Goal: Task Accomplishment & Management: Use online tool/utility

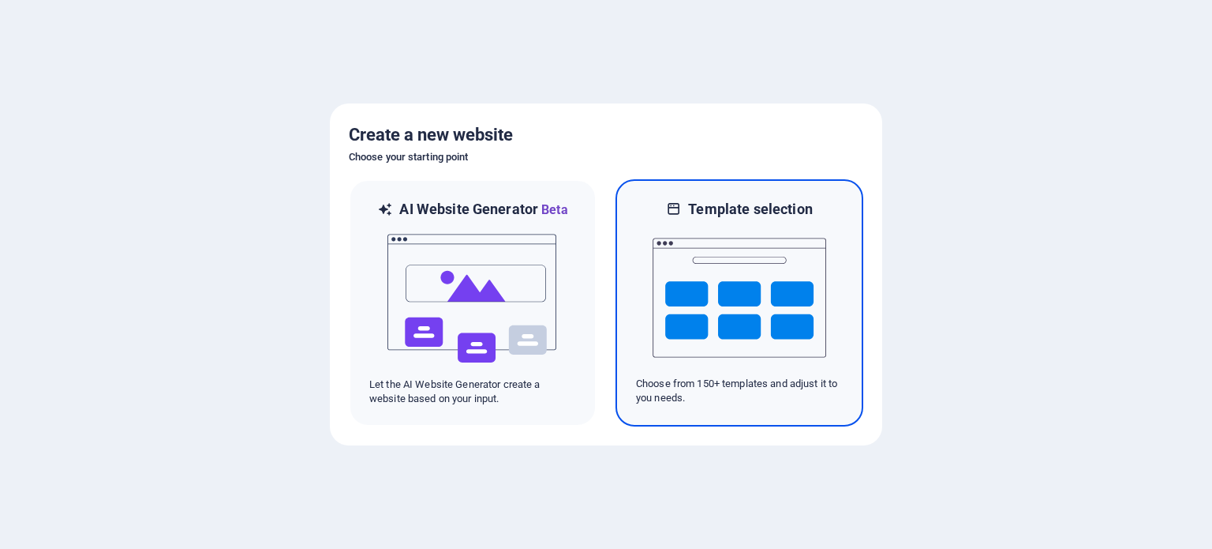
click at [764, 316] on img at bounding box center [740, 298] width 174 height 158
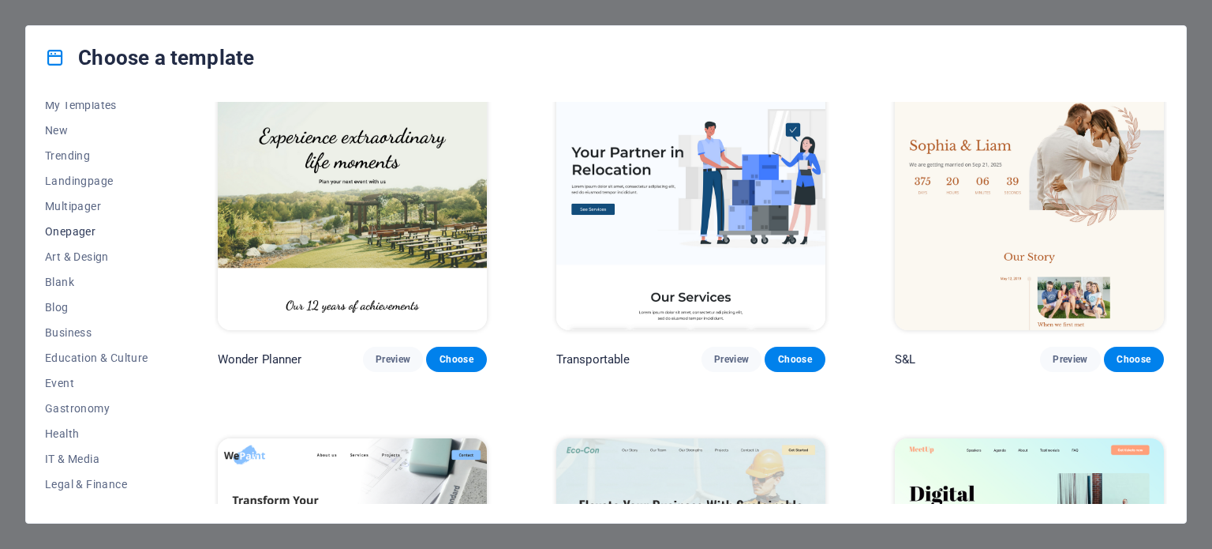
scroll to position [38, 0]
click at [101, 353] on span "Education & Culture" at bounding box center [96, 354] width 103 height 13
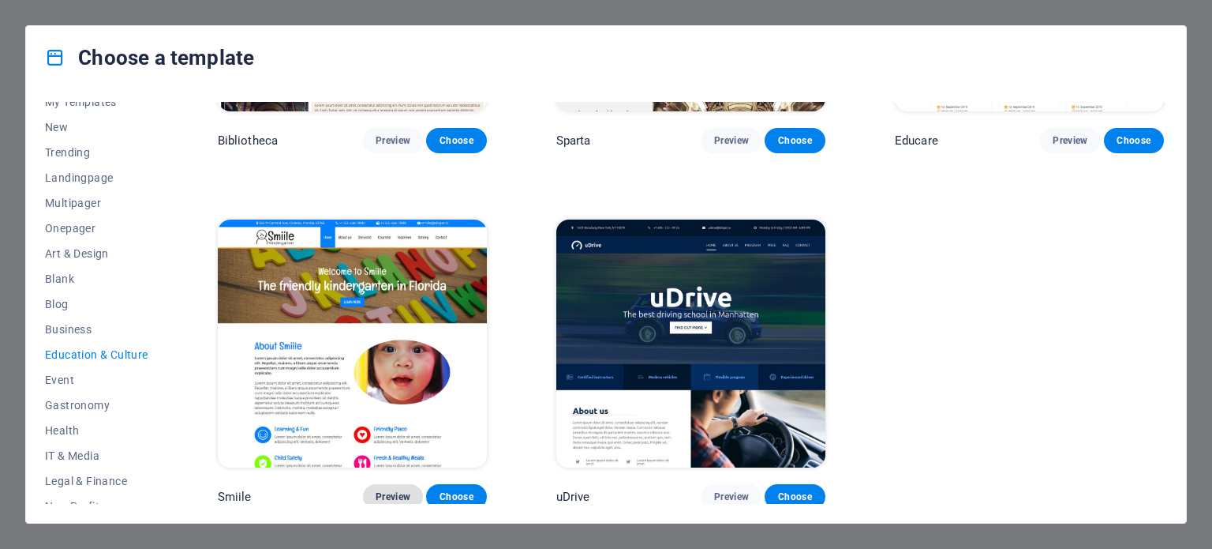
click at [395, 490] on span "Preview" at bounding box center [393, 496] width 35 height 13
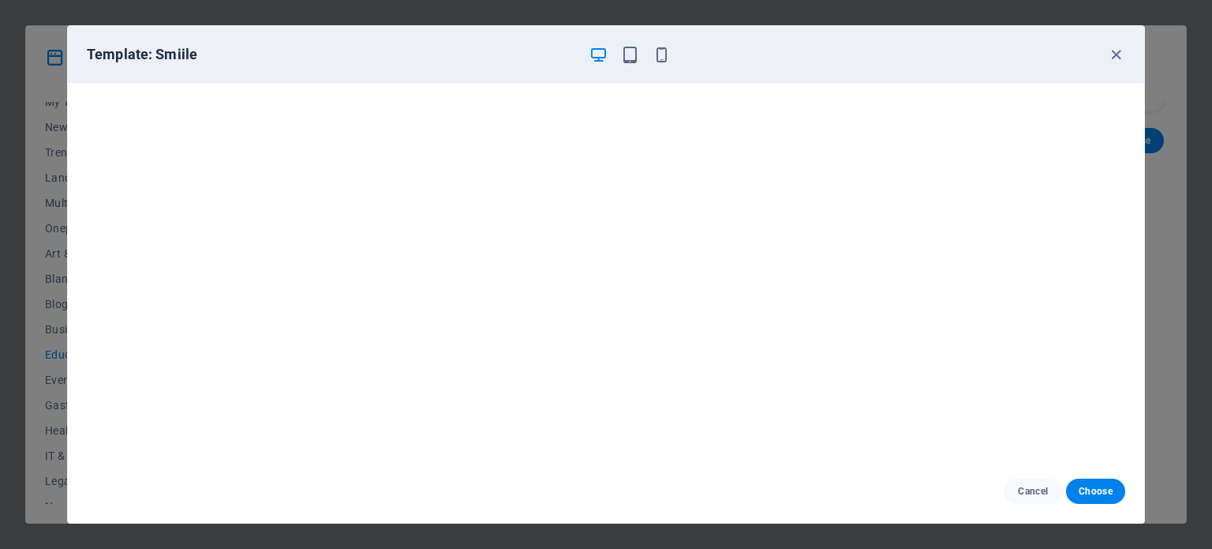
scroll to position [4, 0]
click at [1114, 56] on icon "button" at bounding box center [1116, 55] width 18 height 18
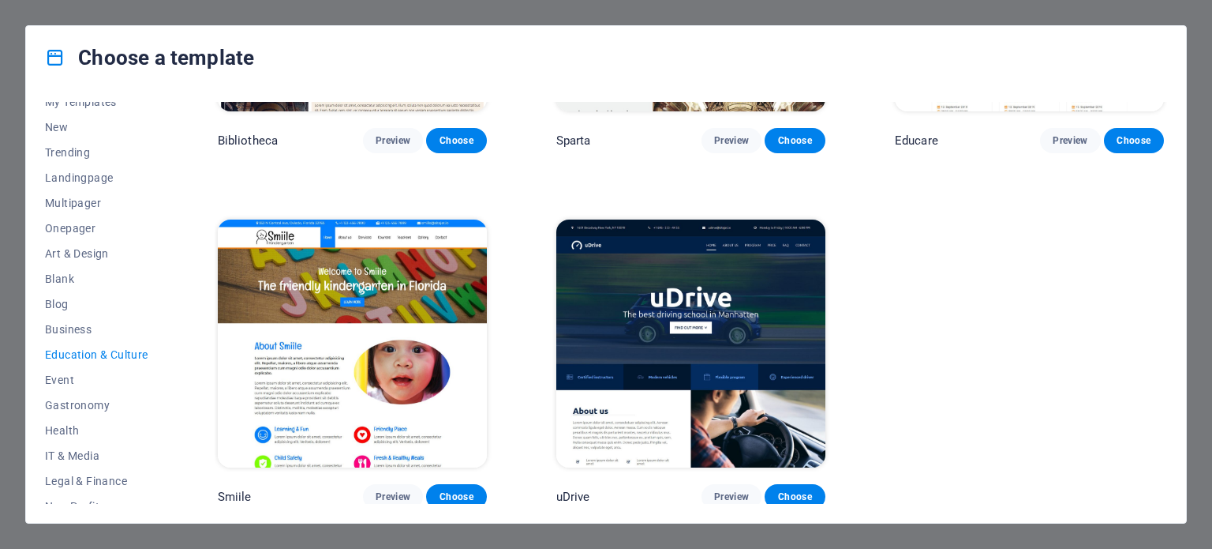
click at [915, 278] on div "Art Museum Preview Choose Academix Preview Choose Volare Preview Choose Bibliot…" at bounding box center [691, 6] width 953 height 1006
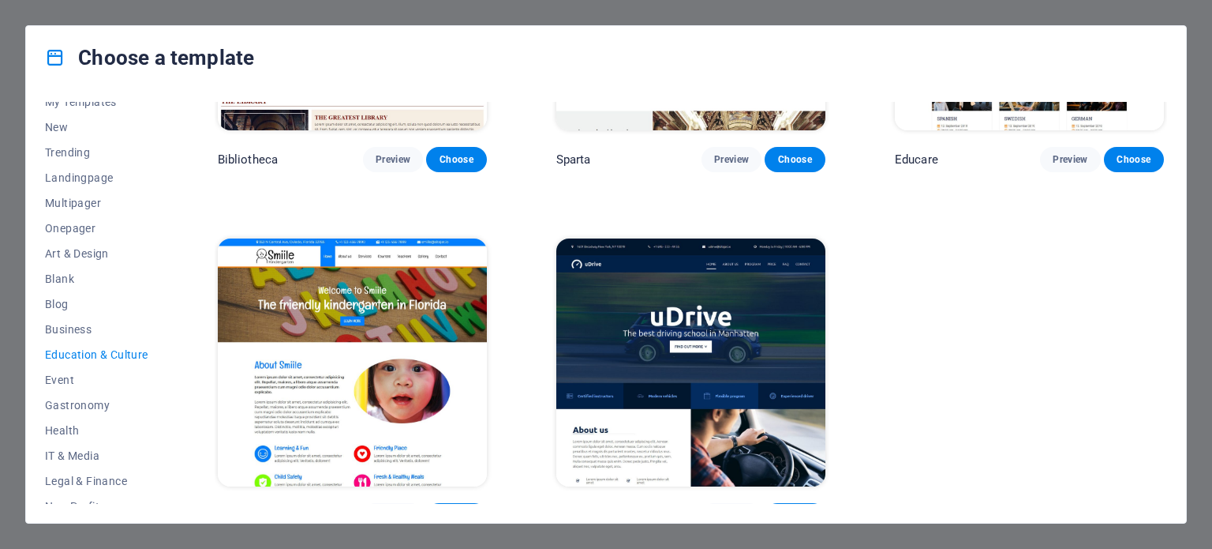
scroll to position [598, 0]
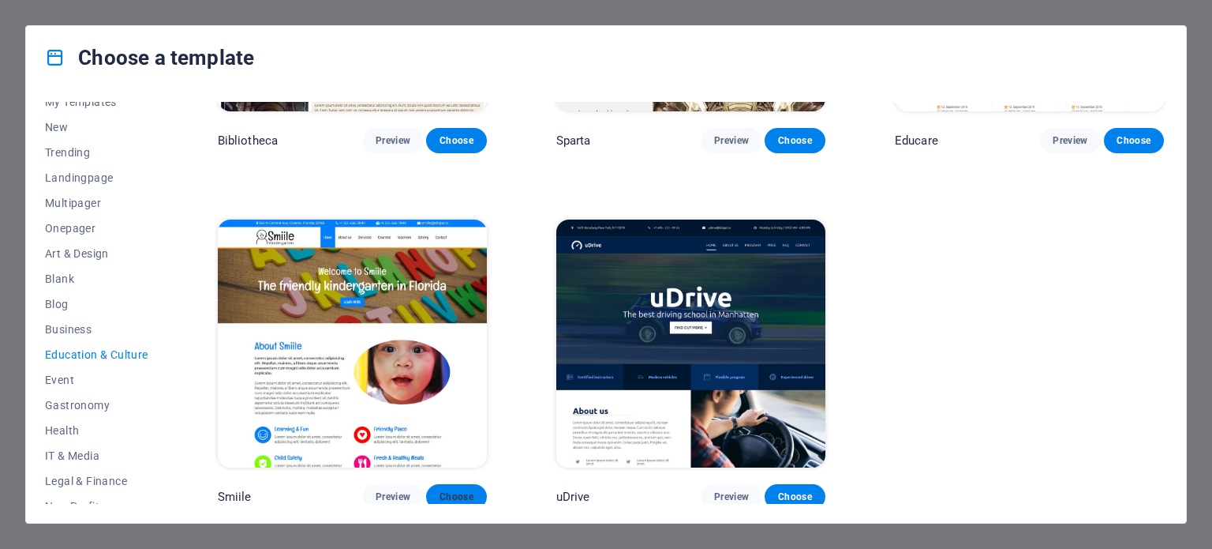
click at [461, 490] on span "Choose" at bounding box center [456, 496] width 35 height 13
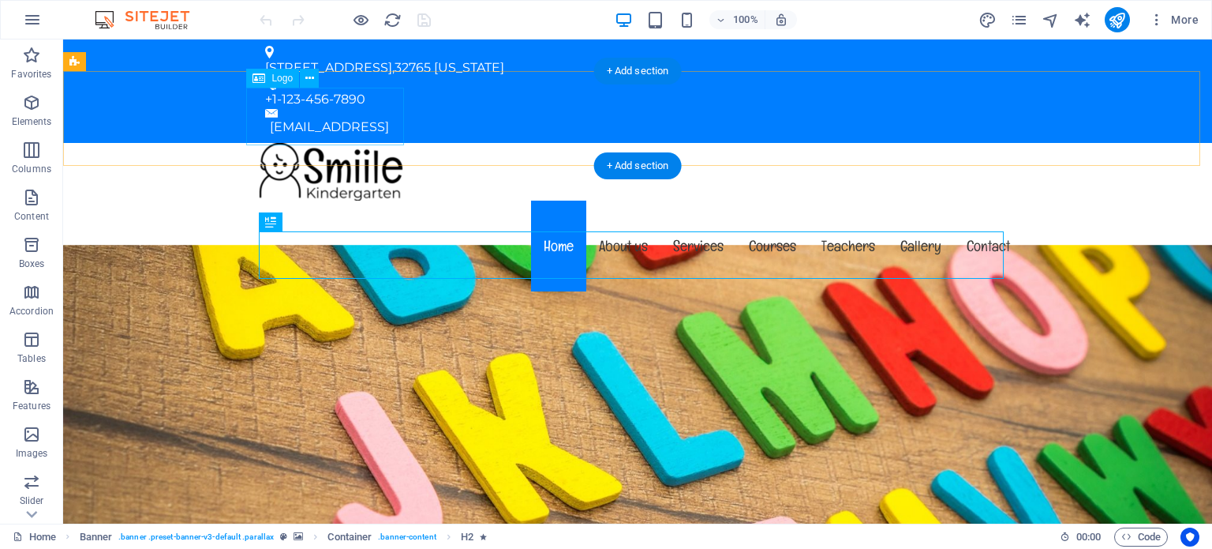
click at [360, 143] on div at bounding box center [638, 172] width 770 height 58
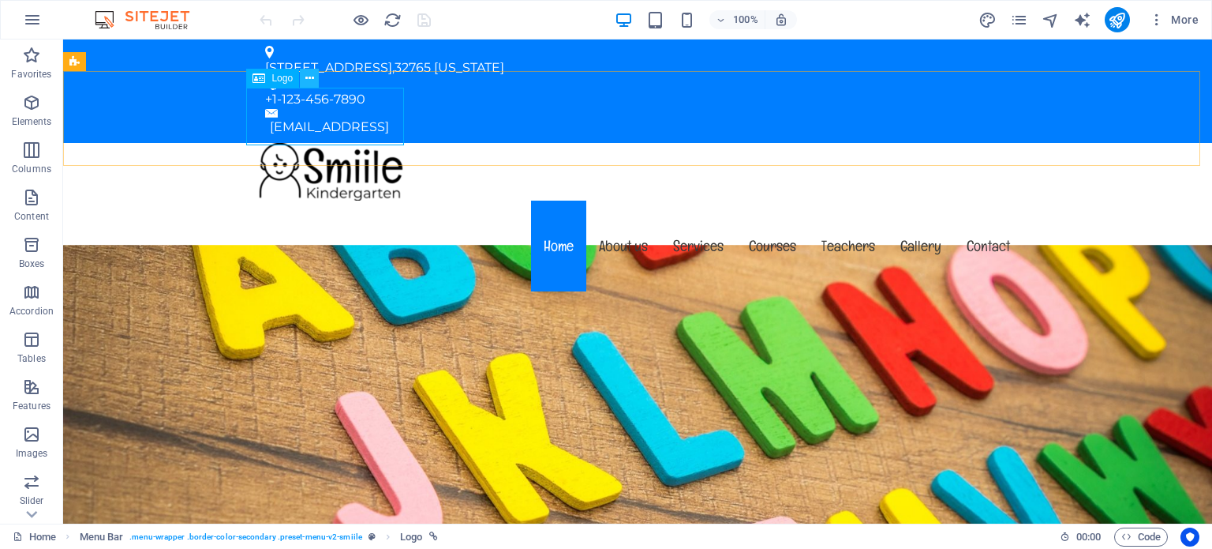
click at [306, 79] on icon at bounding box center [309, 78] width 9 height 17
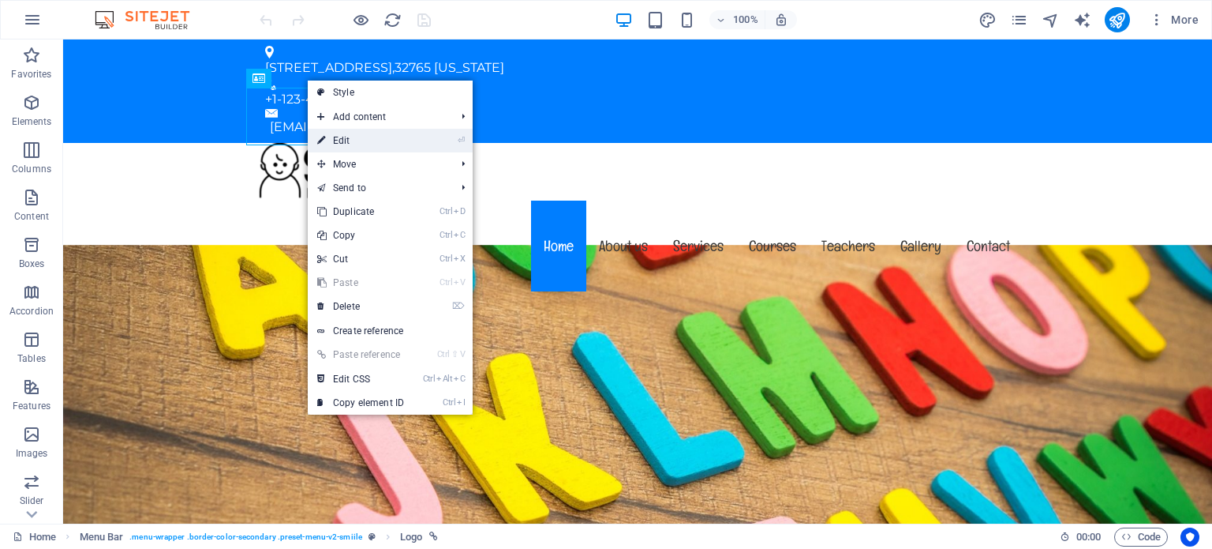
click at [349, 141] on link "⏎ Edit" at bounding box center [361, 141] width 106 height 24
select select "px"
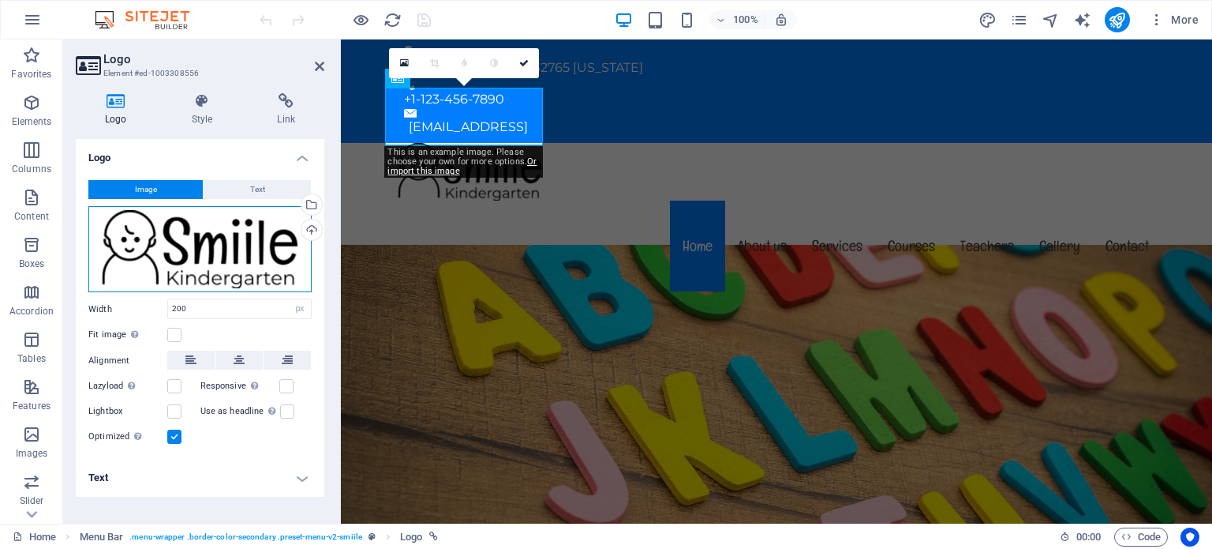
click at [265, 247] on div "Drag files here, click to choose files or select files from Files or our free s…" at bounding box center [199, 249] width 223 height 87
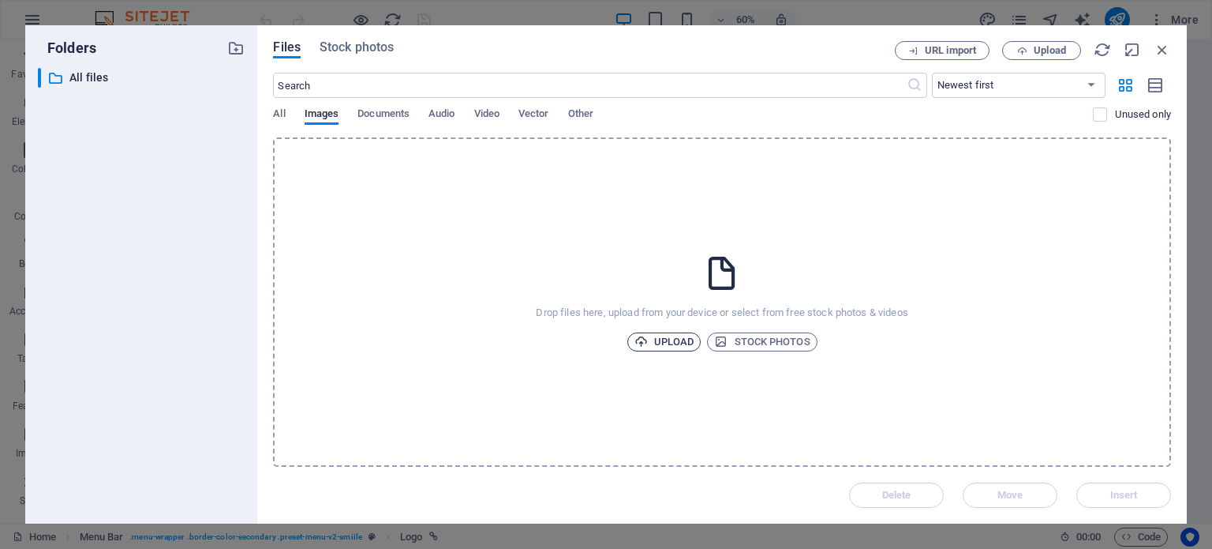
click at [671, 345] on span "Upload" at bounding box center [665, 341] width 60 height 19
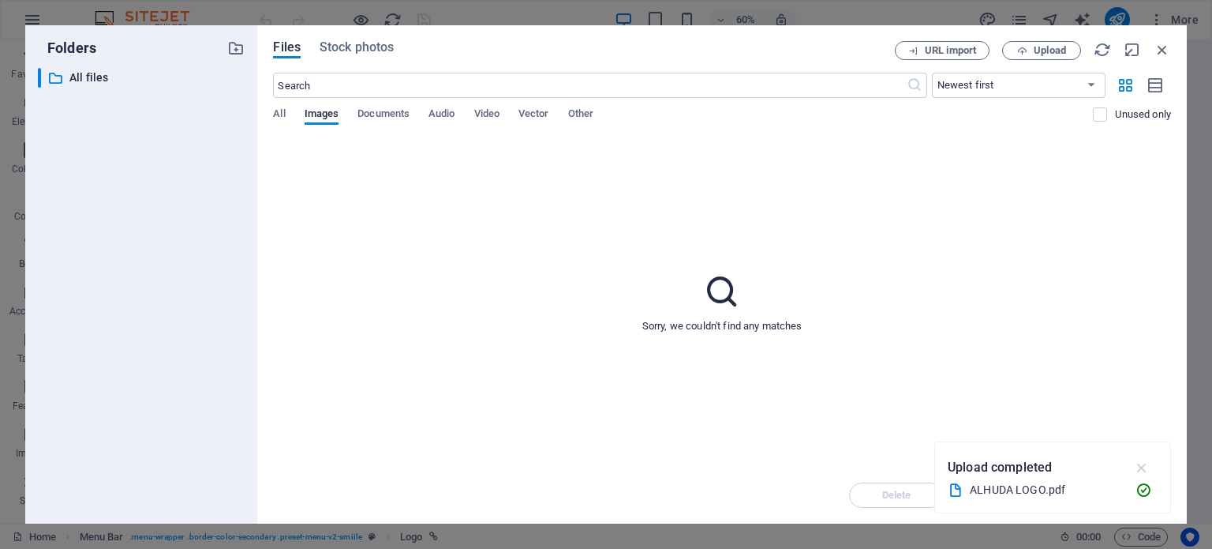
click at [1145, 465] on icon "button" at bounding box center [1143, 467] width 18 height 17
click at [319, 112] on span "Images" at bounding box center [322, 115] width 35 height 22
click at [282, 113] on span "All" at bounding box center [279, 115] width 12 height 22
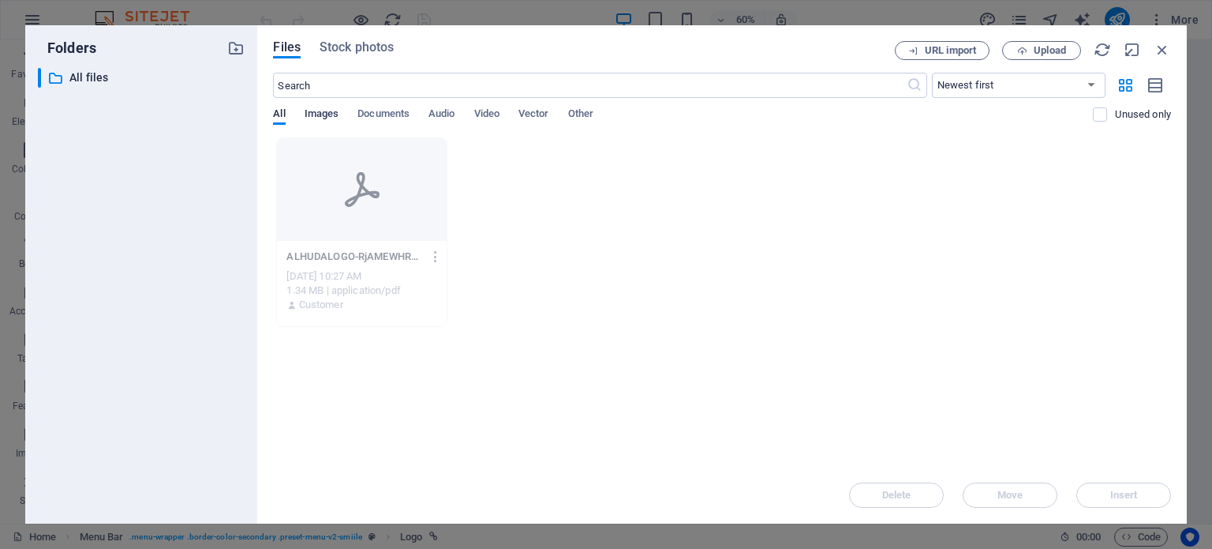
click at [330, 117] on span "Images" at bounding box center [322, 115] width 35 height 22
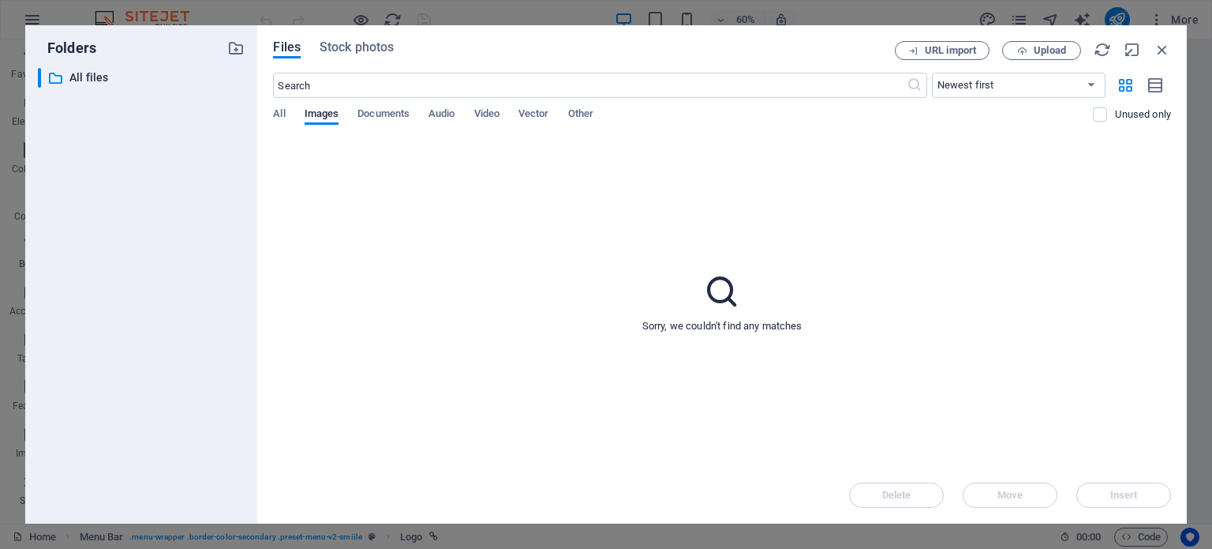
click at [739, 293] on icon at bounding box center [722, 291] width 39 height 39
click at [1036, 47] on span "Upload" at bounding box center [1050, 50] width 32 height 9
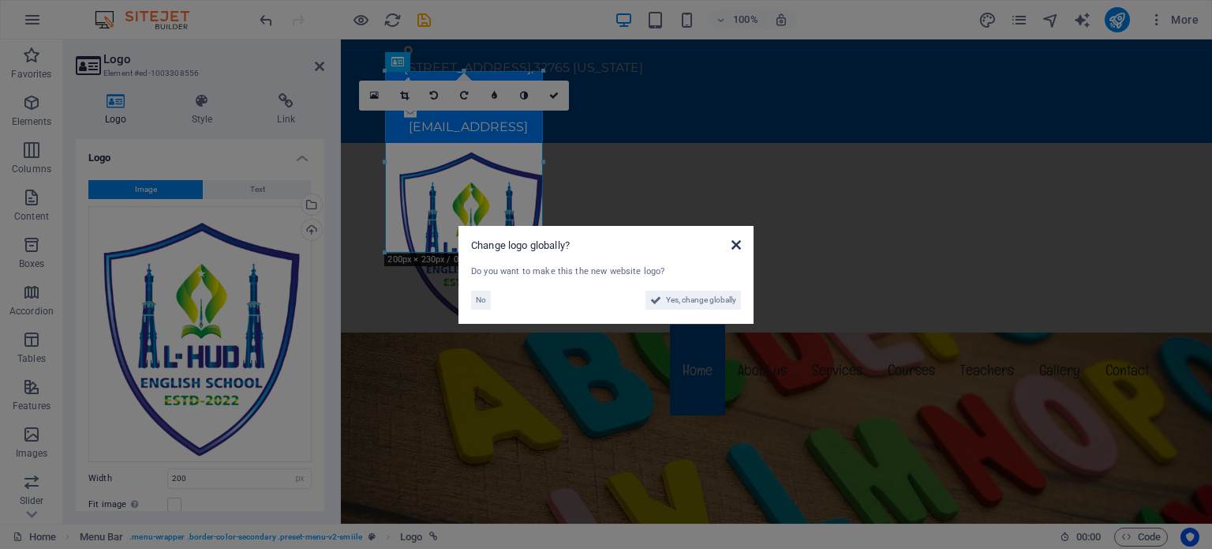
click at [736, 245] on icon at bounding box center [736, 244] width 9 height 13
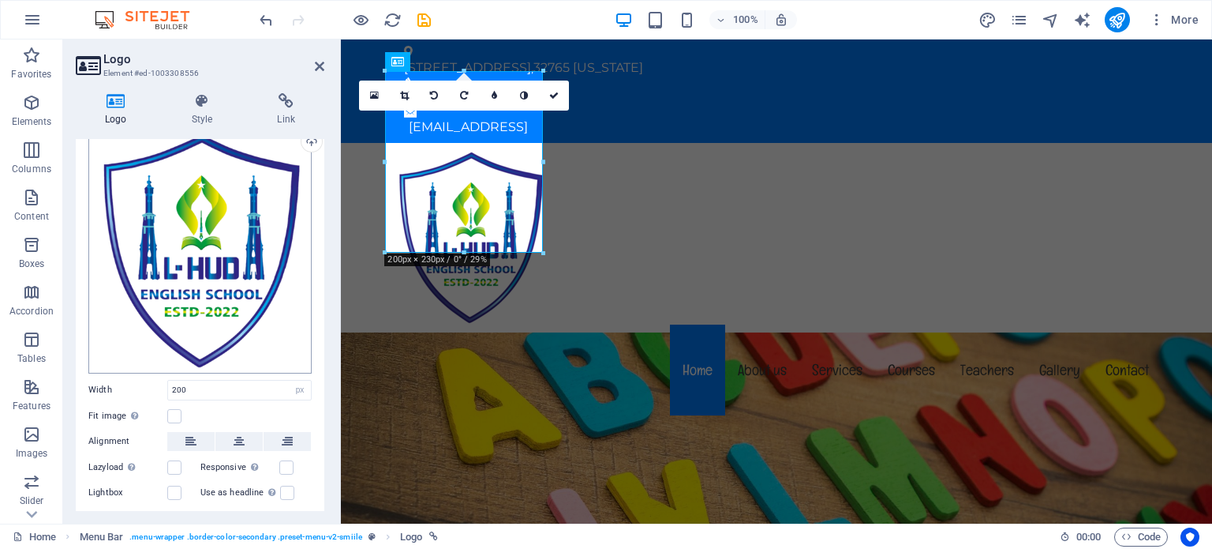
scroll to position [98, 0]
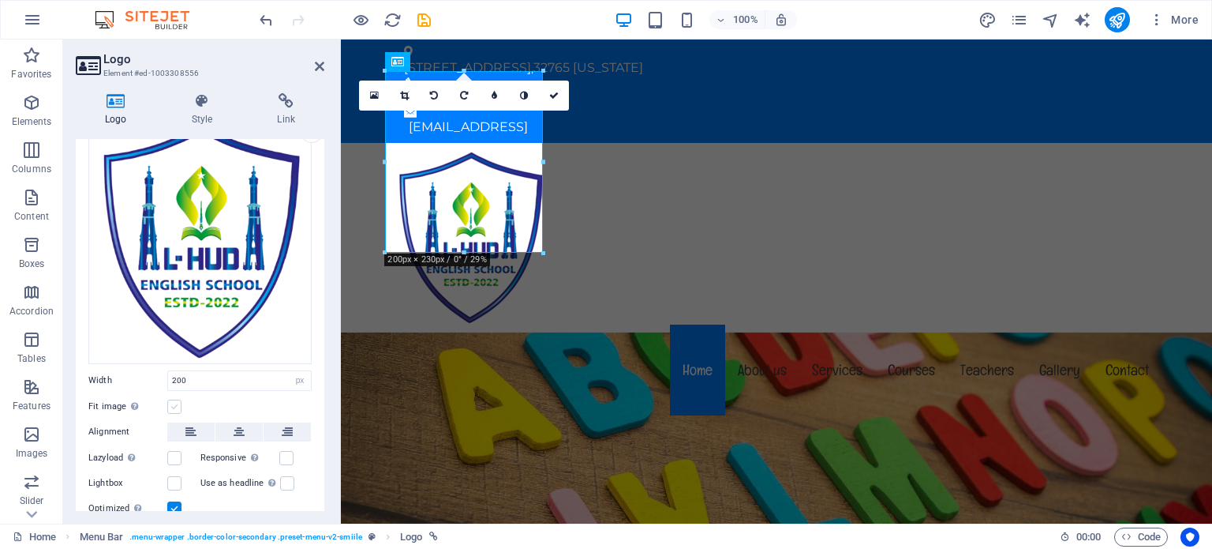
click at [172, 405] on label at bounding box center [174, 406] width 14 height 14
click at [0, 0] on input "Fit image Automatically fit image to a fixed width and height" at bounding box center [0, 0] width 0 height 0
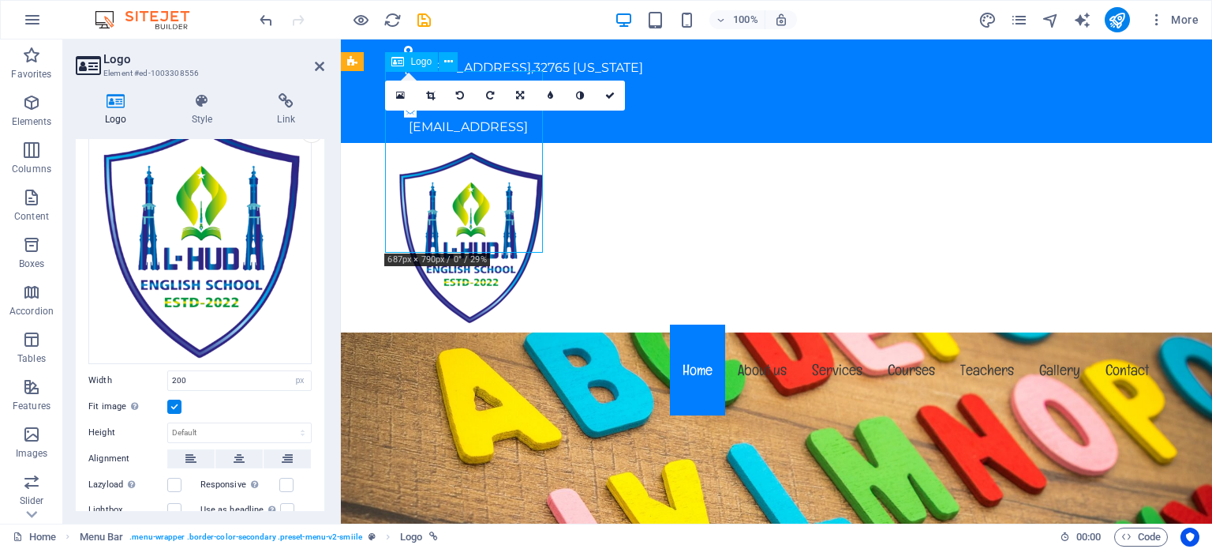
drag, startPoint x: 541, startPoint y: 249, endPoint x: 527, endPoint y: 185, distance: 64.6
click at [527, 185] on div at bounding box center [777, 234] width 770 height 182
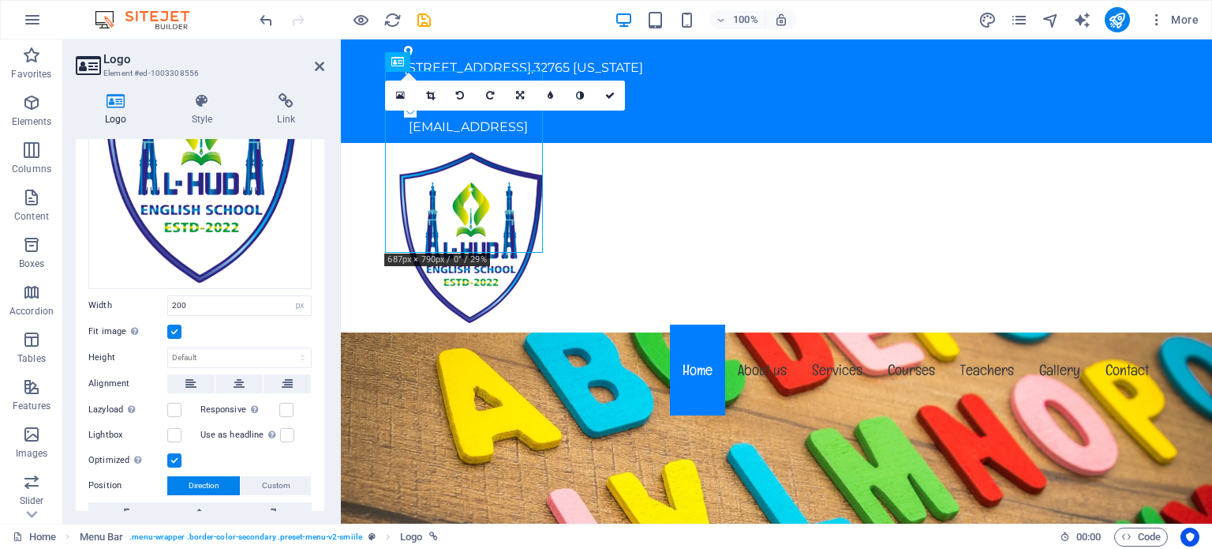
scroll to position [180, 0]
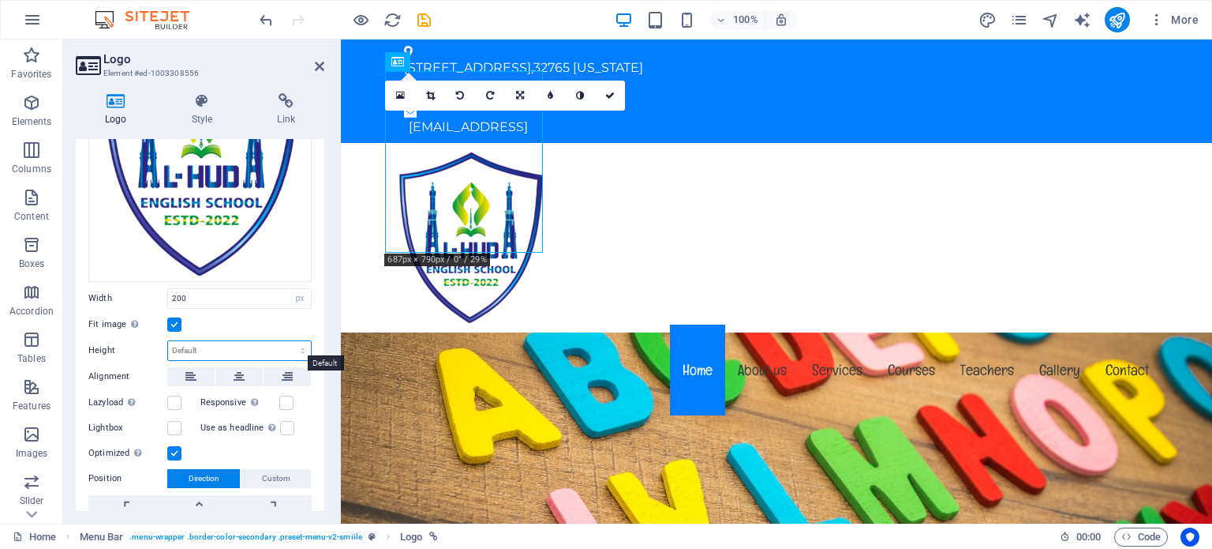
click at [230, 349] on select "Default auto px" at bounding box center [239, 350] width 143 height 19
click at [168, 341] on select "Default auto px" at bounding box center [239, 350] width 143 height 19
select select "DISABLED_OPTION_VALUE"
click at [392, 242] on span "Container" at bounding box center [412, 246] width 41 height 9
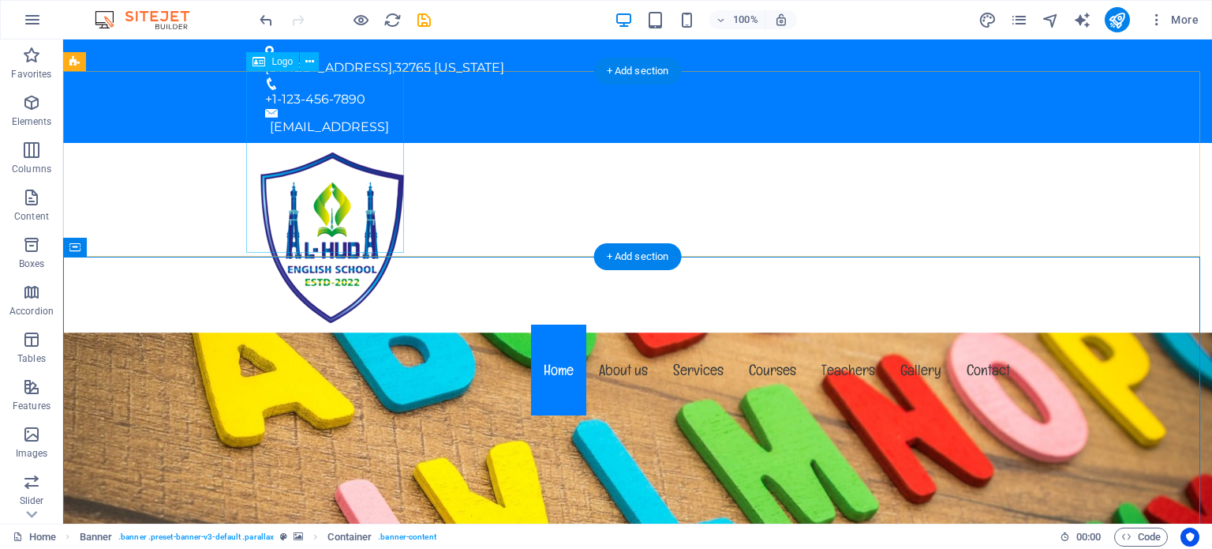
click at [325, 164] on div at bounding box center [638, 234] width 770 height 182
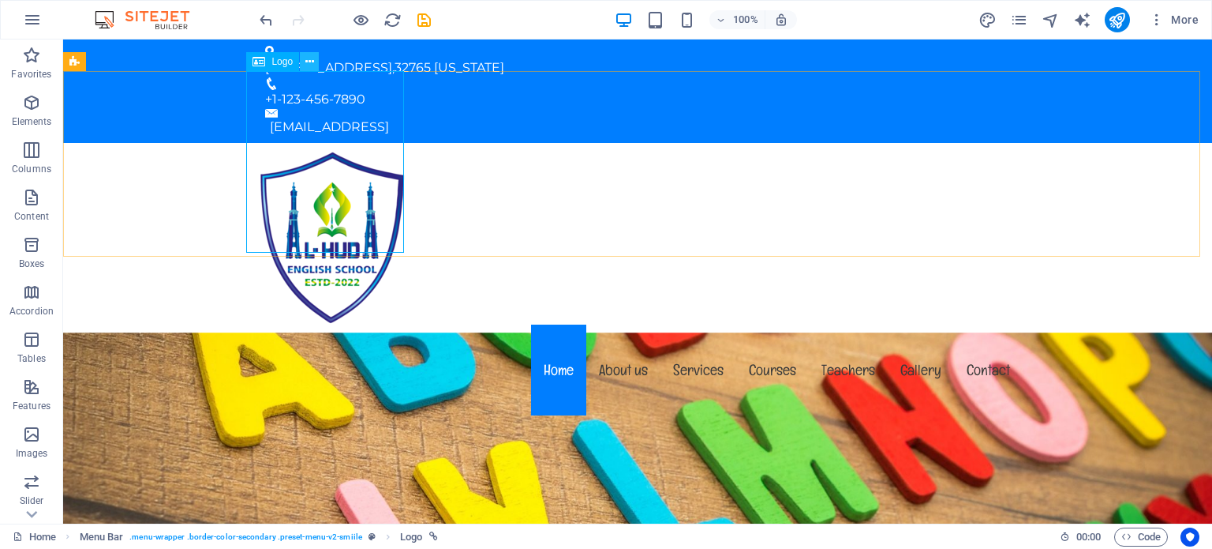
click at [310, 62] on icon at bounding box center [309, 62] width 9 height 17
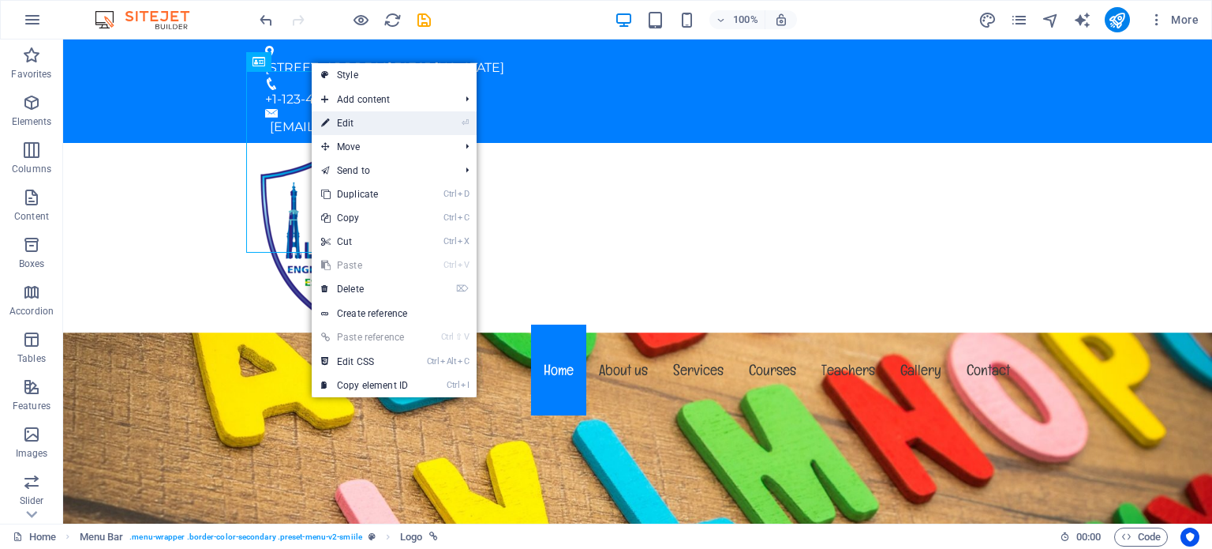
click at [350, 125] on link "⏎ Edit" at bounding box center [365, 123] width 106 height 24
select select "px"
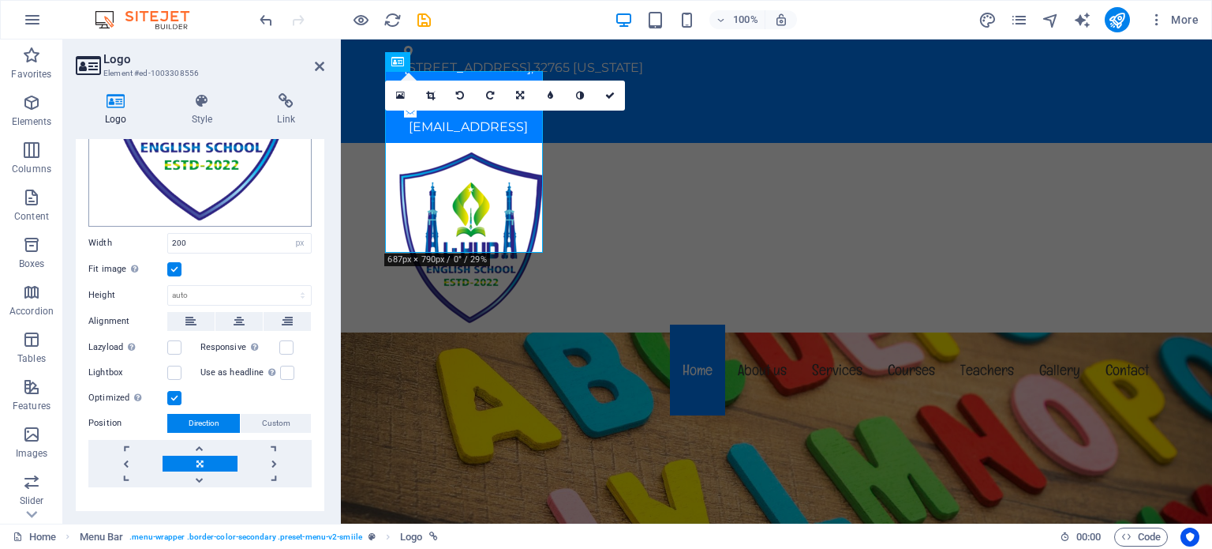
scroll to position [236, 0]
click at [218, 242] on input "200" at bounding box center [239, 242] width 143 height 19
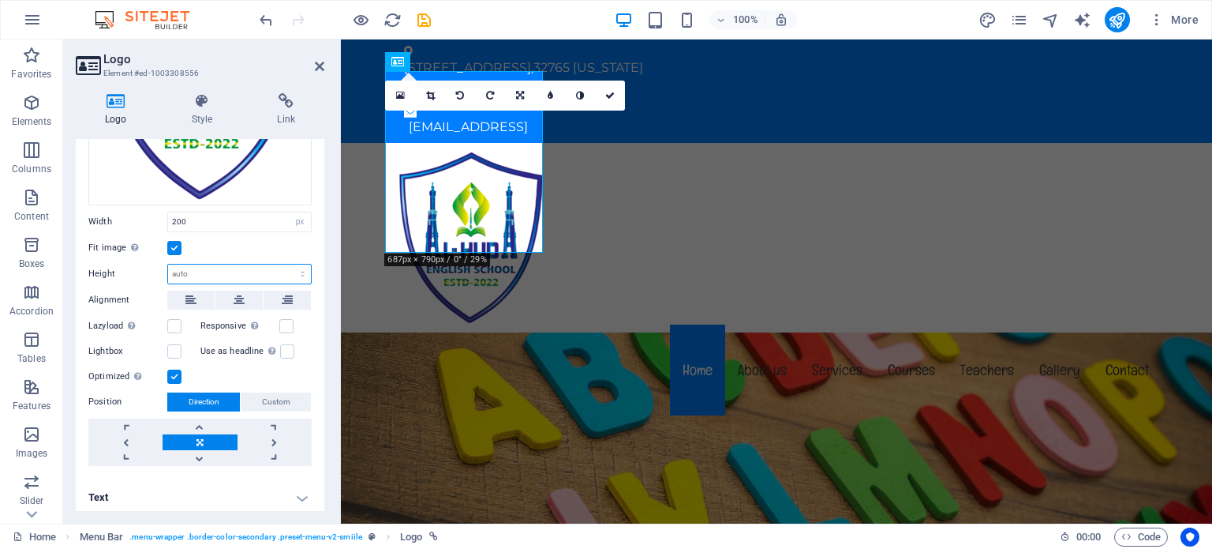
click at [244, 264] on select "Default auto px" at bounding box center [239, 273] width 143 height 19
select select "px"
click at [286, 264] on select "Default auto px" at bounding box center [239, 273] width 143 height 19
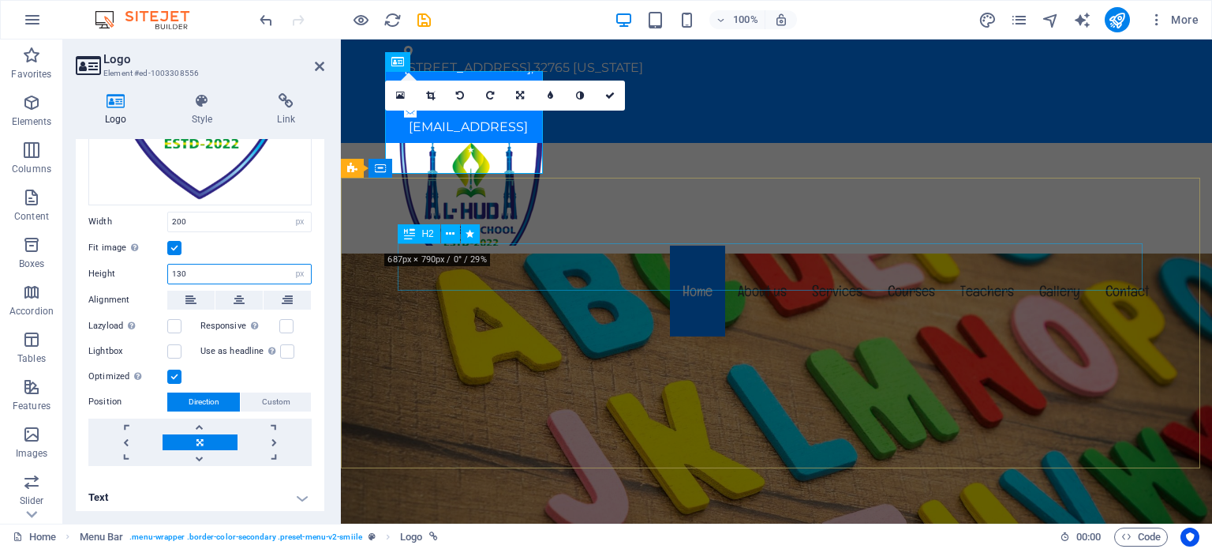
type input "130"
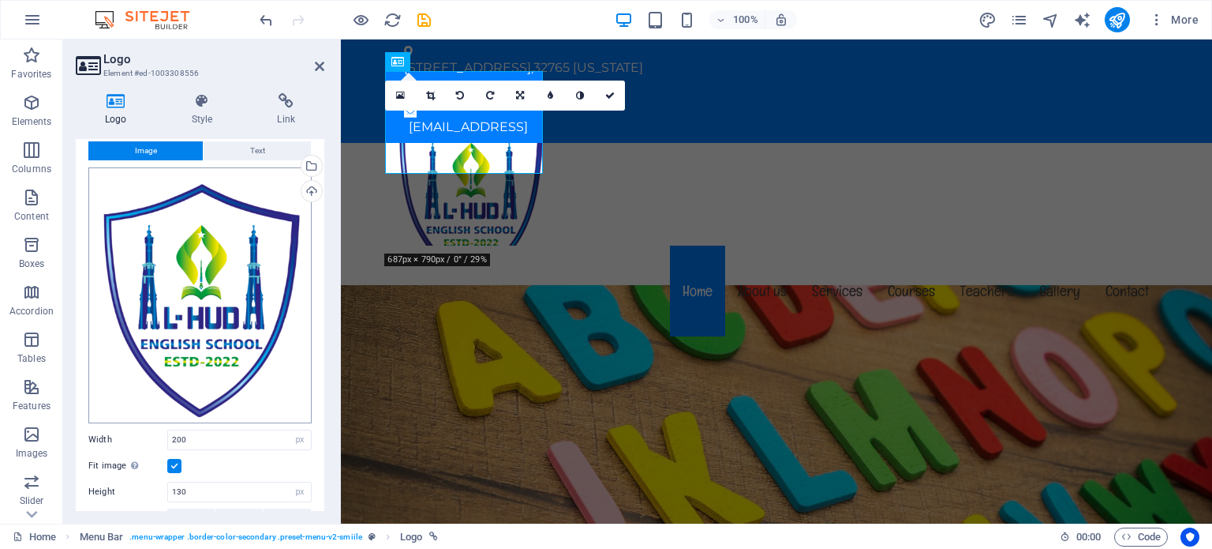
scroll to position [0, 0]
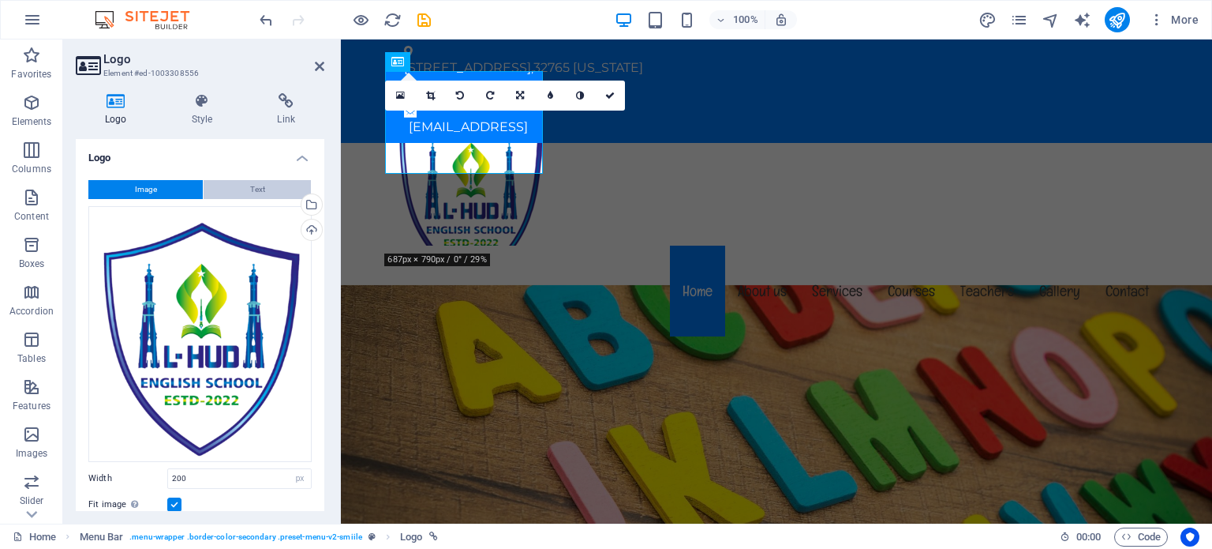
click at [250, 189] on span "Text" at bounding box center [257, 189] width 15 height 19
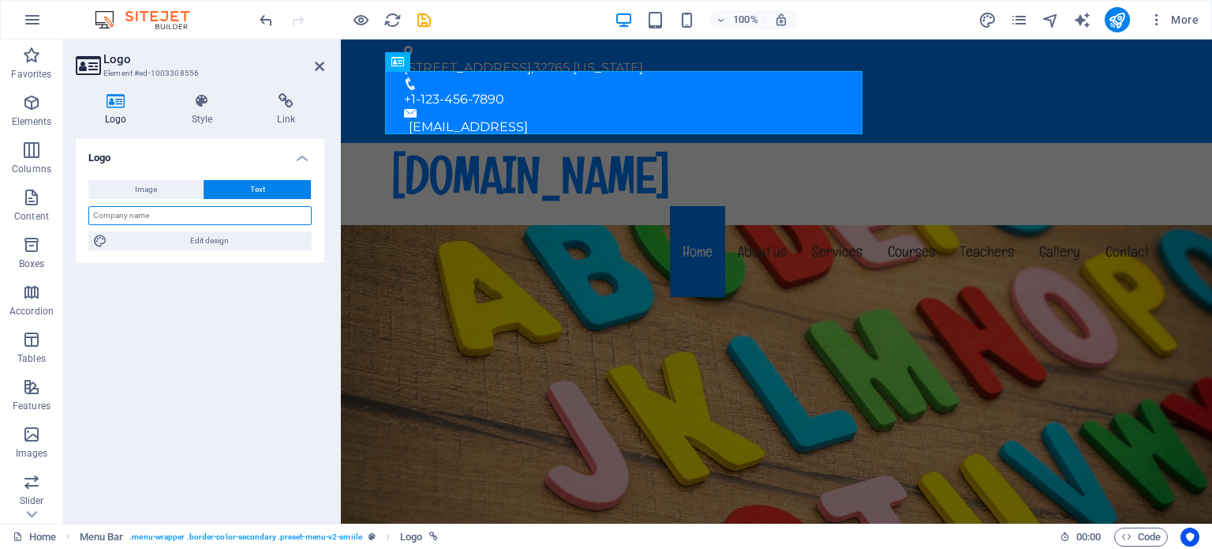
click at [154, 219] on input "text" at bounding box center [199, 215] width 223 height 19
type input "J"
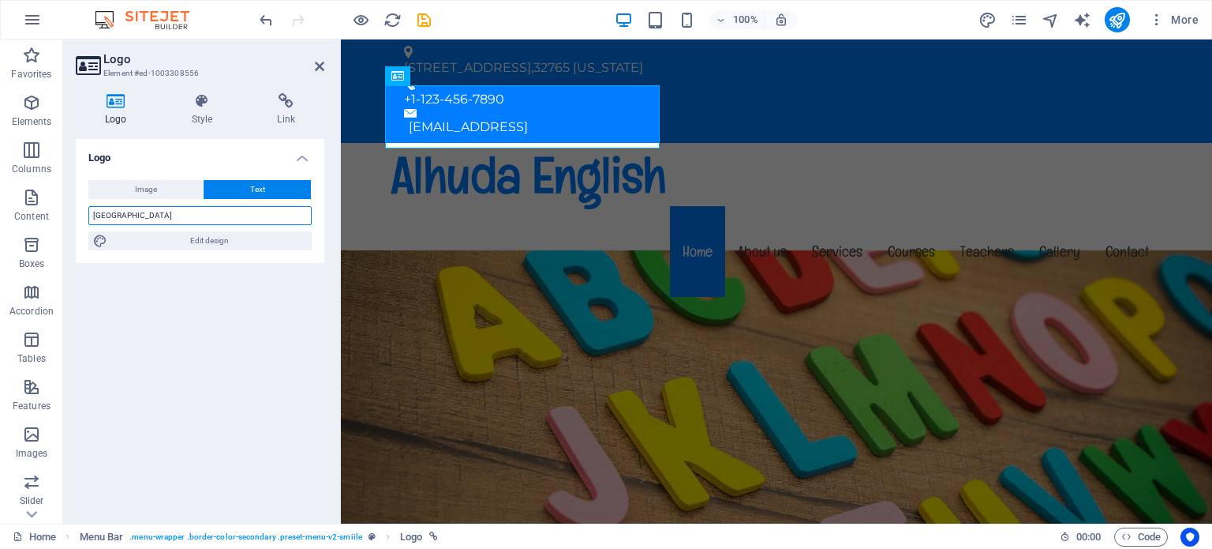
type input "Alhuda English School"
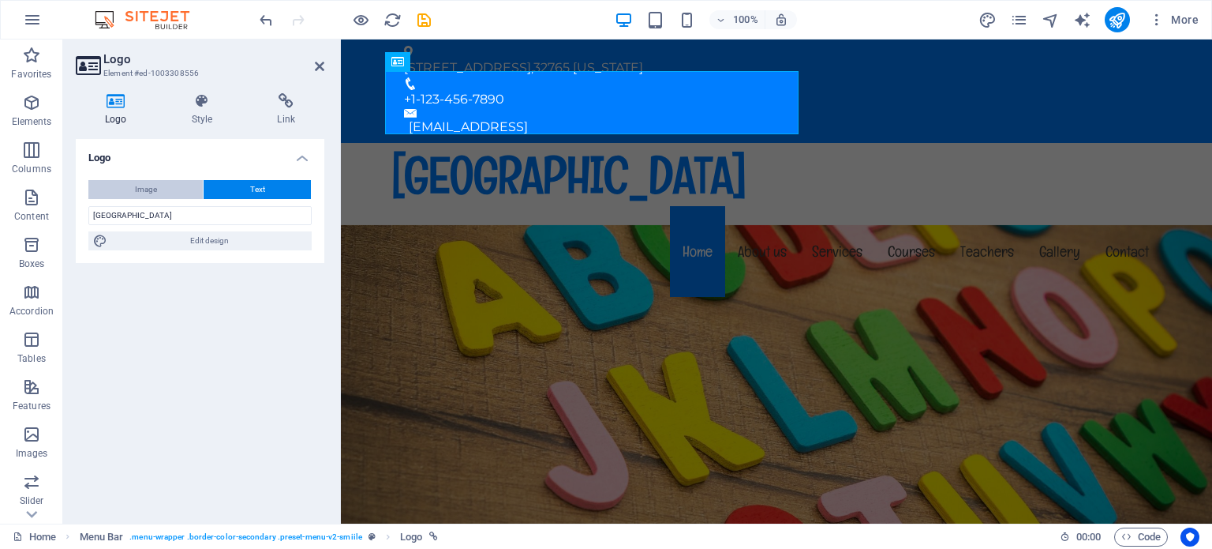
click at [144, 192] on span "Image" at bounding box center [146, 189] width 22 height 19
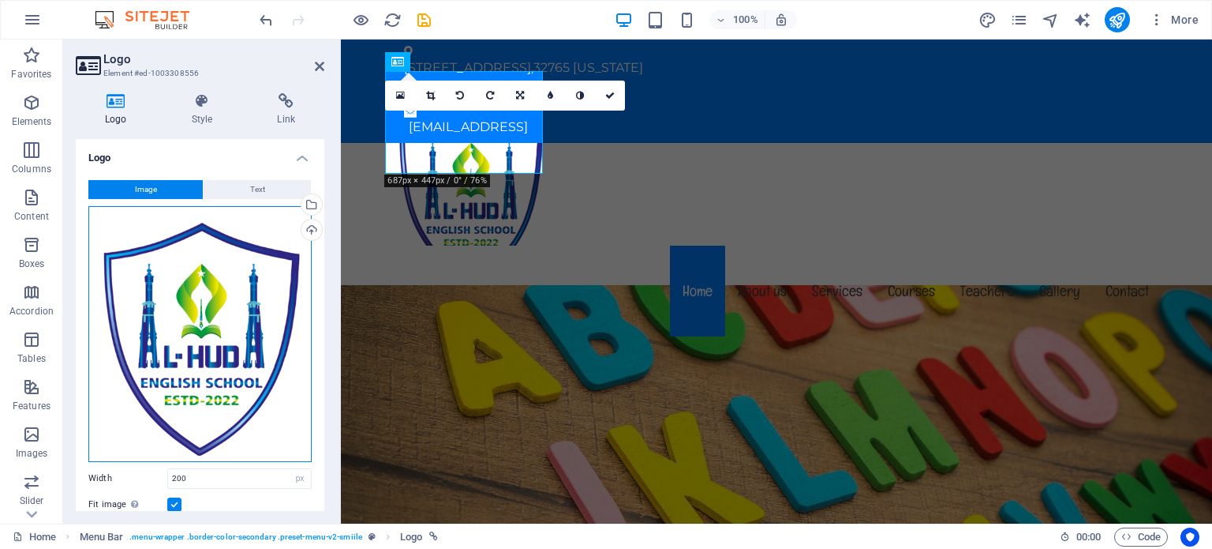
click at [242, 362] on div "Drag files here, click to choose files or select files from Files or our free s…" at bounding box center [199, 334] width 223 height 256
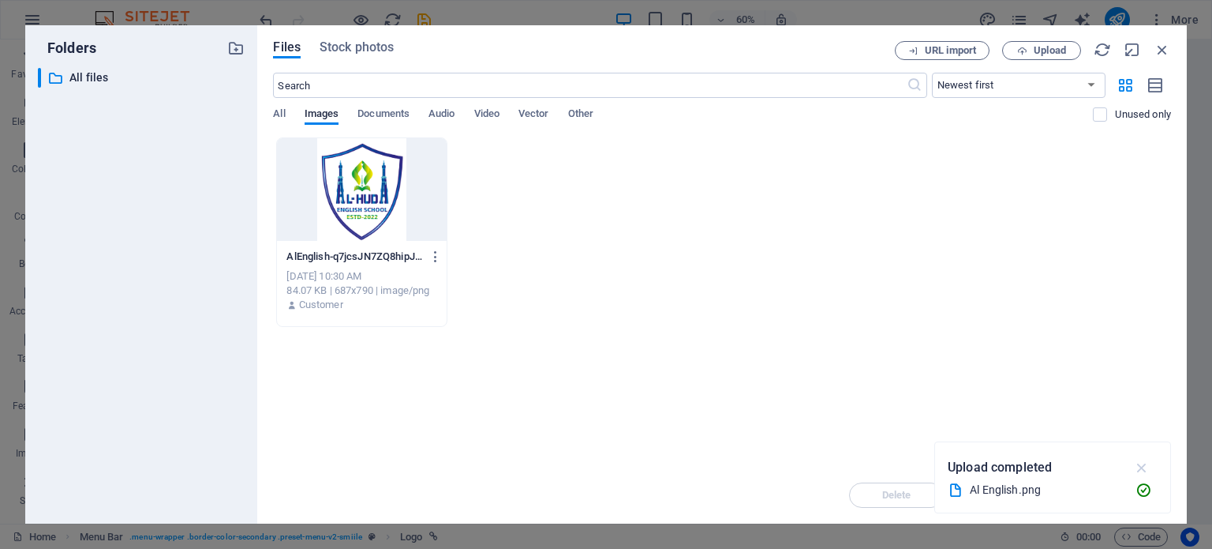
click at [1145, 464] on icon "button" at bounding box center [1143, 467] width 18 height 17
click at [1167, 49] on icon "button" at bounding box center [1162, 49] width 17 height 17
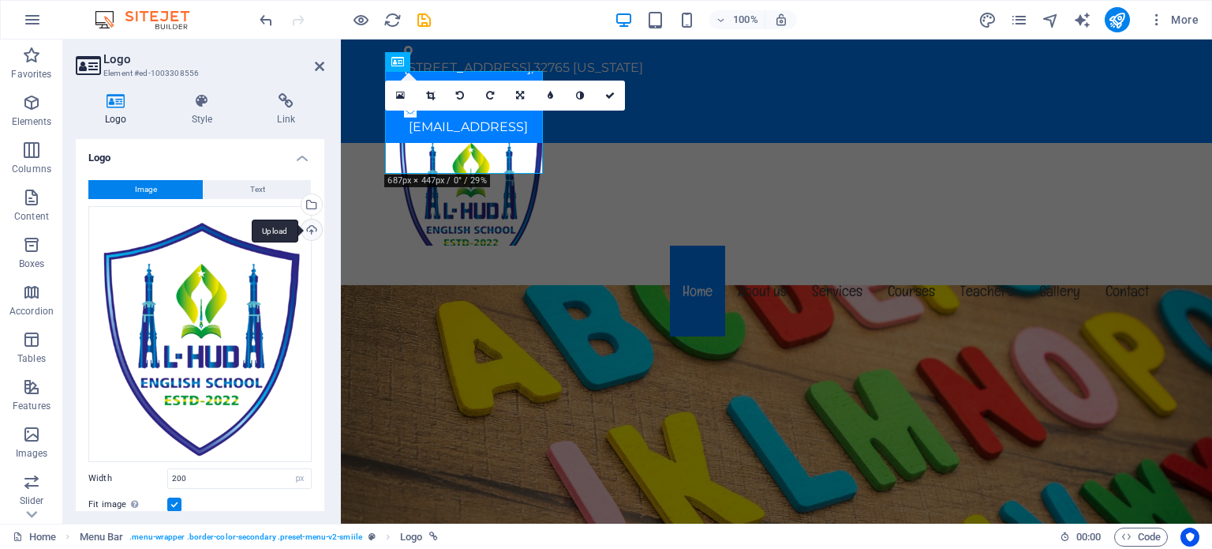
click at [311, 224] on div "Upload" at bounding box center [310, 231] width 24 height 24
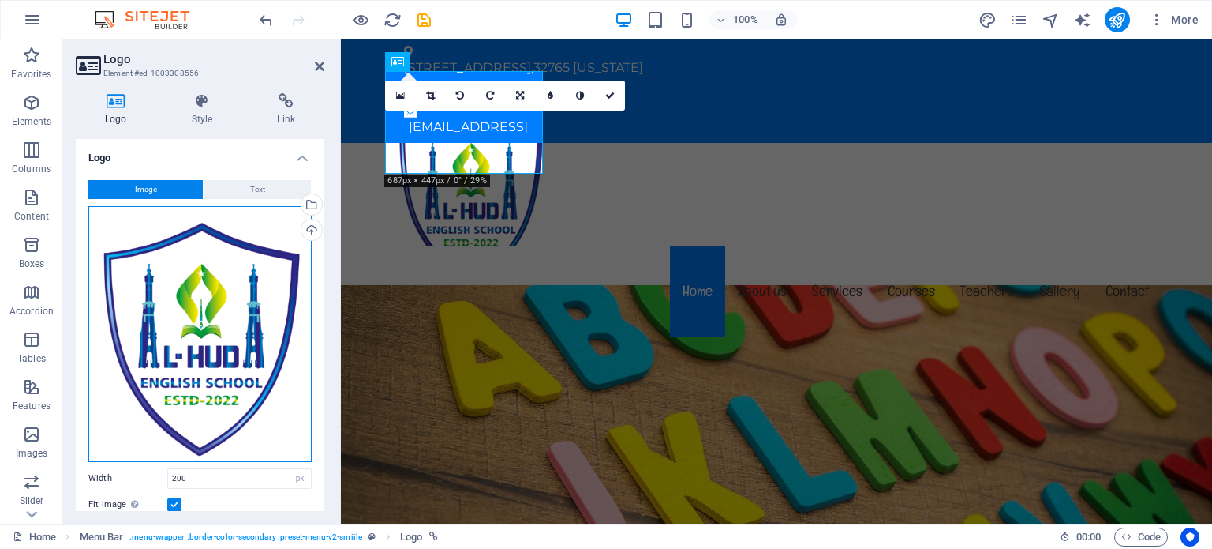
click at [237, 334] on div "Drag files here, click to choose files or select files from Files or our free s…" at bounding box center [199, 334] width 223 height 256
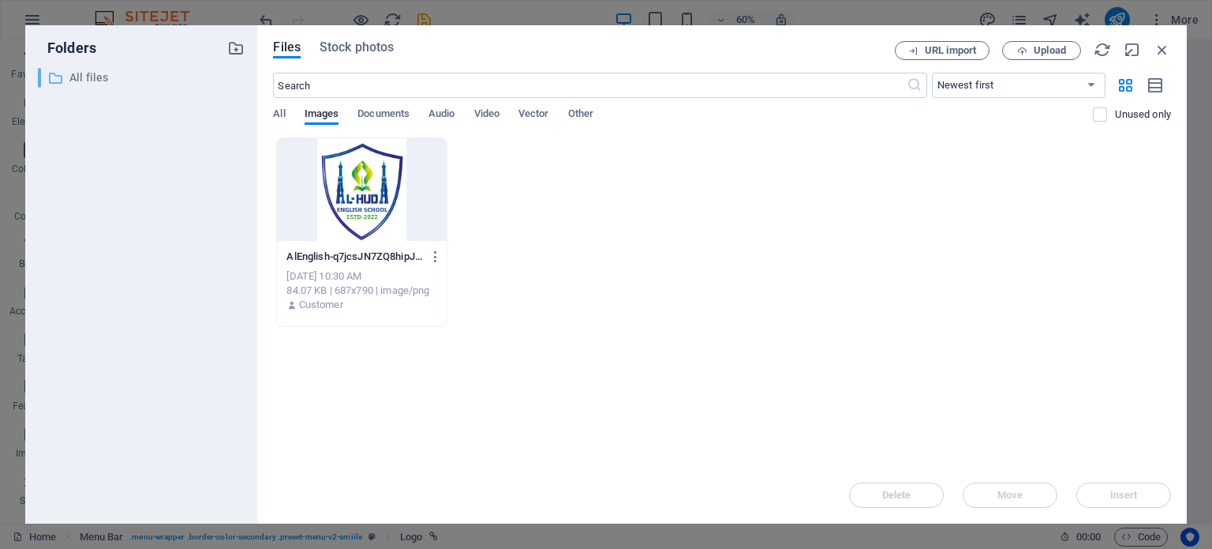
click at [79, 75] on p "All files" at bounding box center [142, 78] width 147 height 18
click at [357, 53] on span "Stock photos" at bounding box center [357, 47] width 74 height 19
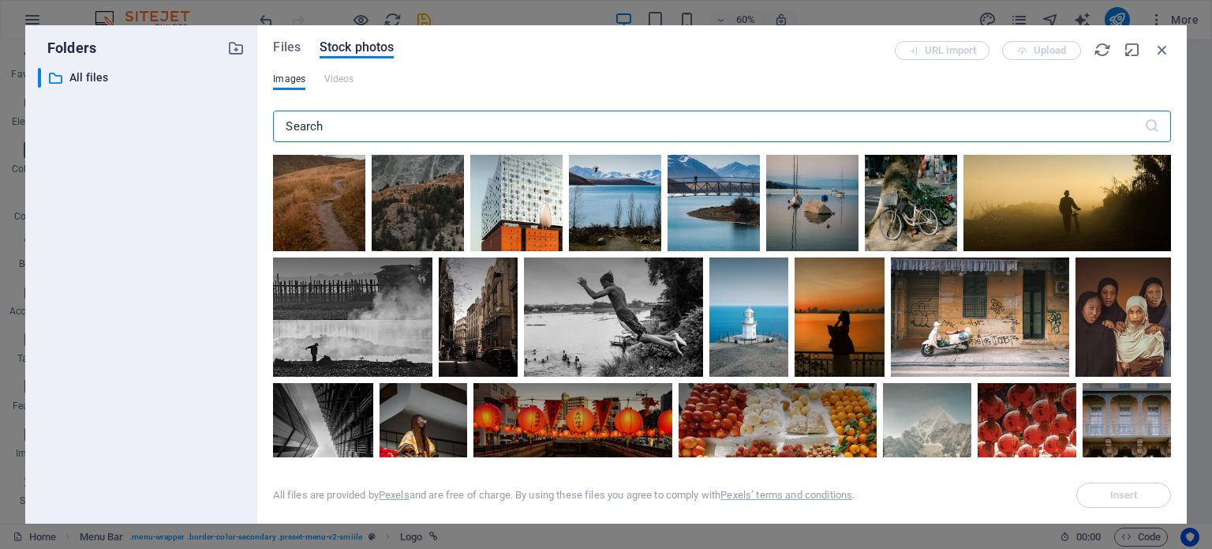
scroll to position [8307, 0]
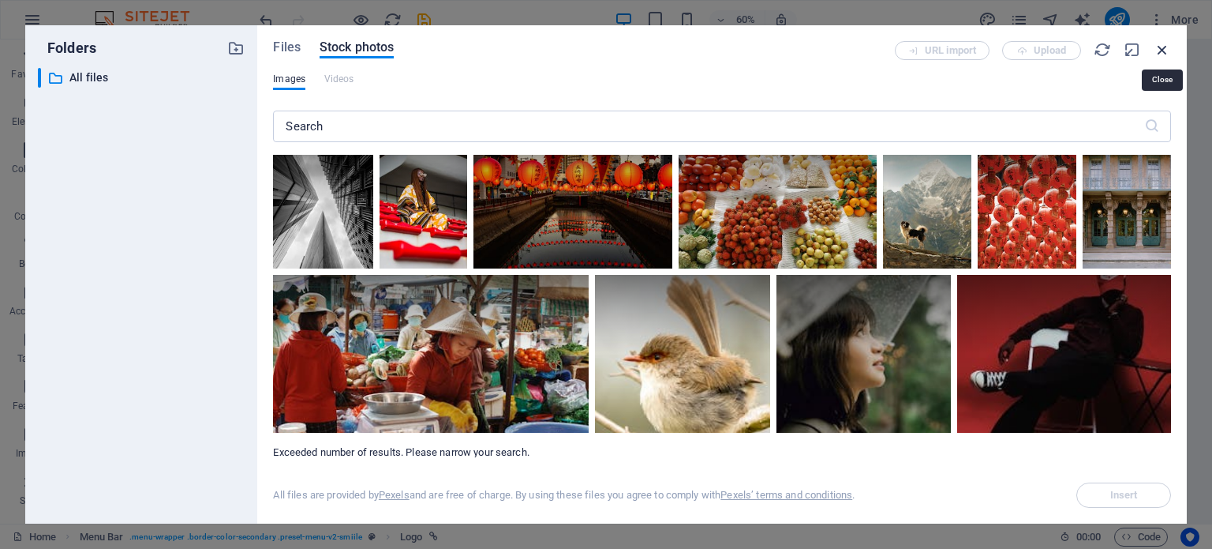
click at [1167, 54] on icon "button" at bounding box center [1162, 49] width 17 height 17
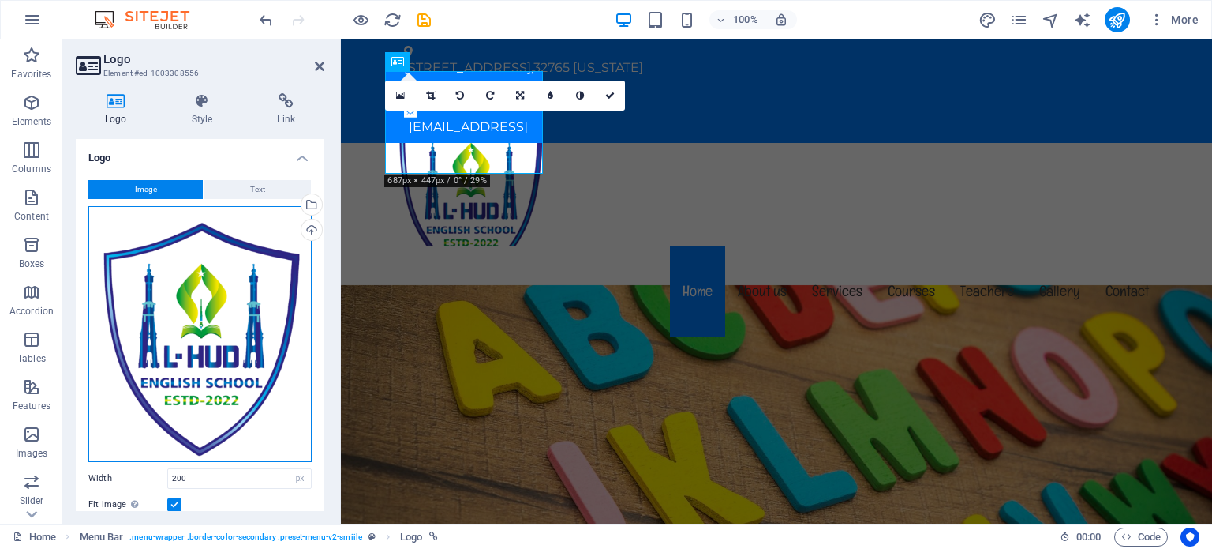
click at [215, 324] on div "Drag files here, click to choose files or select files from Files or our free s…" at bounding box center [199, 334] width 223 height 256
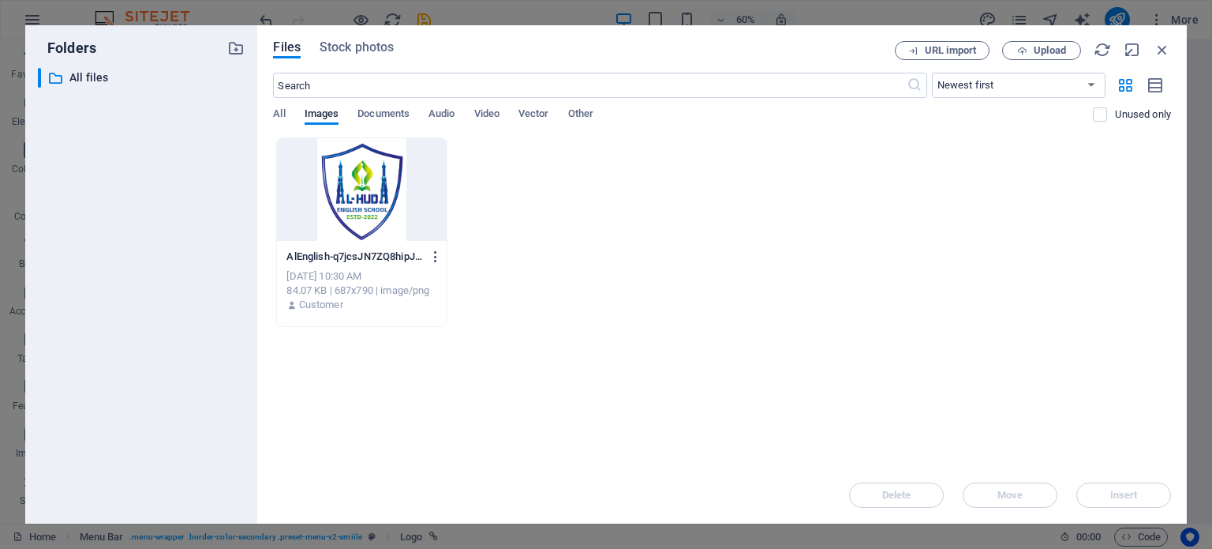
click at [432, 257] on icon "button" at bounding box center [436, 256] width 15 height 14
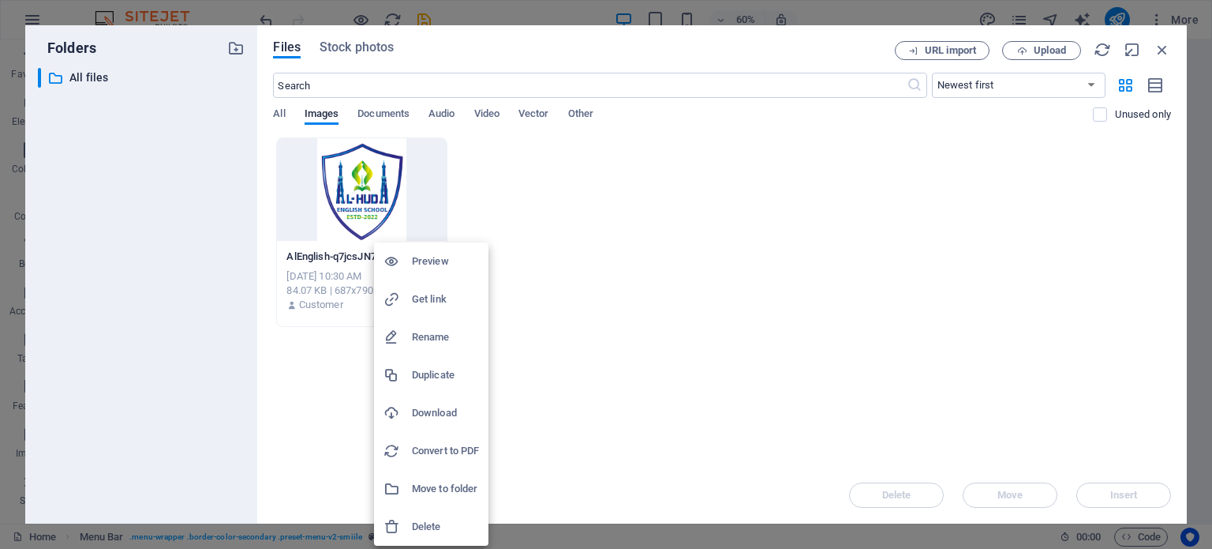
click at [434, 529] on h6 "Delete" at bounding box center [445, 526] width 67 height 19
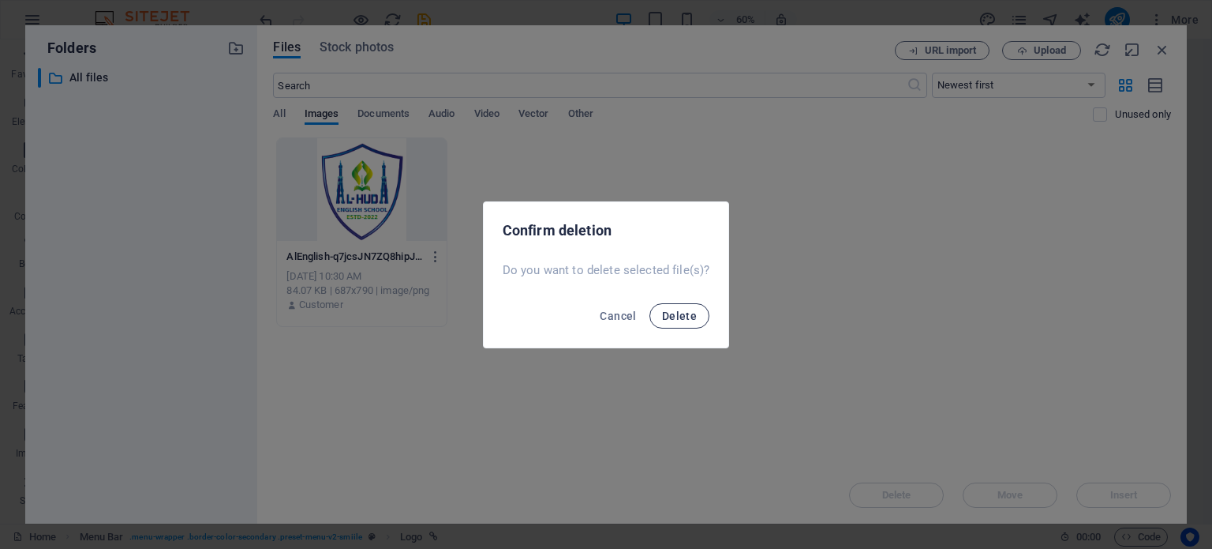
click at [684, 313] on span "Delete" at bounding box center [679, 315] width 35 height 13
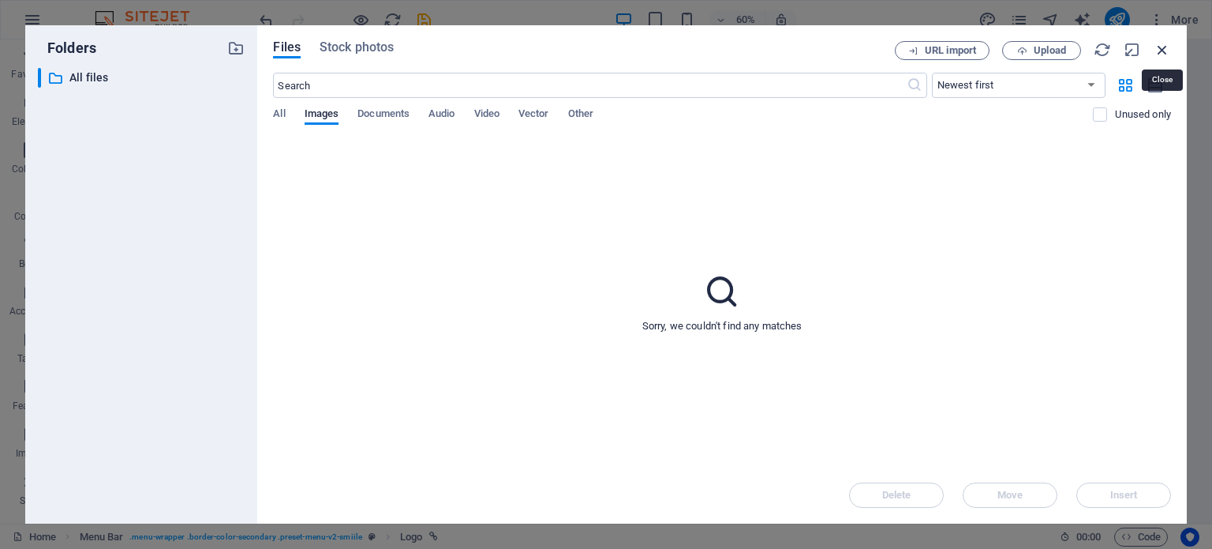
click at [1163, 46] on icon "button" at bounding box center [1162, 49] width 17 height 17
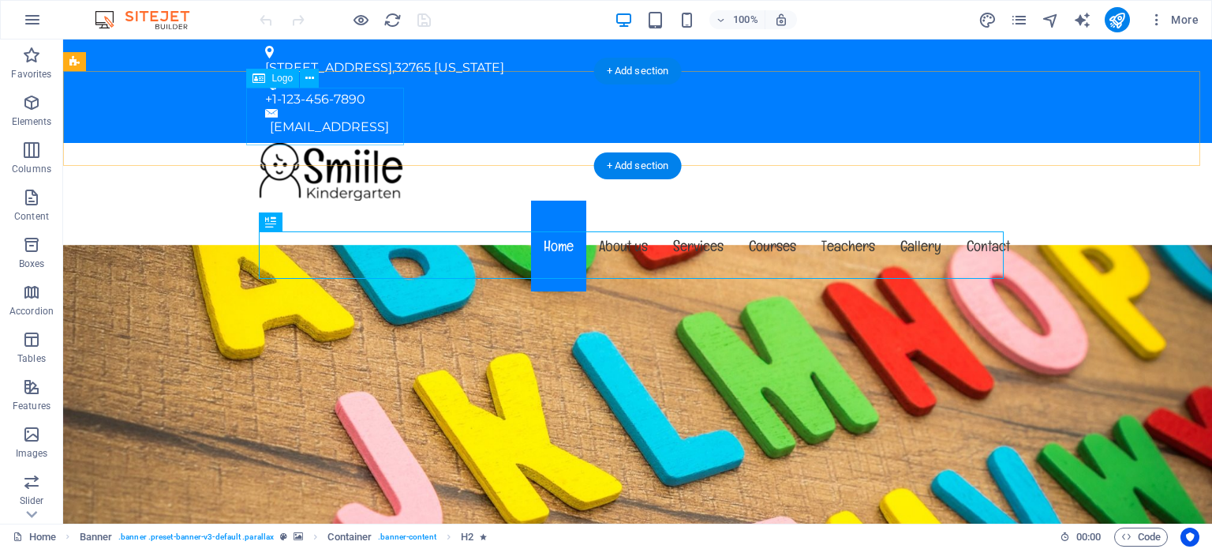
click at [342, 143] on div at bounding box center [638, 172] width 770 height 58
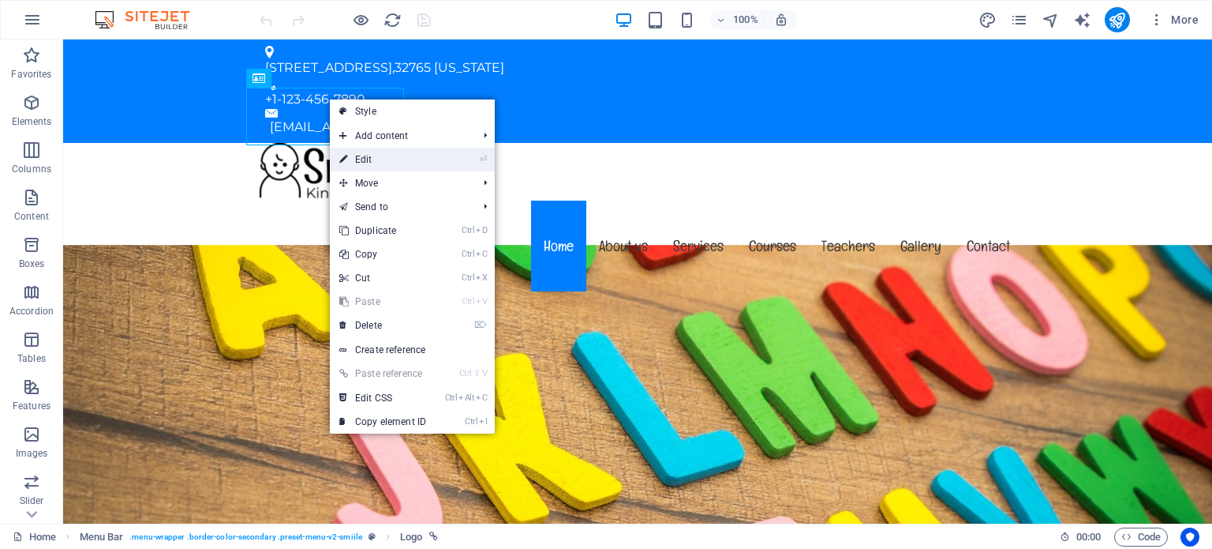
click at [362, 159] on link "⏎ Edit" at bounding box center [383, 160] width 106 height 24
select select "px"
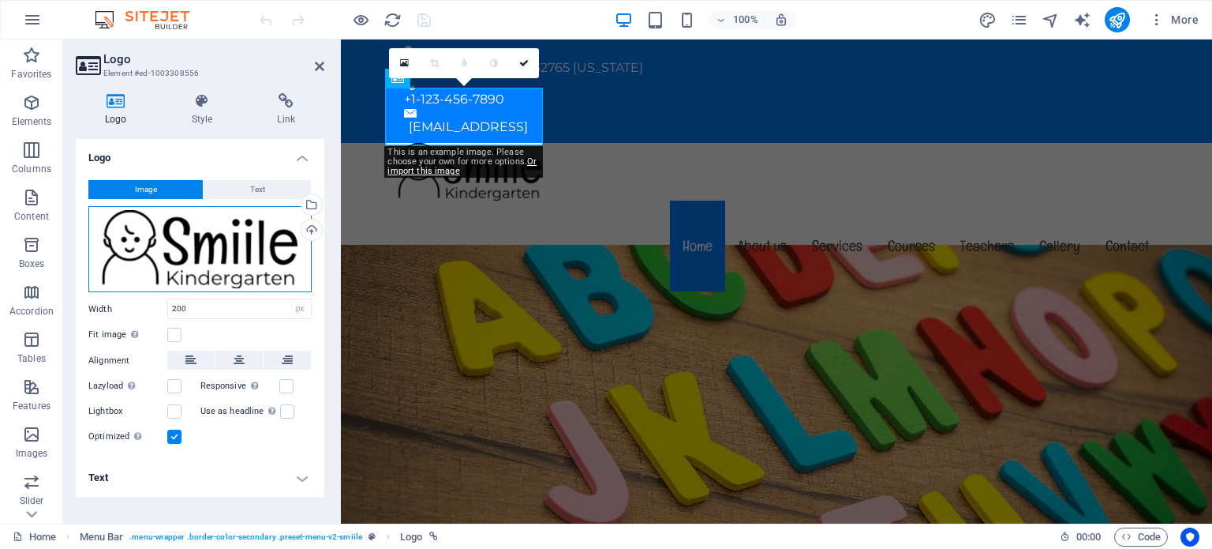
drag, startPoint x: 222, startPoint y: 245, endPoint x: 177, endPoint y: 212, distance: 55.9
click at [177, 212] on div "Drag files here, click to choose files or select files from Files or our free s…" at bounding box center [199, 249] width 223 height 87
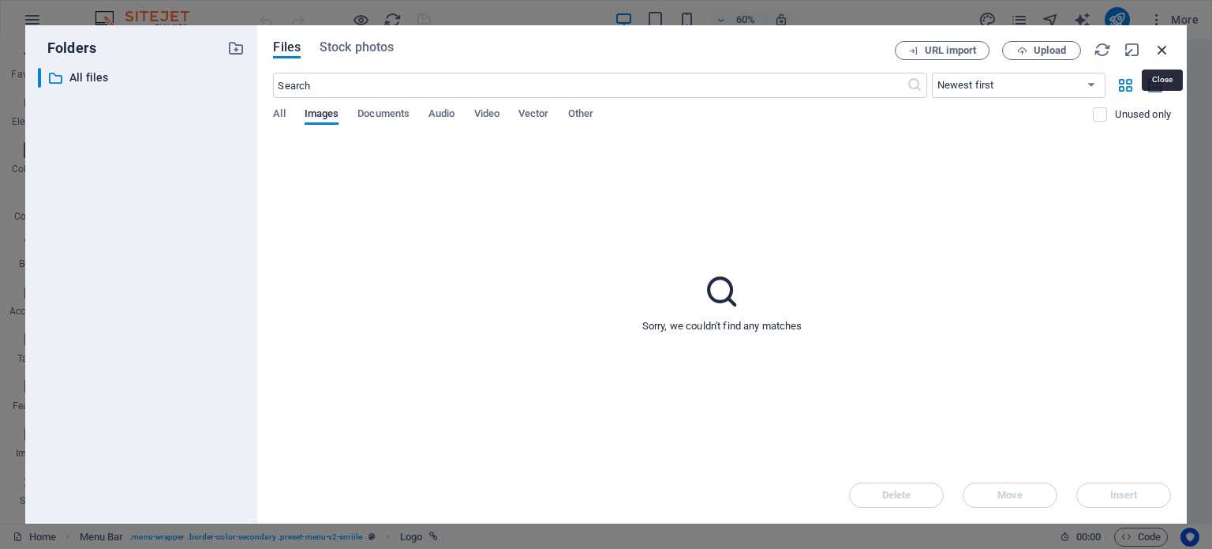
click at [1165, 49] on icon "button" at bounding box center [1162, 49] width 17 height 17
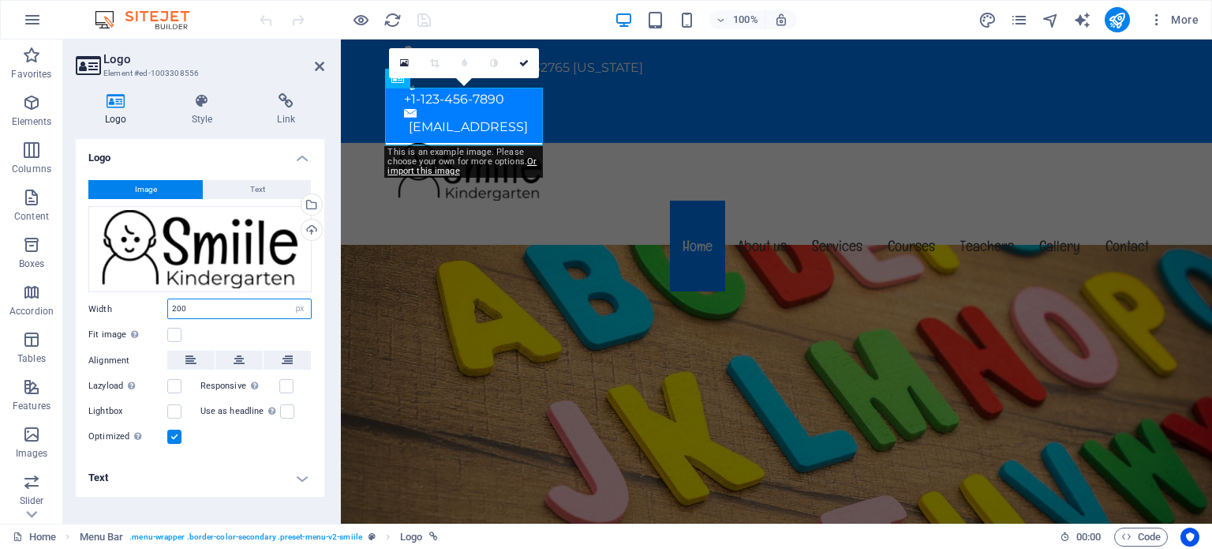
click at [255, 307] on input "200" at bounding box center [239, 308] width 143 height 19
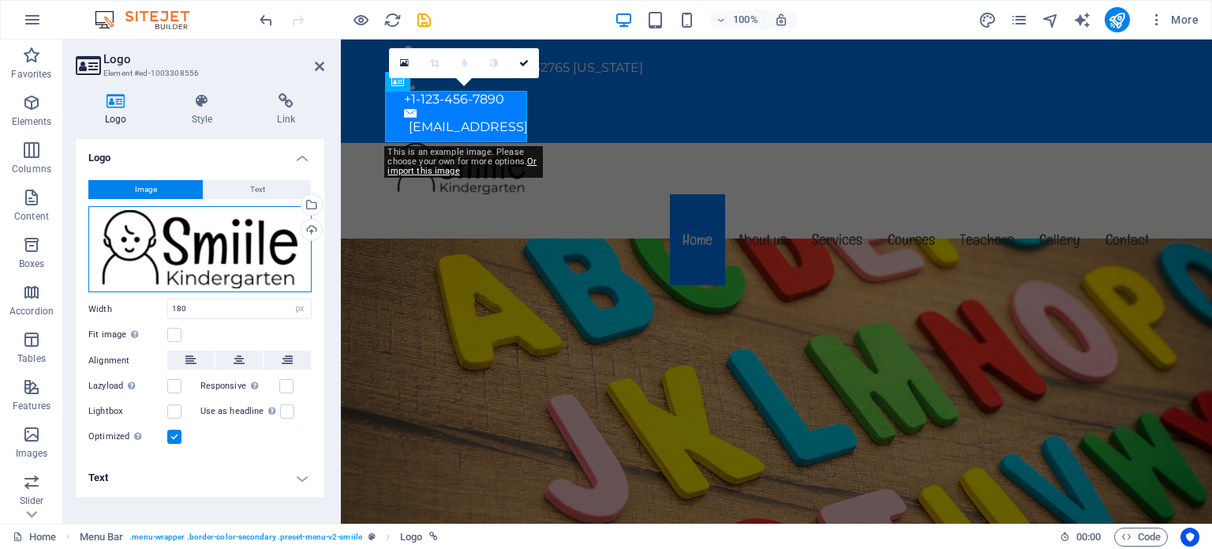
click at [262, 243] on div "Drag files here, click to choose files or select files from Files or our free s…" at bounding box center [199, 249] width 223 height 87
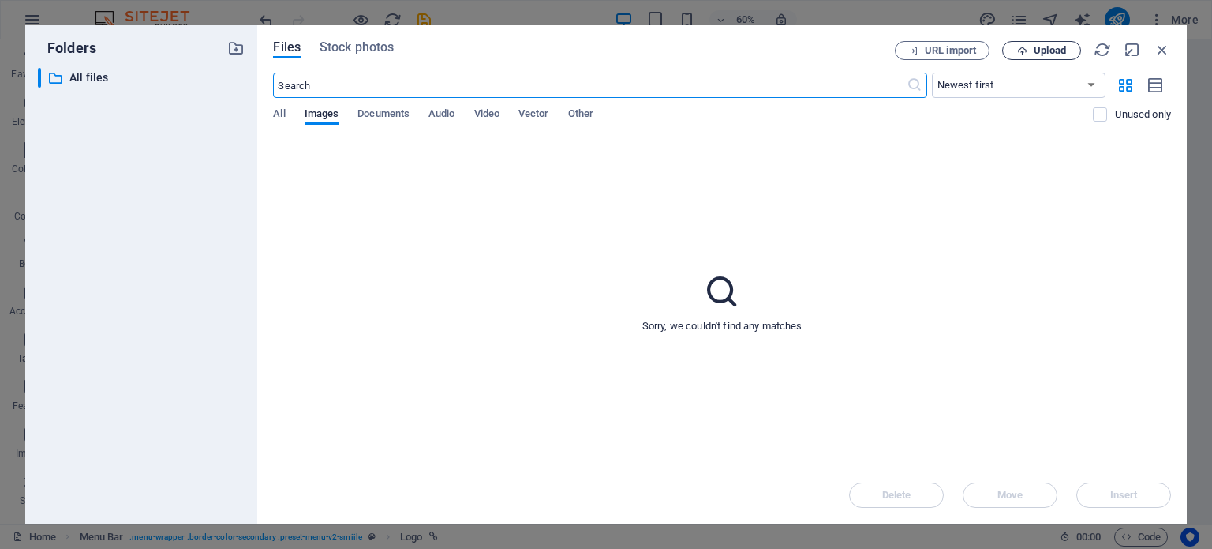
click at [1044, 53] on span "Upload" at bounding box center [1050, 50] width 32 height 9
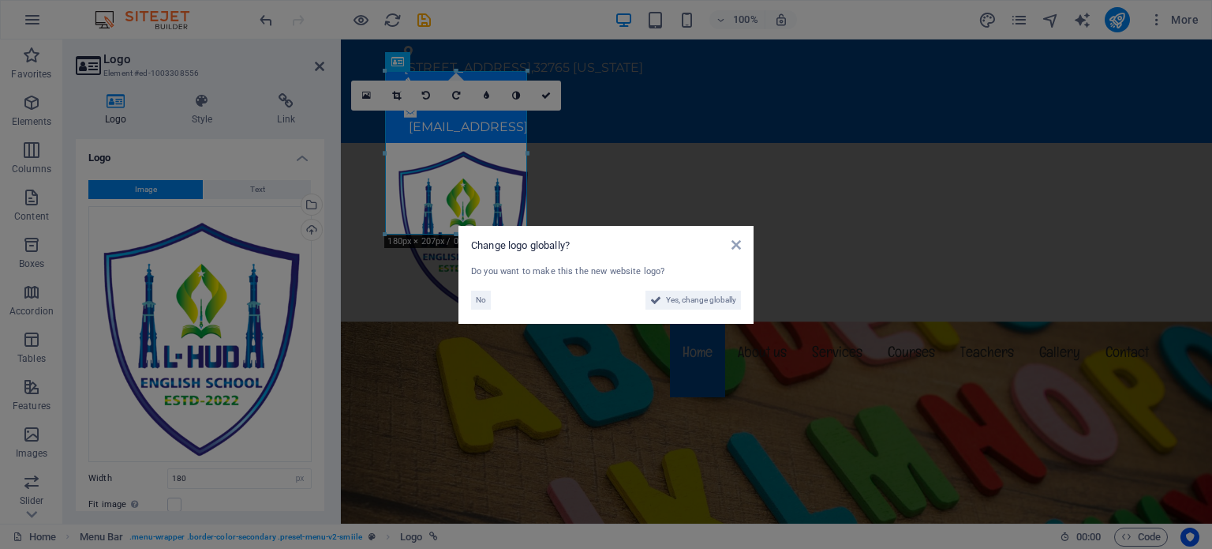
click at [210, 335] on aside "Change logo globally? Do you want to make this the new website logo? No Yes, ch…" at bounding box center [606, 274] width 1212 height 549
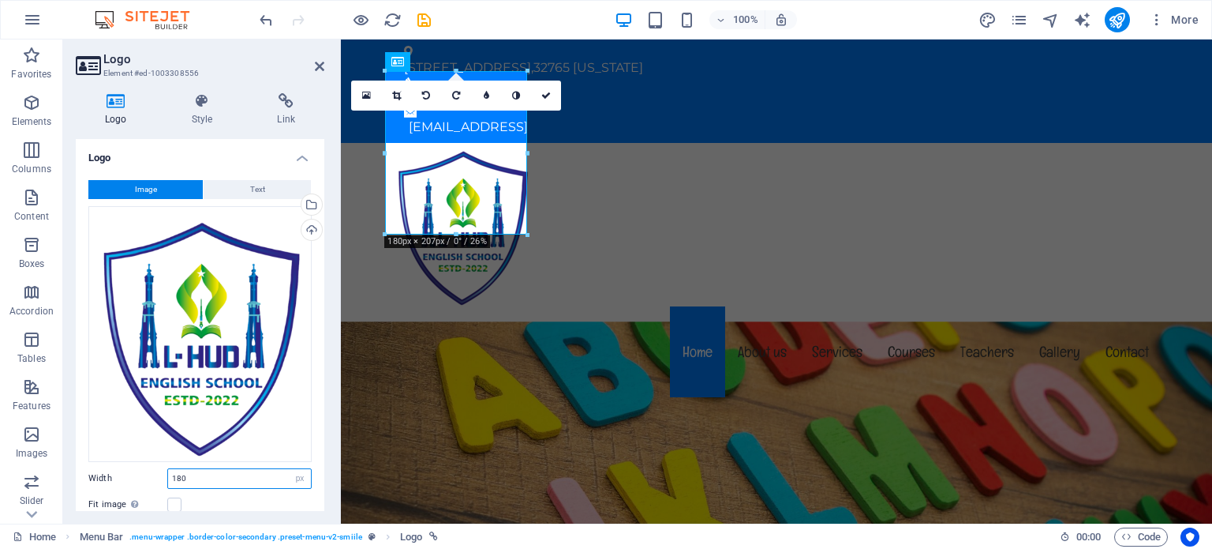
click at [264, 478] on input "180" at bounding box center [239, 478] width 143 height 19
type input "1"
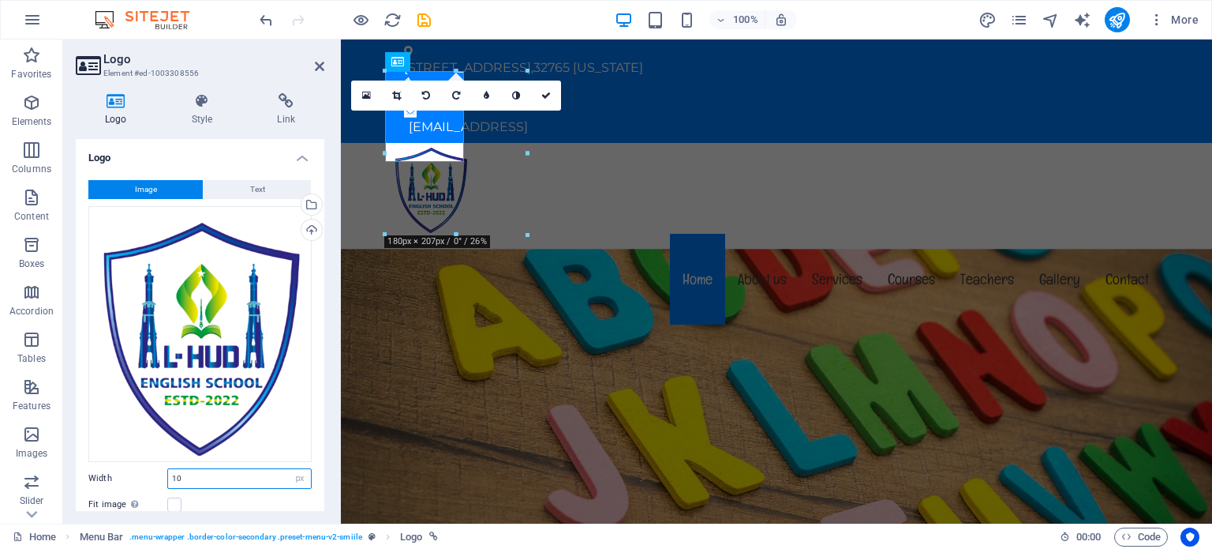
type input "1"
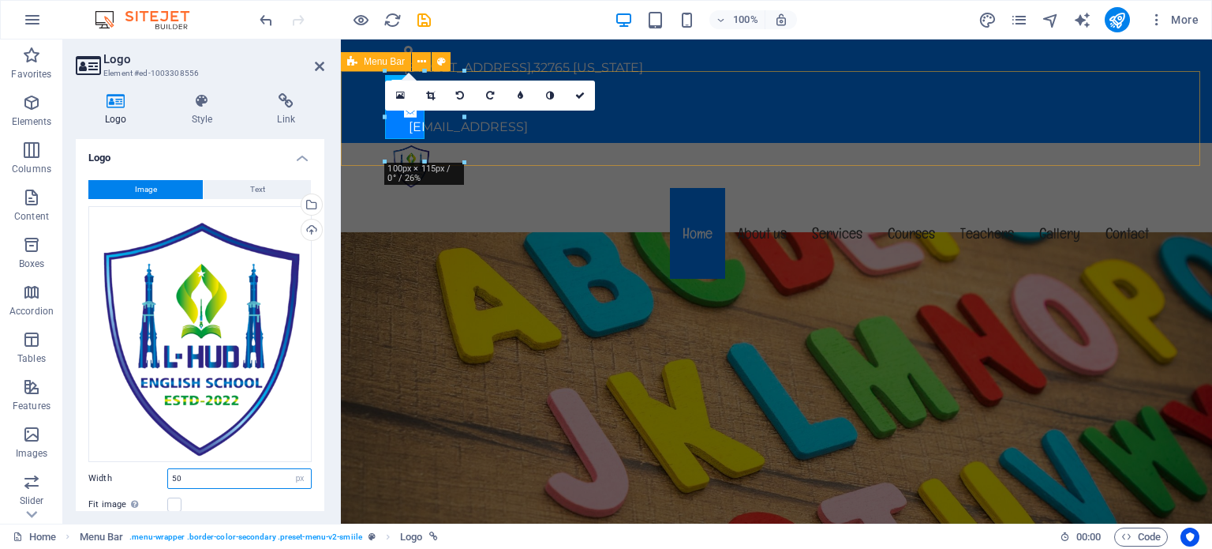
type input "50"
click at [616, 143] on div "Menu Home About us Services Courses Teachers Gallery Contact" at bounding box center [776, 213] width 871 height 141
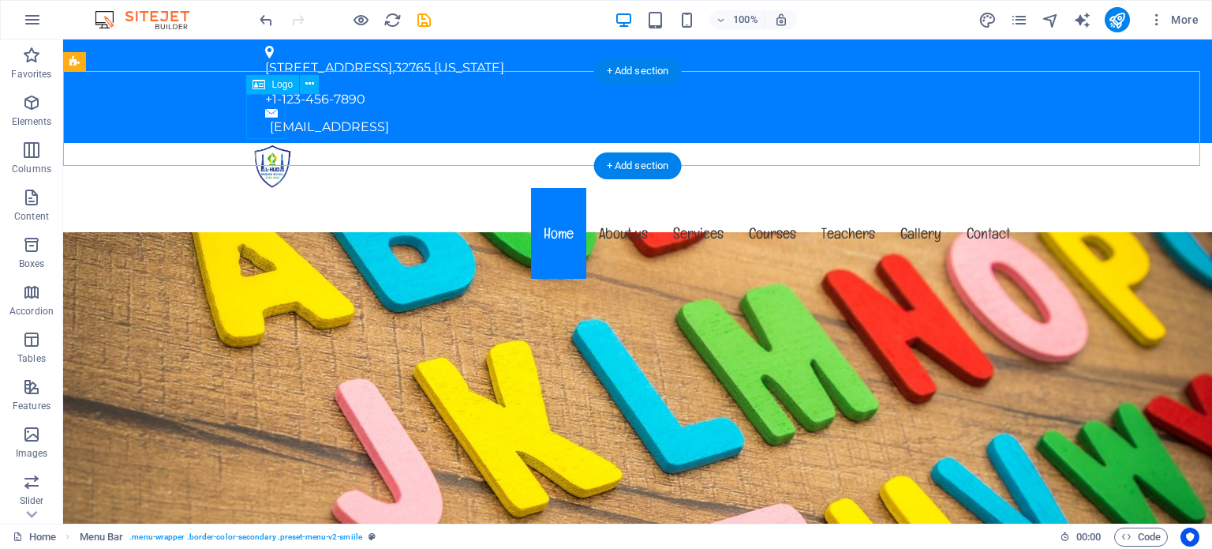
click at [259, 143] on div at bounding box center [638, 166] width 770 height 46
click at [309, 84] on icon at bounding box center [309, 84] width 9 height 17
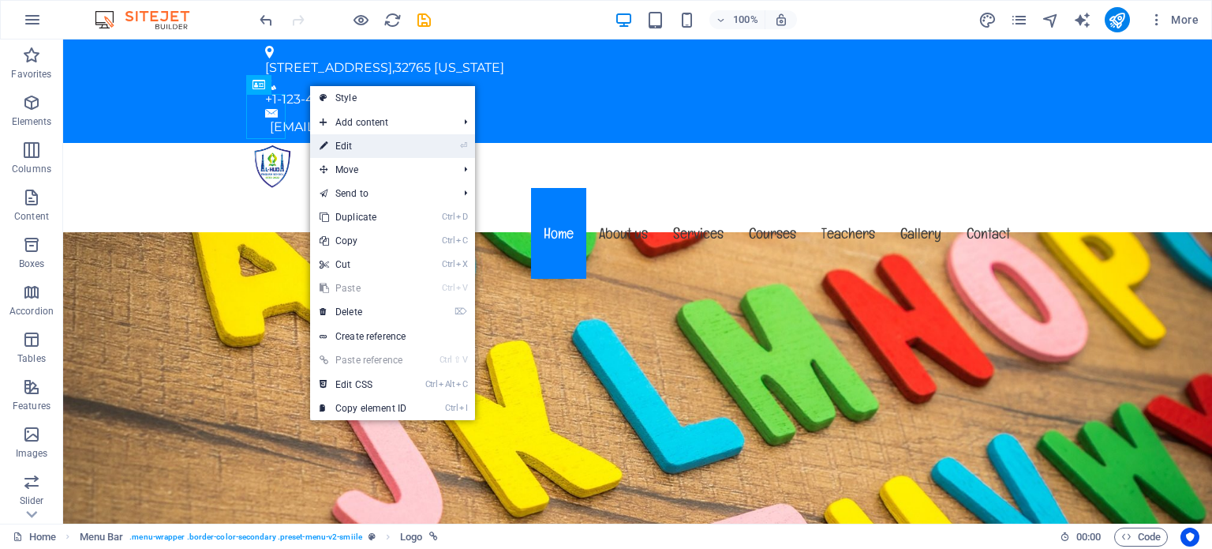
click at [349, 151] on link "⏎ Edit" at bounding box center [363, 146] width 106 height 24
select select "px"
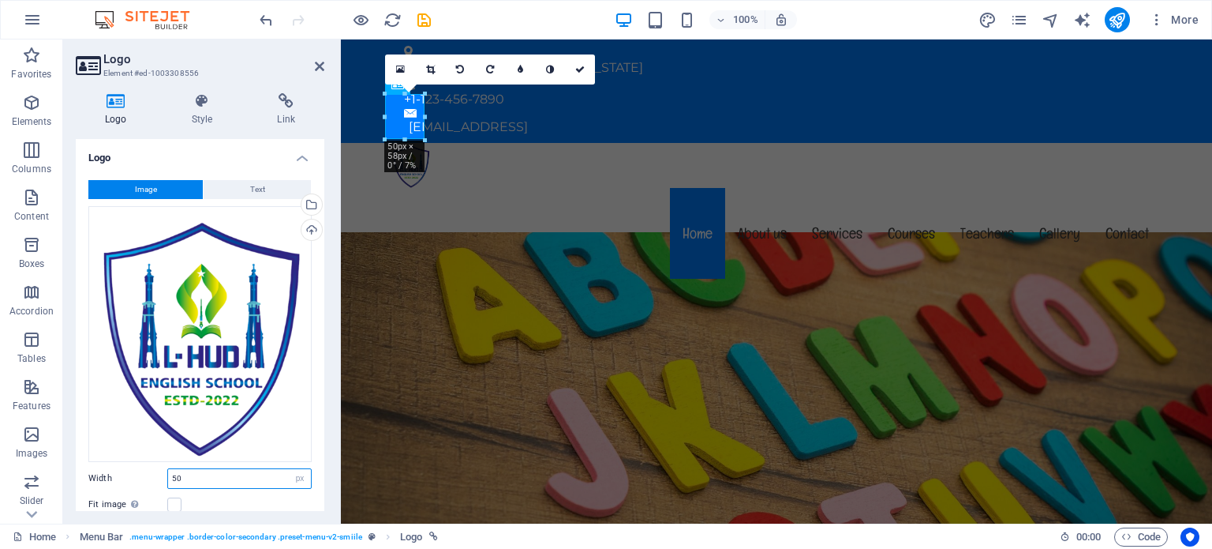
click at [200, 476] on input "50" at bounding box center [239, 478] width 143 height 19
type input "5"
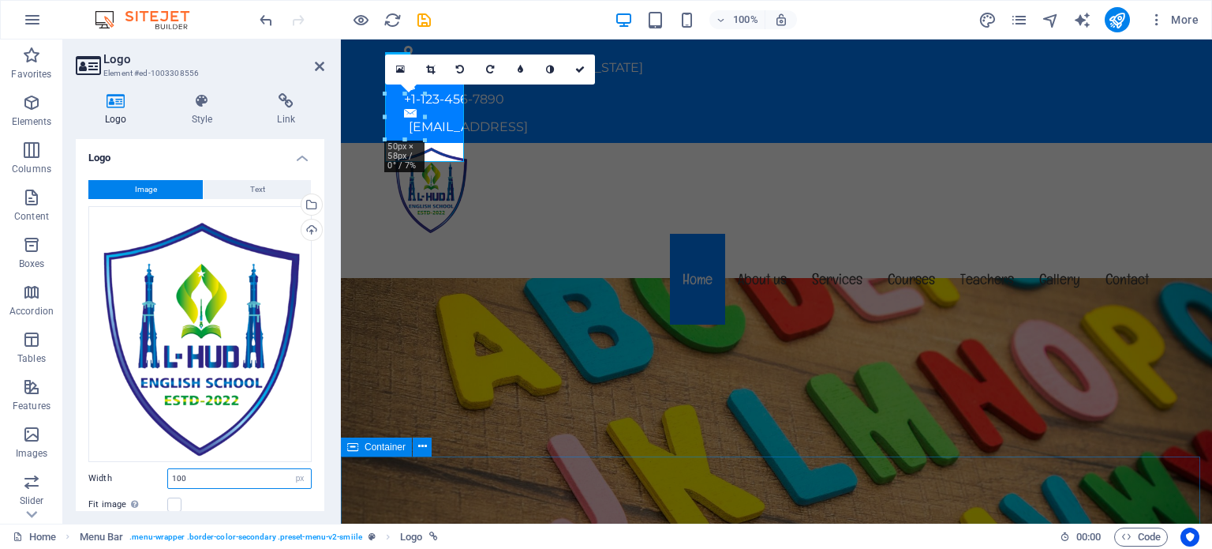
type input "100"
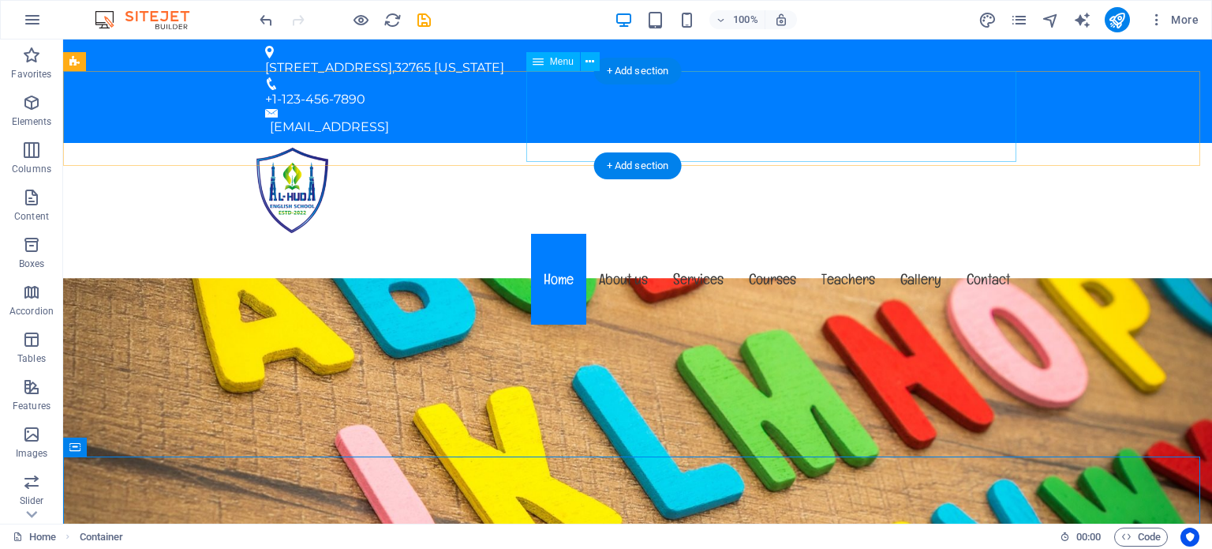
click at [979, 234] on nav "Home About us Services Courses Teachers Gallery Contact" at bounding box center [638, 279] width 770 height 91
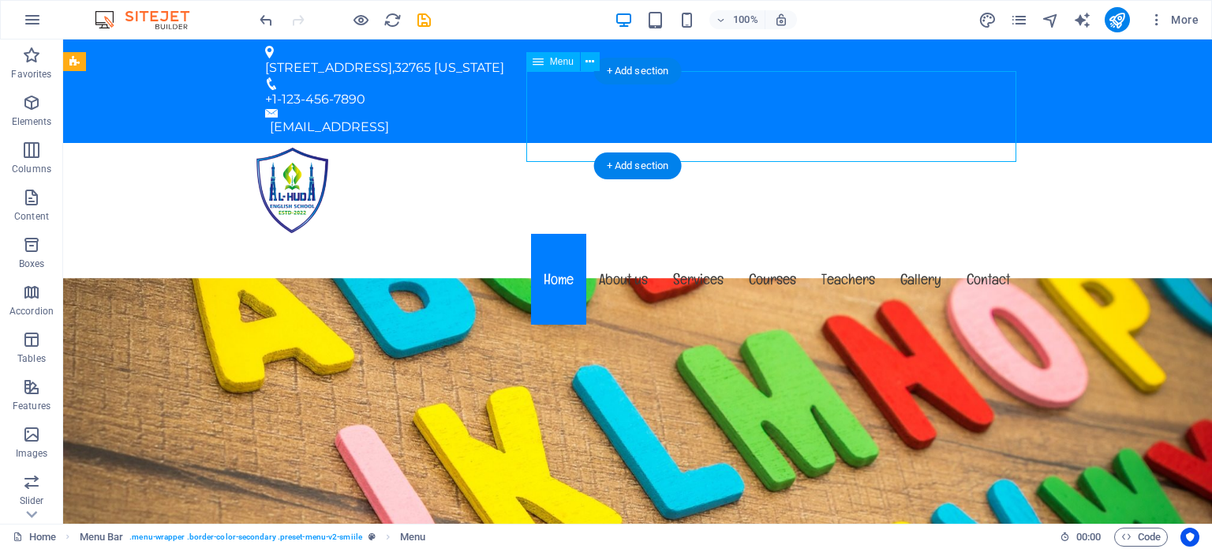
click at [979, 234] on nav "Home About us Services Courses Teachers Gallery Contact" at bounding box center [638, 279] width 770 height 91
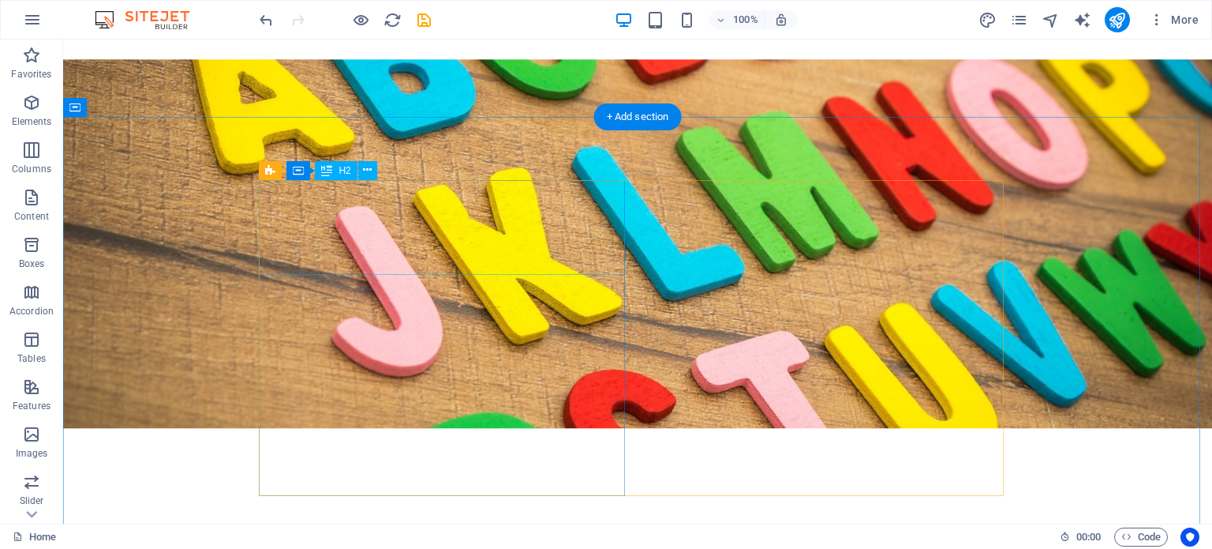
scroll to position [366, 0]
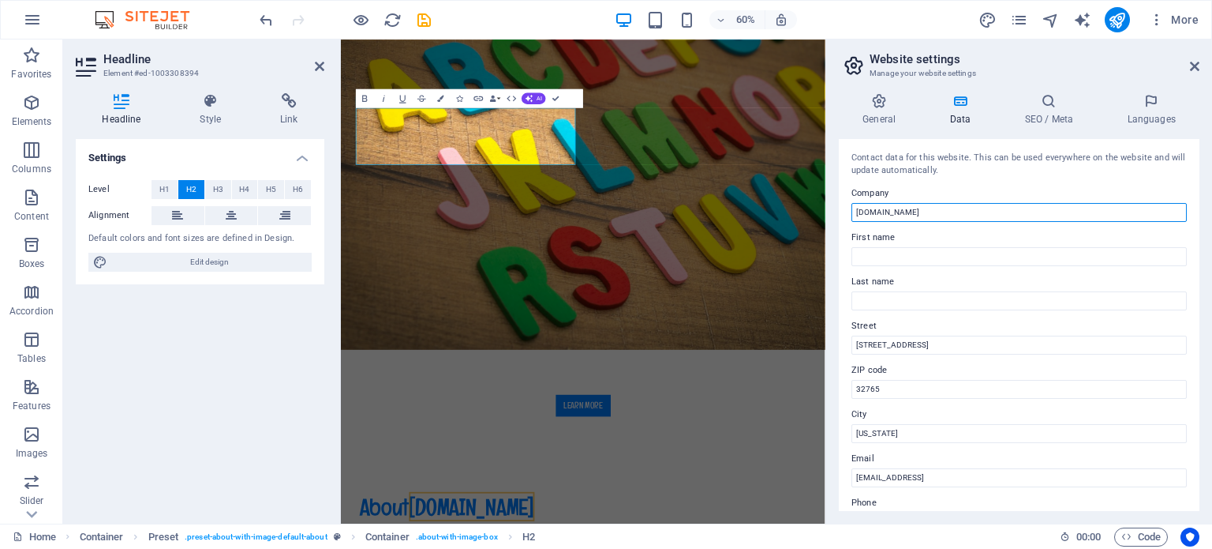
click at [970, 212] on input "[DOMAIN_NAME]" at bounding box center [1019, 212] width 335 height 19
type input "a"
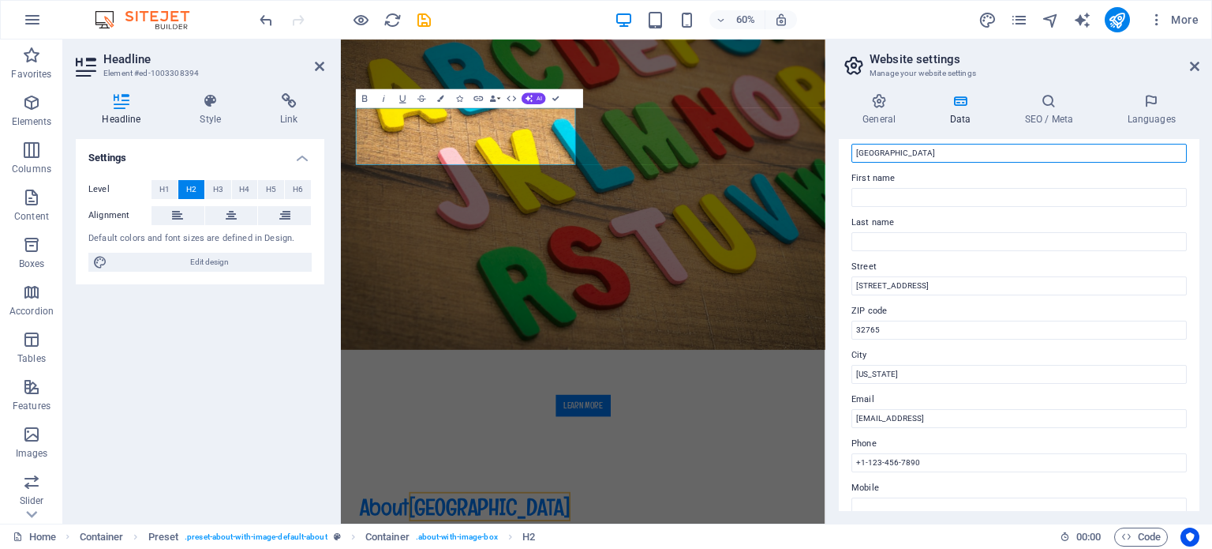
scroll to position [94, 0]
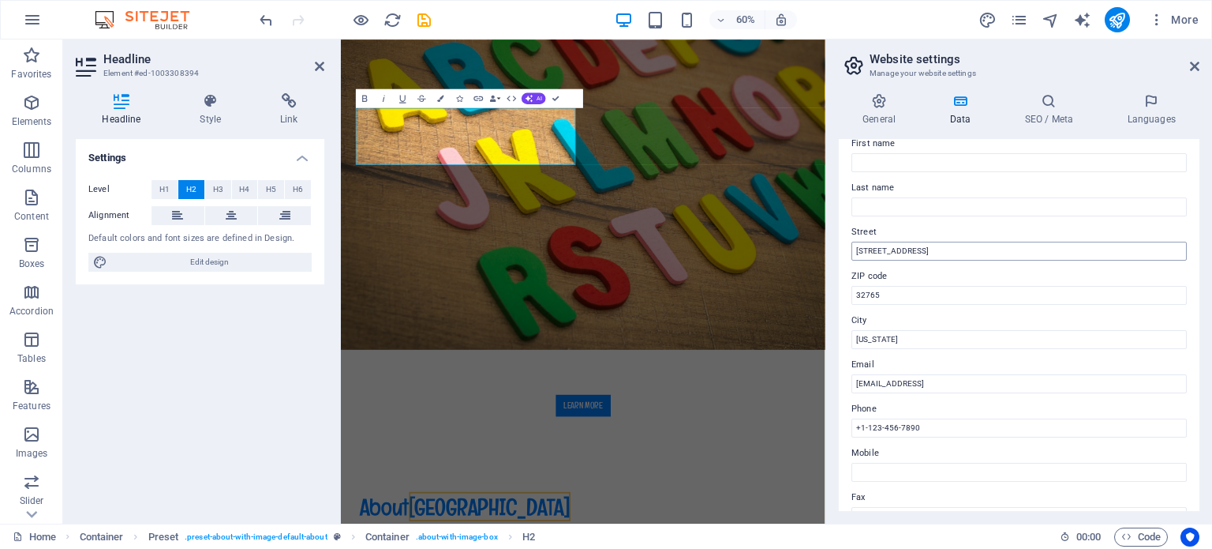
type input "Alhuda English School"
drag, startPoint x: 1288, startPoint y: 291, endPoint x: 1093, endPoint y: 415, distance: 231.0
drag, startPoint x: 928, startPoint y: 249, endPoint x: 850, endPoint y: 249, distance: 78.1
click at [850, 249] on div "Contact data for this website. This can be used everywhere on the website and w…" at bounding box center [1019, 325] width 361 height 372
type input "Jibantala, Canning - II"
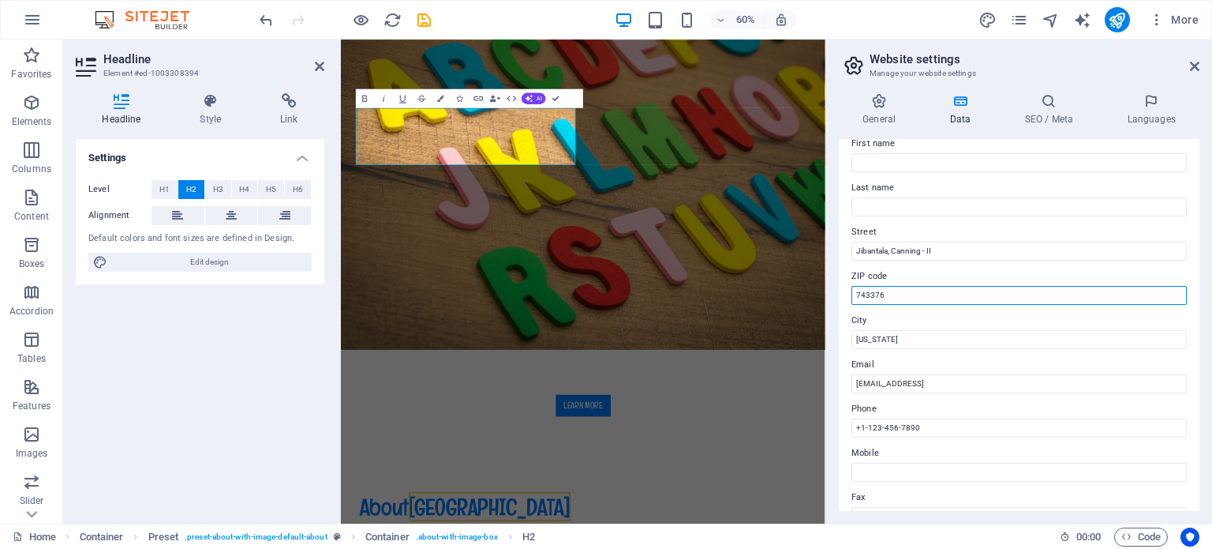
type input "743376"
type input "South 24 Parganas"
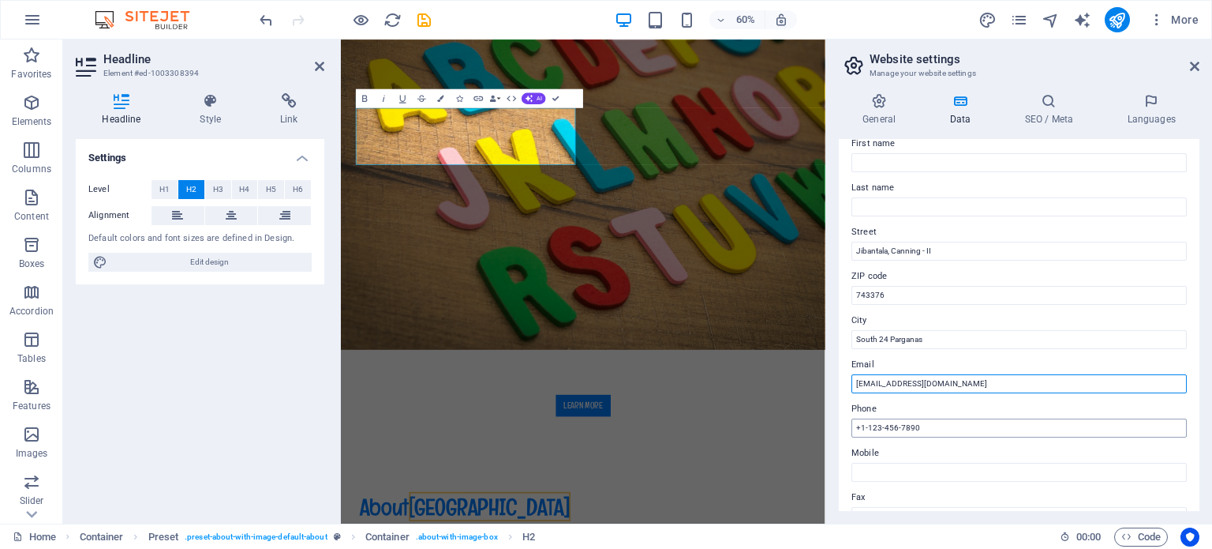
type input "alhudaenglishschool@gmail.com"
drag, startPoint x: 935, startPoint y: 428, endPoint x: 840, endPoint y: 433, distance: 94.9
click at [840, 433] on div "Contact data for this website. This can be used everywhere on the website and w…" at bounding box center [1019, 325] width 361 height 372
type input "9"
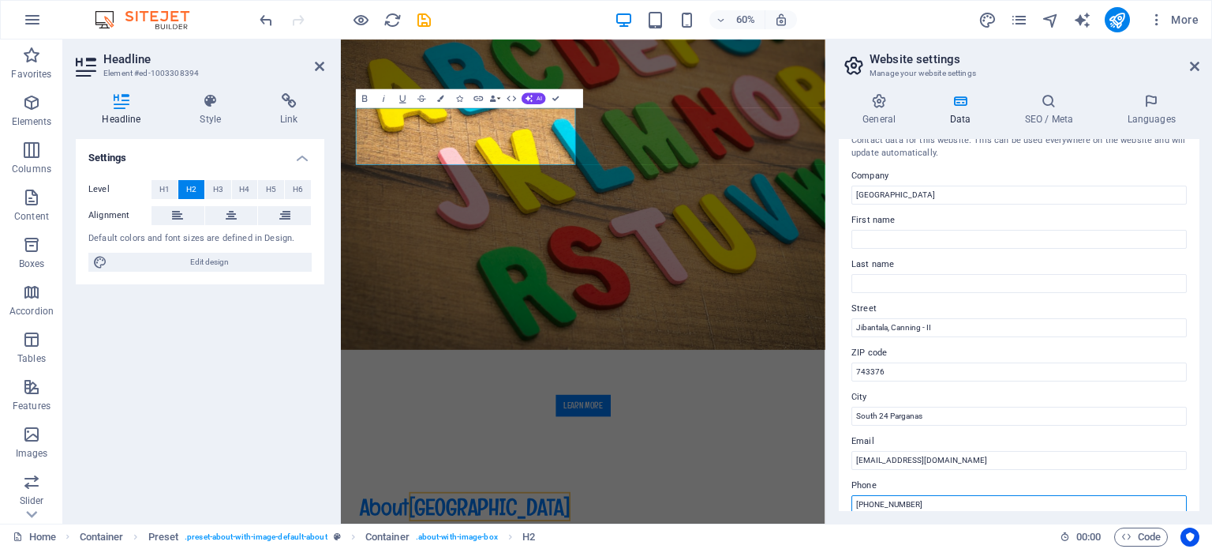
scroll to position [0, 0]
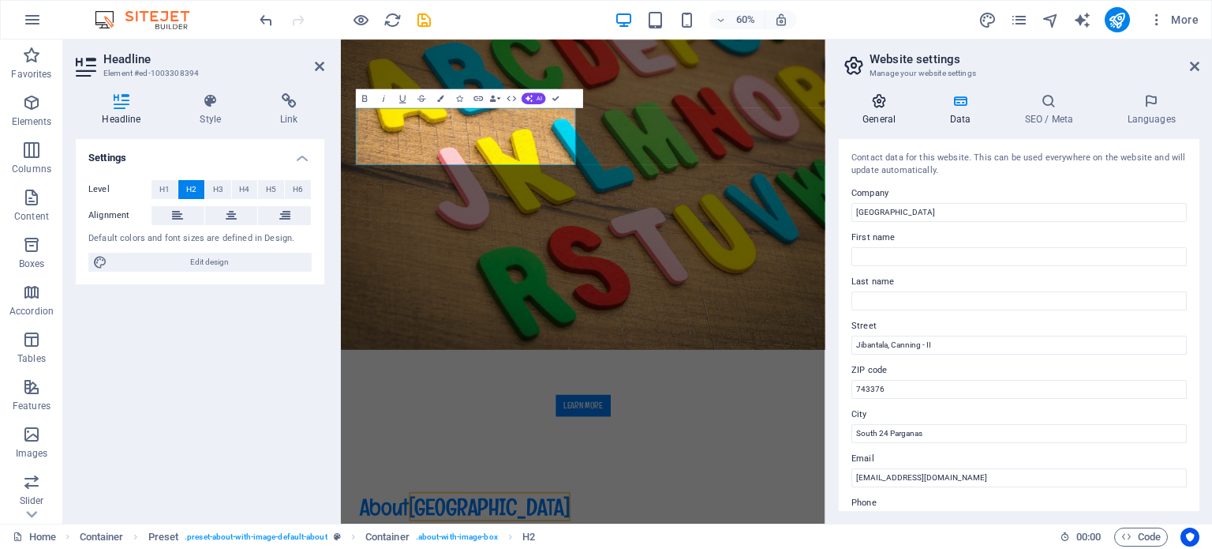
type input "+91 9732107722"
click at [889, 109] on h4 "General" at bounding box center [882, 109] width 87 height 33
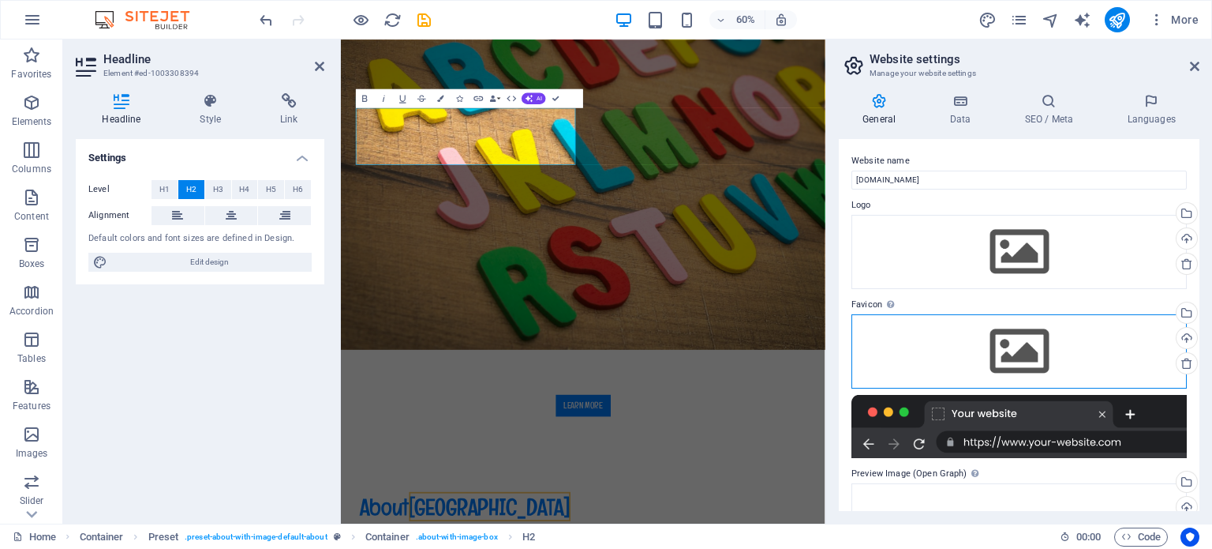
click at [1015, 361] on div "Drag files here, click to choose files or select files from Files or our free s…" at bounding box center [1019, 351] width 335 height 74
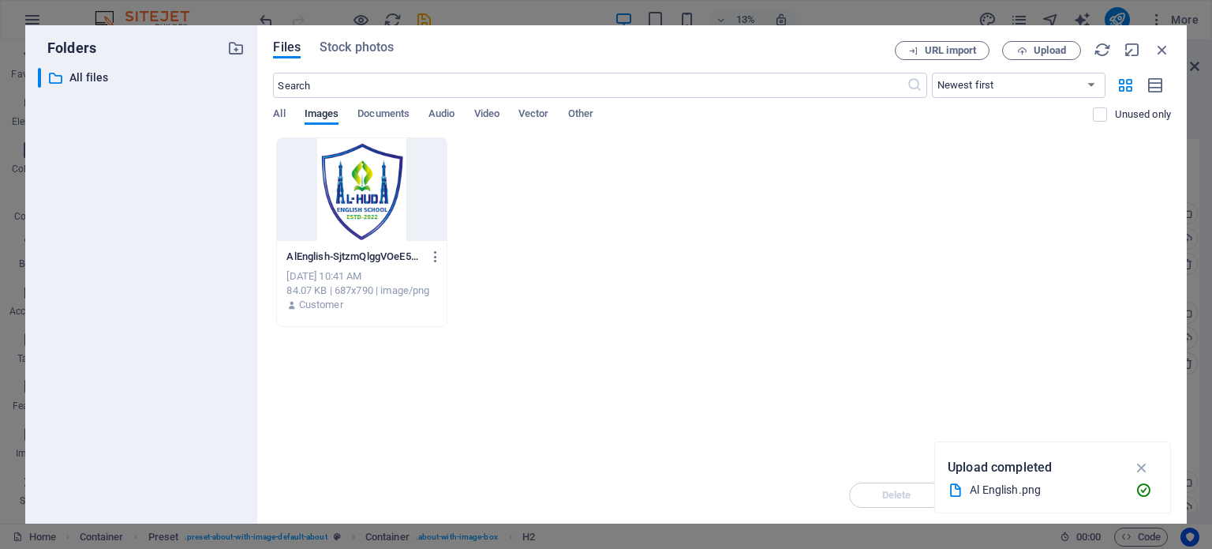
click at [376, 198] on div at bounding box center [361, 189] width 169 height 103
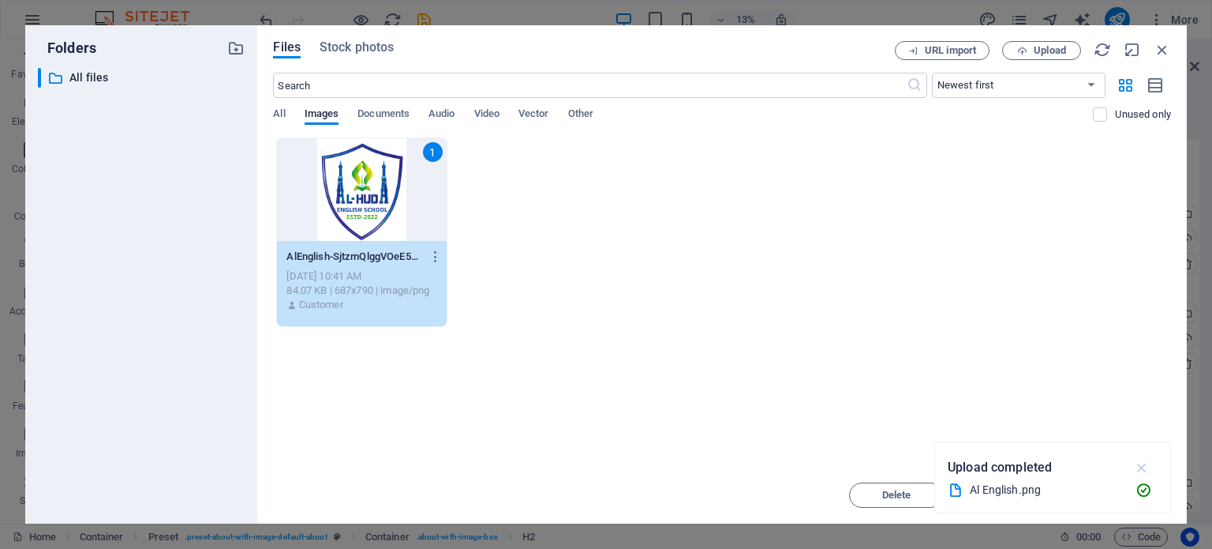
click at [1143, 467] on icon "button" at bounding box center [1143, 467] width 18 height 17
click at [1130, 495] on span "Insert" at bounding box center [1125, 494] width 28 height 9
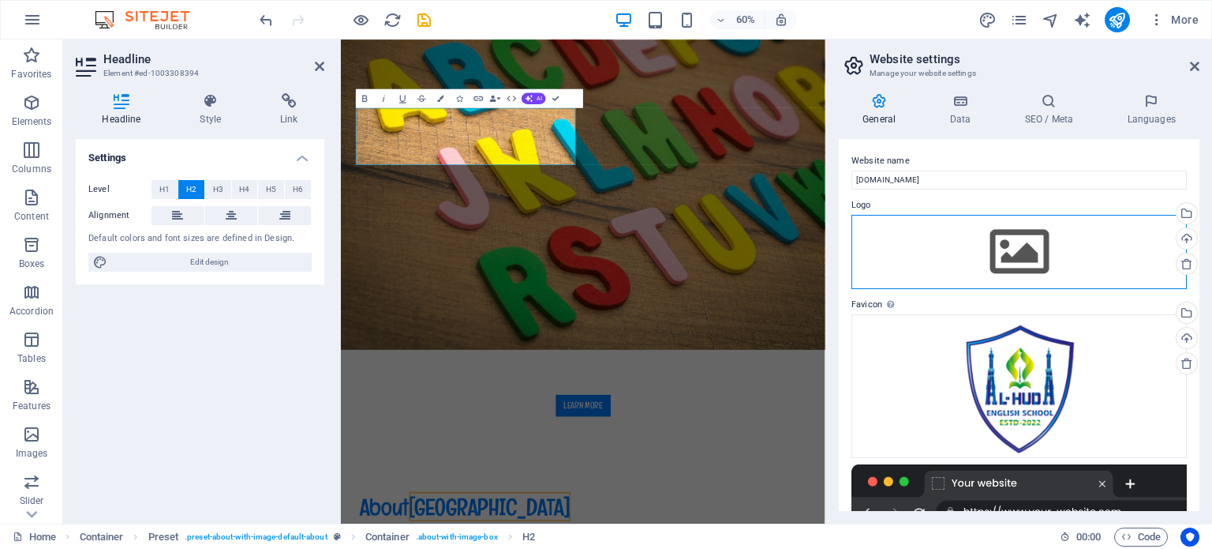
click at [1015, 251] on div "Drag files here, click to choose files or select files from Files or our free s…" at bounding box center [1019, 252] width 335 height 74
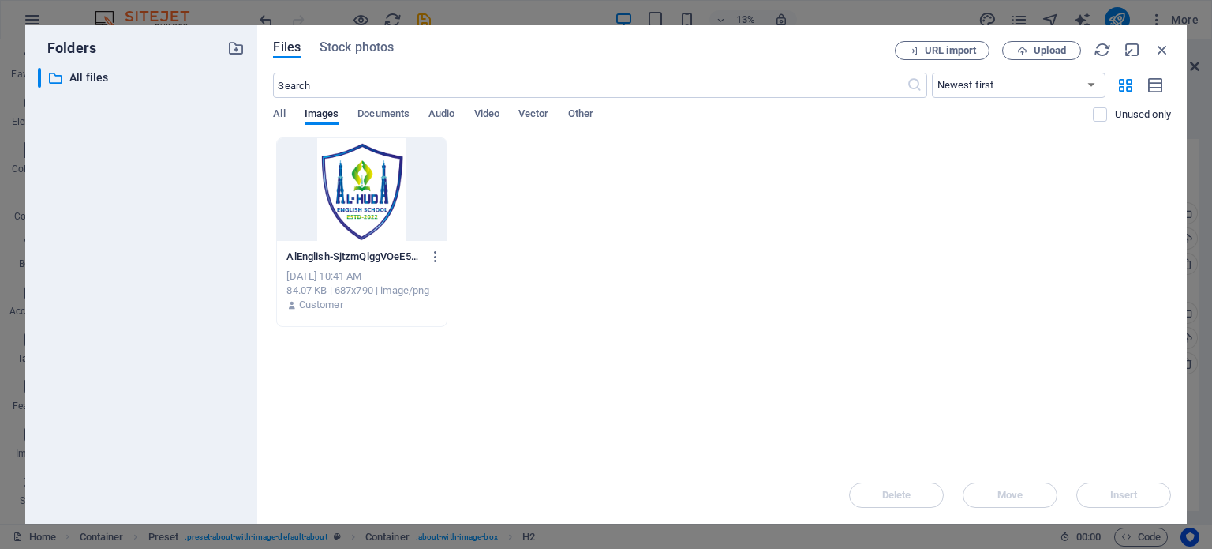
click at [352, 208] on div at bounding box center [361, 189] width 169 height 103
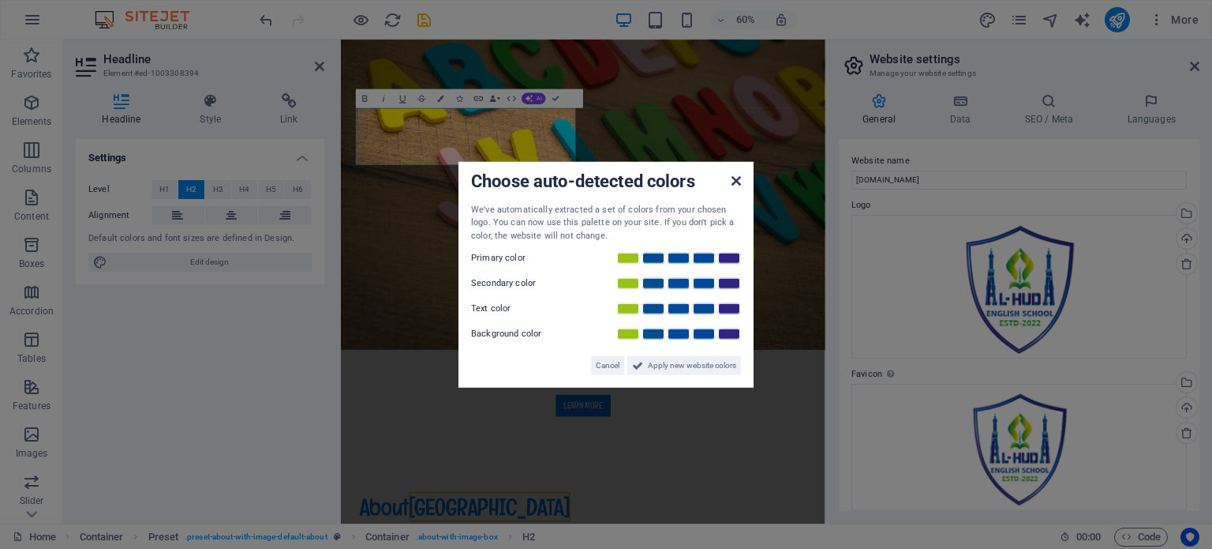
click at [738, 179] on icon at bounding box center [736, 180] width 9 height 13
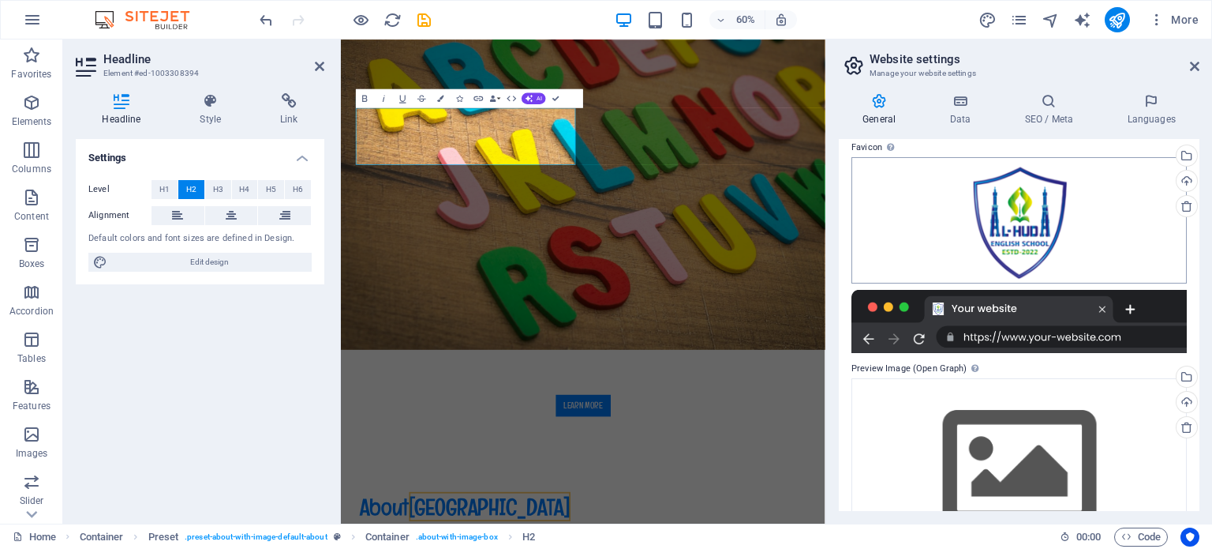
scroll to position [287, 0]
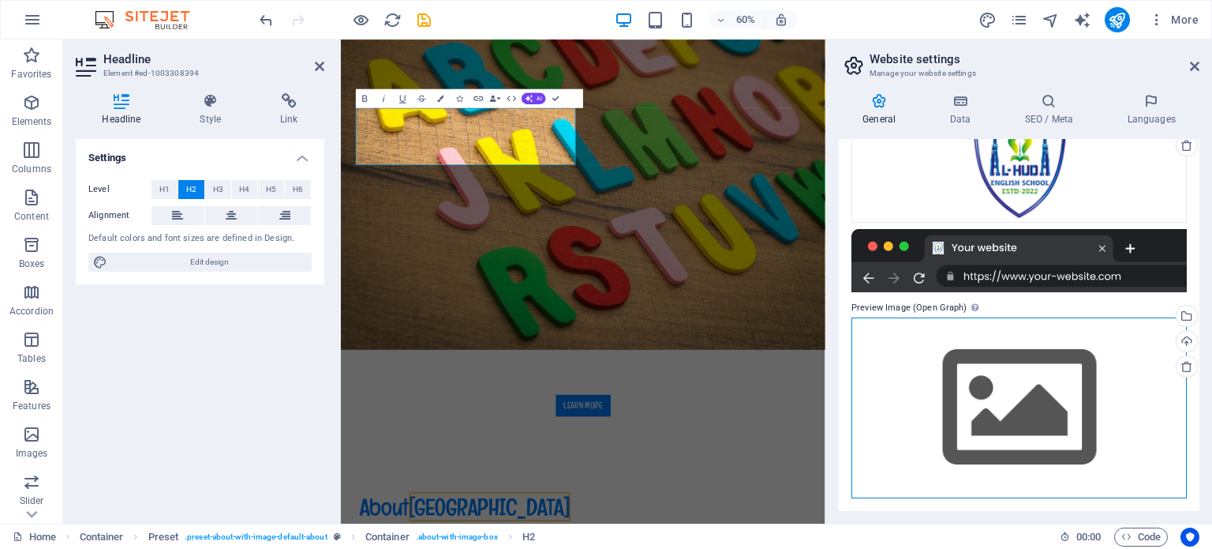
click at [1010, 416] on div "Drag files here, click to choose files or select files from Files or our free s…" at bounding box center [1019, 407] width 335 height 181
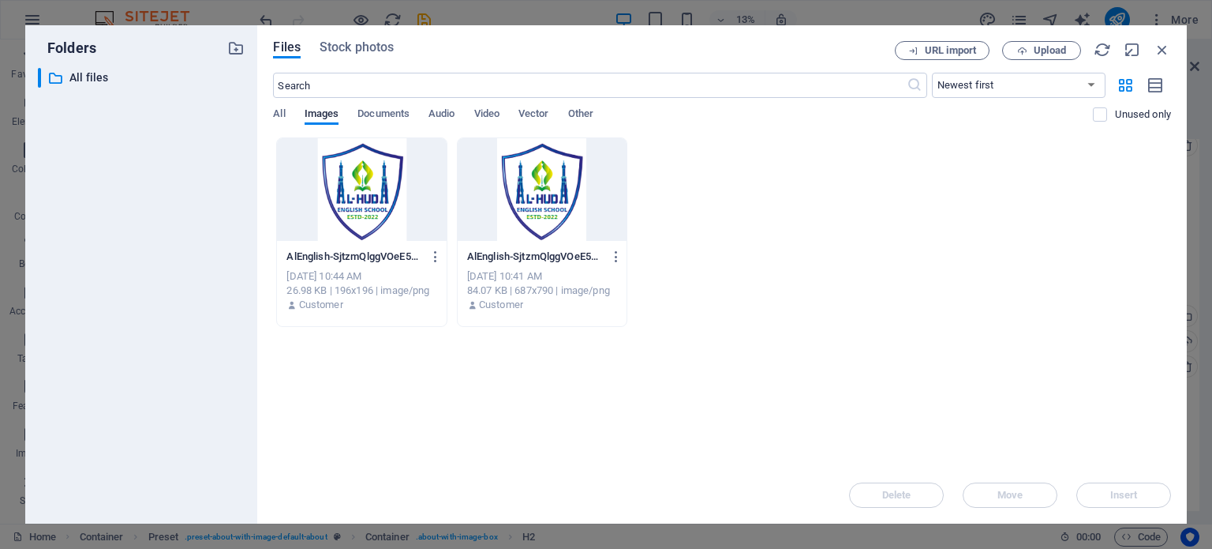
click at [553, 204] on div at bounding box center [542, 189] width 169 height 103
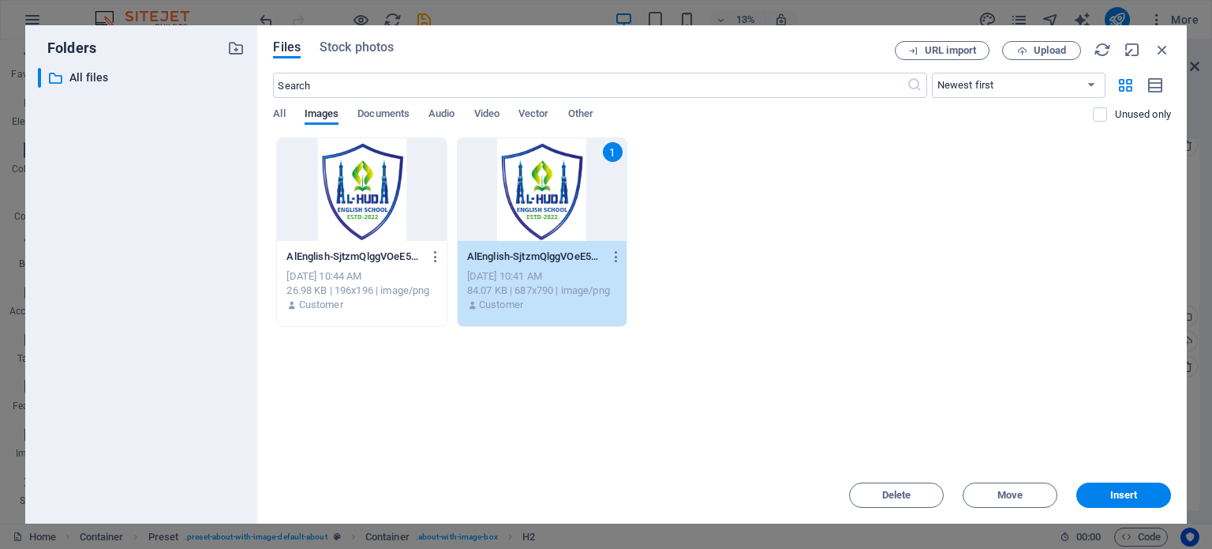
click at [553, 204] on div "1" at bounding box center [542, 189] width 169 height 103
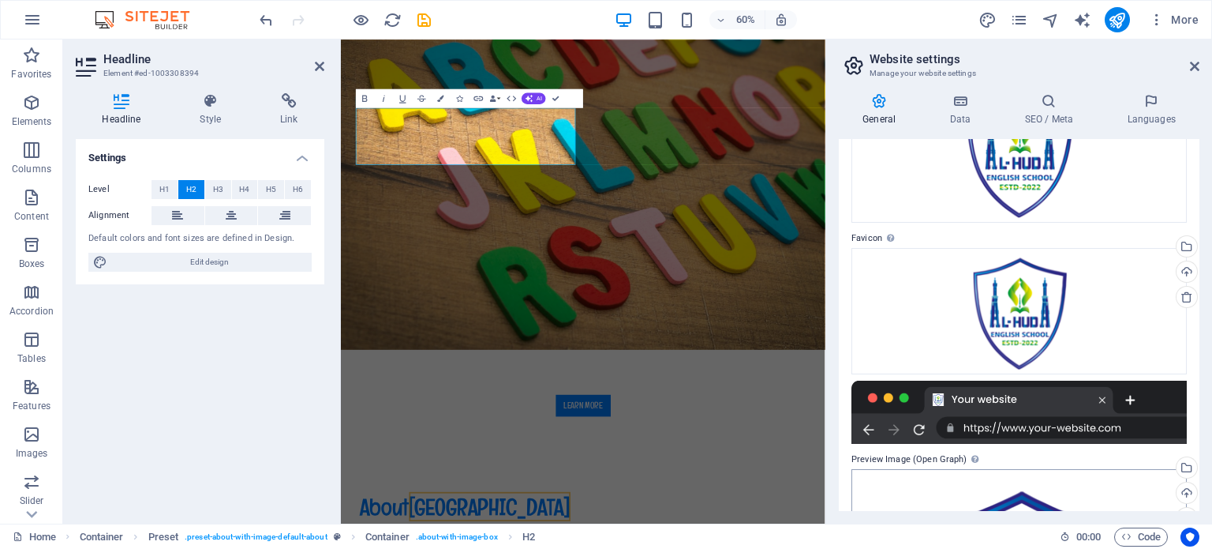
scroll to position [0, 0]
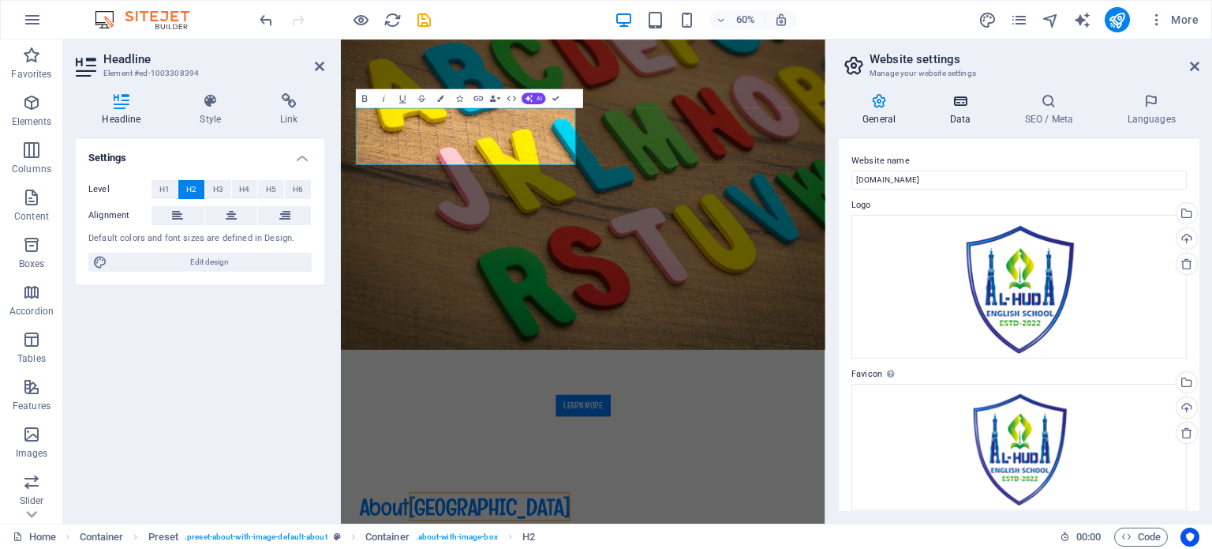
click at [968, 116] on h4 "Data" at bounding box center [963, 109] width 75 height 33
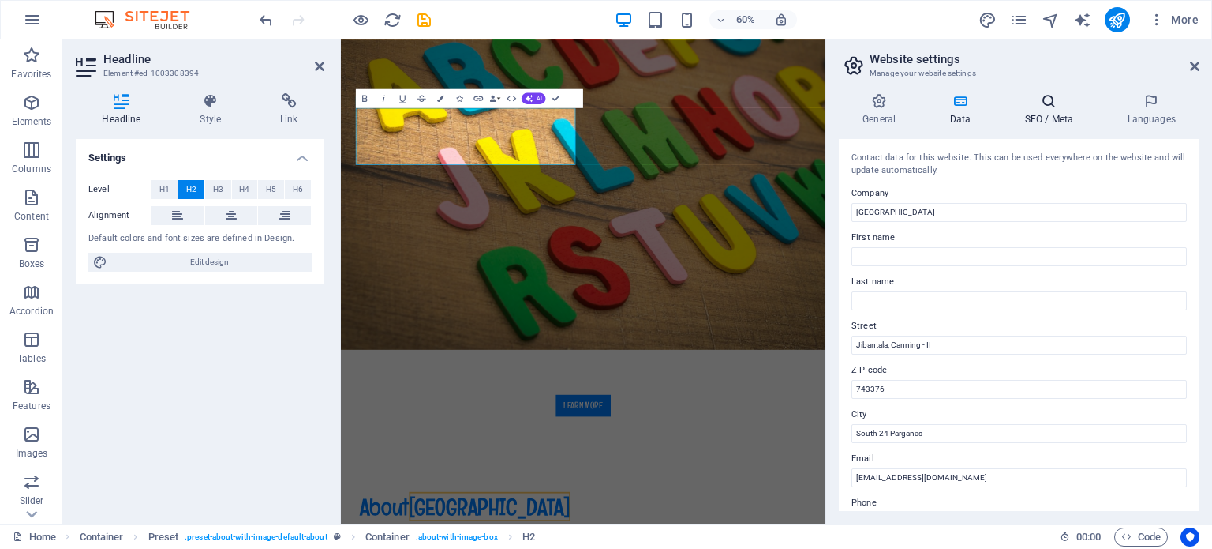
click at [1058, 119] on h4 "SEO / Meta" at bounding box center [1052, 109] width 103 height 33
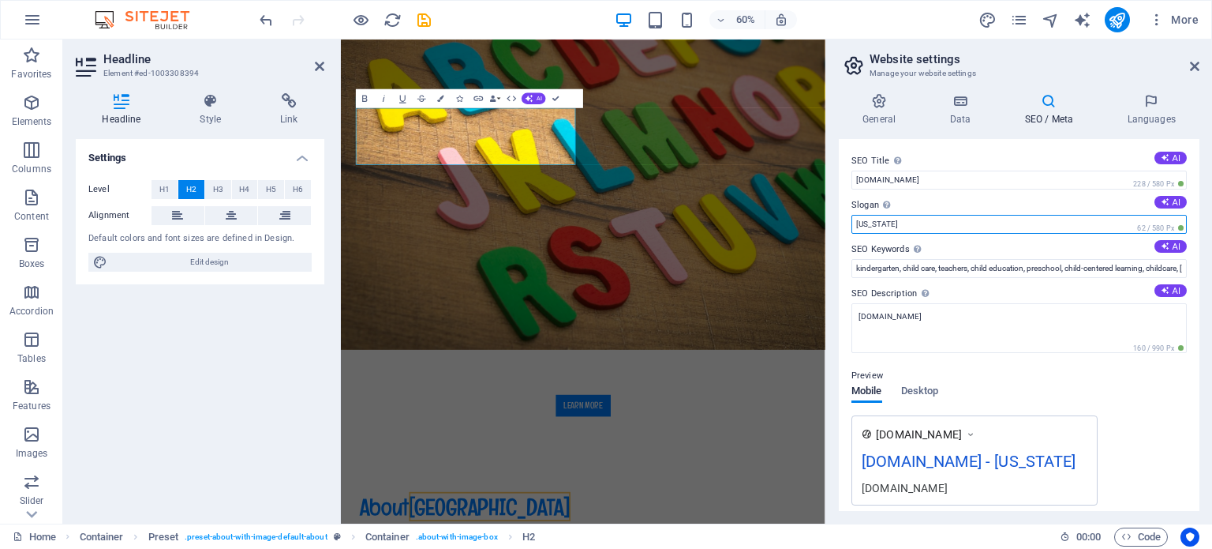
drag, startPoint x: 887, startPoint y: 222, endPoint x: 829, endPoint y: 228, distance: 58.8
click at [829, 228] on aside "Website settings Manage your website settings General Data SEO / Meta Languages…" at bounding box center [1019, 281] width 387 height 484
type input "alhuda"
click at [1194, 69] on icon at bounding box center [1194, 66] width 9 height 13
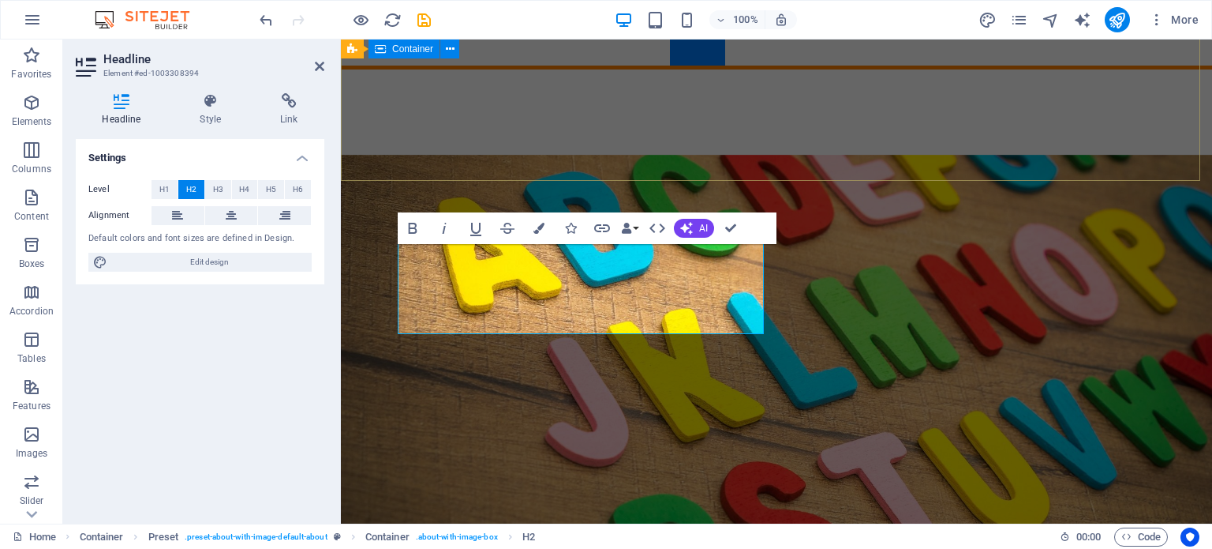
scroll to position [235, 0]
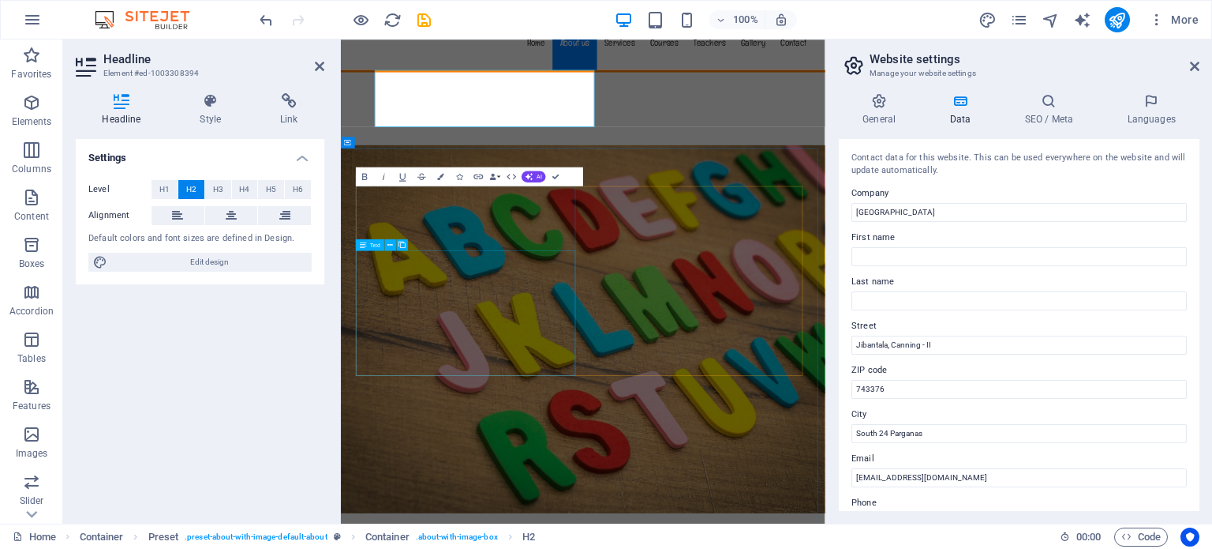
scroll to position [429, 0]
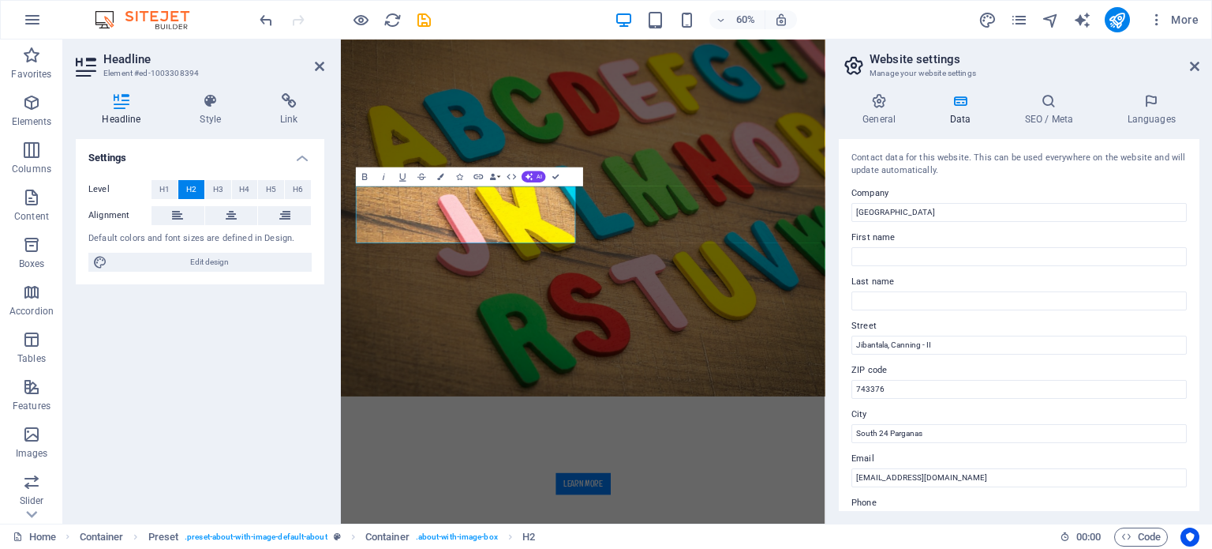
click at [278, 356] on div "Settings Level H1 H2 H3 H4 H5 H6 Alignment Default colors and font sizes are de…" at bounding box center [200, 325] width 249 height 372
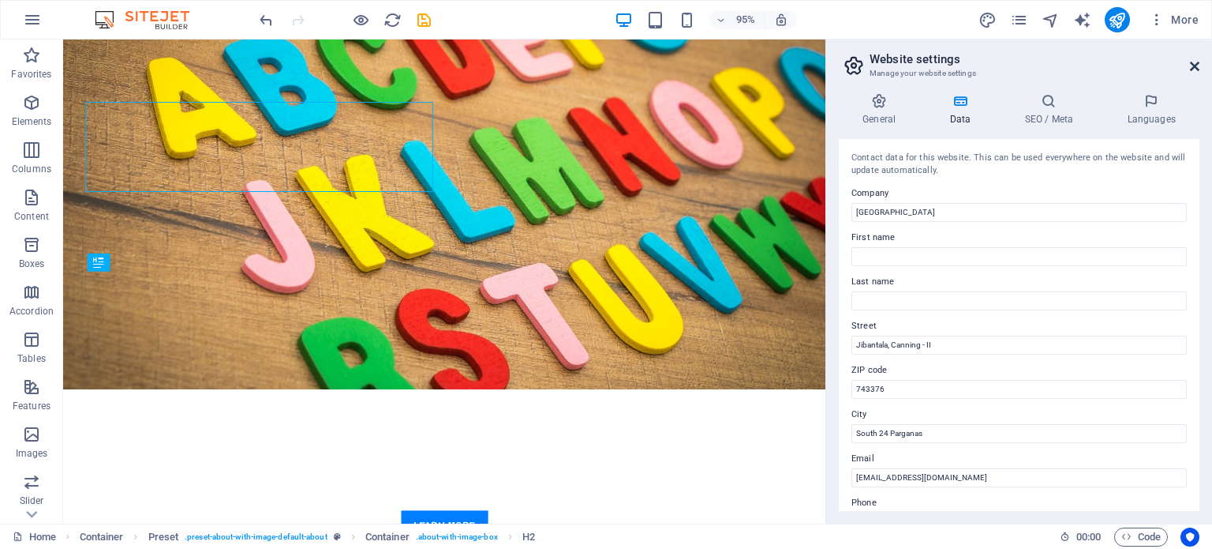
click at [1194, 63] on icon at bounding box center [1194, 66] width 9 height 13
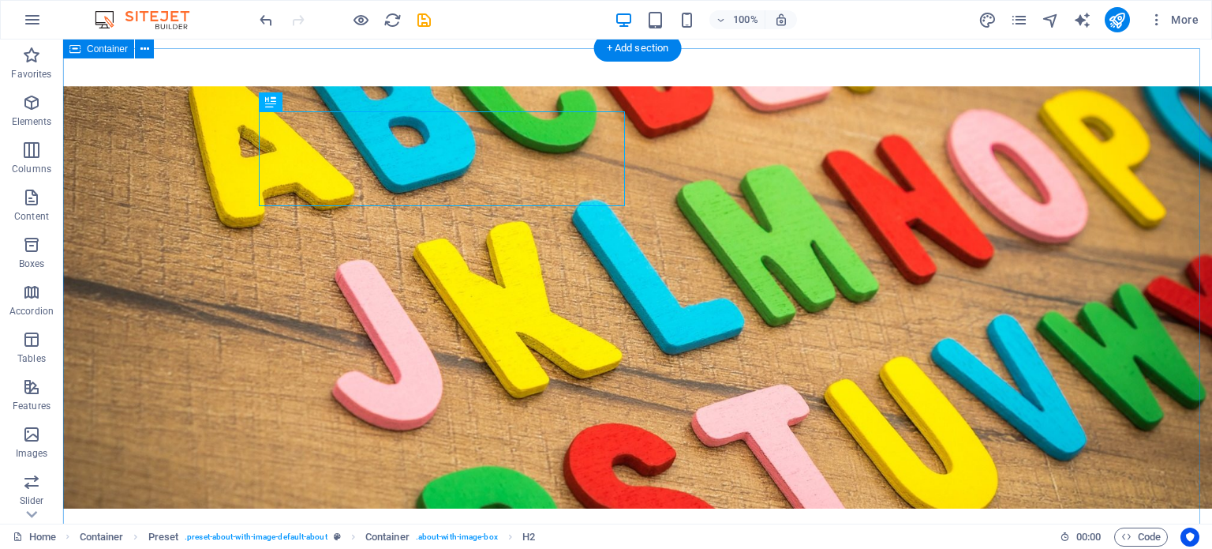
scroll to position [380, 0]
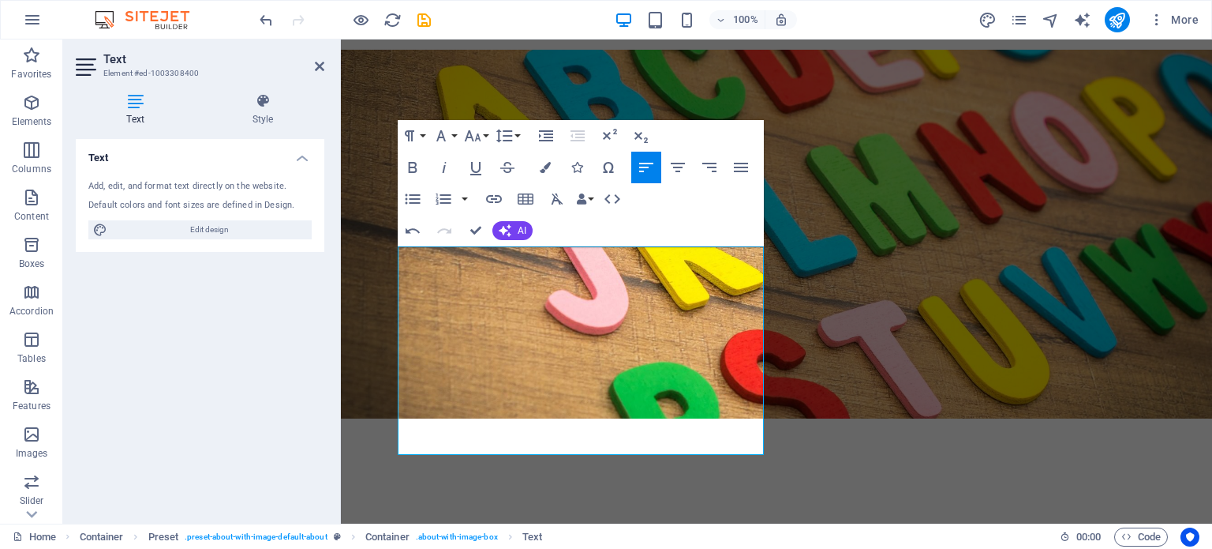
click at [272, 451] on div "Text Add, edit, and format text directly on the website. Default colors and fon…" at bounding box center [200, 325] width 249 height 372
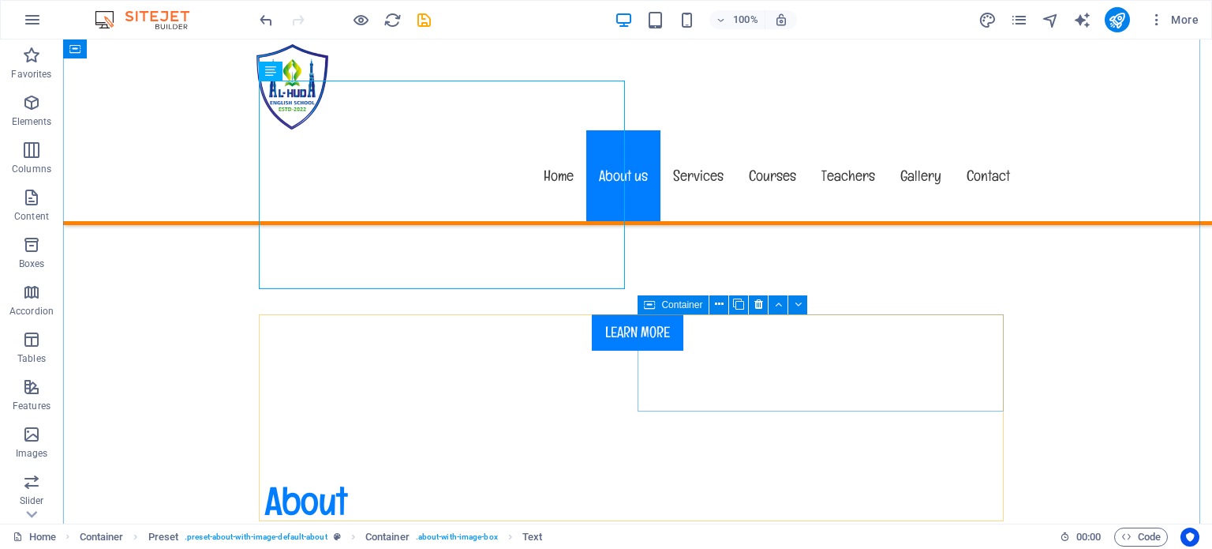
scroll to position [607, 0]
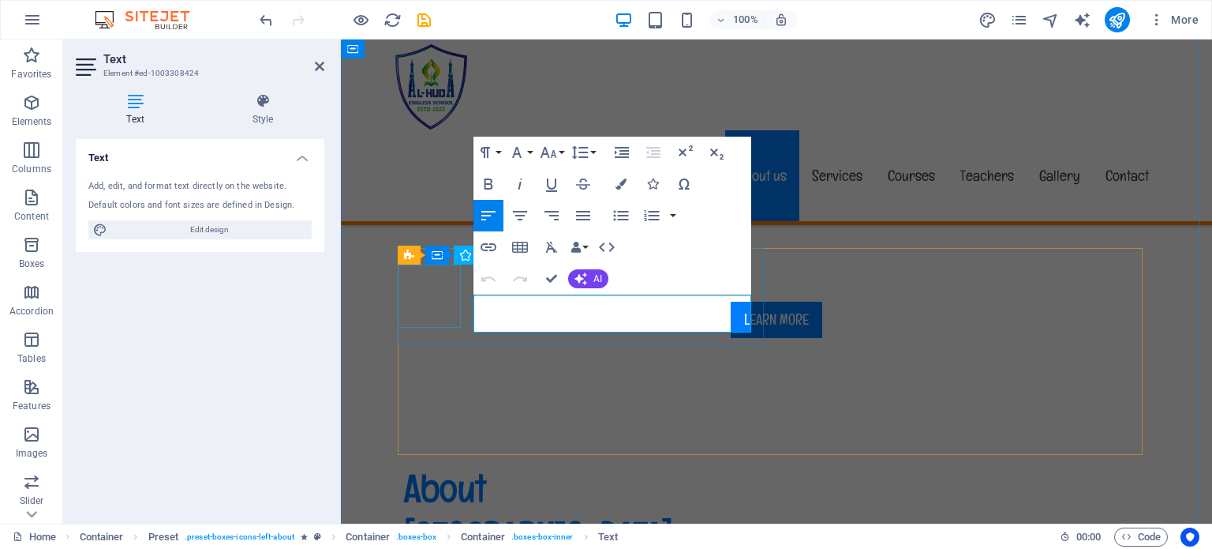
drag, startPoint x: 690, startPoint y: 319, endPoint x: 452, endPoint y: 304, distance: 238.1
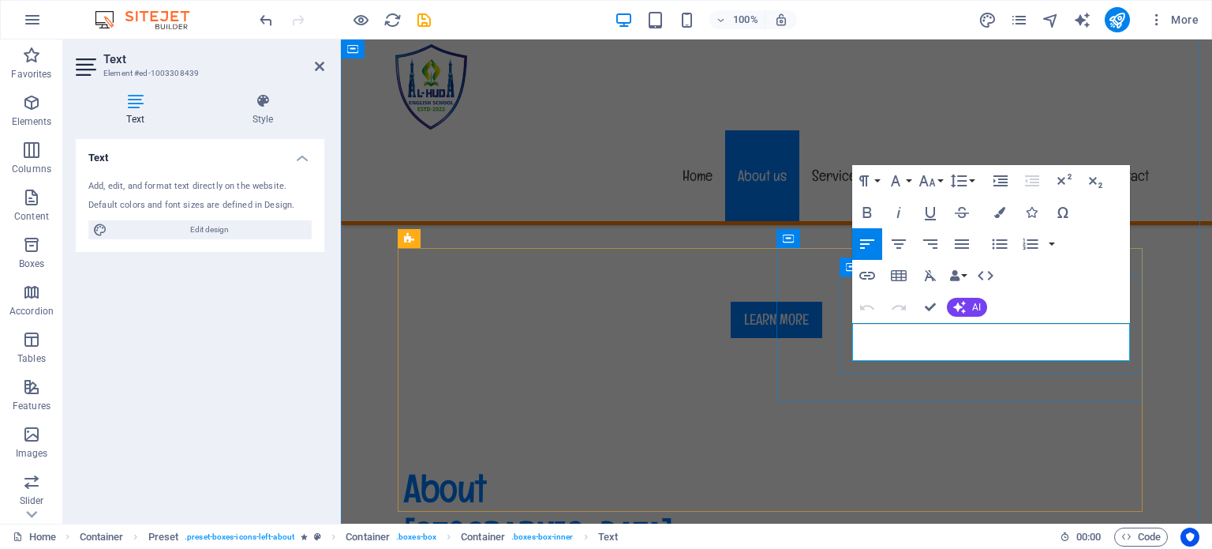
drag, startPoint x: 1066, startPoint y: 354, endPoint x: 852, endPoint y: 332, distance: 215.1
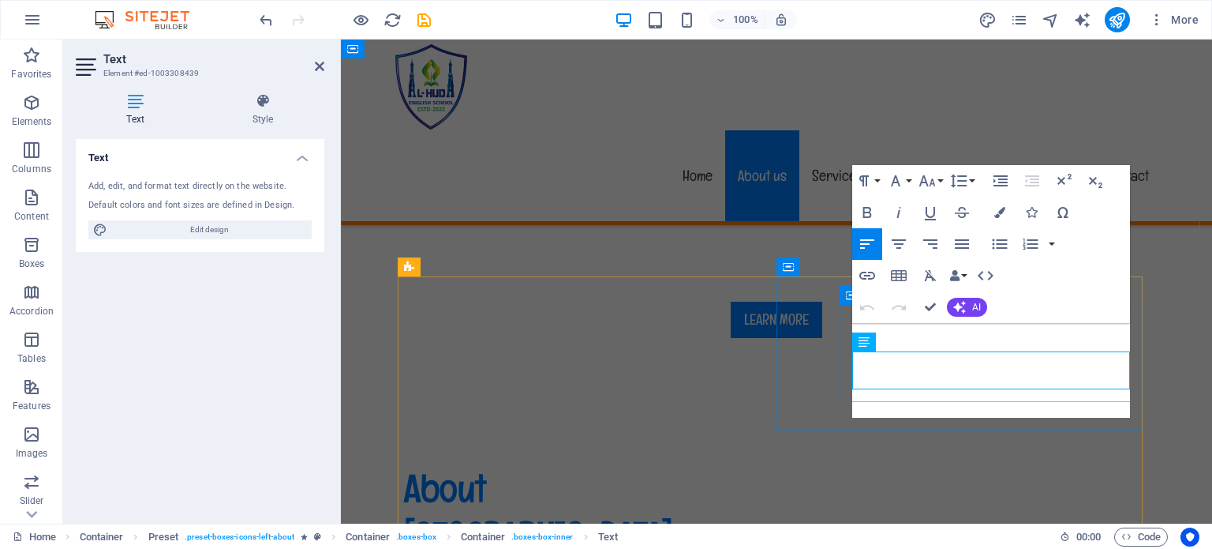
scroll to position [579, 0]
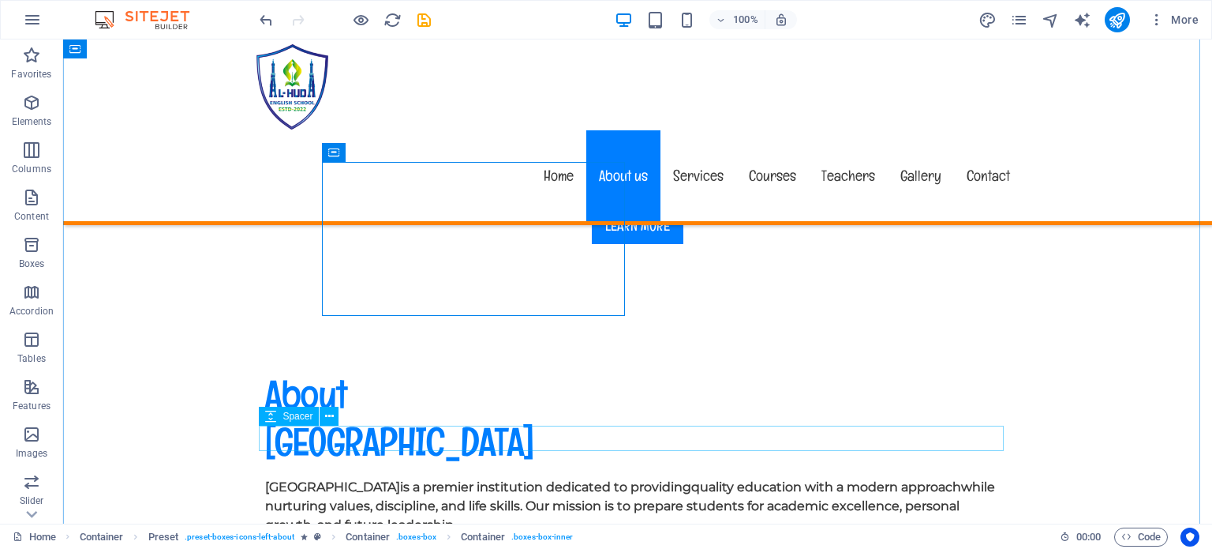
scroll to position [702, 0]
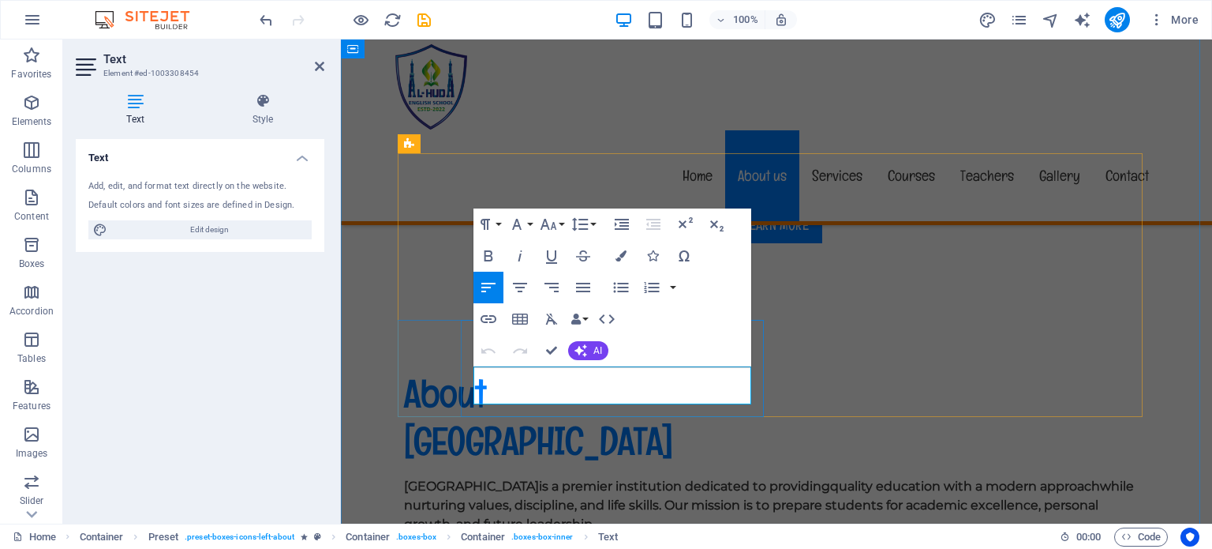
drag, startPoint x: 685, startPoint y: 397, endPoint x: 477, endPoint y: 352, distance: 213.2
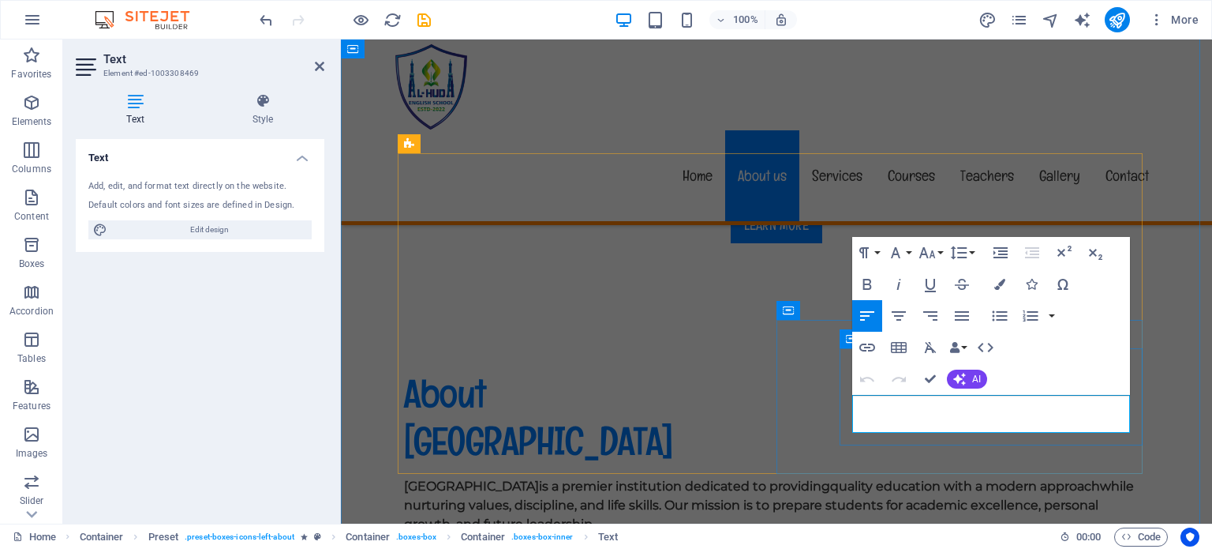
drag, startPoint x: 1065, startPoint y: 427, endPoint x: 842, endPoint y: 407, distance: 223.5
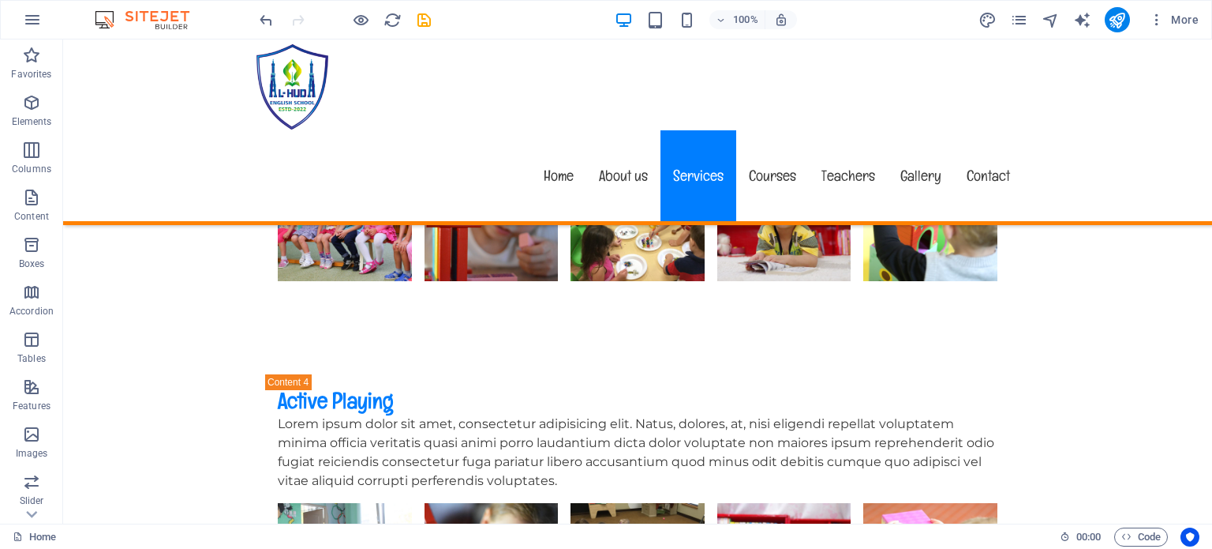
scroll to position [4352, 0]
click at [775, 130] on nav "Home About us Services Courses Teachers Gallery Contact" at bounding box center [638, 175] width 770 height 91
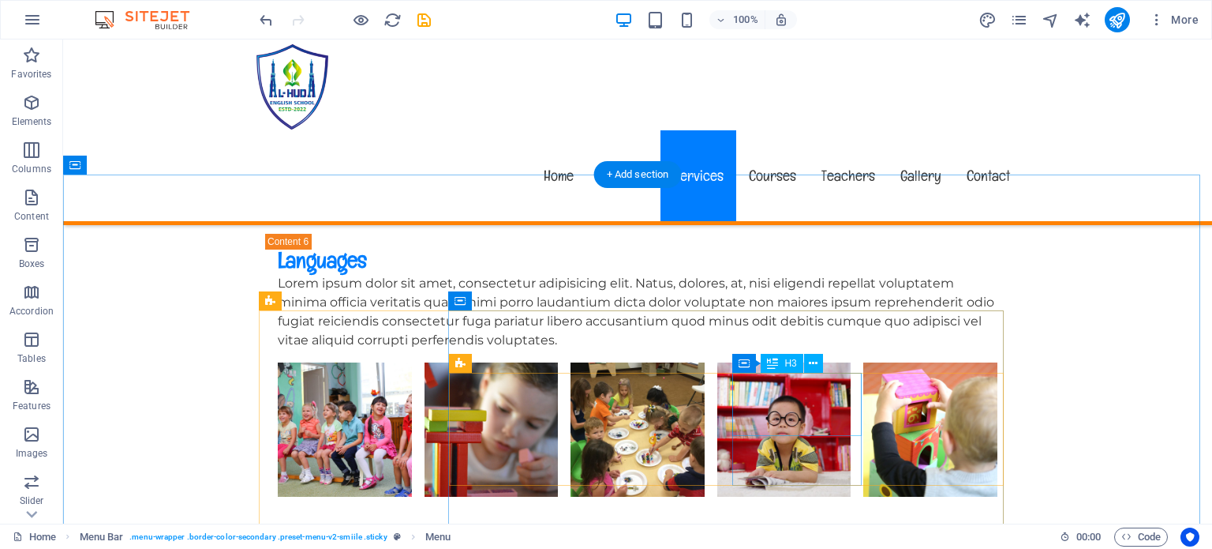
scroll to position [5206, 0]
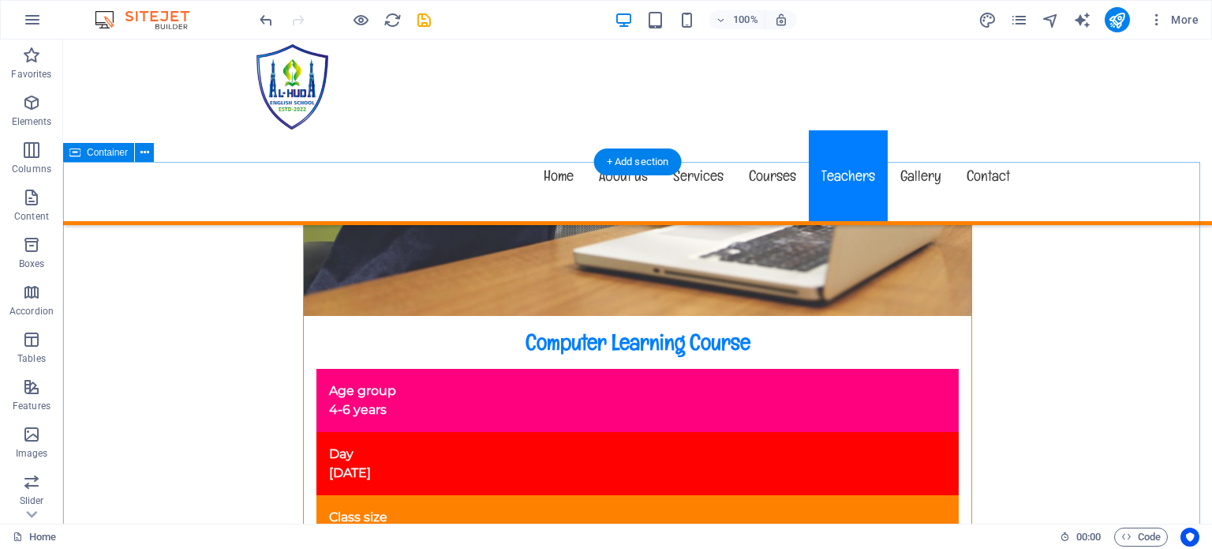
scroll to position [10240, 0]
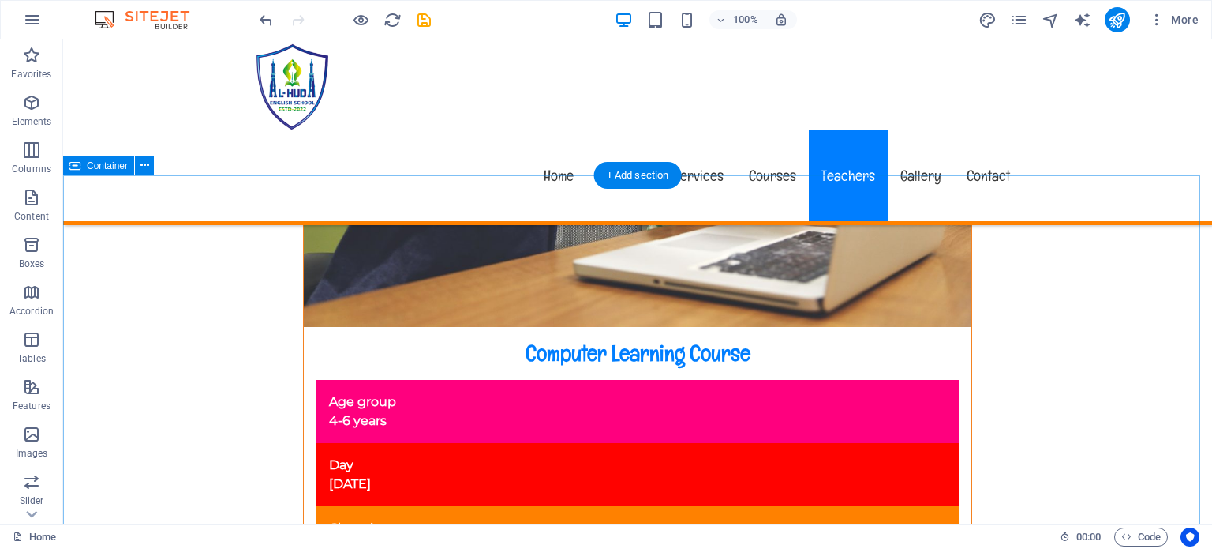
click at [142, 167] on icon at bounding box center [145, 165] width 9 height 17
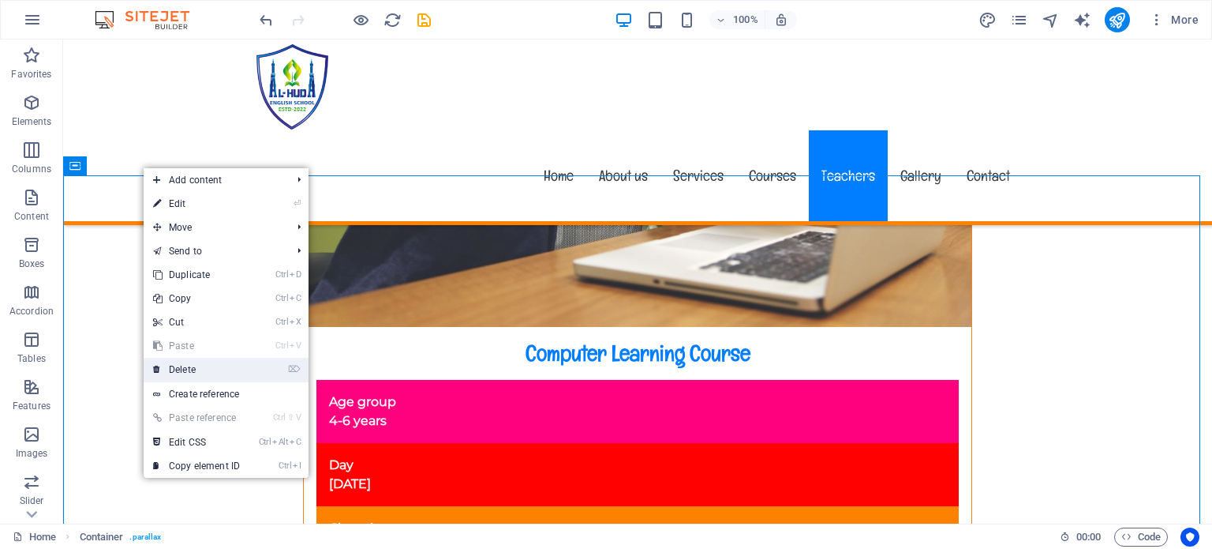
click at [188, 369] on link "⌦ Delete" at bounding box center [197, 370] width 106 height 24
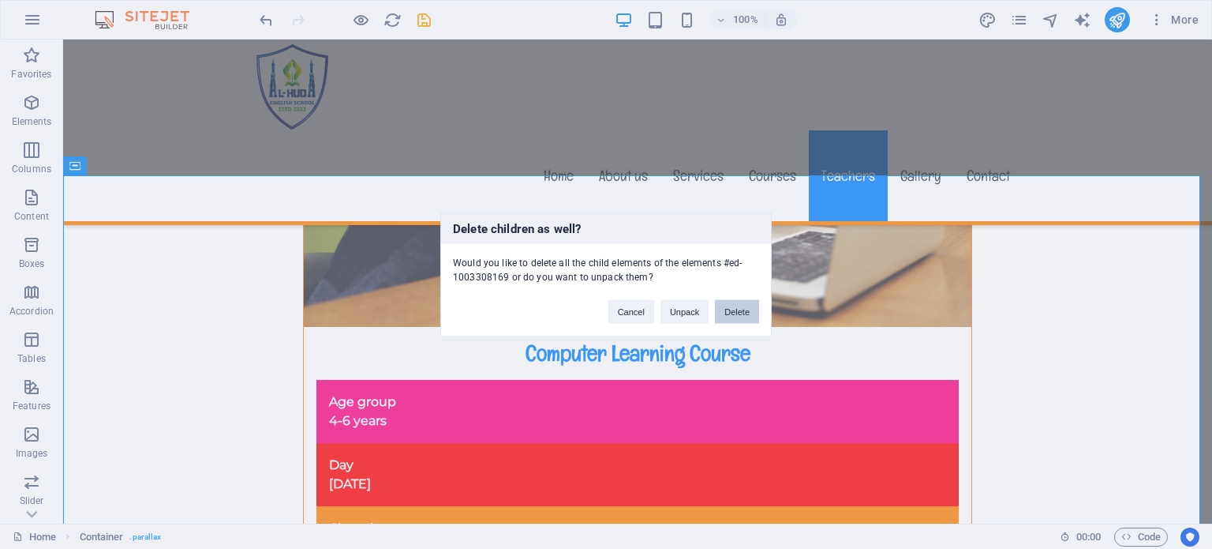
click at [740, 307] on button "Delete" at bounding box center [737, 311] width 44 height 24
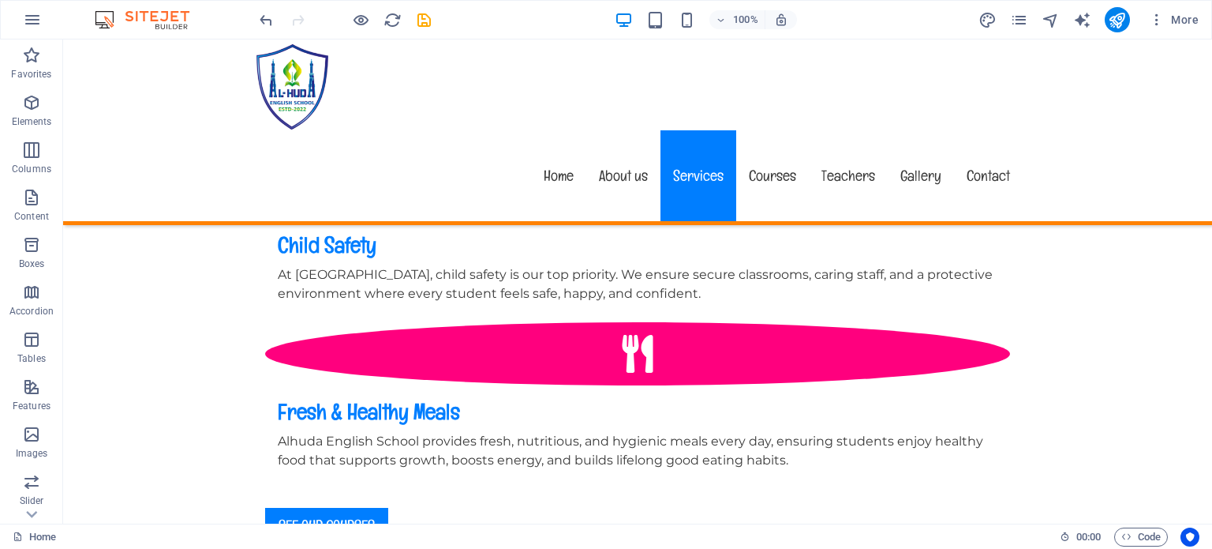
scroll to position [1653, 0]
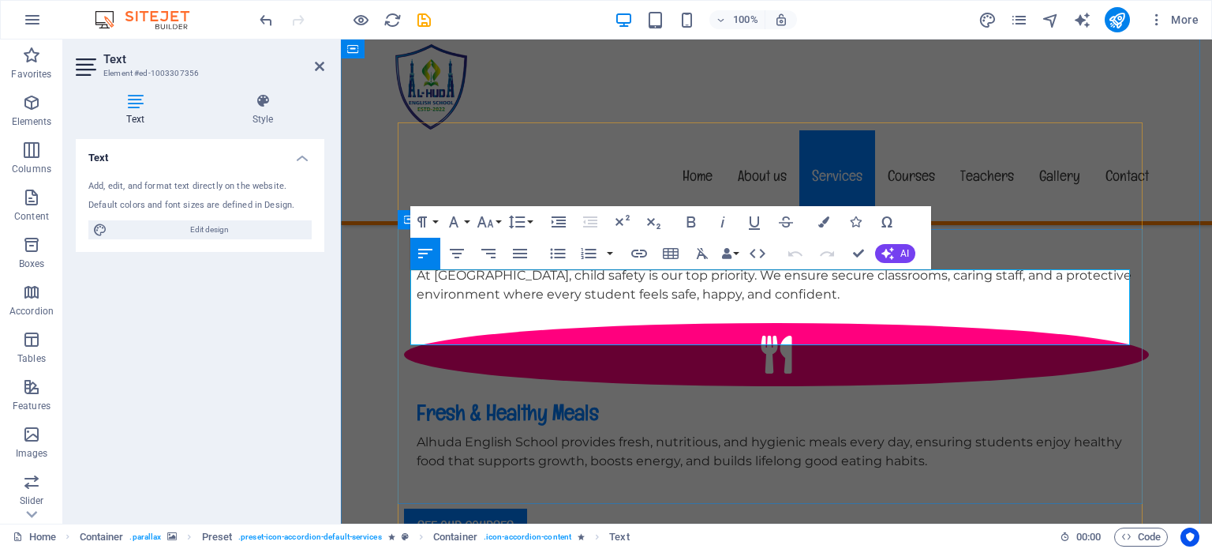
drag, startPoint x: 691, startPoint y: 335, endPoint x: 405, endPoint y: 279, distance: 292.0
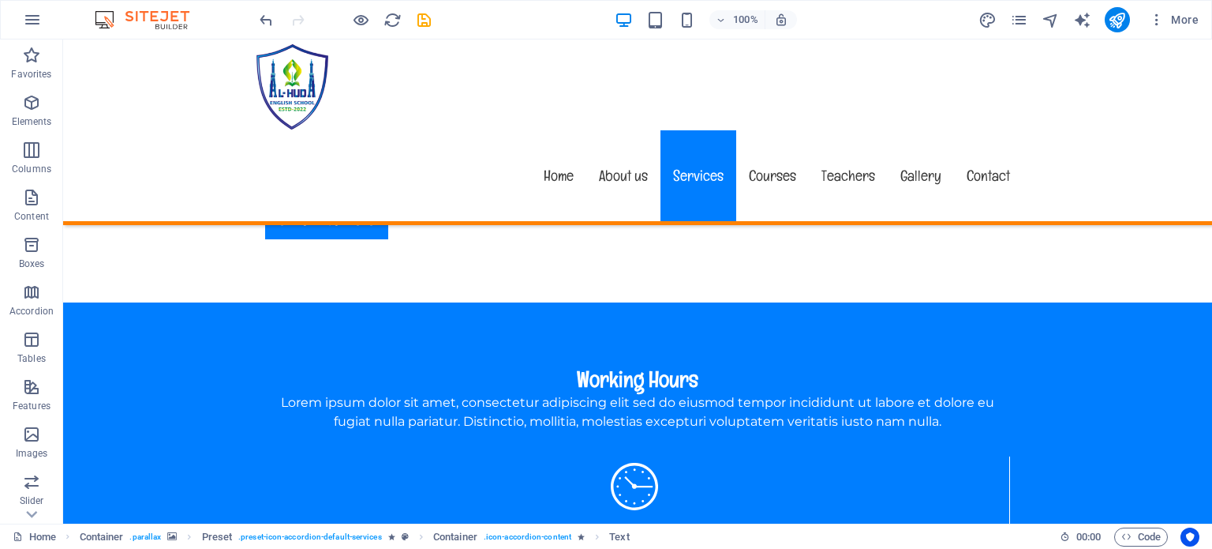
scroll to position [1963, 0]
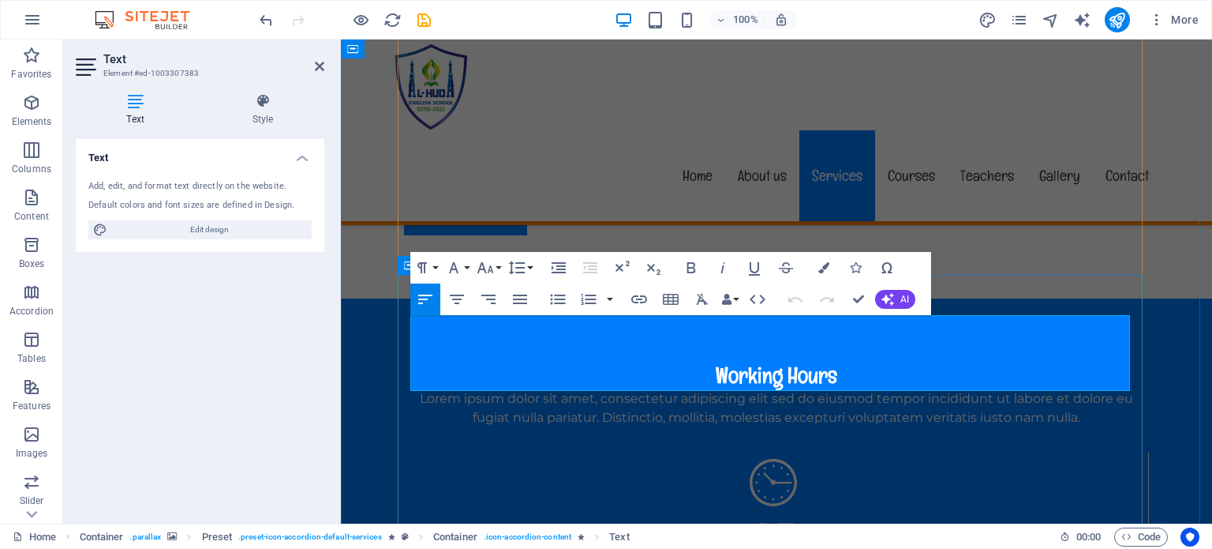
drag, startPoint x: 695, startPoint y: 384, endPoint x: 398, endPoint y: 328, distance: 302.2
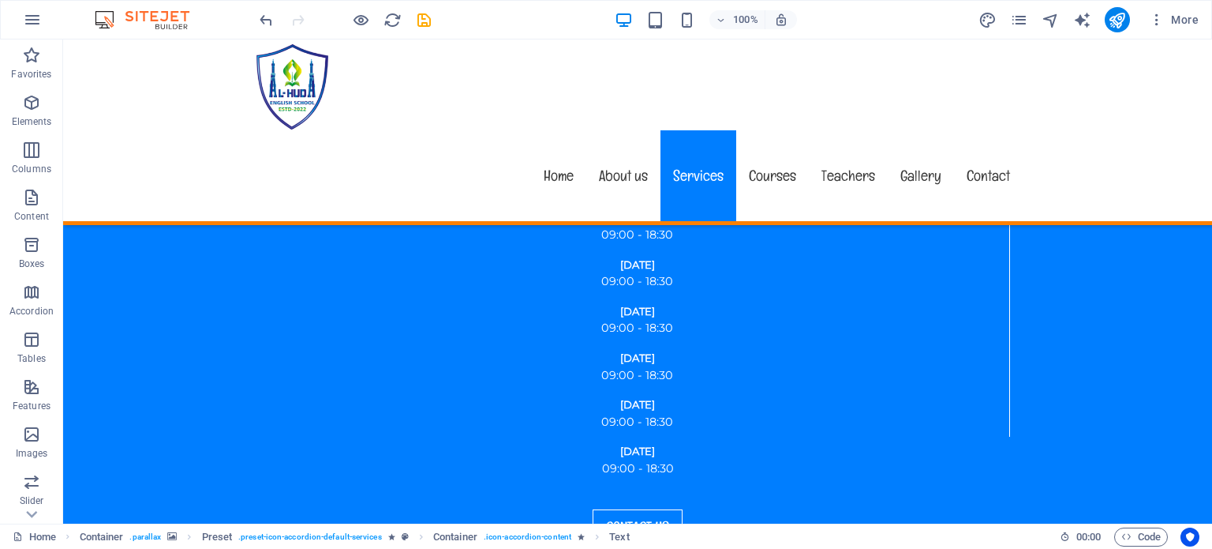
scroll to position [2320, 0]
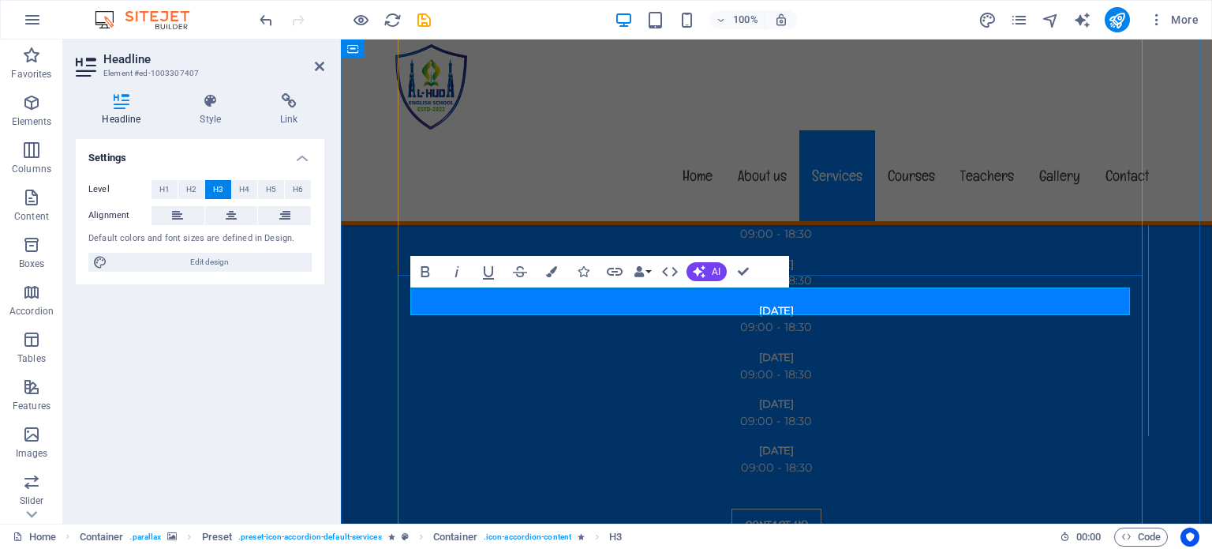
copy h3 "Car services"
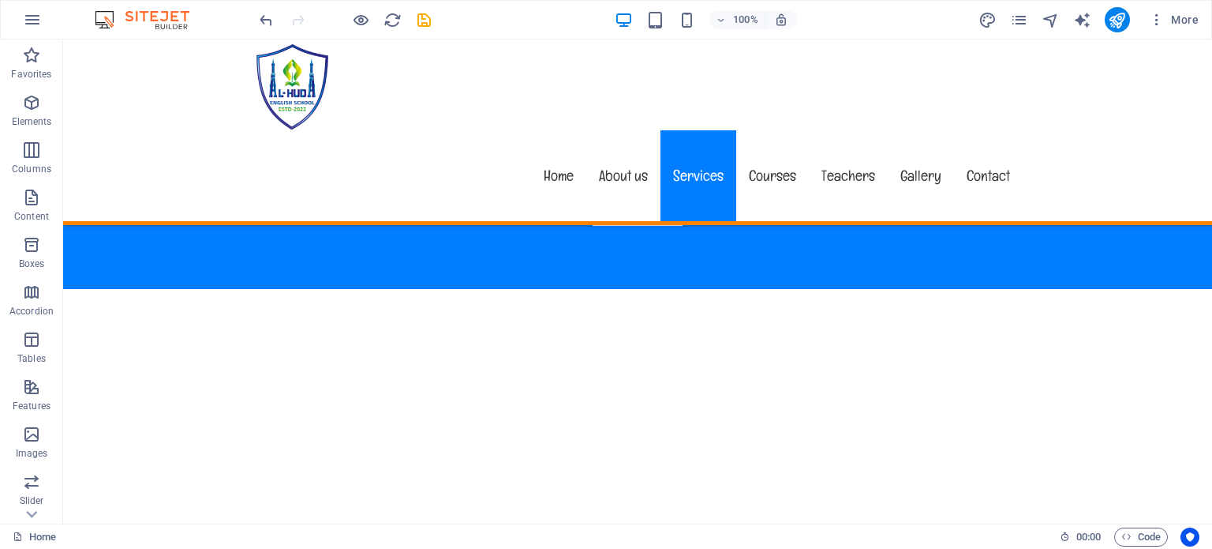
scroll to position [2696, 0]
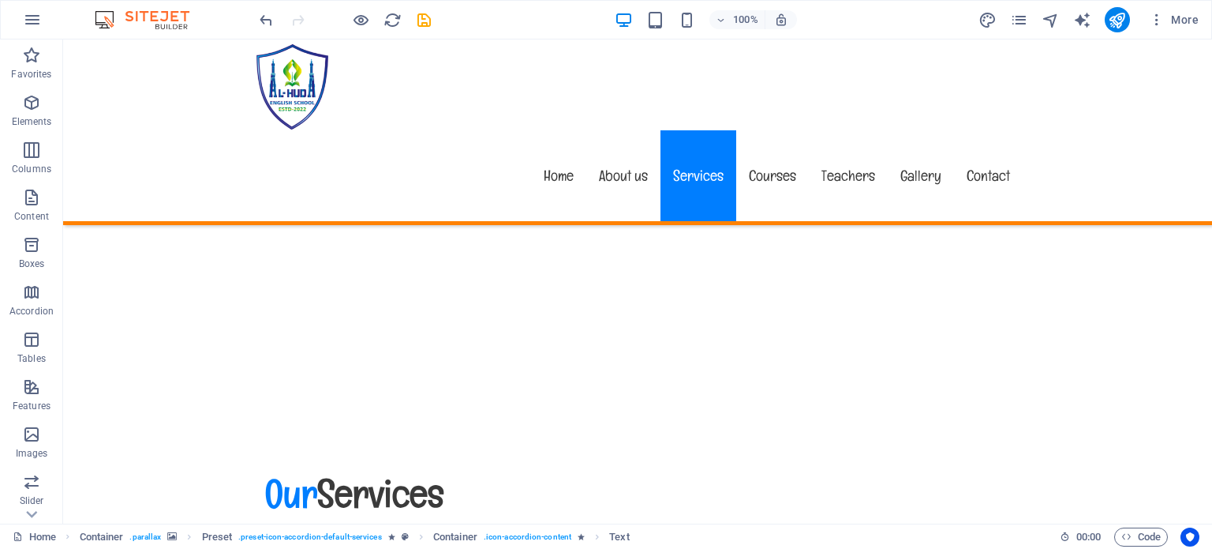
scroll to position [3108, 0]
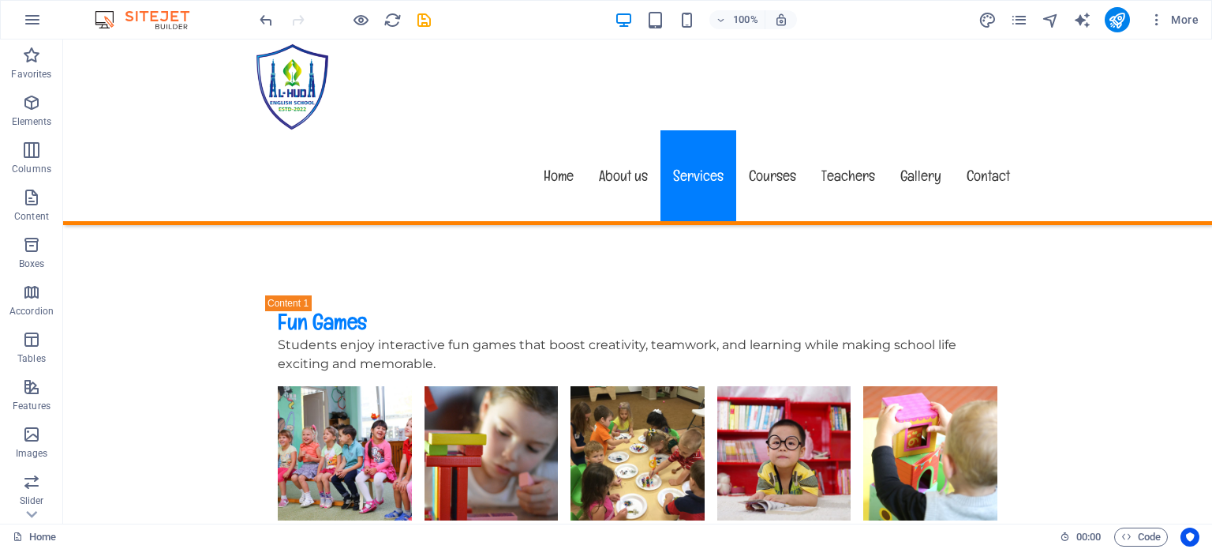
scroll to position [3348, 0]
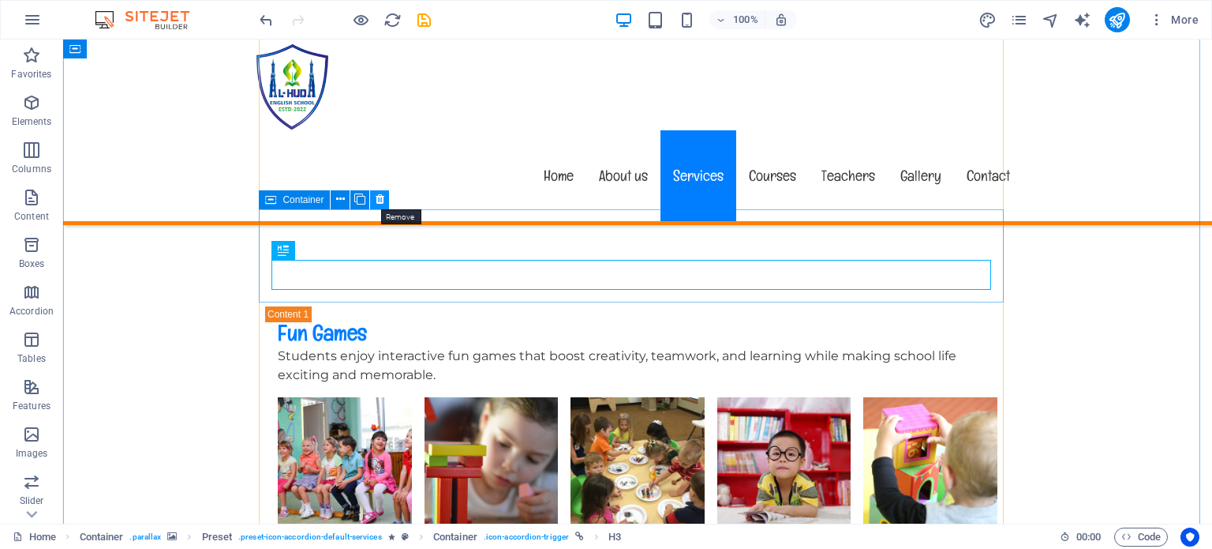
click at [385, 201] on button at bounding box center [379, 199] width 19 height 19
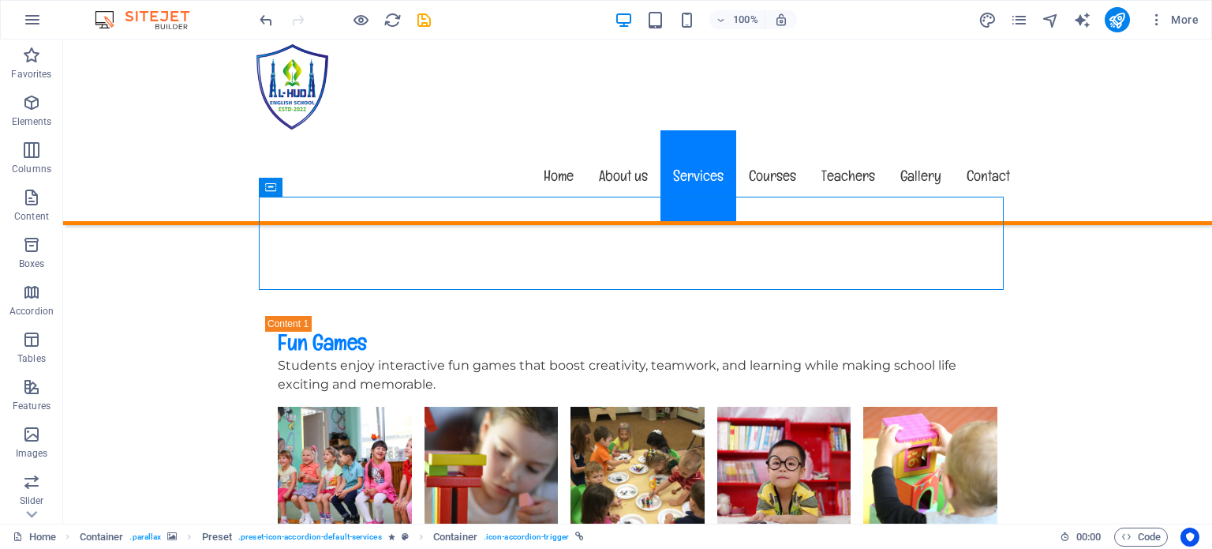
scroll to position [3332, 0]
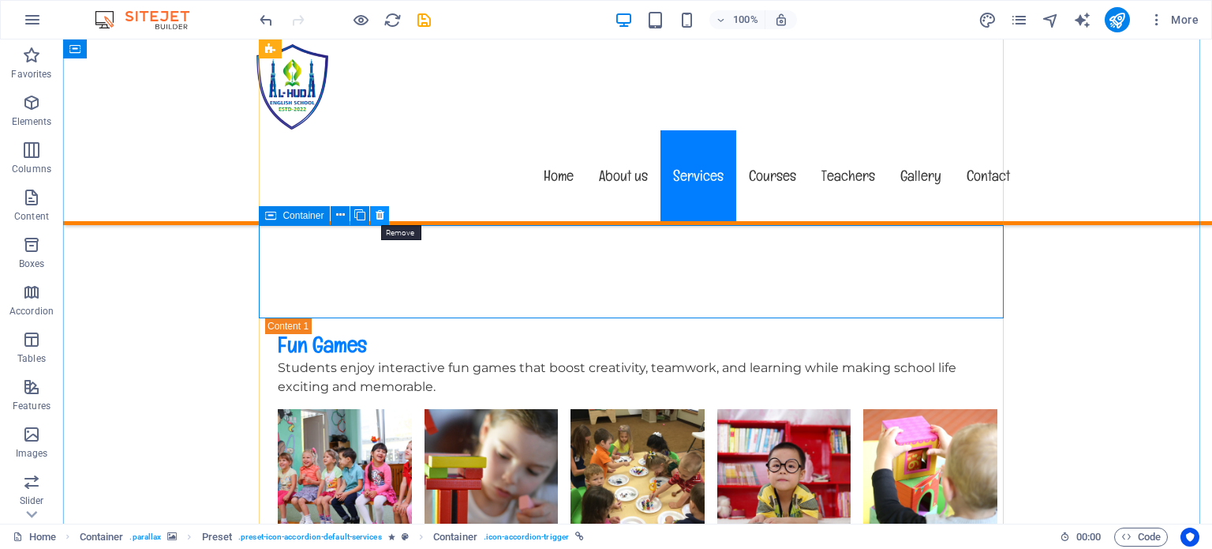
click at [377, 213] on icon at bounding box center [380, 215] width 9 height 17
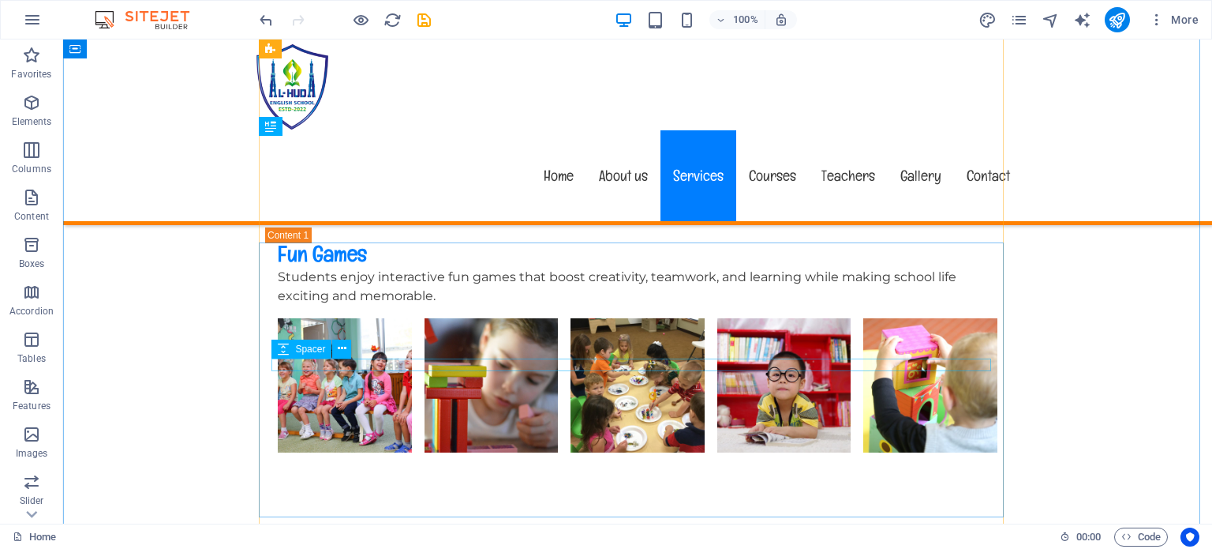
scroll to position [3417, 0]
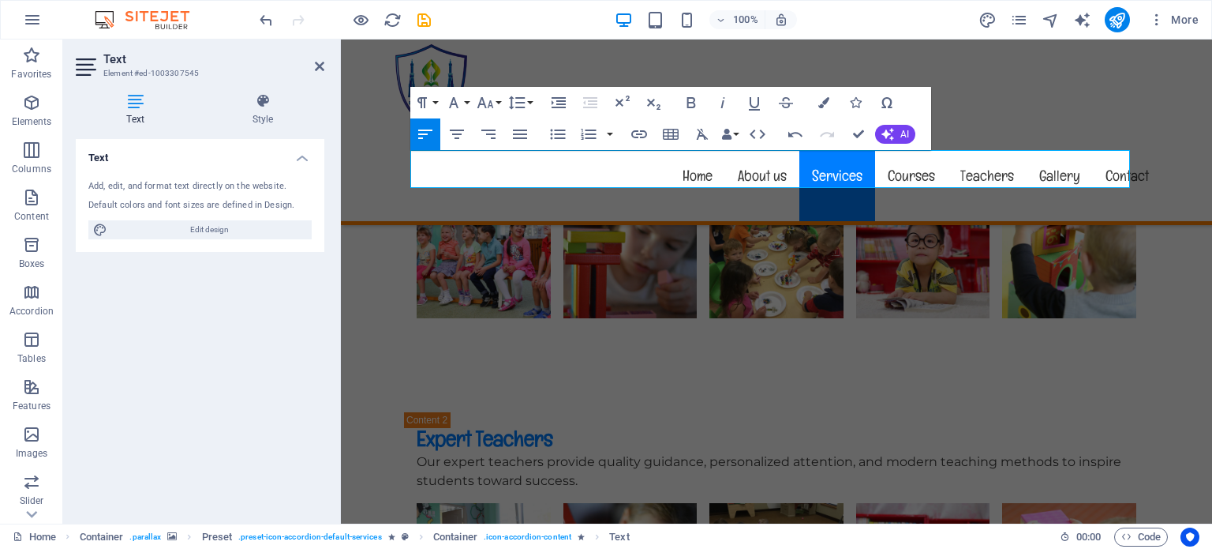
scroll to position [3666, 0]
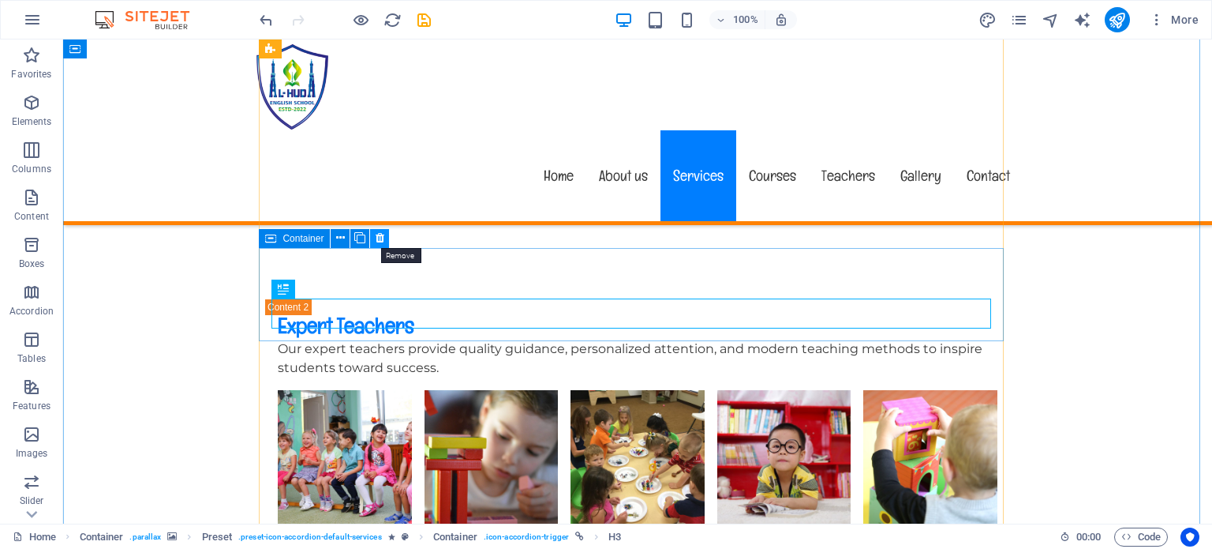
click at [383, 240] on icon at bounding box center [380, 238] width 9 height 17
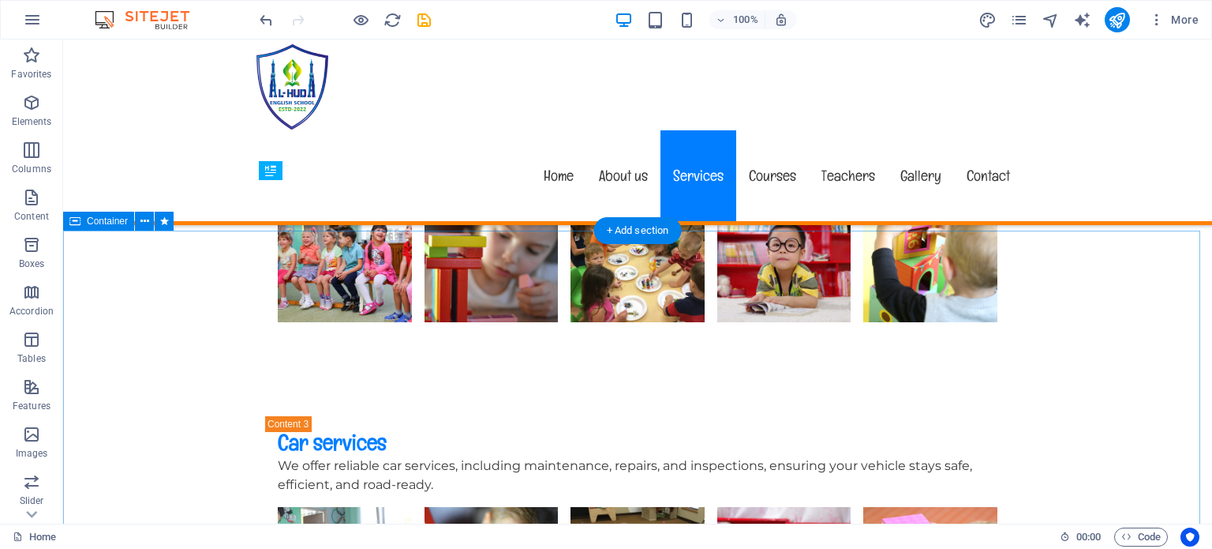
scroll to position [3724, 0]
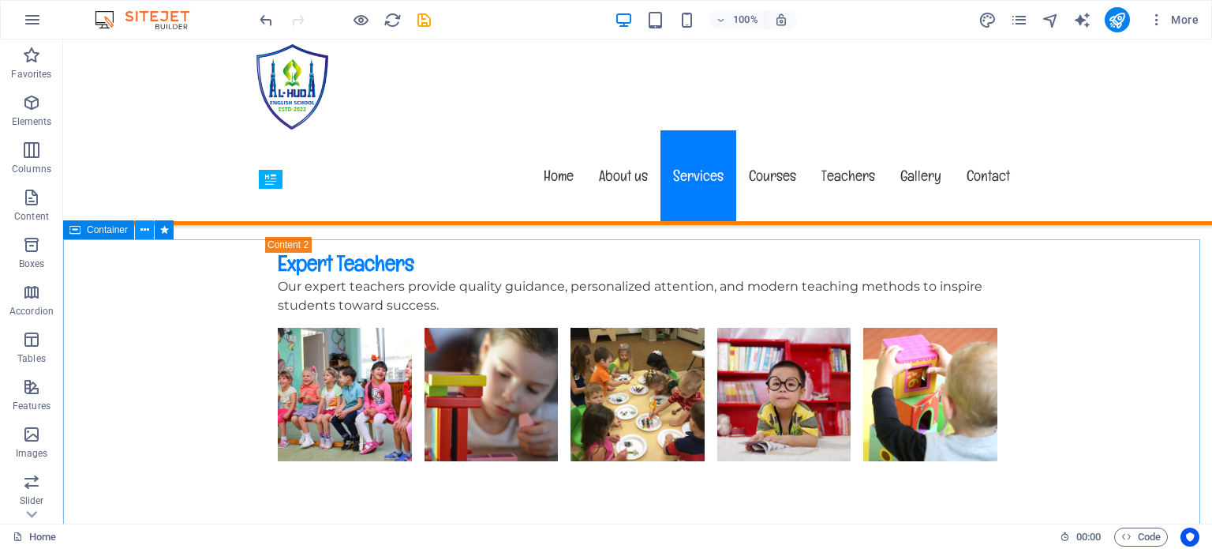
click at [142, 229] on icon at bounding box center [145, 230] width 9 height 17
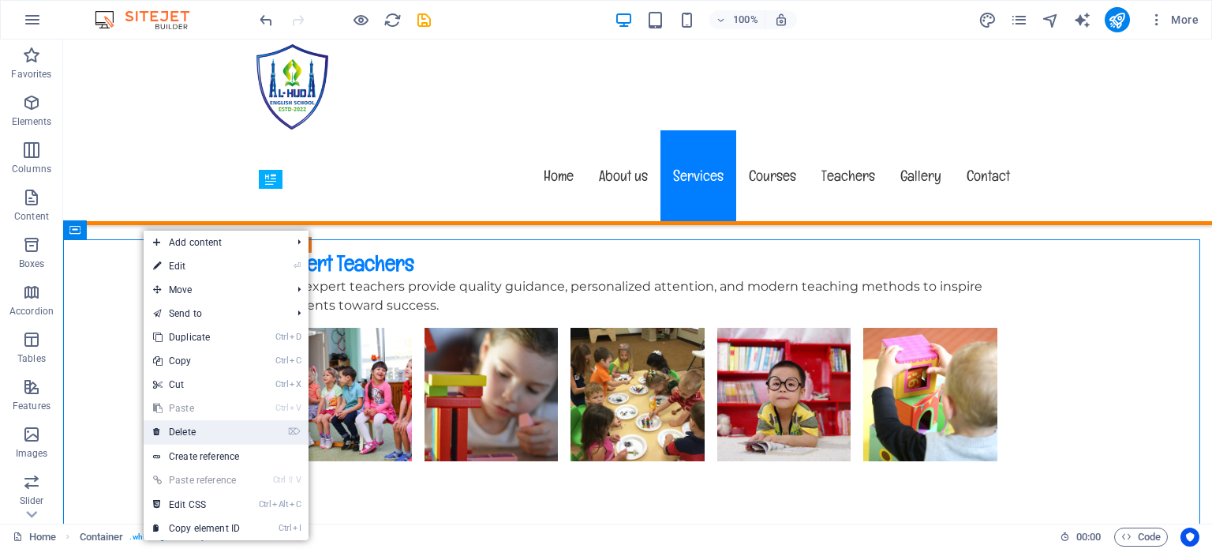
click at [189, 435] on link "⌦ Delete" at bounding box center [197, 432] width 106 height 24
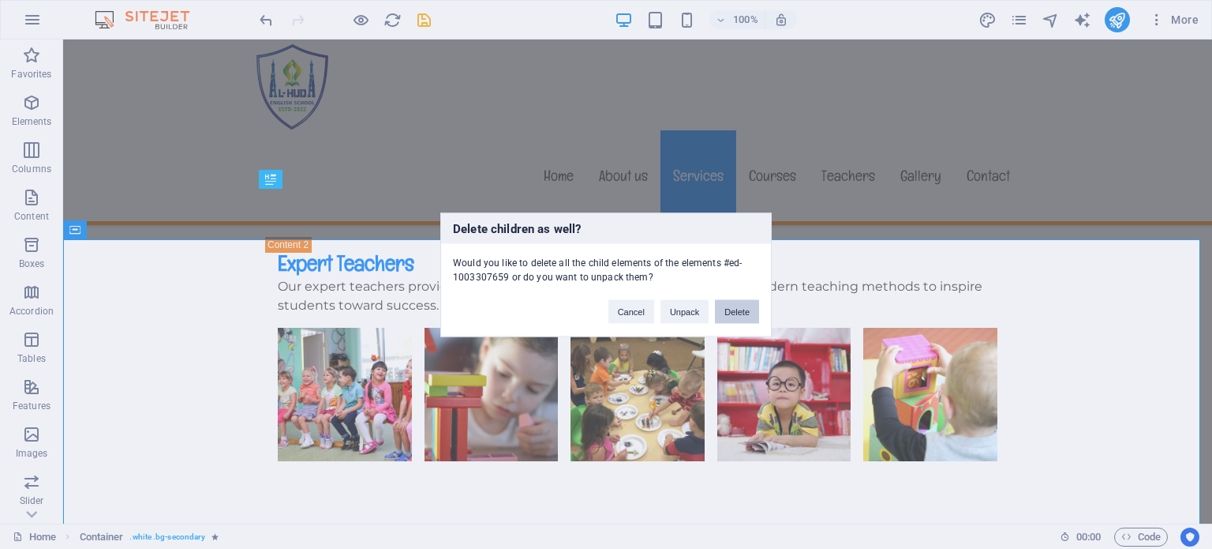
click at [744, 316] on button "Delete" at bounding box center [737, 311] width 44 height 24
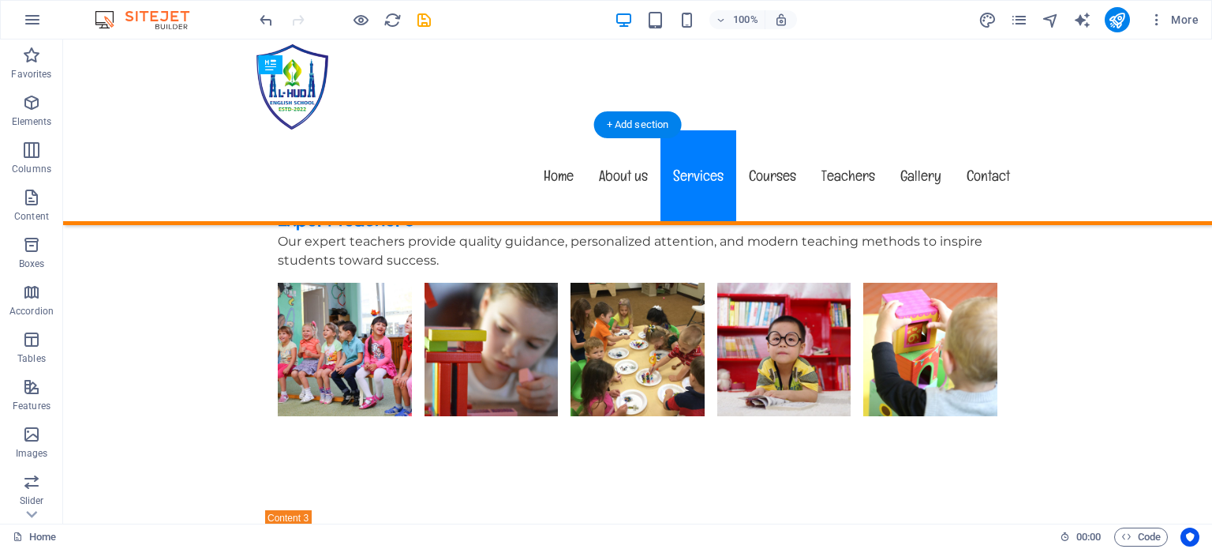
scroll to position [3768, 0]
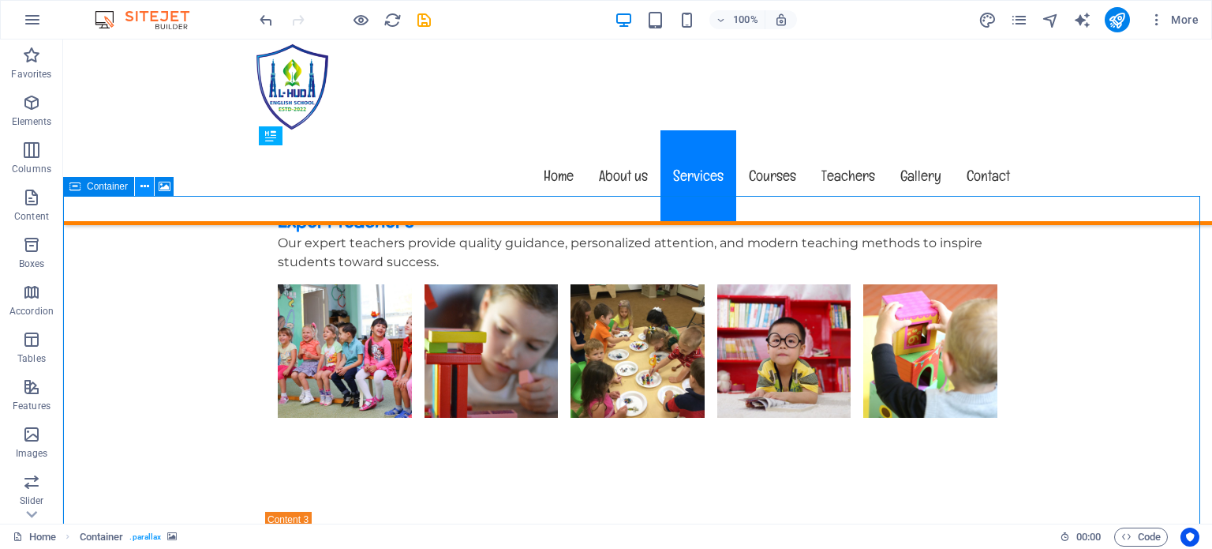
click at [143, 185] on icon at bounding box center [145, 186] width 9 height 17
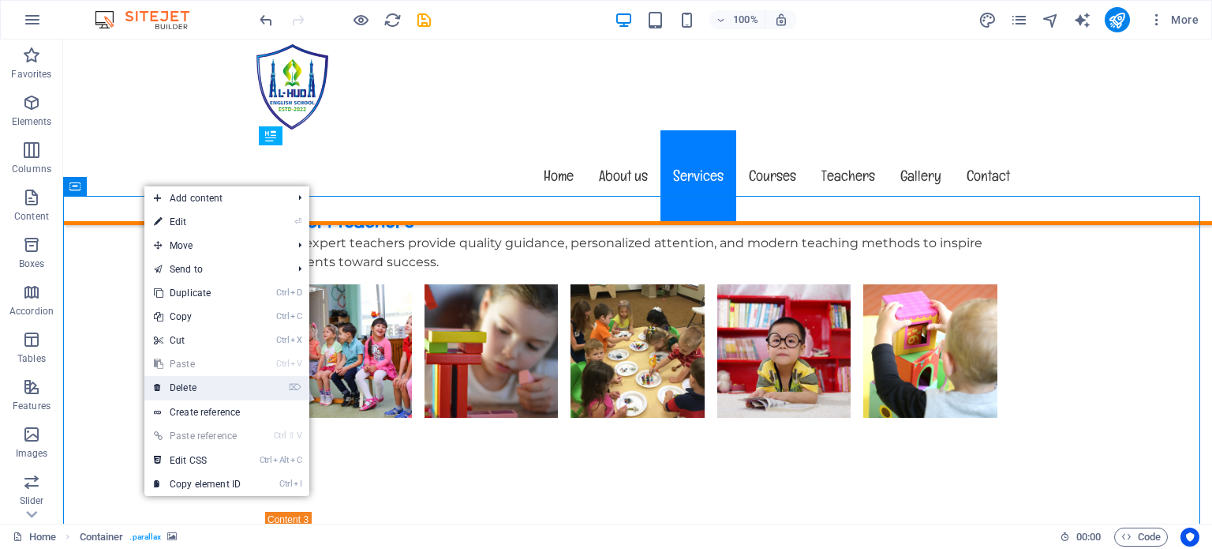
click at [207, 388] on link "⌦ Delete" at bounding box center [197, 388] width 106 height 24
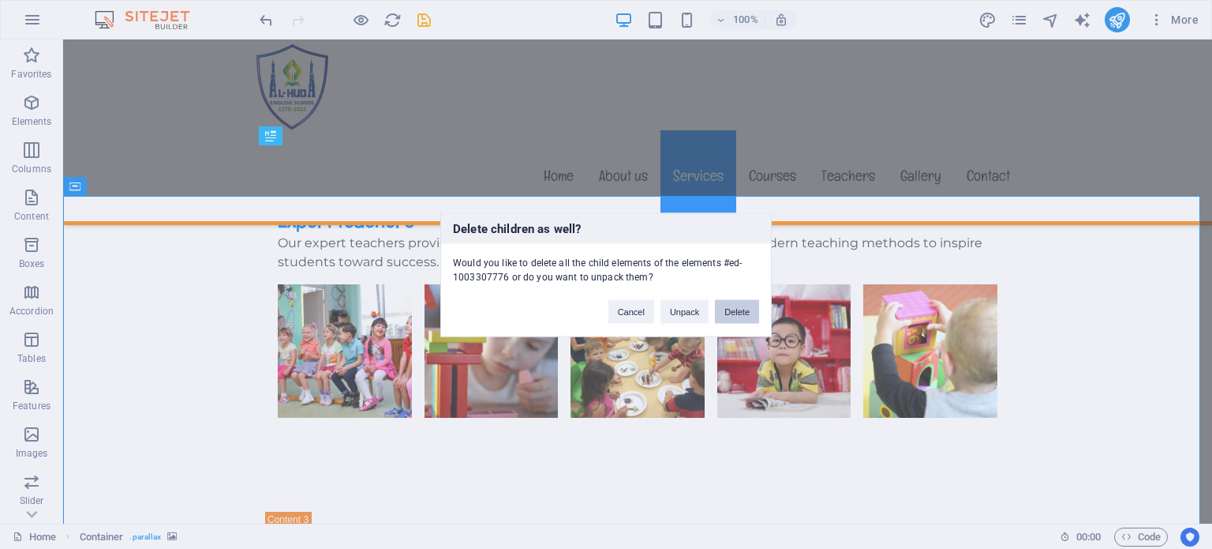
click at [745, 312] on button "Delete" at bounding box center [737, 311] width 44 height 24
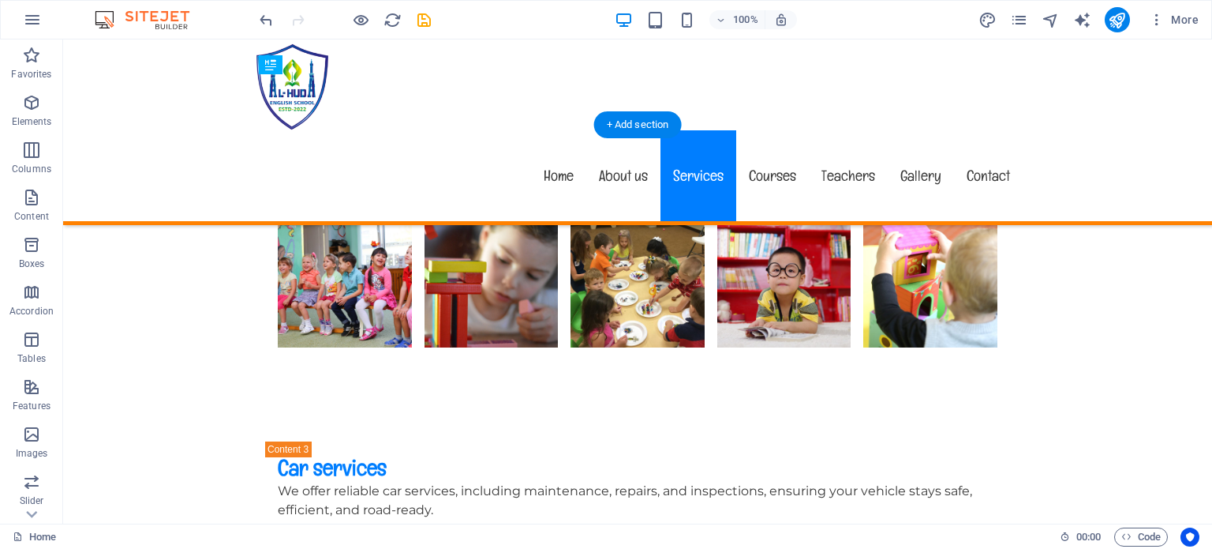
scroll to position [3840, 0]
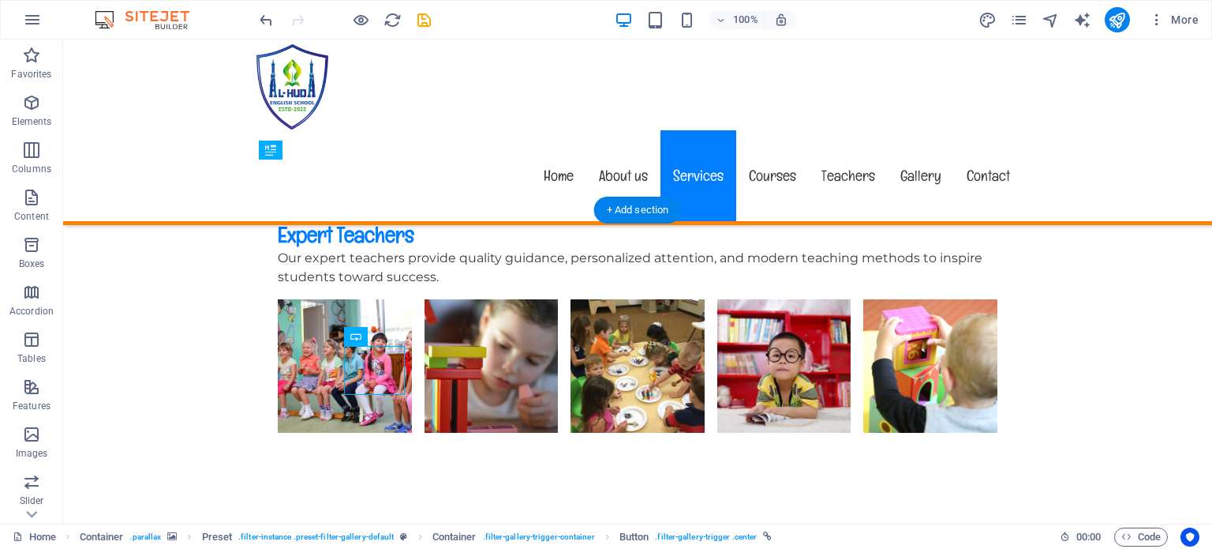
scroll to position [3750, 0]
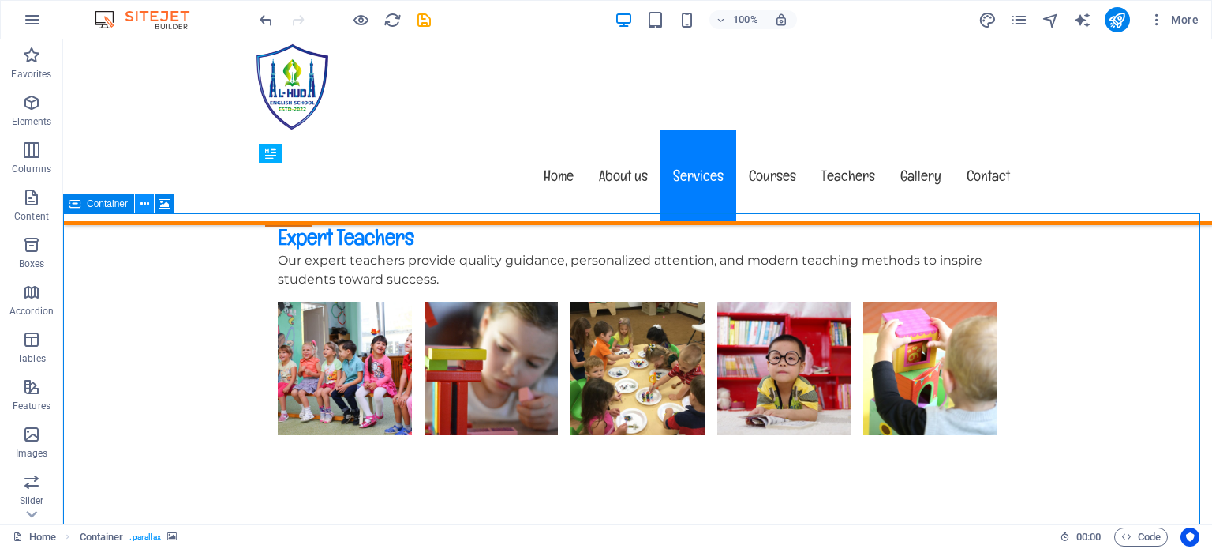
click at [145, 208] on icon at bounding box center [145, 204] width 9 height 17
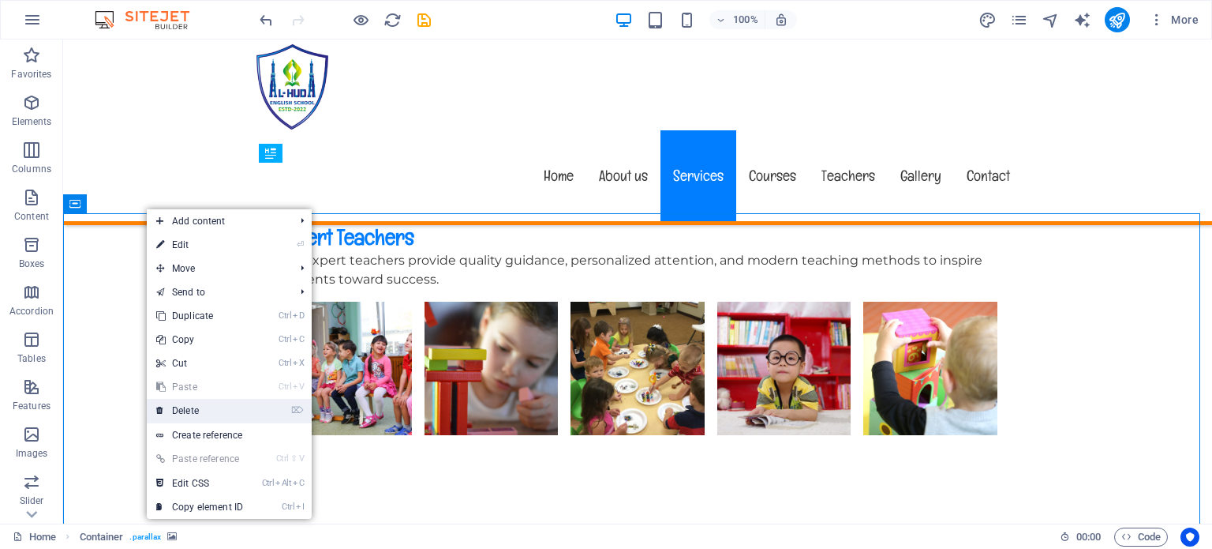
click at [195, 407] on link "⌦ Delete" at bounding box center [200, 411] width 106 height 24
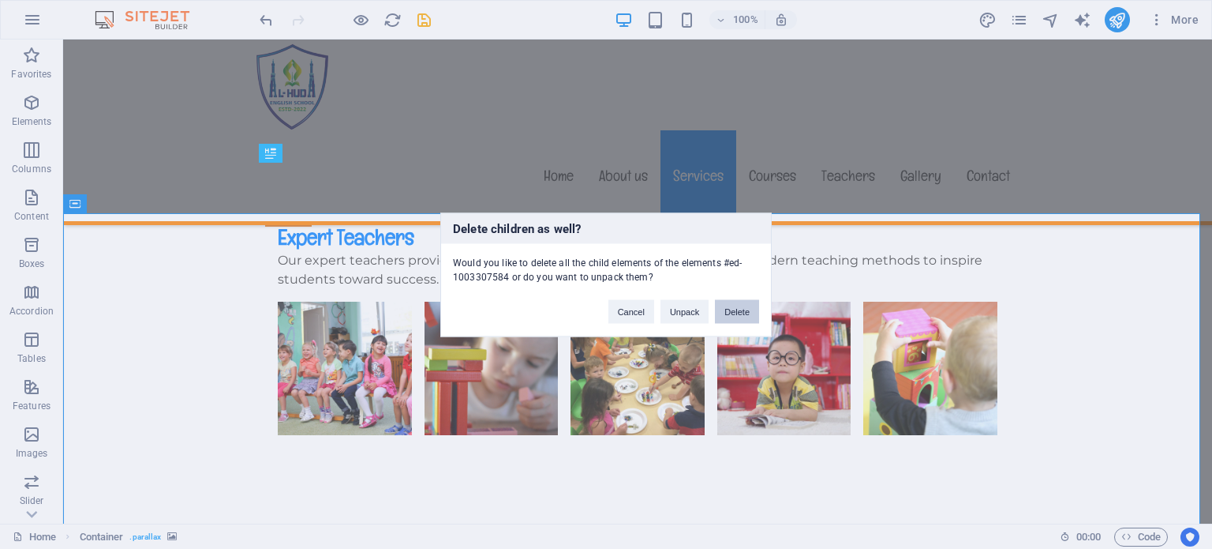
click at [737, 312] on button "Delete" at bounding box center [737, 311] width 44 height 24
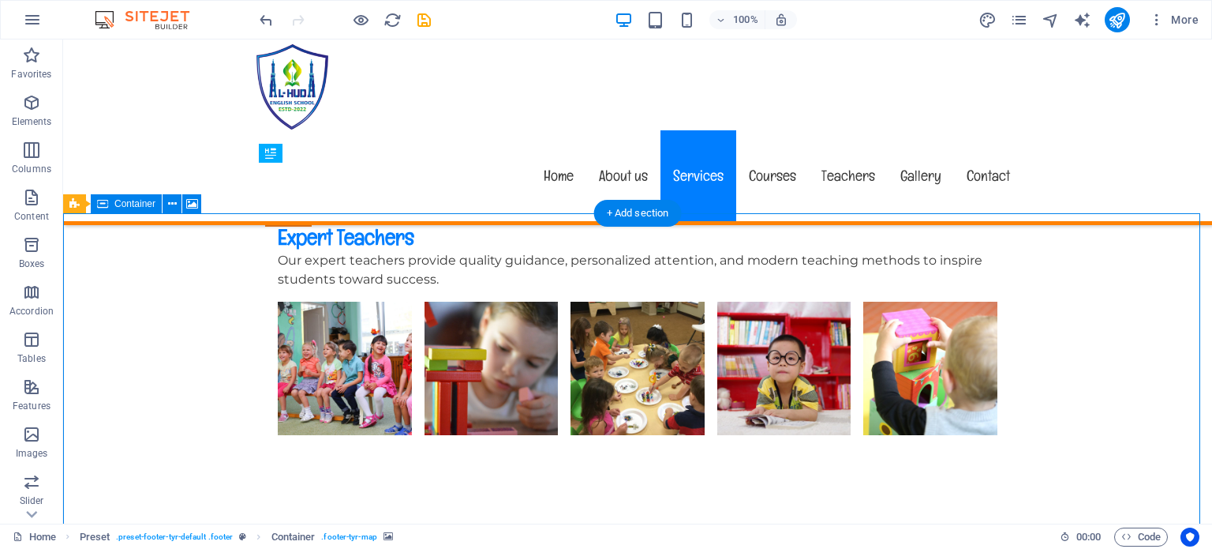
select select "px"
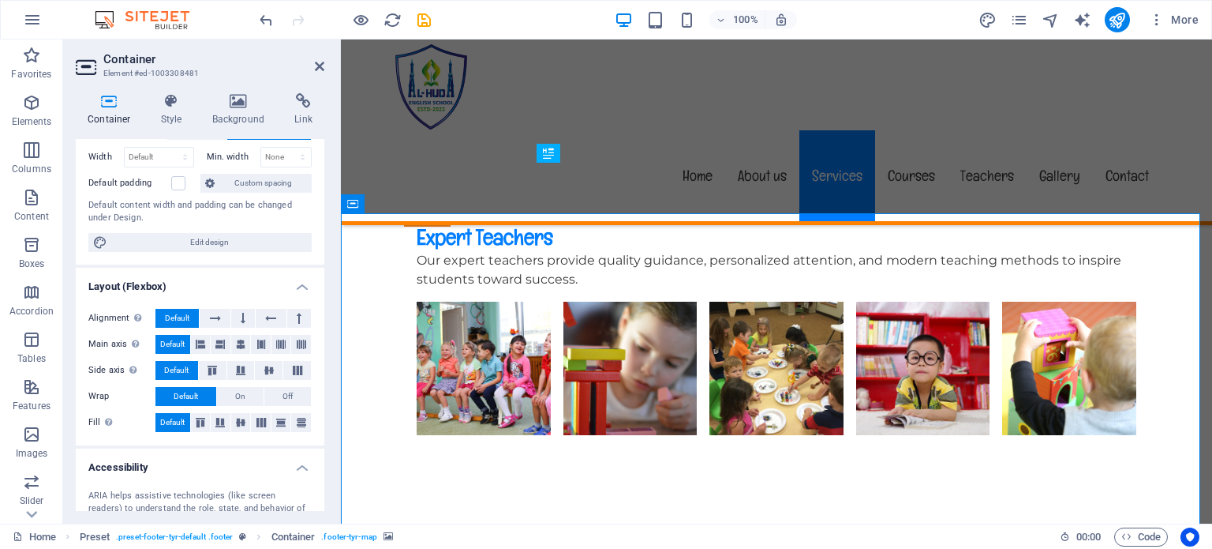
scroll to position [265, 0]
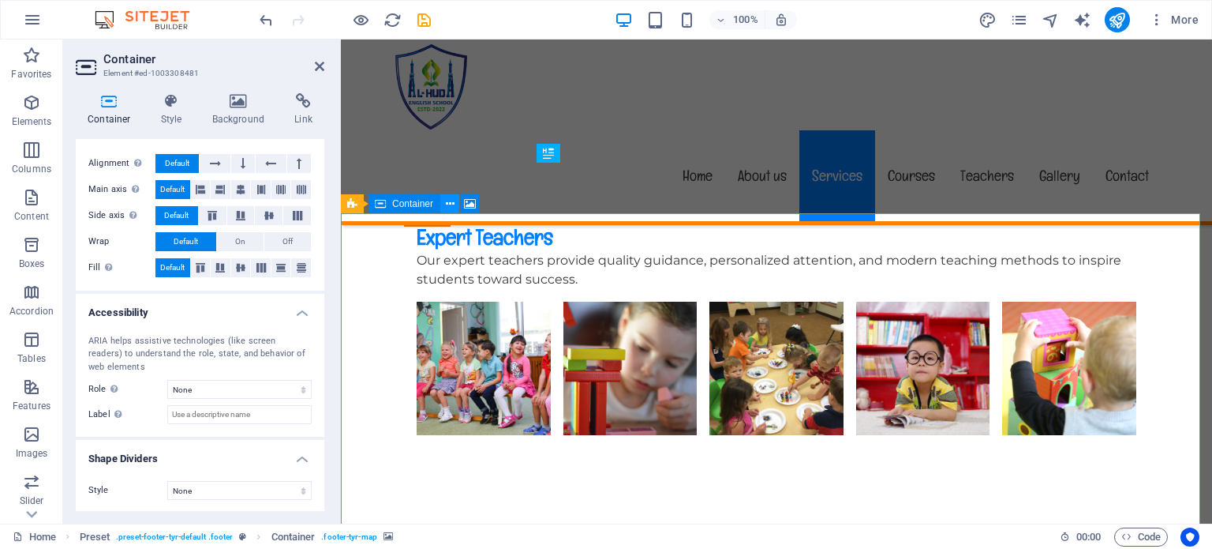
click at [449, 204] on icon at bounding box center [450, 204] width 9 height 17
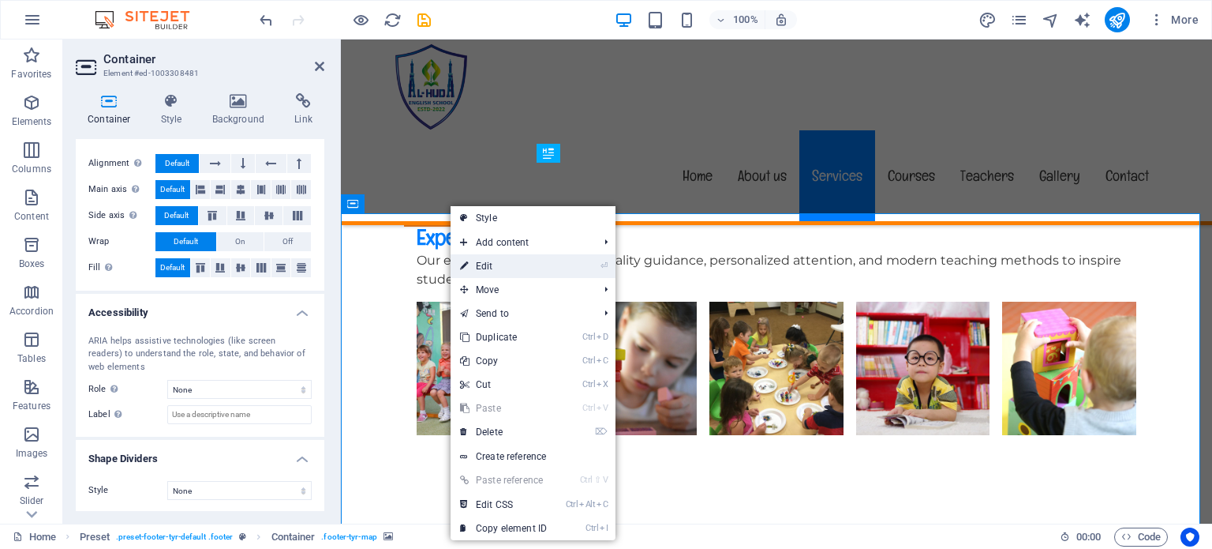
click at [492, 272] on link "⏎ Edit" at bounding box center [504, 266] width 106 height 24
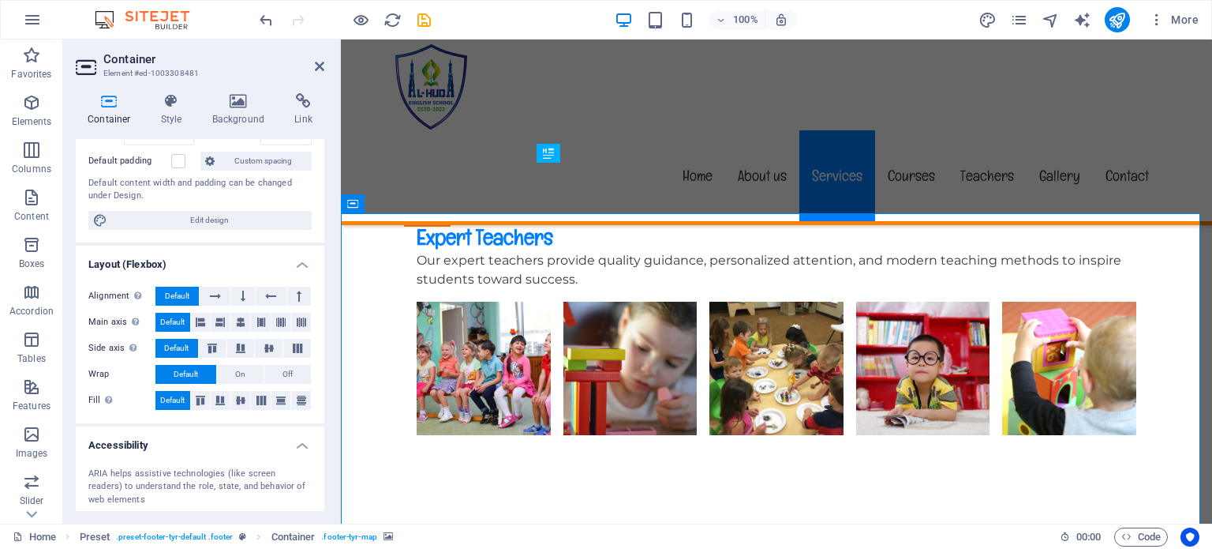
scroll to position [3, 0]
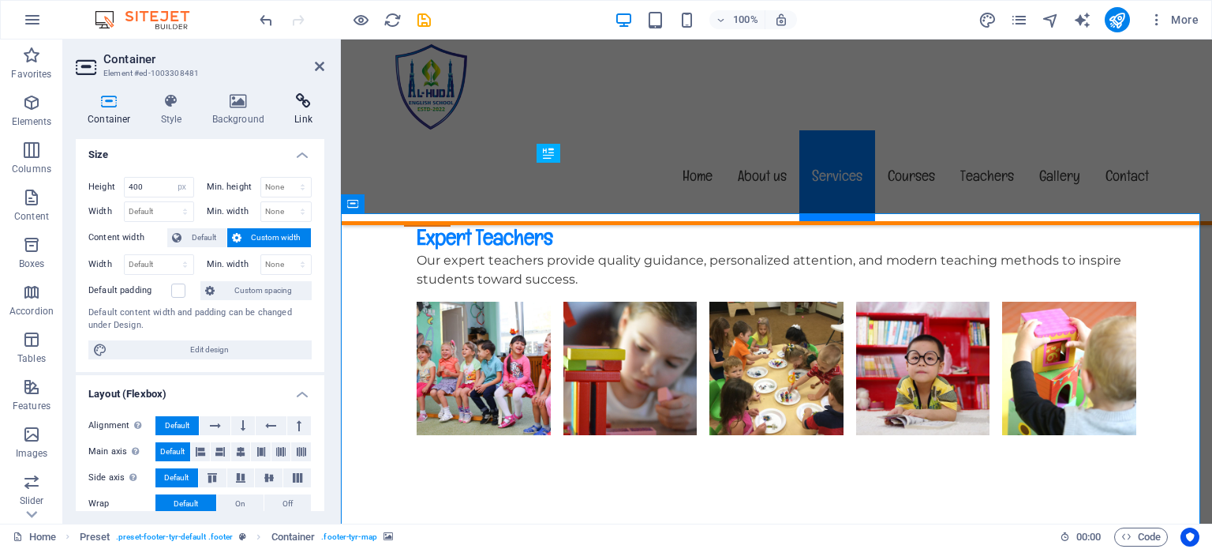
click at [302, 116] on h4 "Link" at bounding box center [304, 109] width 42 height 33
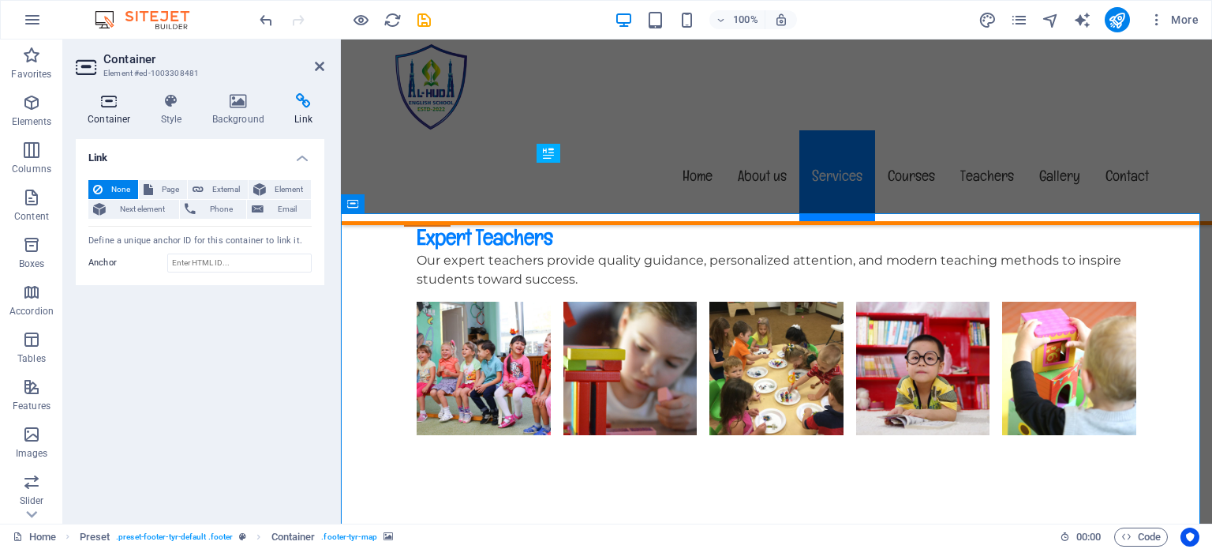
click at [115, 110] on h4 "Container" at bounding box center [112, 109] width 73 height 33
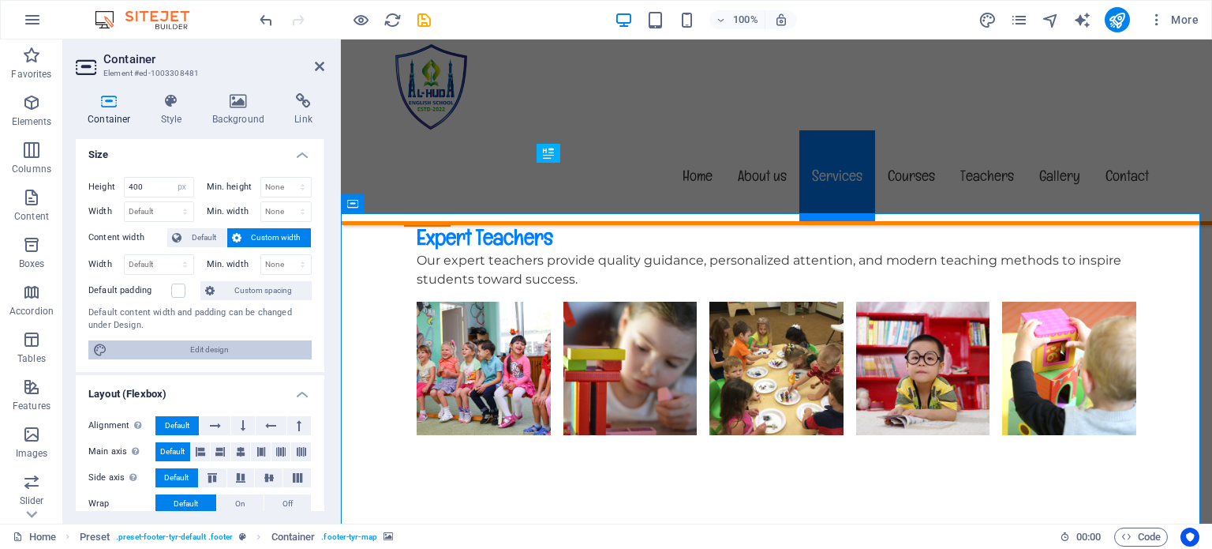
click at [217, 350] on span "Edit design" at bounding box center [209, 349] width 195 height 19
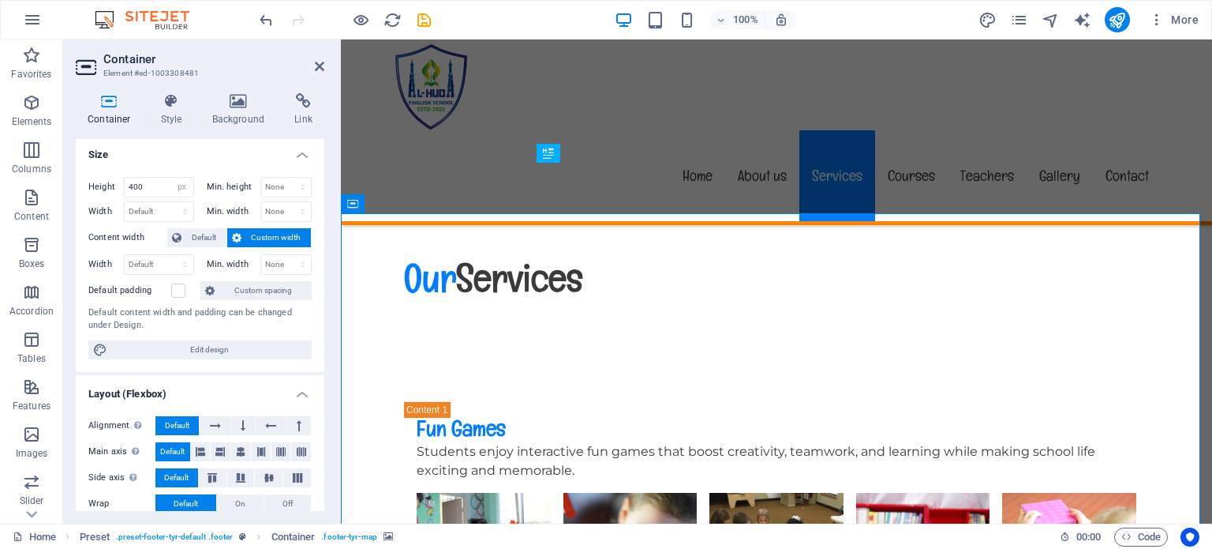
select select "px"
select select "400"
select select "px"
select select "rem"
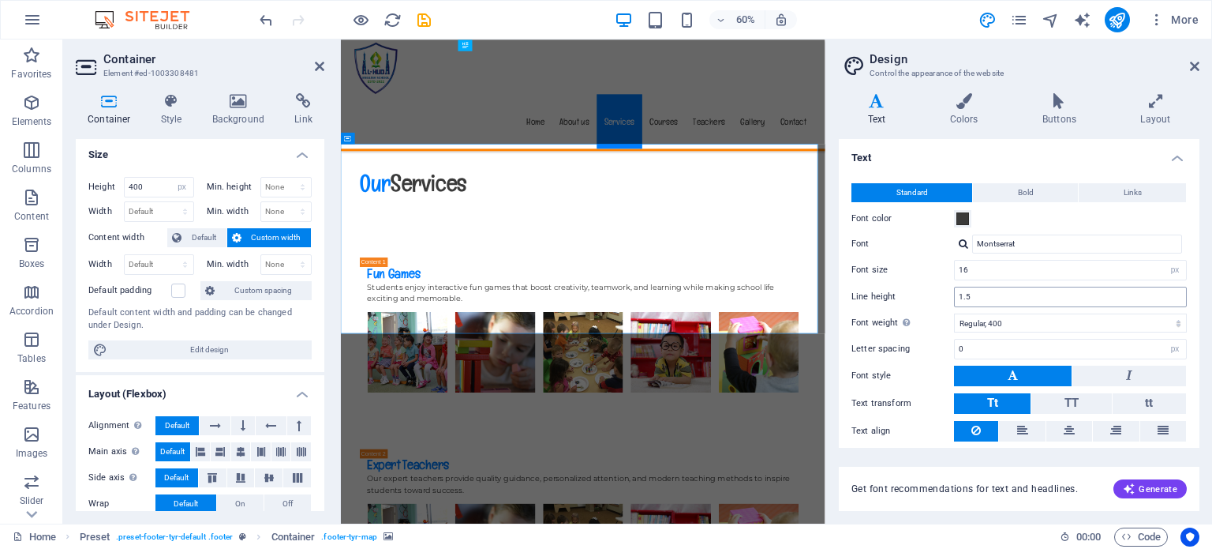
scroll to position [3854, 0]
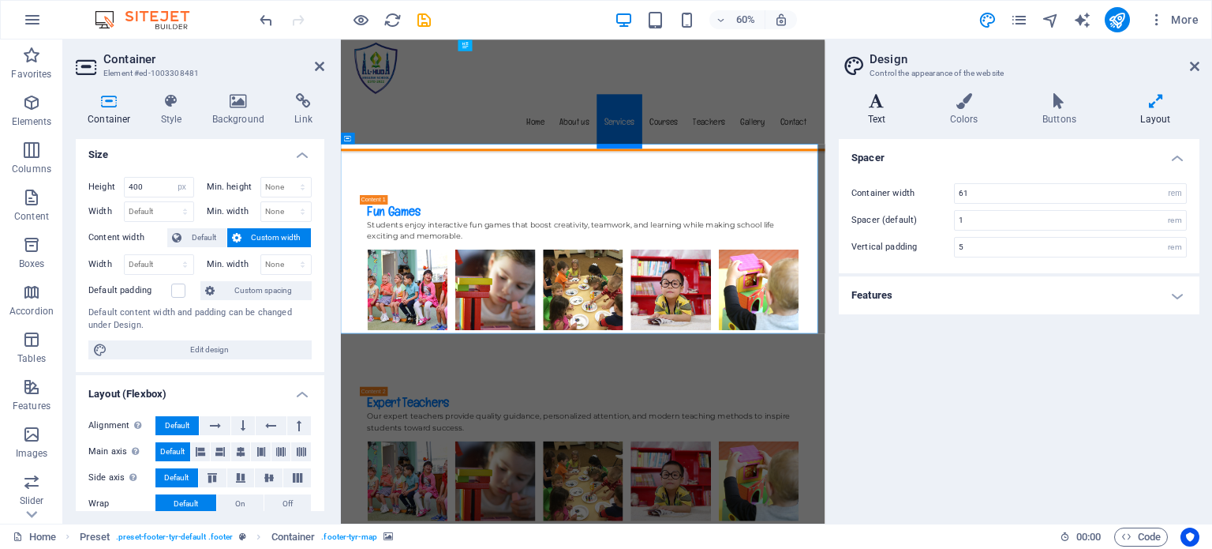
click at [879, 107] on icon at bounding box center [877, 101] width 76 height 16
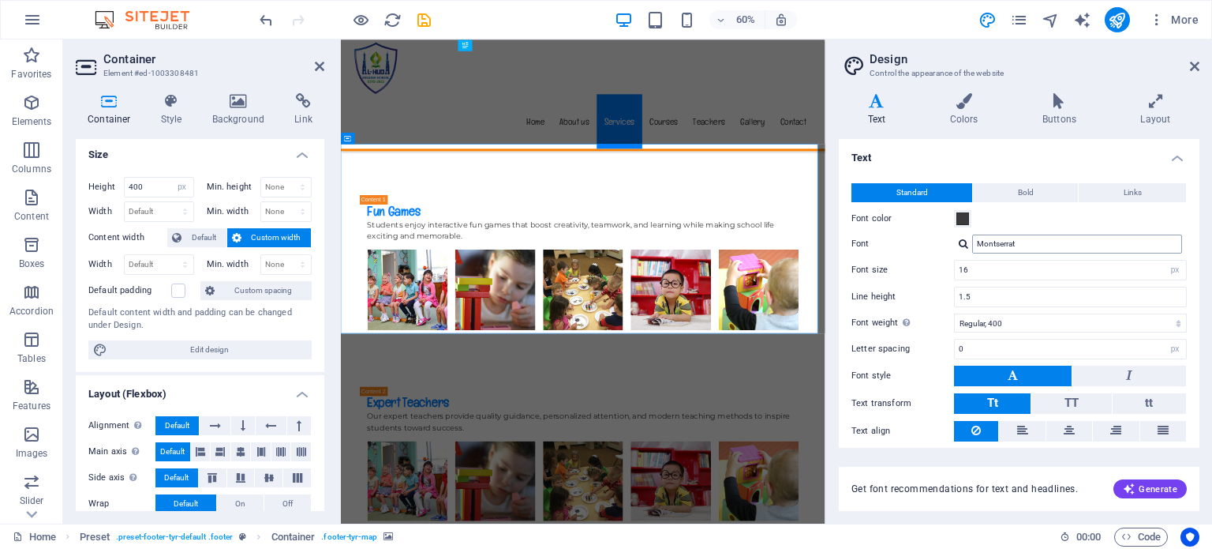
scroll to position [48, 0]
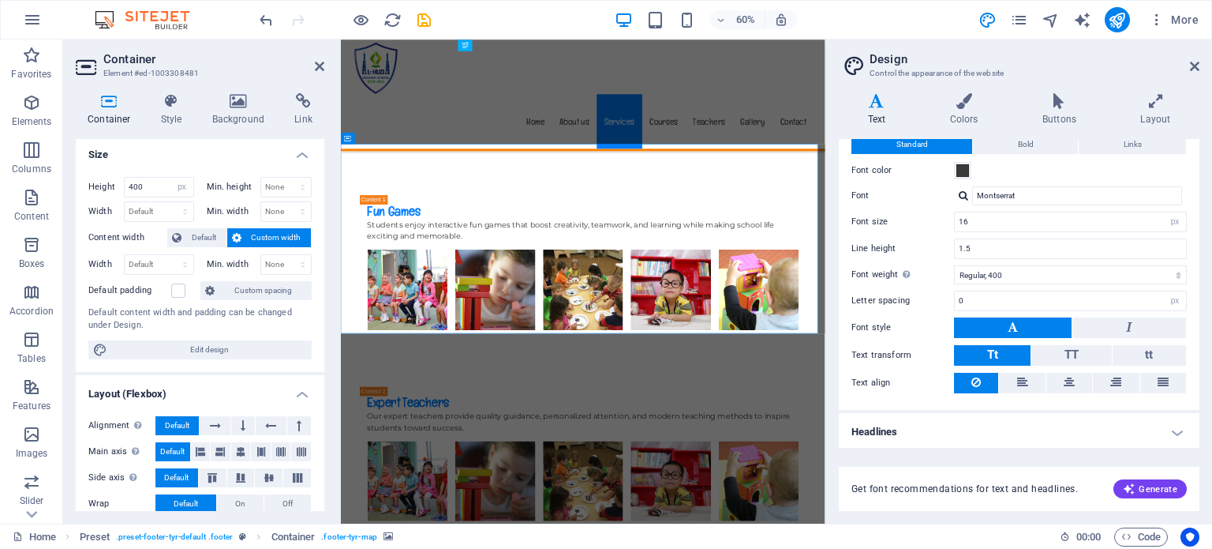
click at [946, 432] on h4 "Headlines" at bounding box center [1019, 432] width 361 height 38
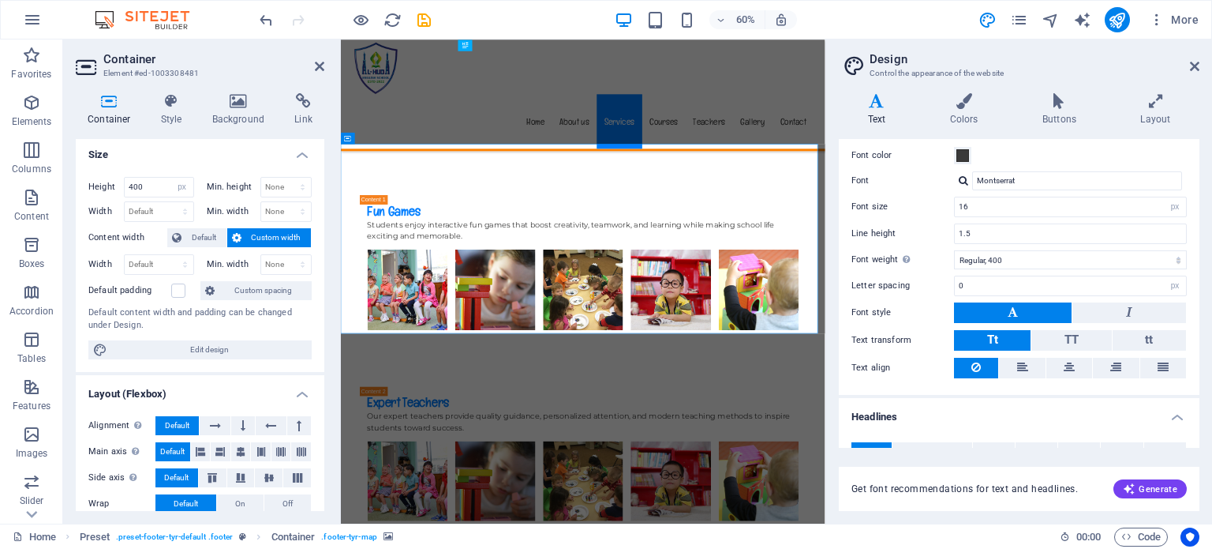
scroll to position [0, 0]
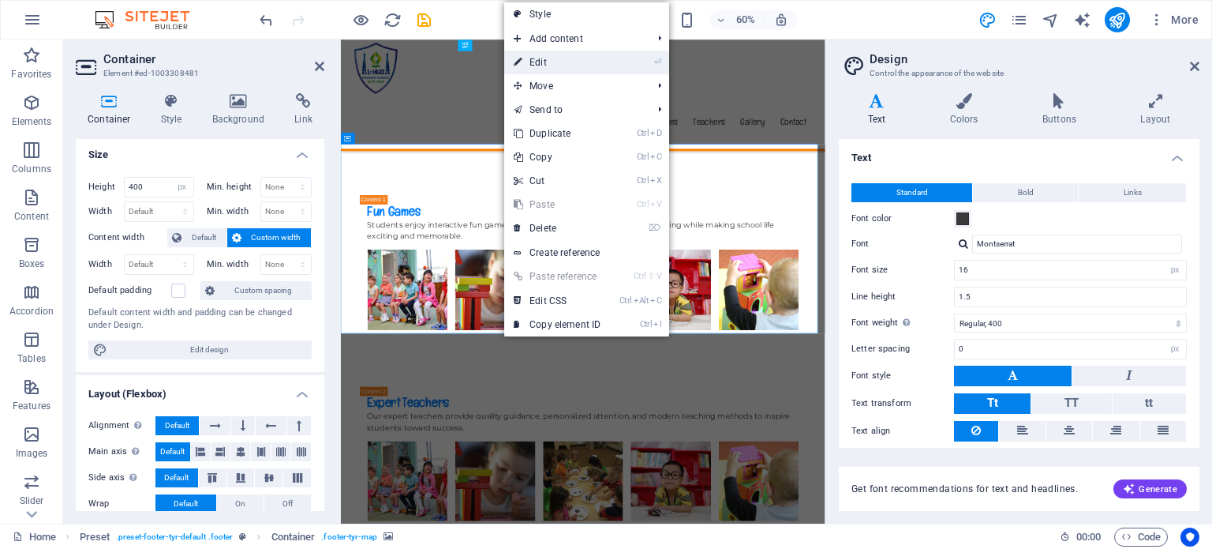
click at [536, 60] on link "⏎ Edit" at bounding box center [557, 63] width 106 height 24
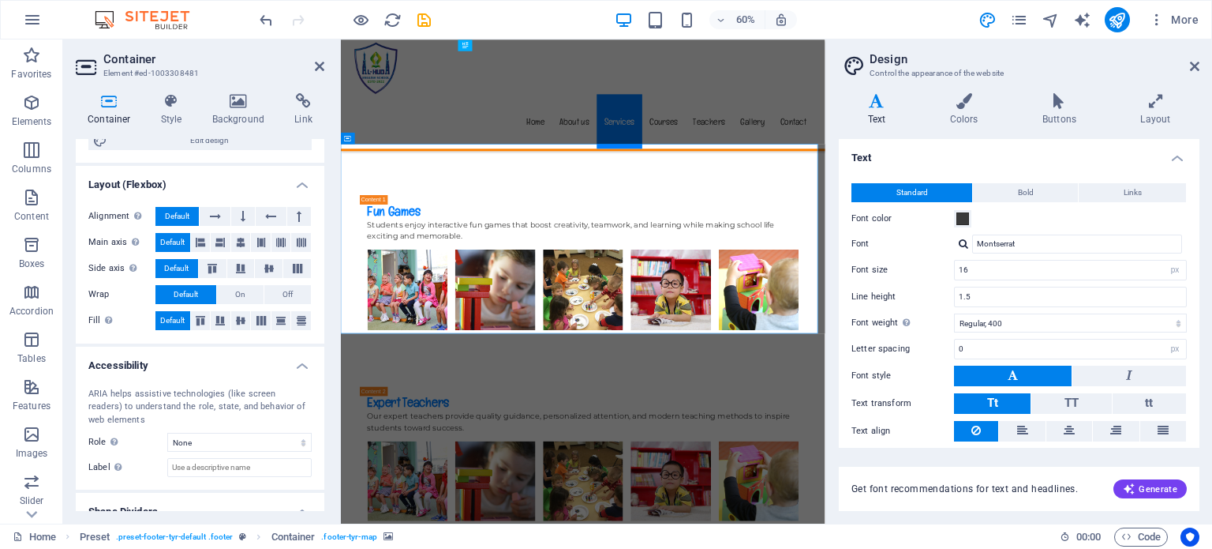
scroll to position [265, 0]
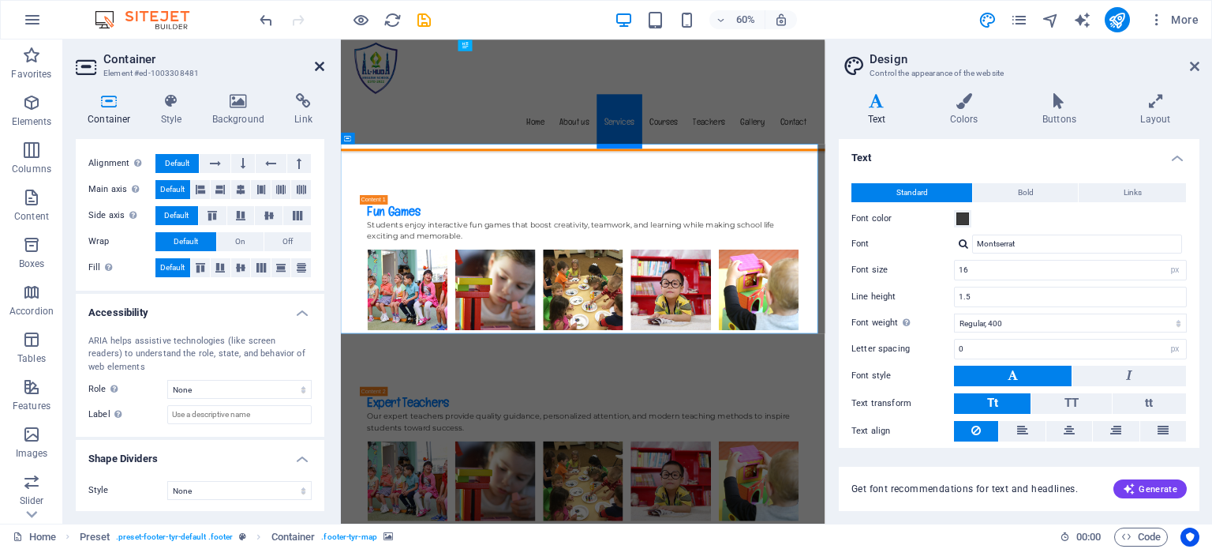
click at [320, 67] on icon at bounding box center [319, 66] width 9 height 13
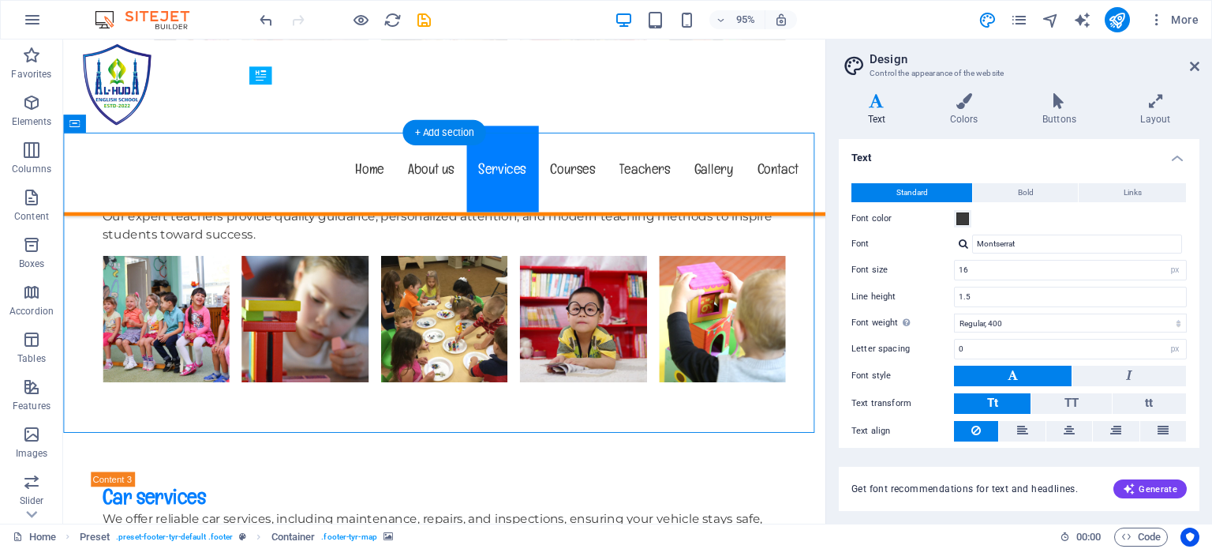
scroll to position [3806, 0]
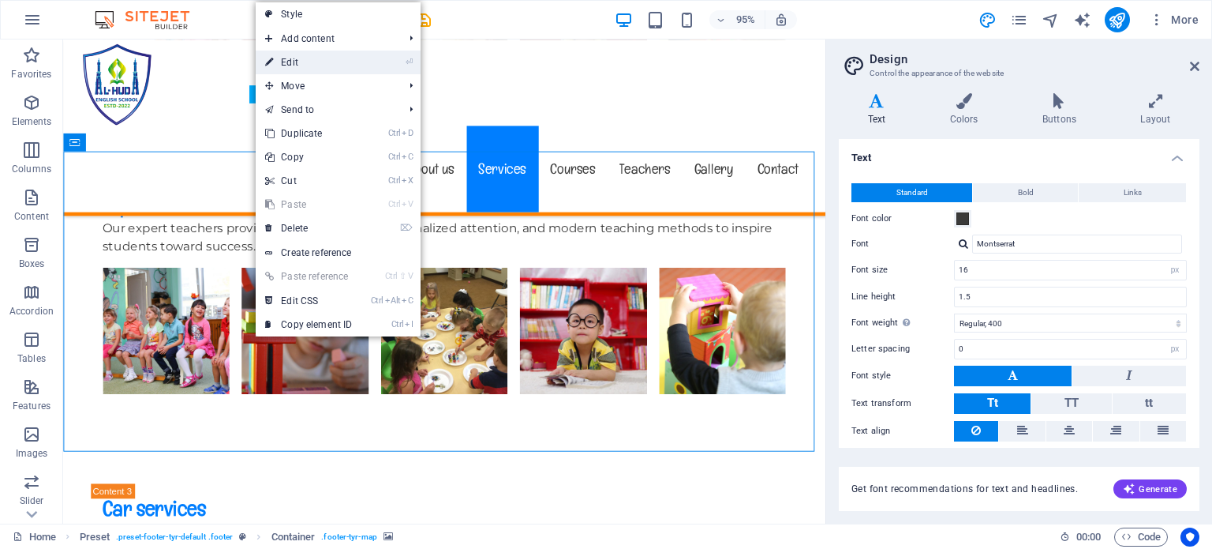
click at [286, 62] on link "⏎ Edit" at bounding box center [309, 63] width 106 height 24
select select "px"
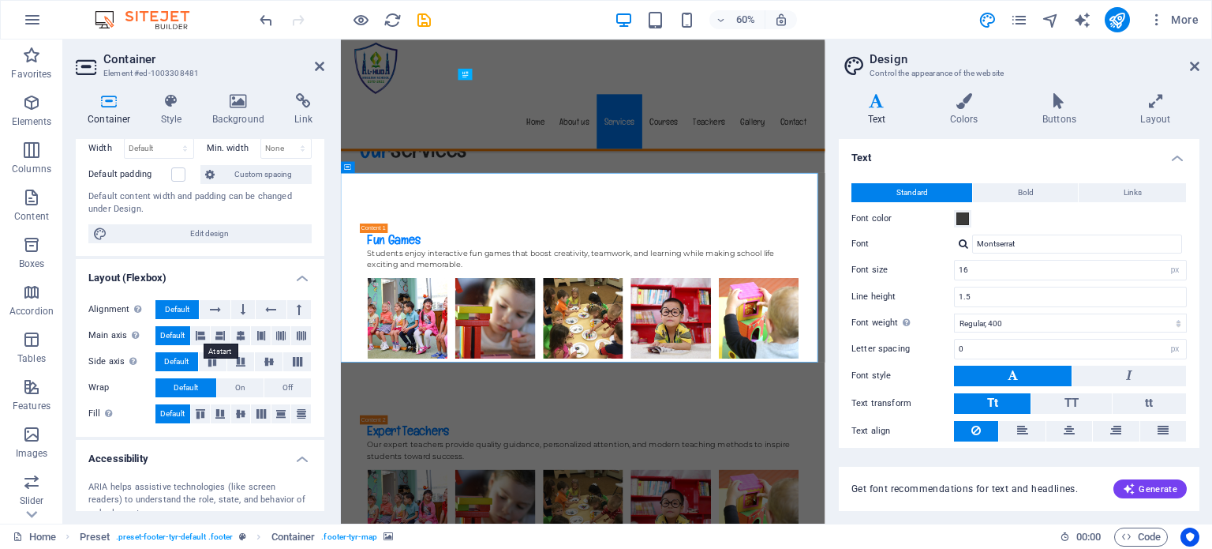
scroll to position [265, 0]
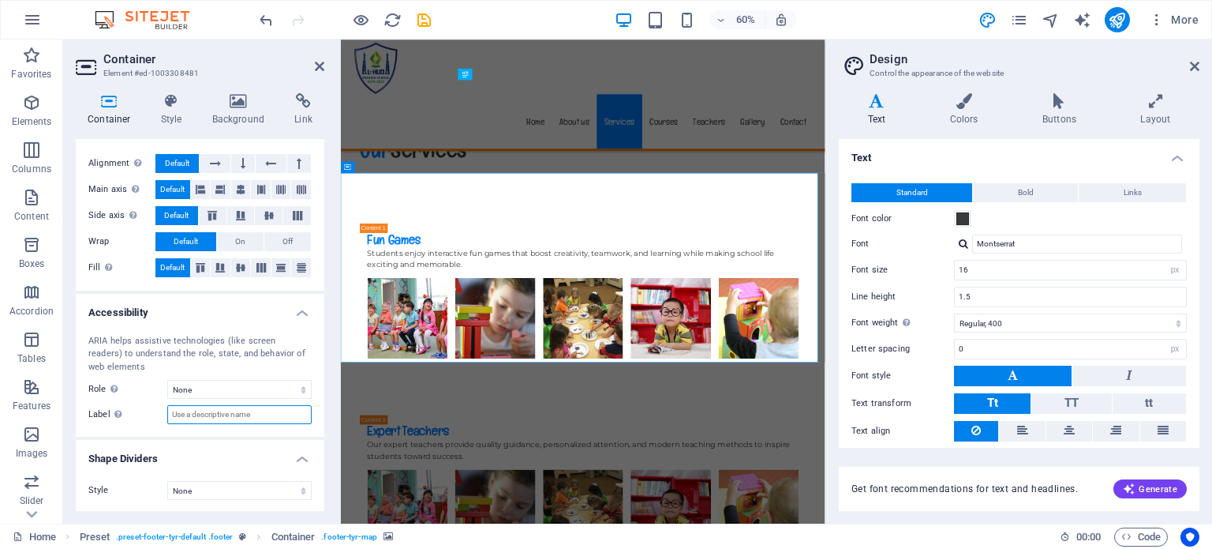
click at [230, 415] on input "Label Use the ARIA label to provide a clear and descriptive name for elements t…" at bounding box center [239, 414] width 144 height 19
click at [204, 494] on select "None Triangle Square Diagonal Polygon 1 Polygon 2 Zigzag Multiple Zigzags Waves…" at bounding box center [239, 490] width 144 height 19
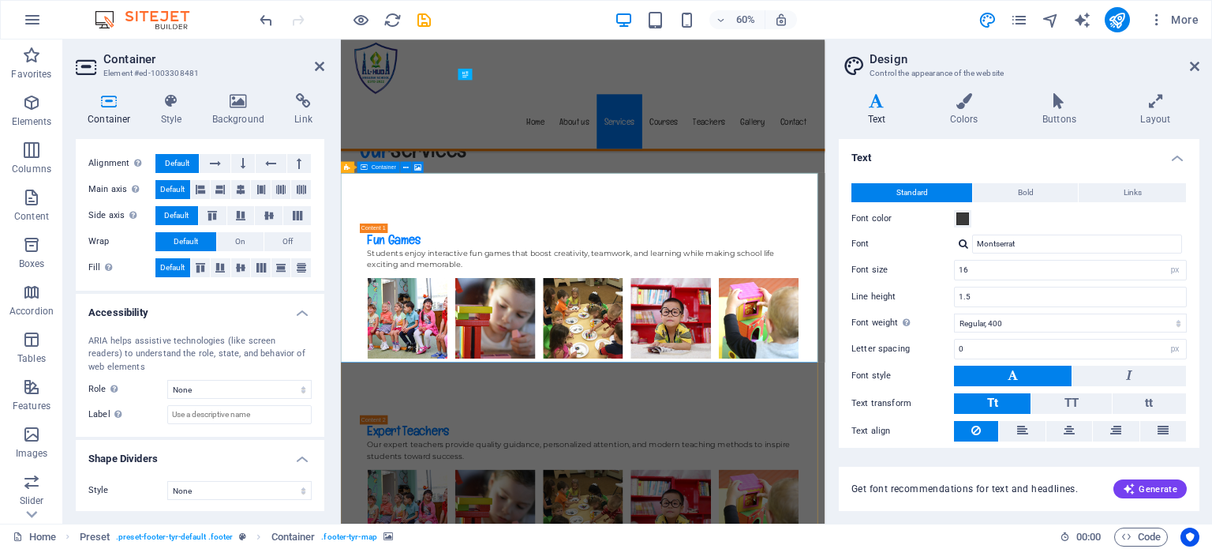
click at [171, 110] on h4 "Style" at bounding box center [174, 109] width 51 height 33
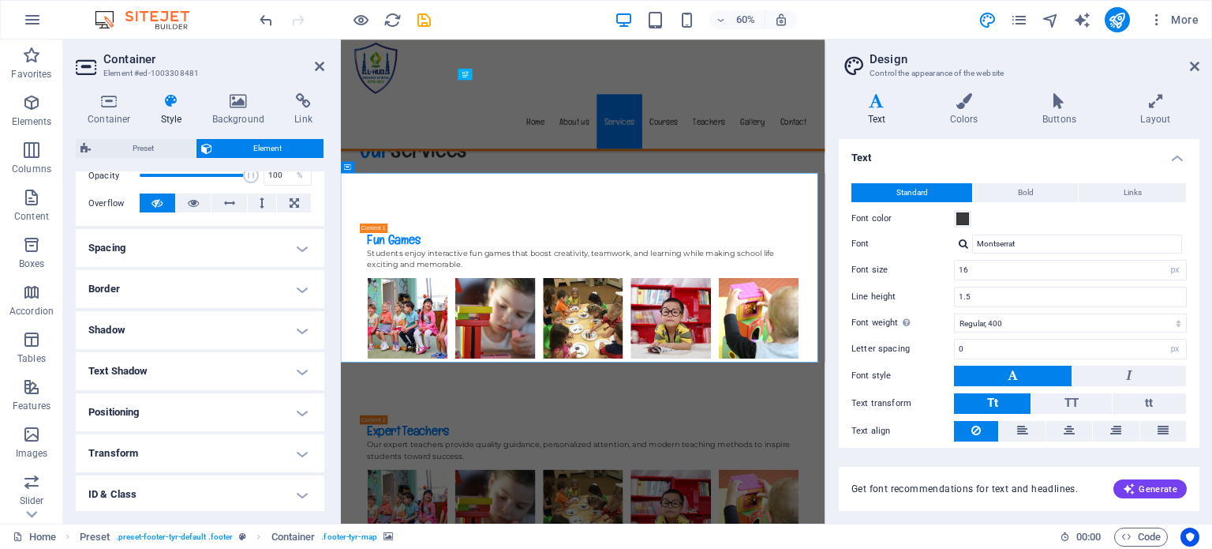
scroll to position [327, 0]
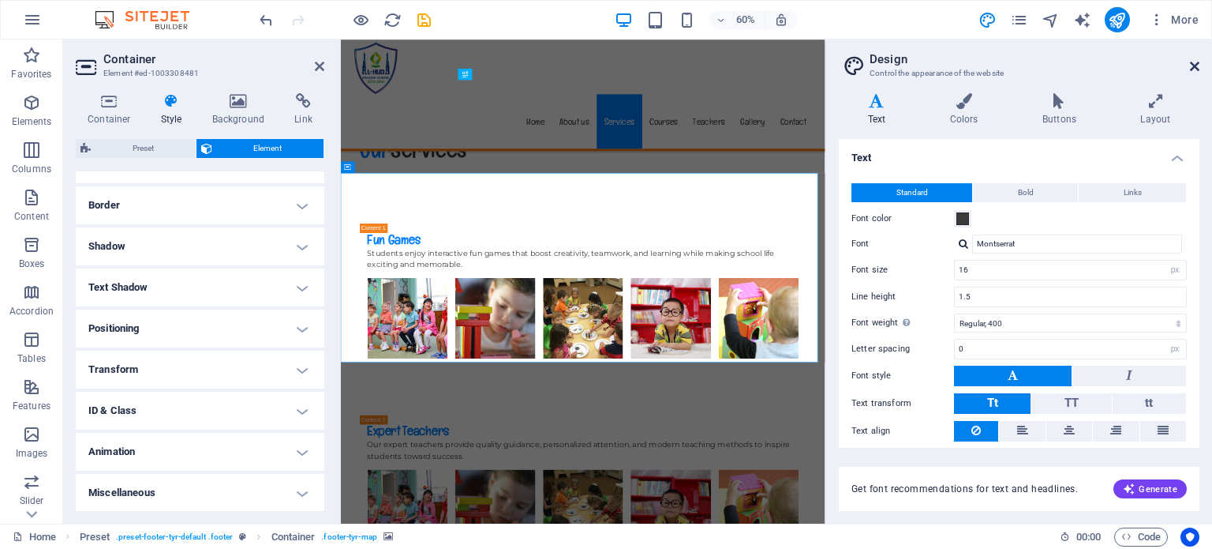
click at [1194, 62] on icon at bounding box center [1194, 66] width 9 height 13
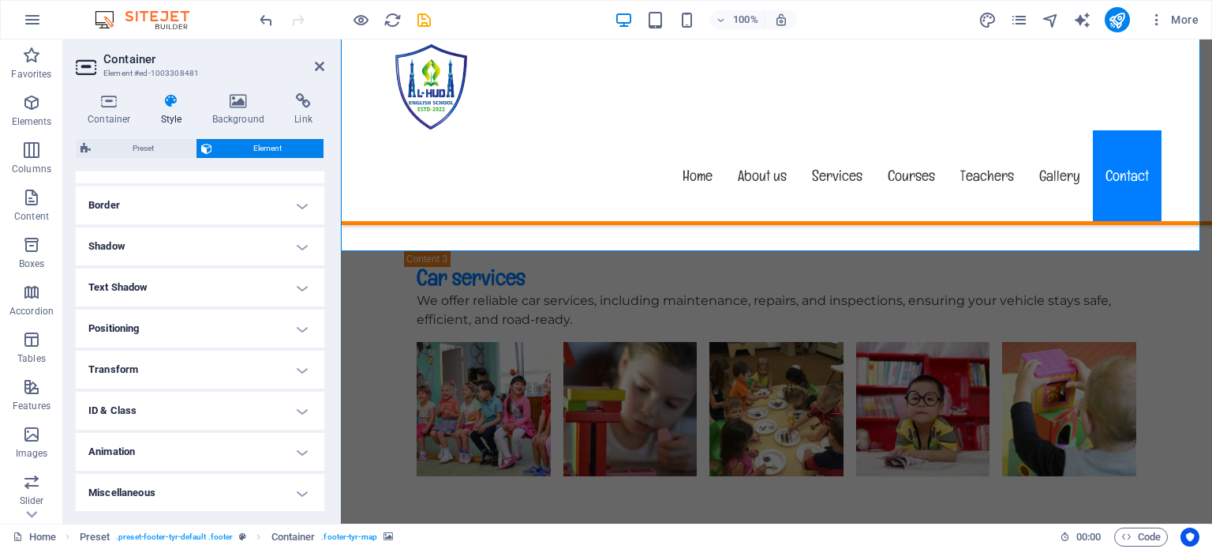
scroll to position [4250, 0]
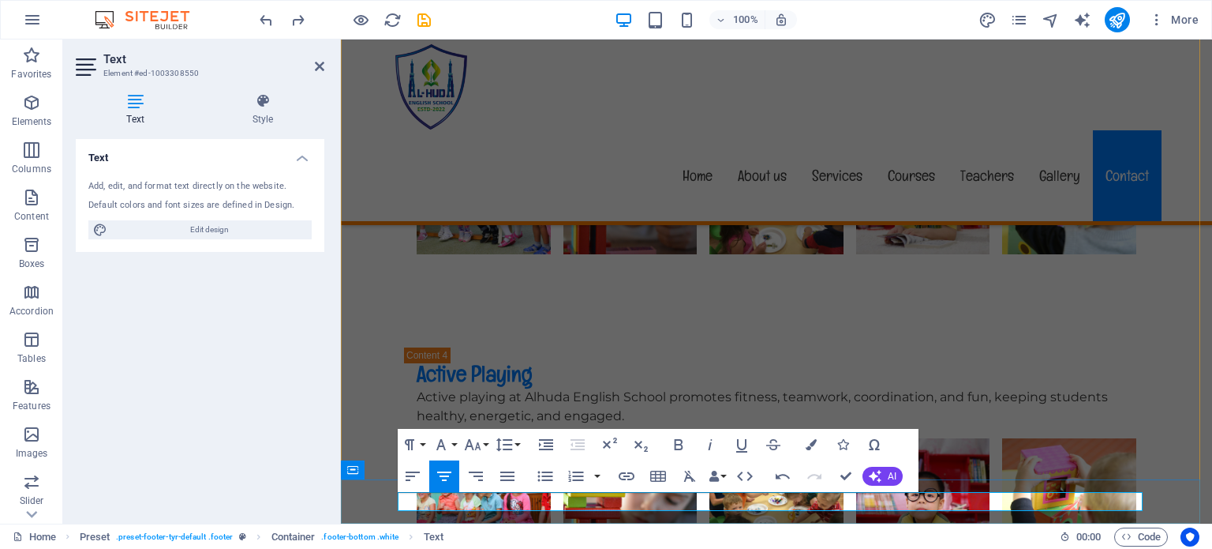
scroll to position [805, 2]
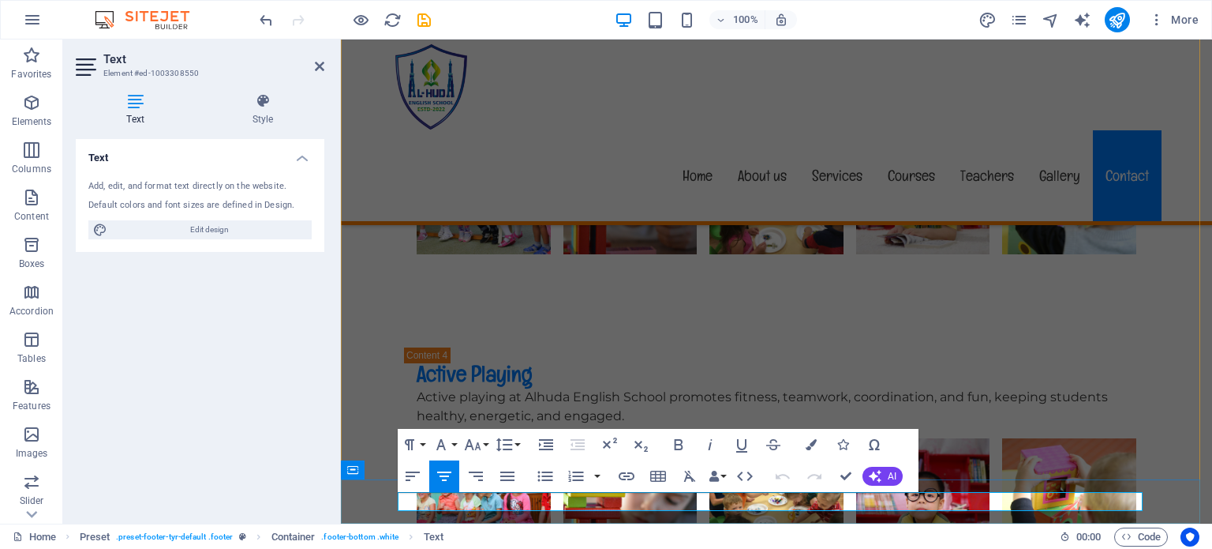
drag, startPoint x: 916, startPoint y: 500, endPoint x: 1058, endPoint y: 495, distance: 141.4
click at [625, 474] on icon "button" at bounding box center [626, 476] width 19 height 19
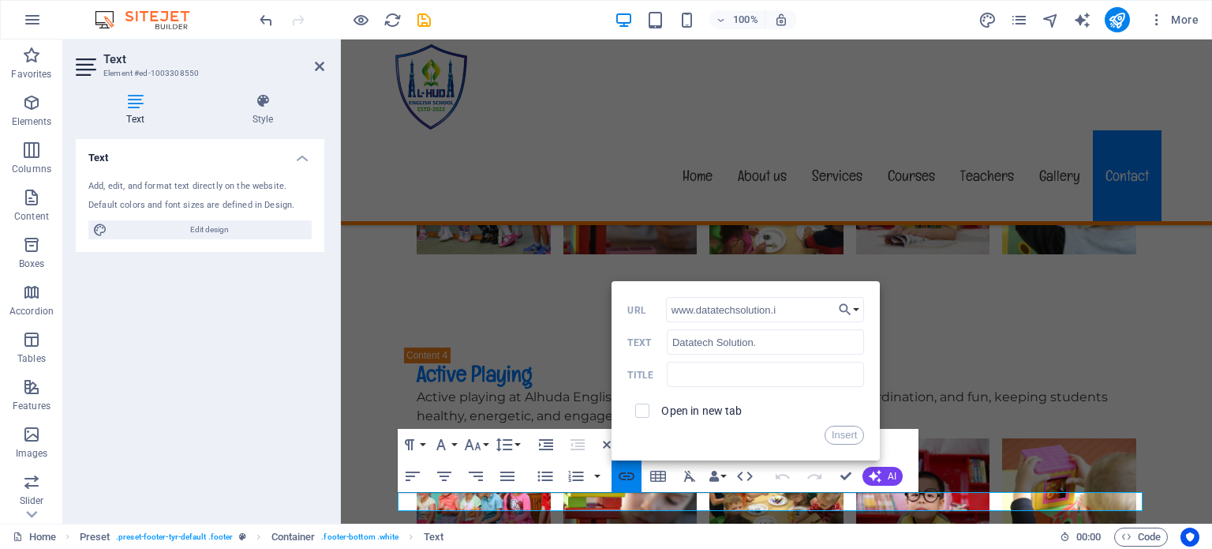
type input "www.datatechsolution.in"
click at [838, 438] on button "Insert" at bounding box center [845, 434] width 40 height 19
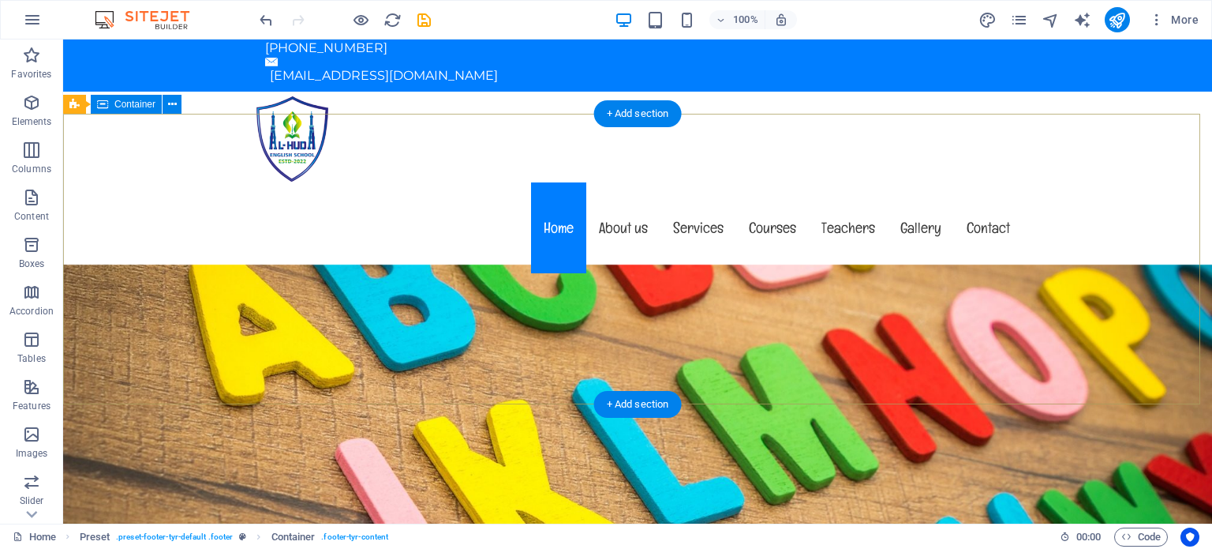
scroll to position [0, 0]
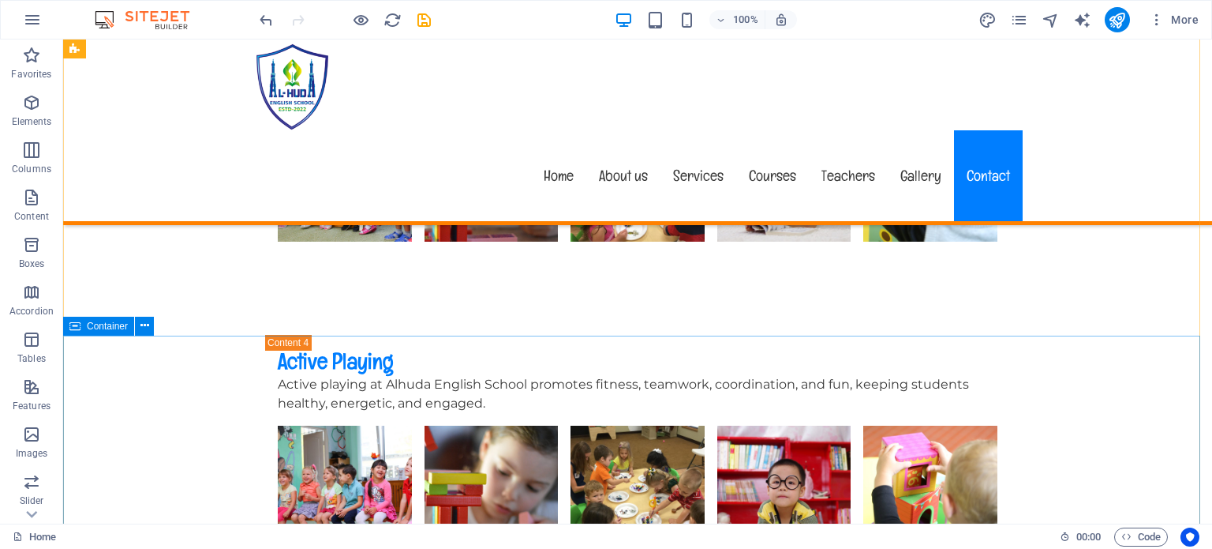
scroll to position [4250, 0]
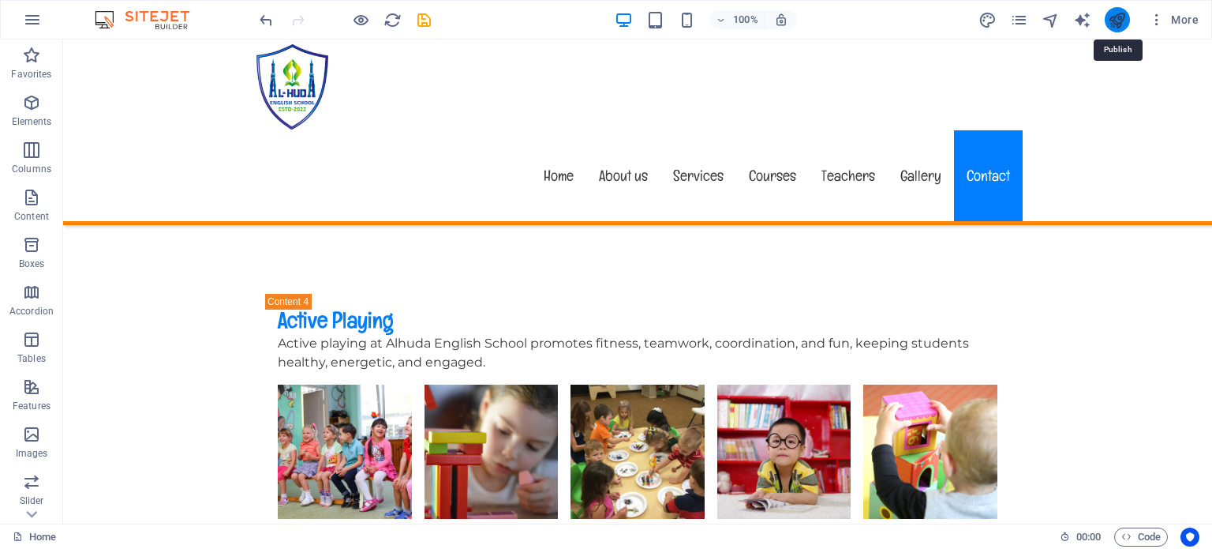
click at [1111, 18] on icon "publish" at bounding box center [1117, 20] width 18 height 18
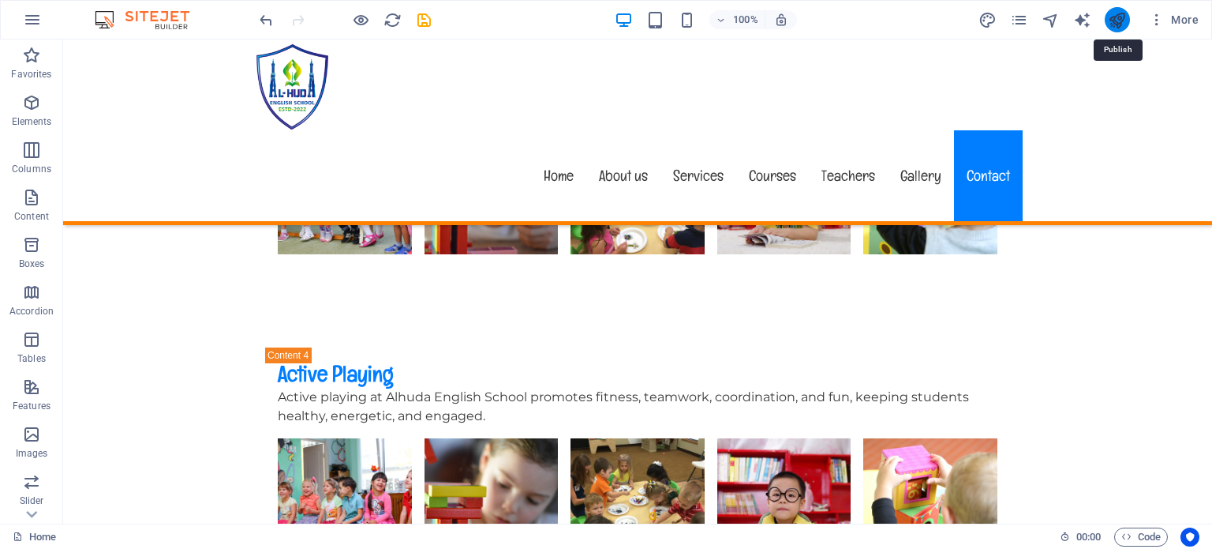
checkbox input "false"
click at [1121, 18] on icon "publish" at bounding box center [1117, 20] width 18 height 18
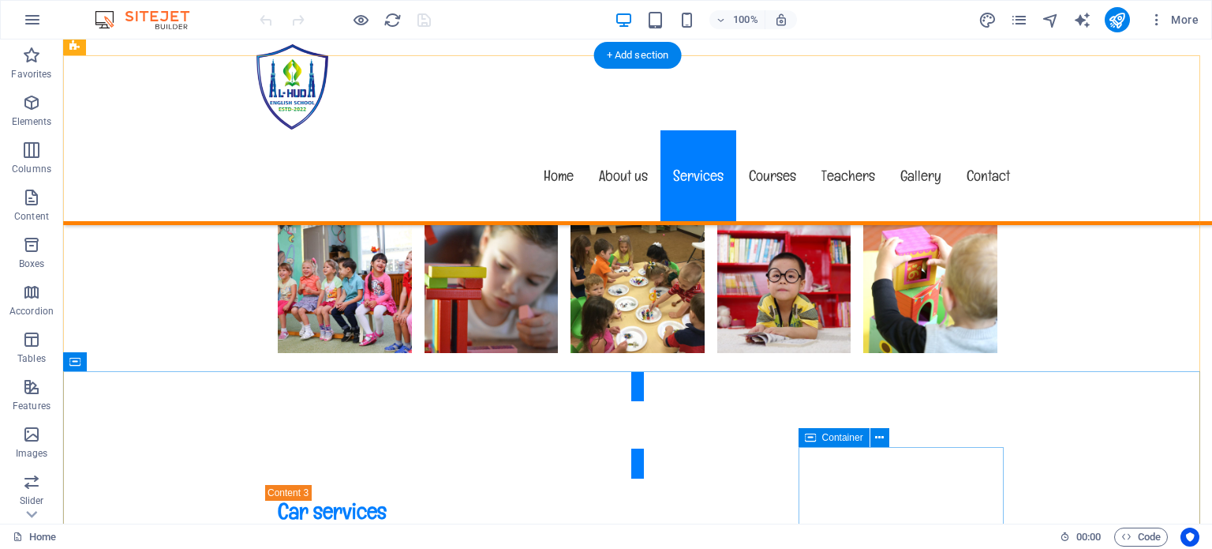
scroll to position [3789, 0]
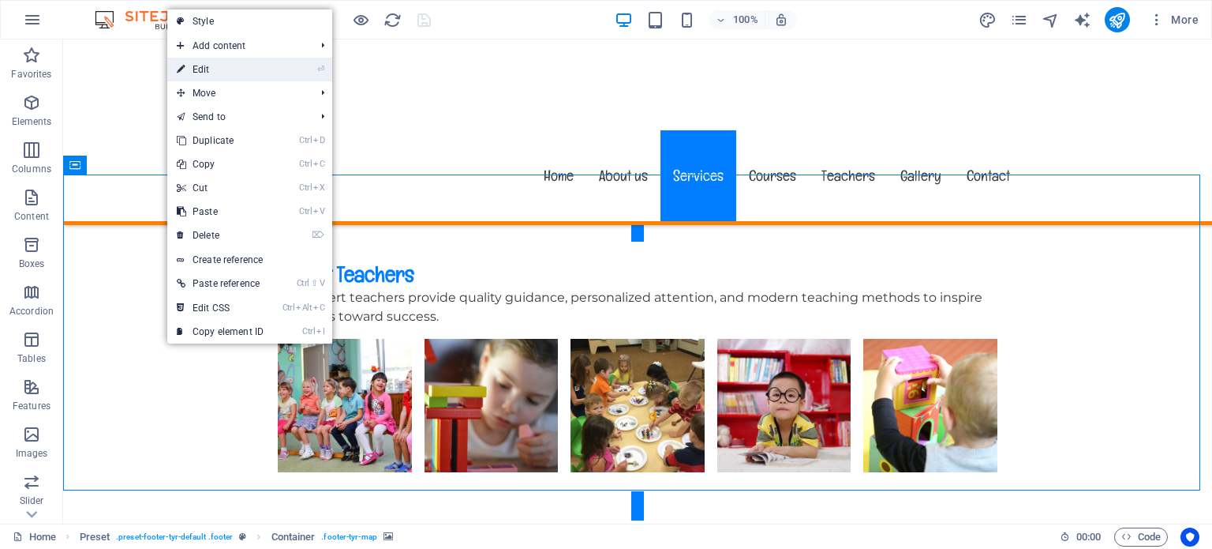
click at [200, 69] on link "⏎ Edit" at bounding box center [220, 70] width 106 height 24
select select "px"
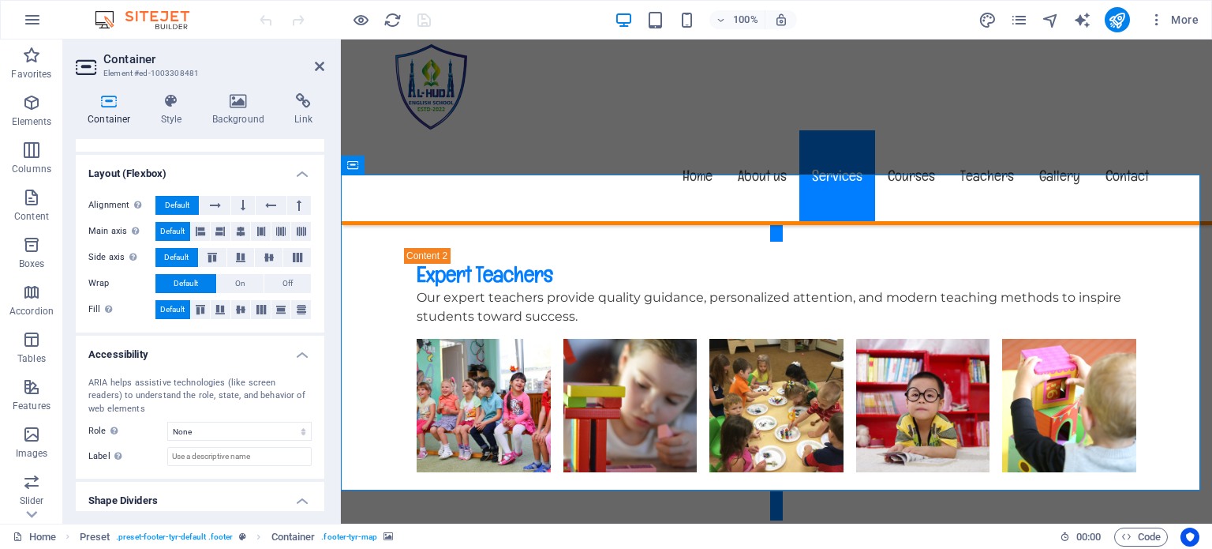
scroll to position [265, 0]
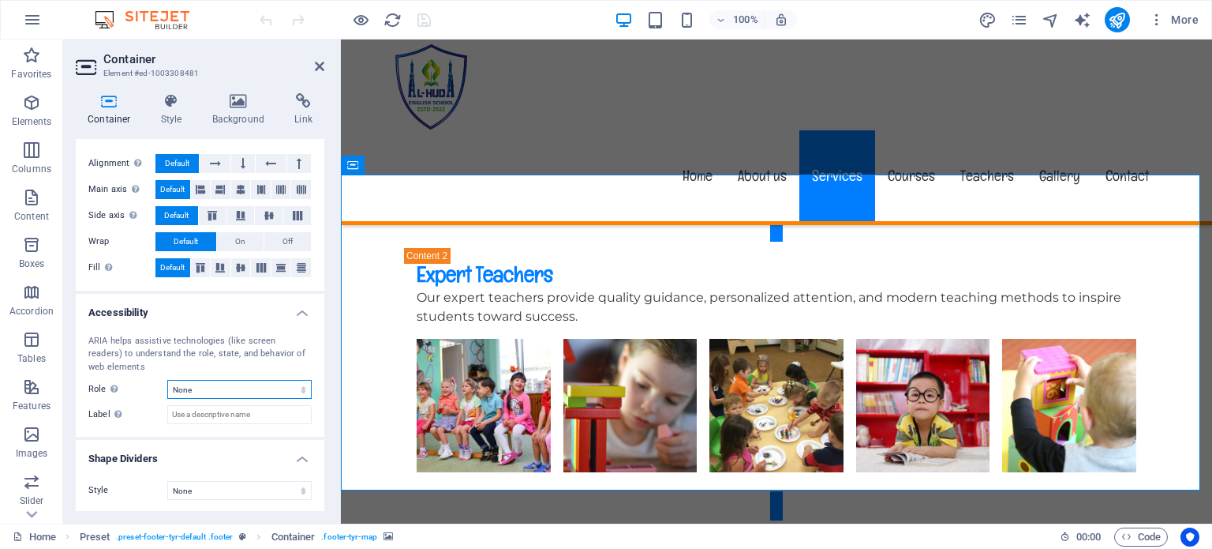
click at [260, 396] on select "None Alert Article Banner Comment Complementary Dialog Footer Header Marquee Pr…" at bounding box center [239, 389] width 144 height 19
click at [215, 544] on span ". preset-footer-tyr-default .footer" at bounding box center [174, 536] width 117 height 19
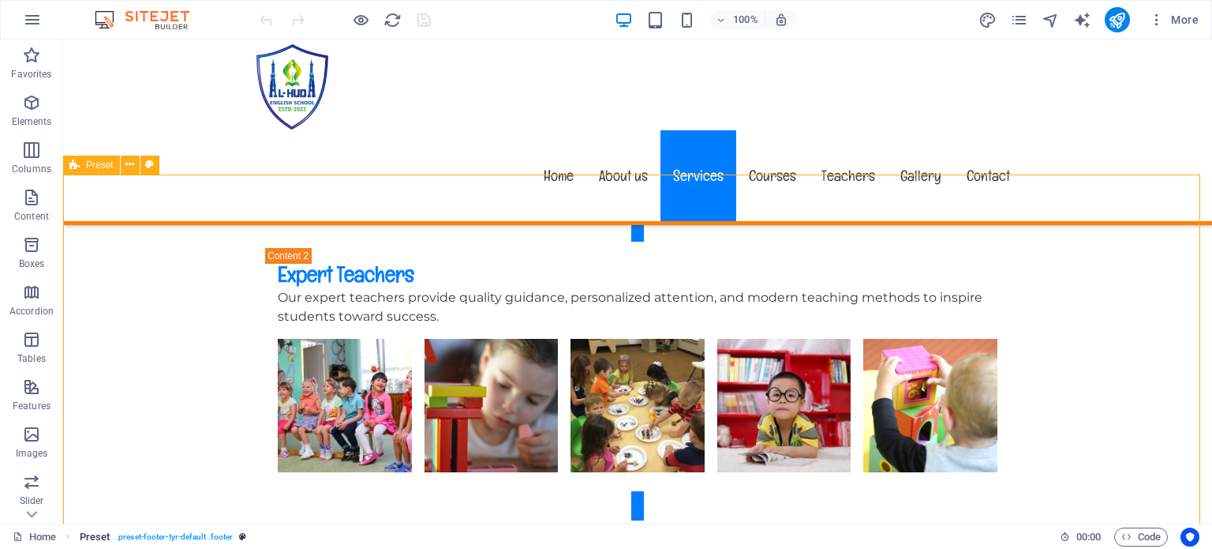
click at [221, 533] on span ". preset-footer-tyr-default .footer" at bounding box center [174, 536] width 117 height 19
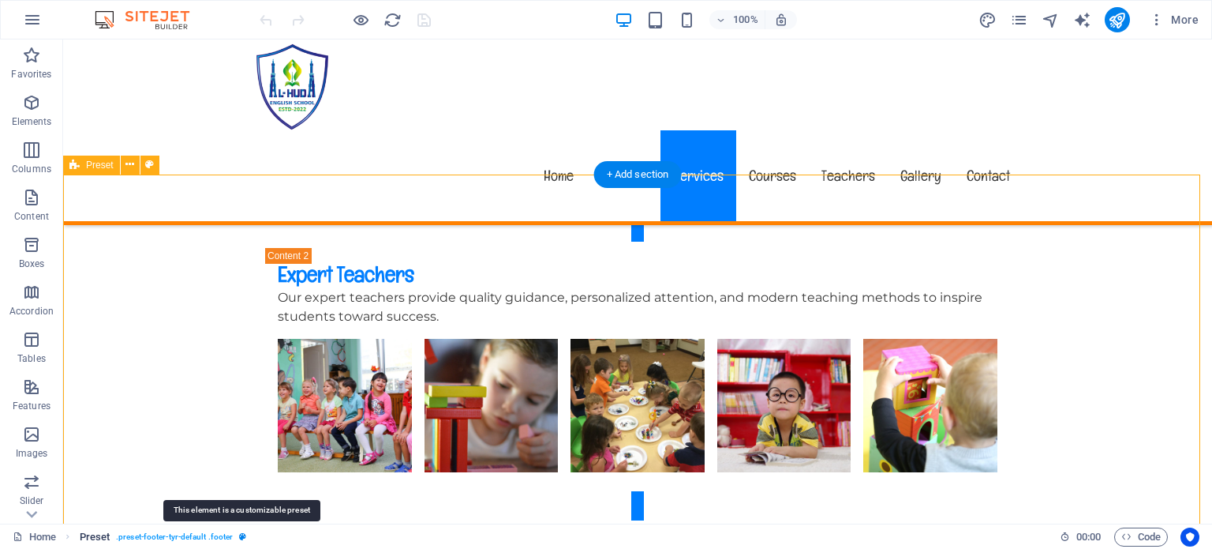
click at [245, 536] on icon "breadcrumb" at bounding box center [242, 536] width 7 height 9
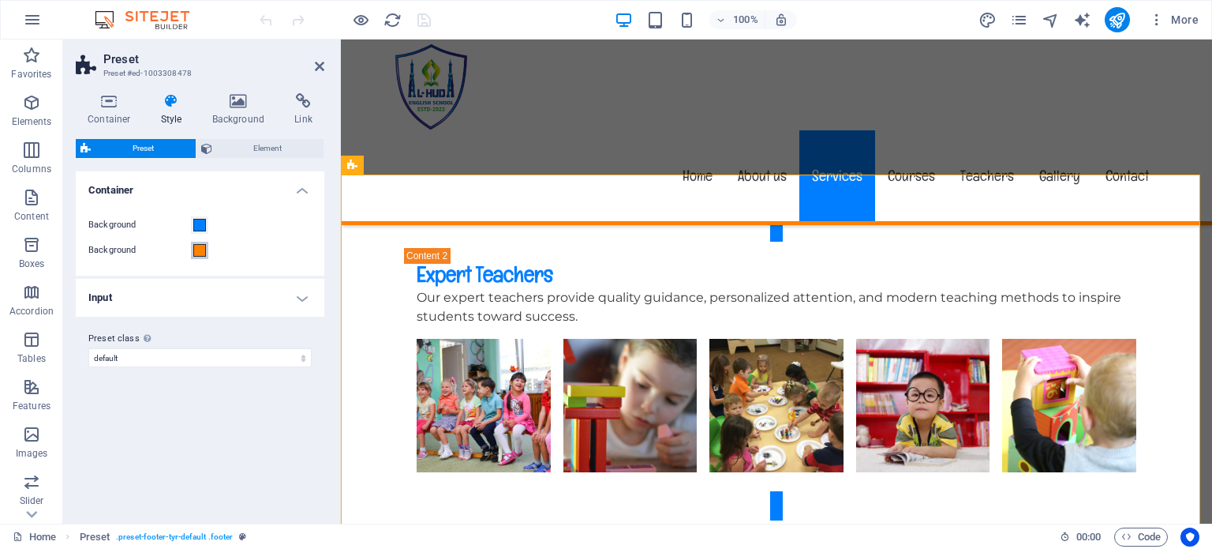
click at [198, 249] on span at bounding box center [199, 250] width 13 height 13
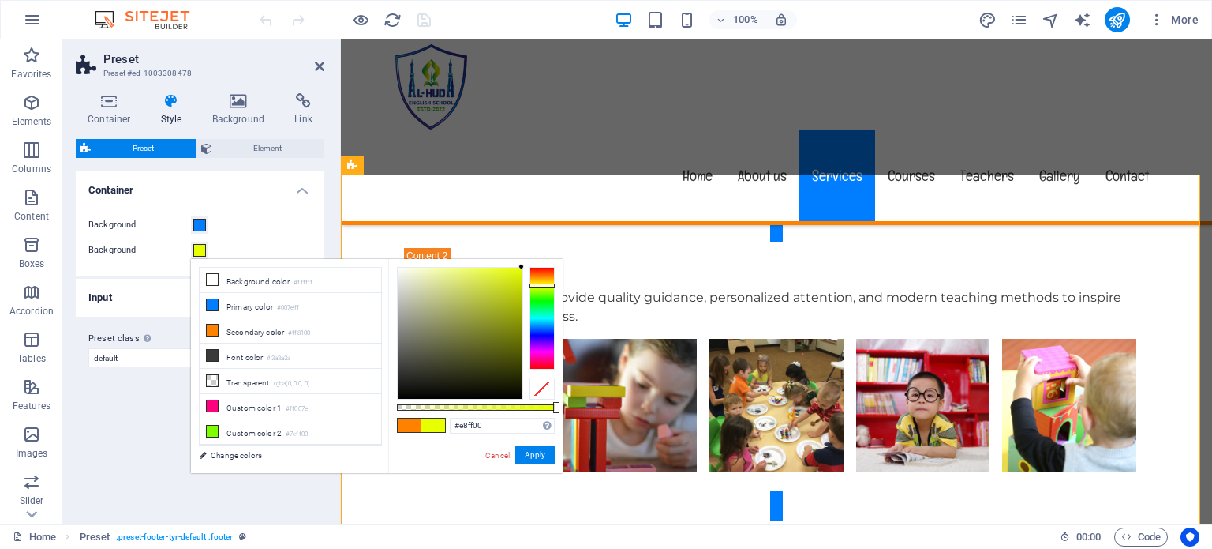
click at [542, 285] on div at bounding box center [542, 318] width 25 height 103
drag, startPoint x: 512, startPoint y: 276, endPoint x: 532, endPoint y: 257, distance: 27.9
click at [532, 257] on body "Alhuda English School Home Favorites Elements Columns Content Boxes Accordion T…" at bounding box center [606, 274] width 1212 height 549
type input "#ffcf00"
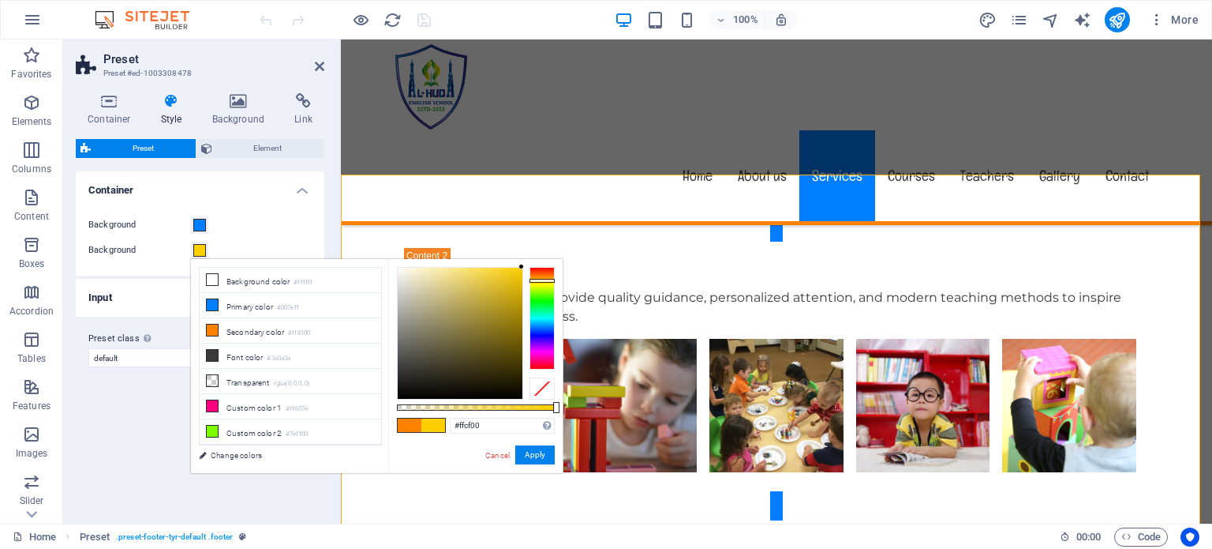
click at [543, 280] on div at bounding box center [542, 318] width 25 height 103
click at [536, 451] on button "Apply" at bounding box center [534, 454] width 39 height 19
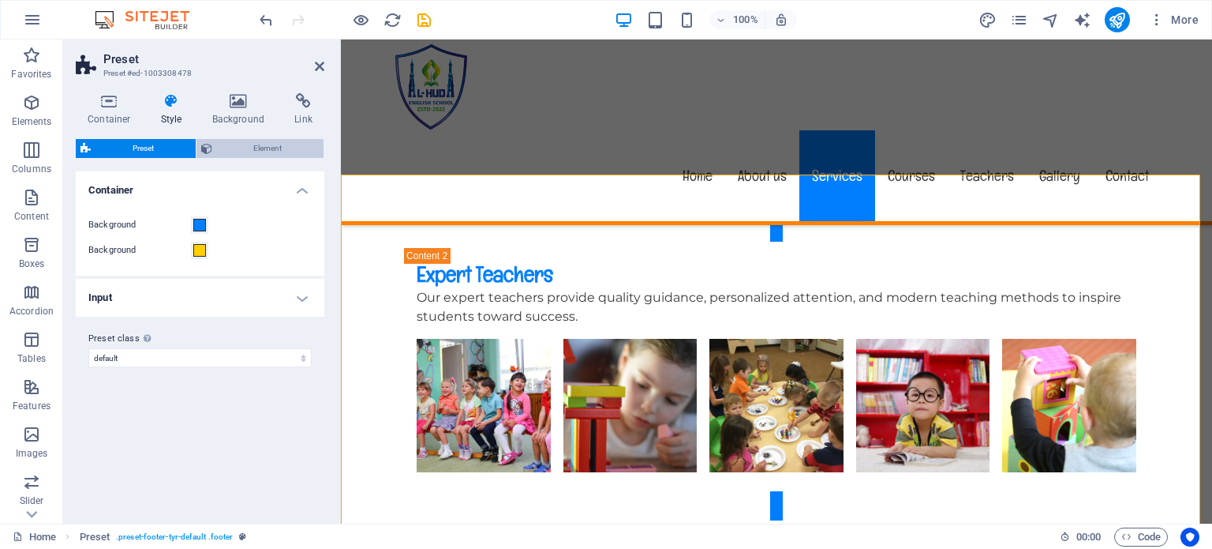
click at [207, 152] on icon at bounding box center [206, 148] width 11 height 19
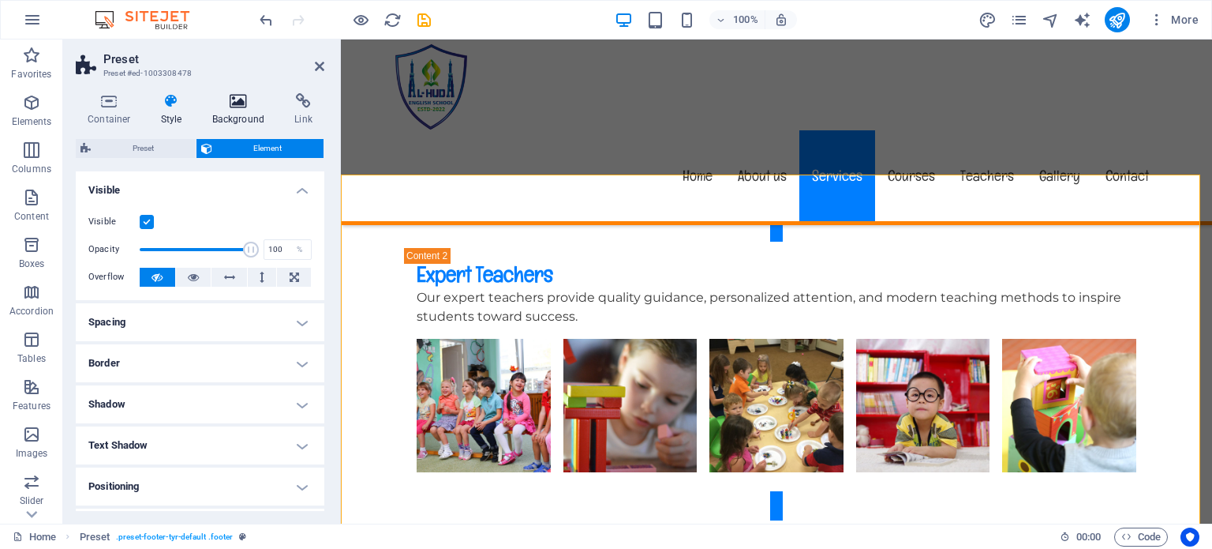
click at [234, 102] on icon at bounding box center [238, 101] width 77 height 16
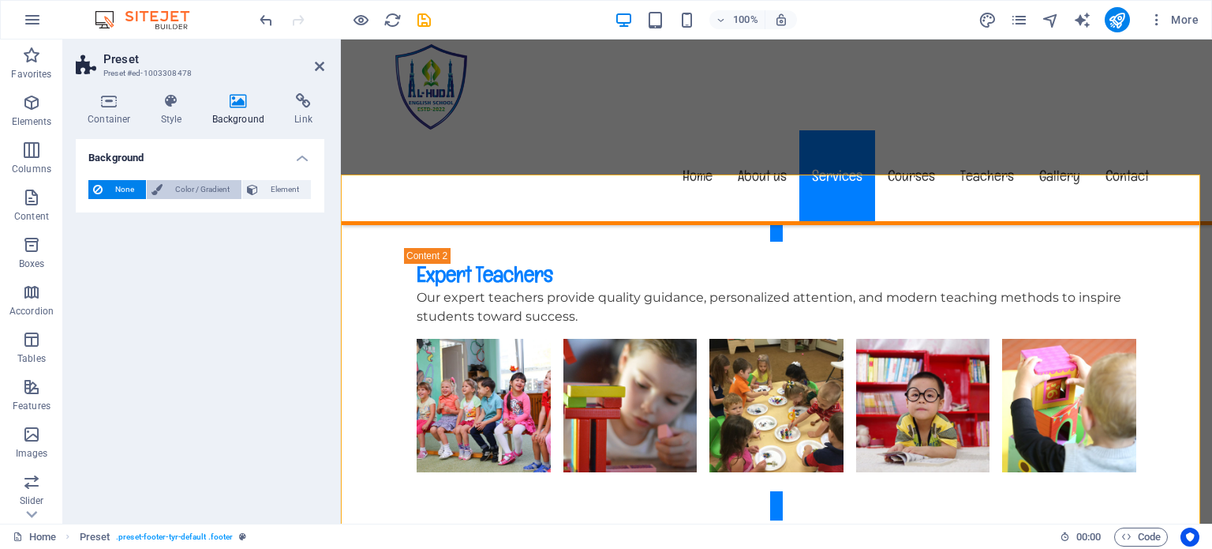
click at [208, 192] on span "Color / Gradient" at bounding box center [201, 189] width 69 height 19
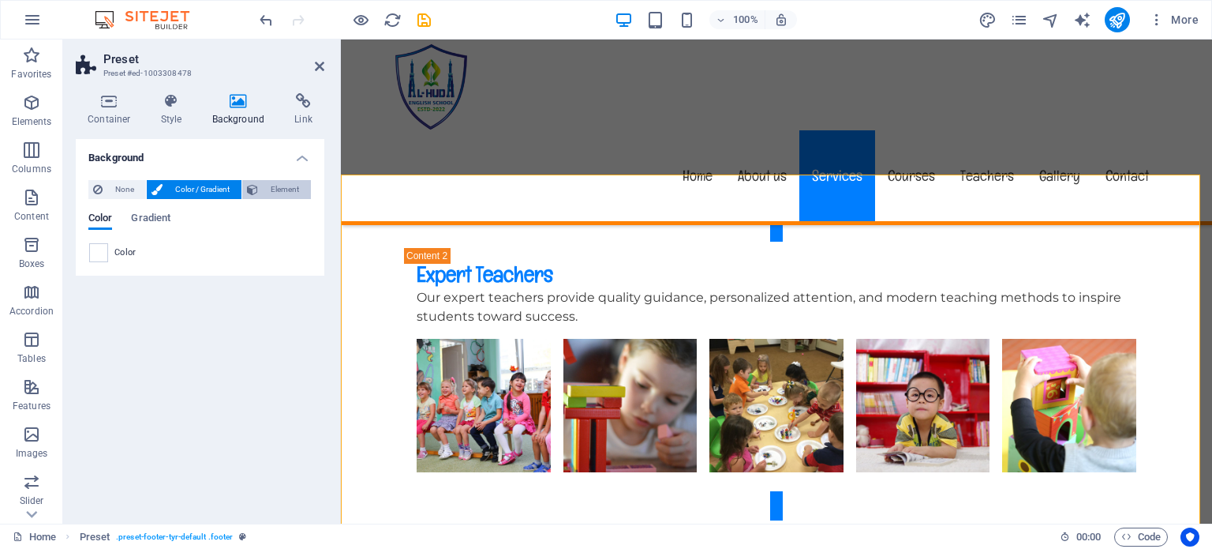
click at [275, 194] on span "Element" at bounding box center [284, 189] width 43 height 19
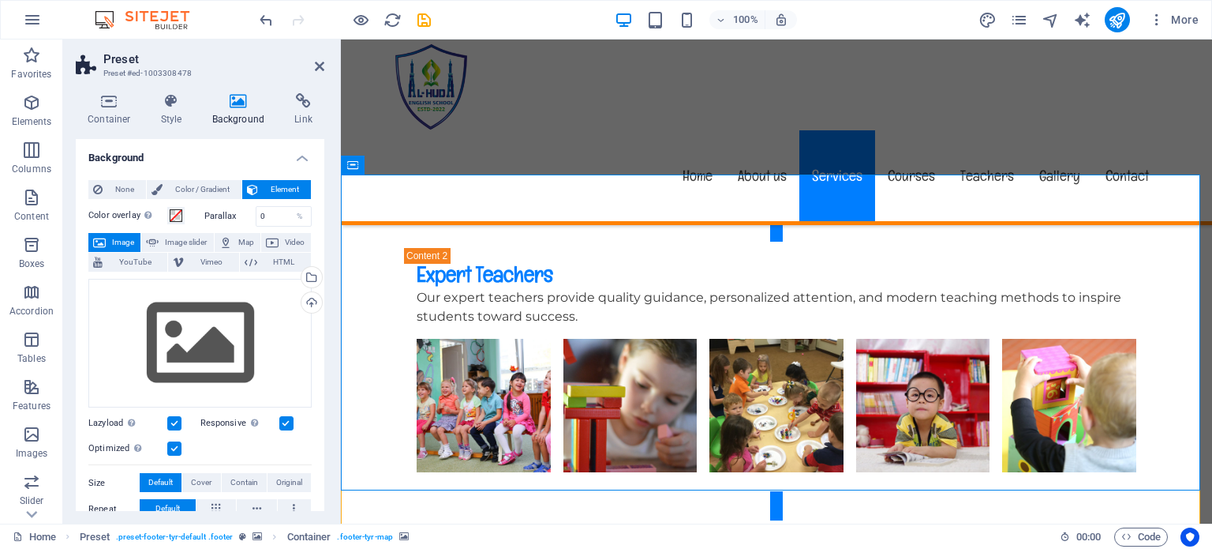
drag, startPoint x: 481, startPoint y: 339, endPoint x: 454, endPoint y: 444, distance: 109.1
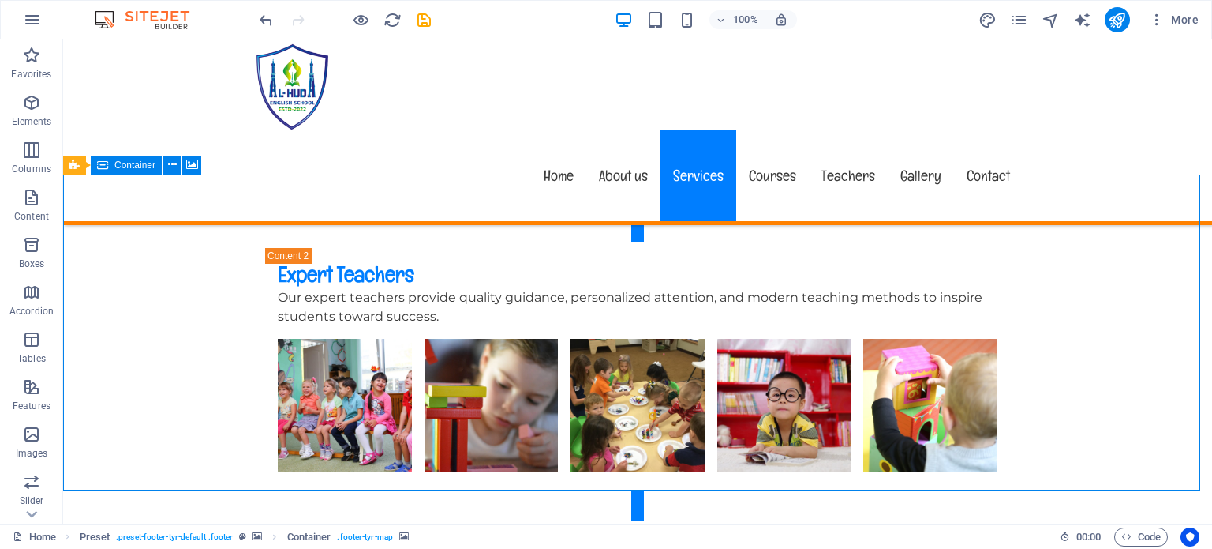
drag, startPoint x: 82, startPoint y: 212, endPoint x: 439, endPoint y: 238, distance: 357.7
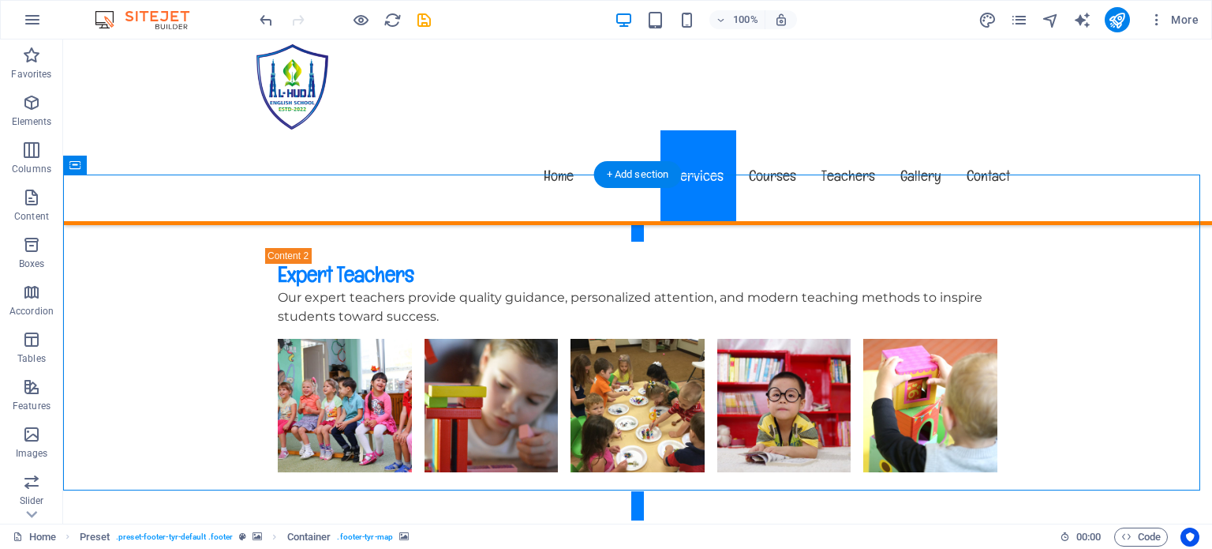
drag, startPoint x: 414, startPoint y: 244, endPoint x: 404, endPoint y: 319, distance: 75.6
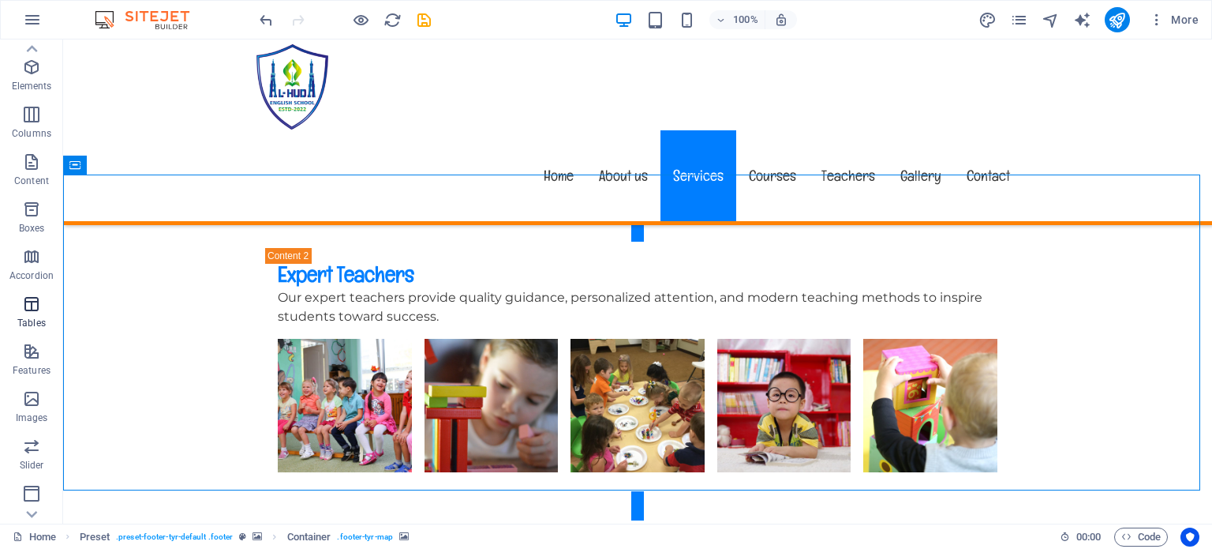
scroll to position [0, 0]
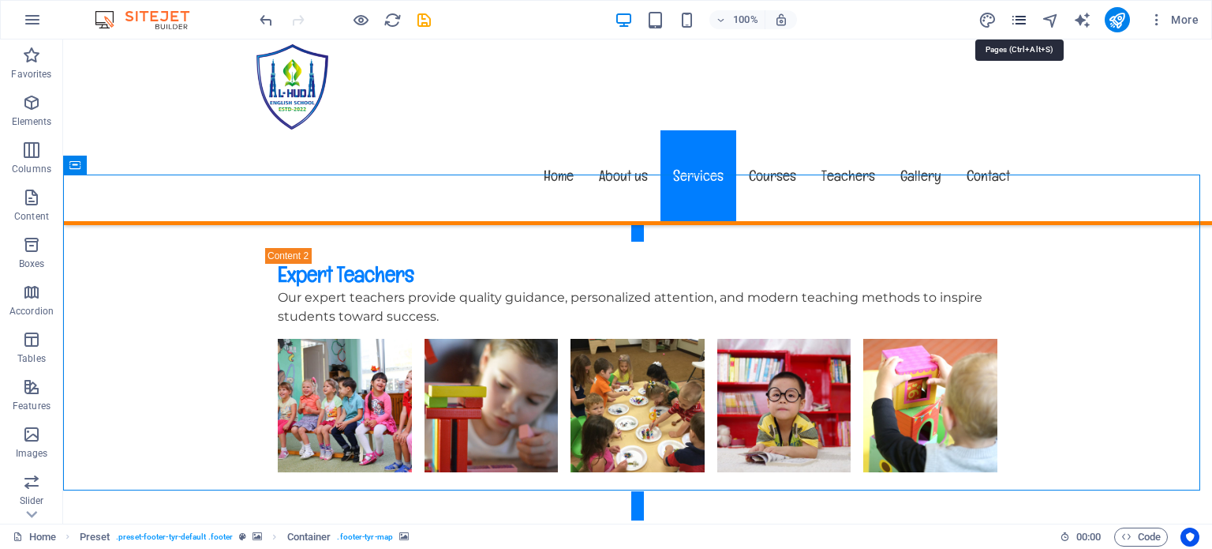
click at [1017, 19] on icon "pages" at bounding box center [1019, 20] width 18 height 18
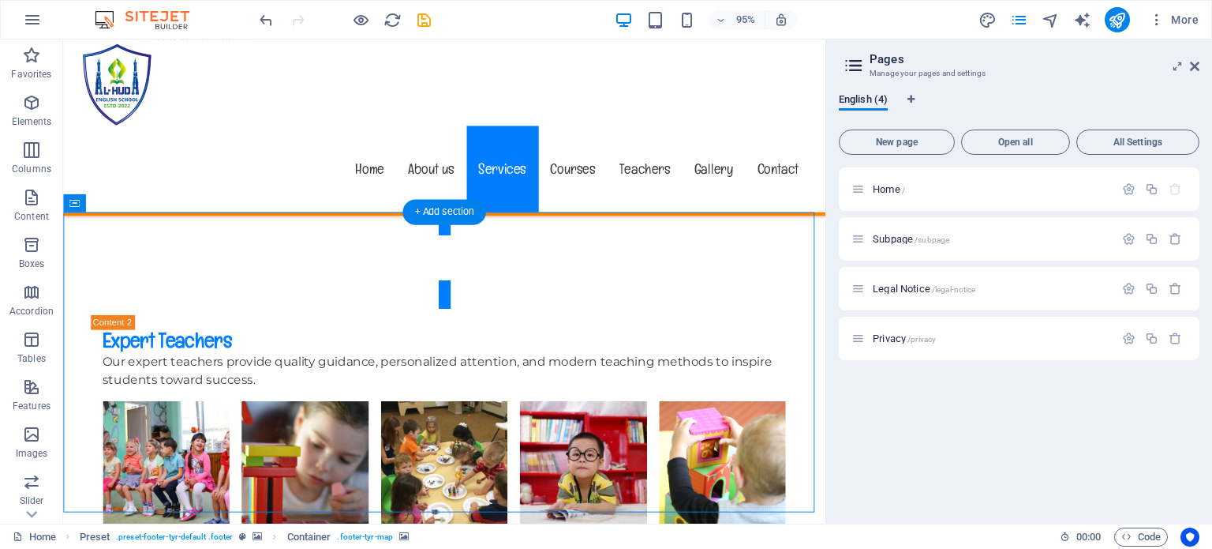
scroll to position [3731, 0]
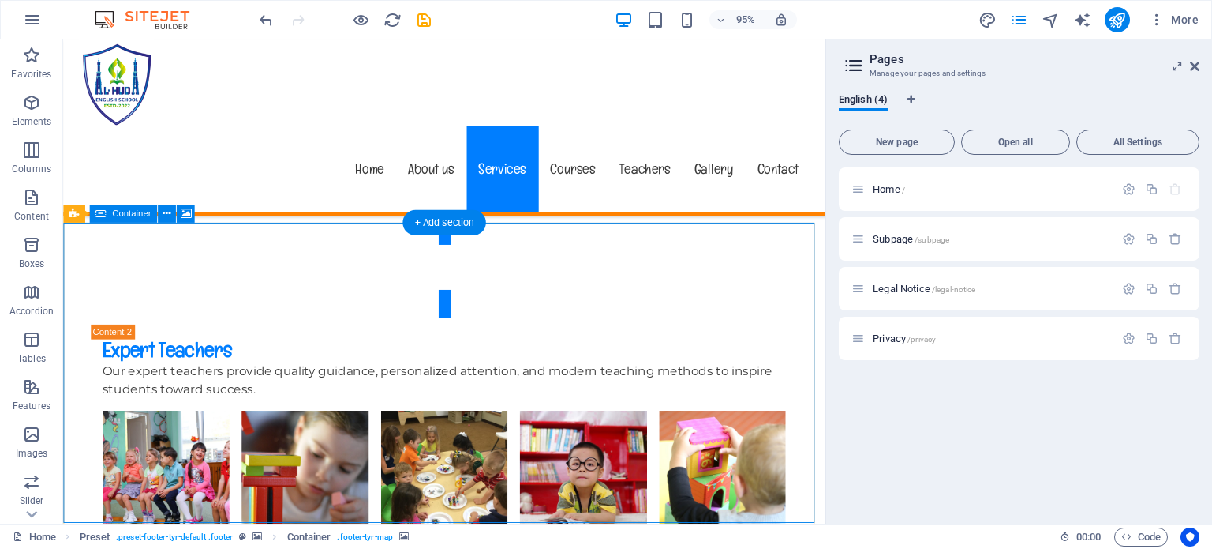
click at [78, 210] on icon at bounding box center [73, 213] width 9 height 18
click at [167, 212] on icon at bounding box center [167, 214] width 8 height 16
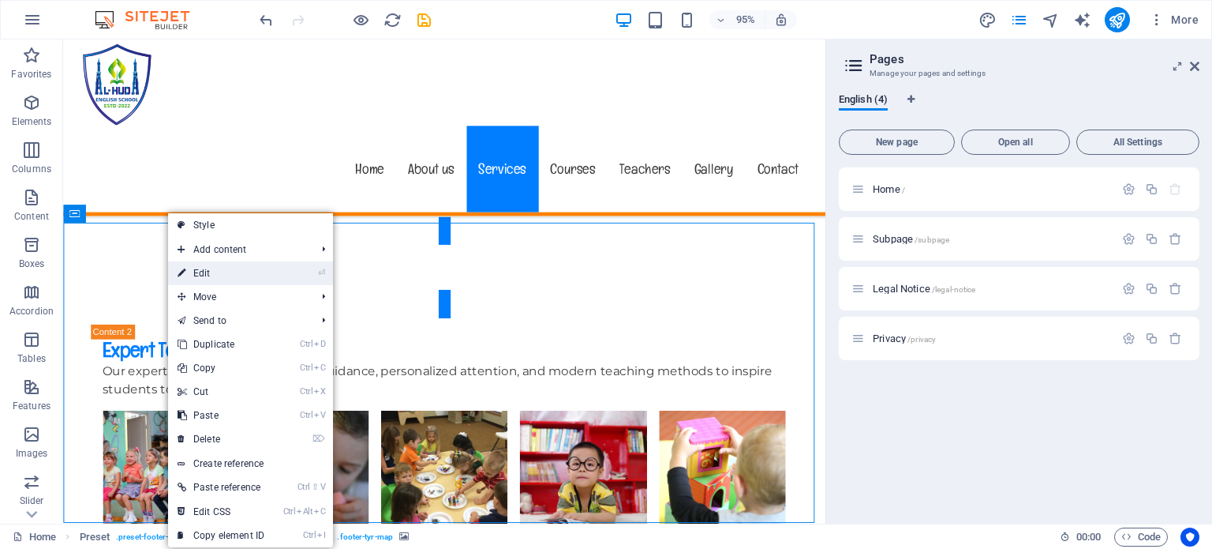
click at [197, 270] on link "⏎ Edit" at bounding box center [221, 273] width 106 height 24
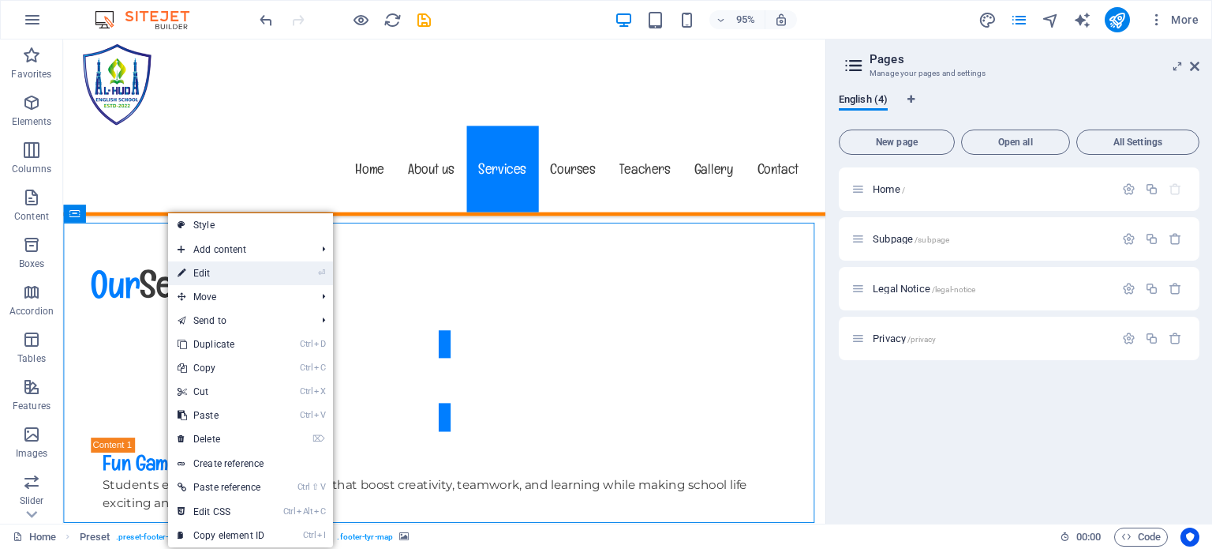
select select "px"
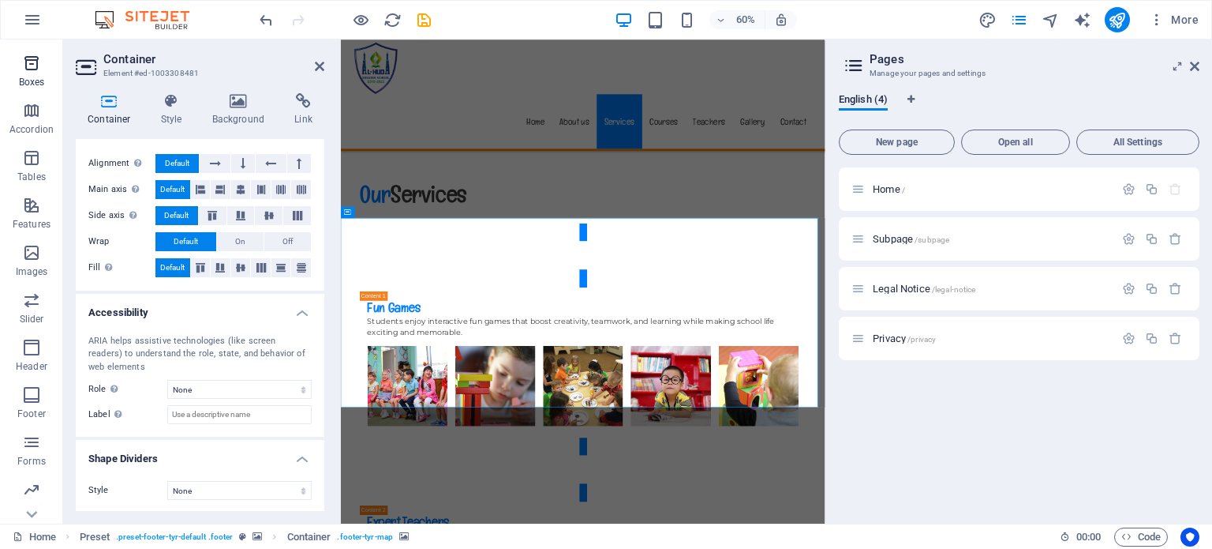
scroll to position [182, 0]
click at [38, 391] on icon "button" at bounding box center [31, 393] width 19 height 19
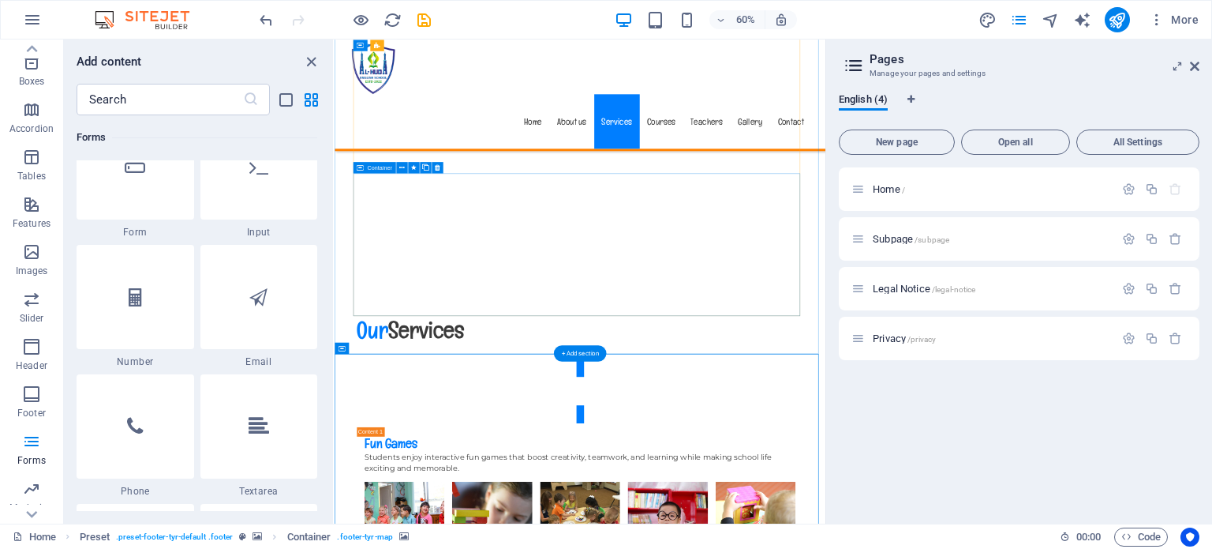
scroll to position [3505, 0]
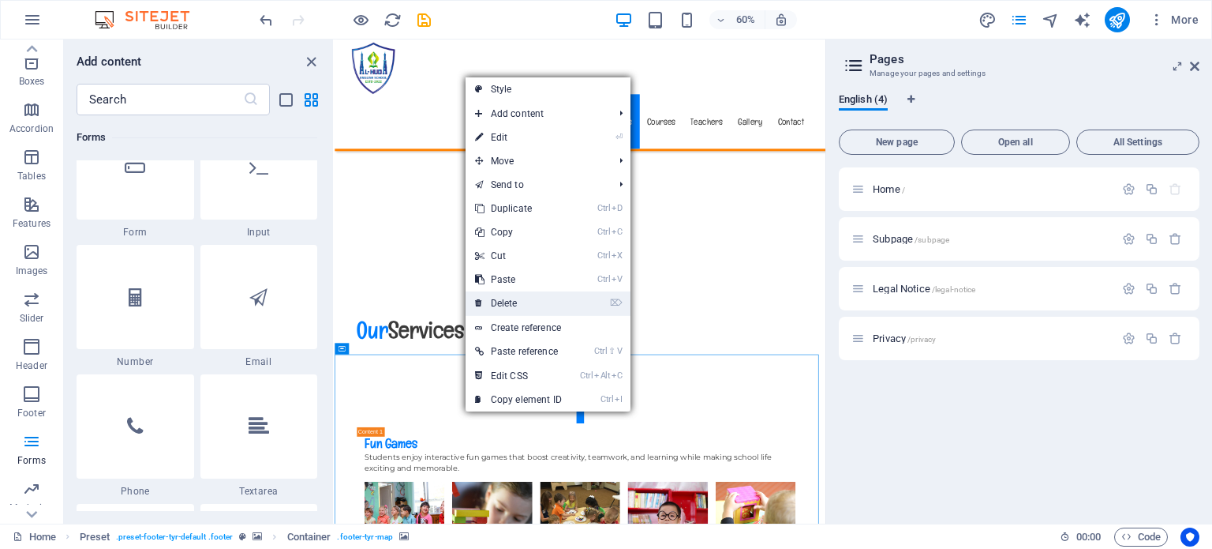
click at [519, 297] on link "⌦ Delete" at bounding box center [519, 303] width 106 height 24
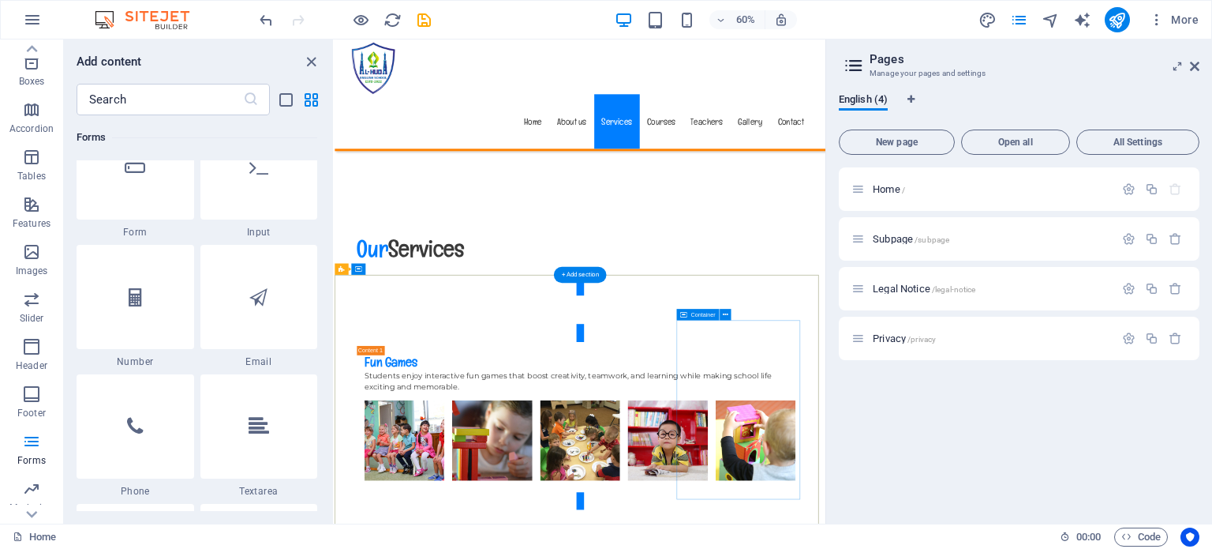
scroll to position [3644, 0]
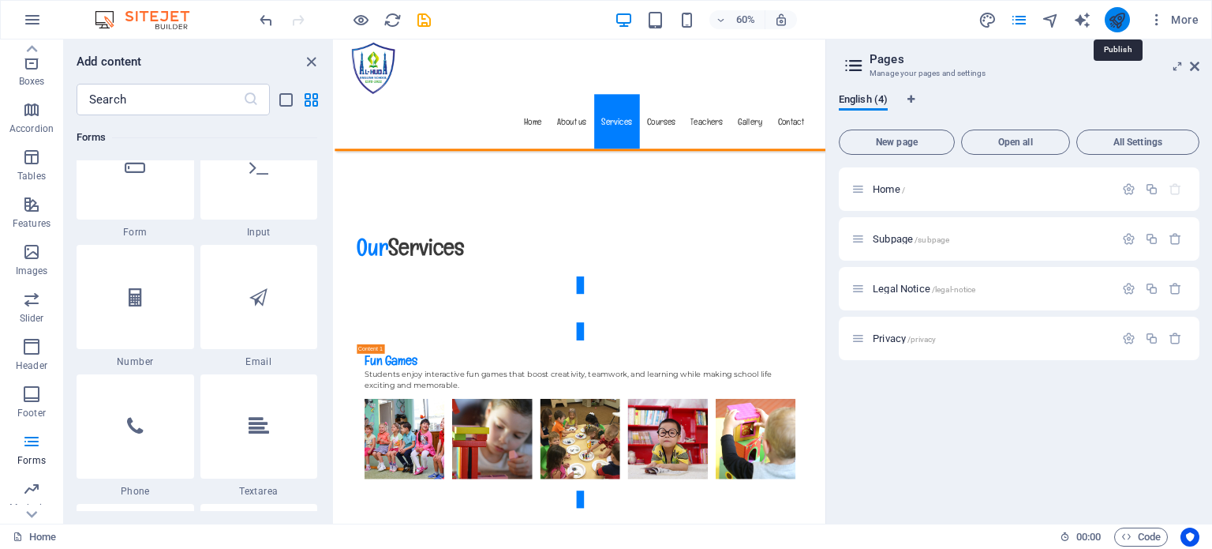
click at [1122, 18] on icon "publish" at bounding box center [1117, 20] width 18 height 18
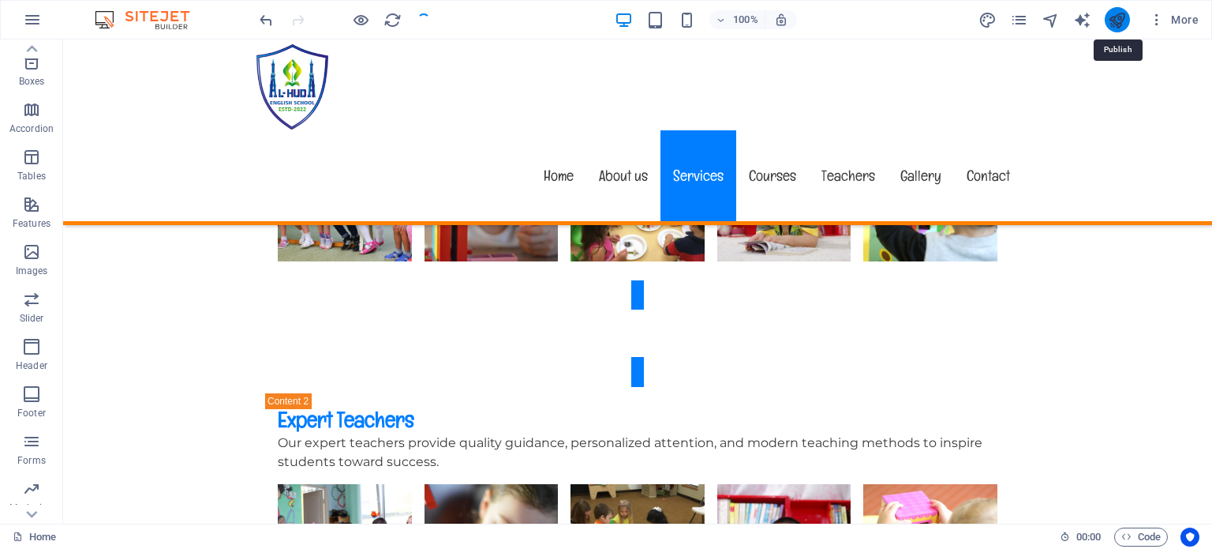
click at [1122, 18] on icon "publish" at bounding box center [1117, 20] width 18 height 18
checkbox input "false"
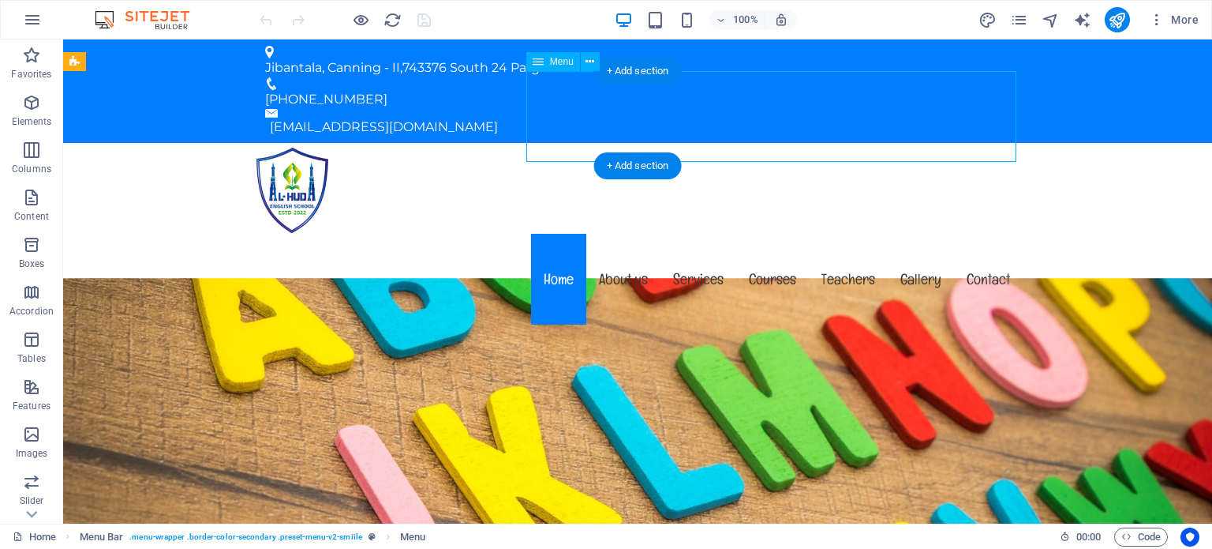
click at [853, 234] on nav "Home About us Services Courses Teachers Gallery Contact" at bounding box center [638, 279] width 770 height 91
click at [590, 59] on icon at bounding box center [590, 62] width 9 height 17
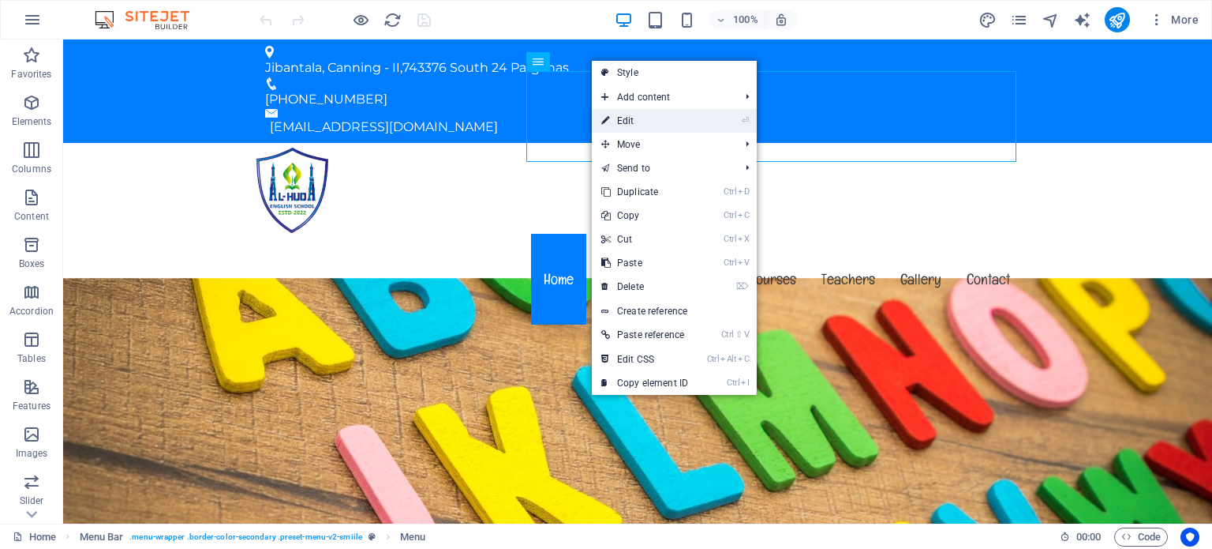
click at [622, 125] on link "⏎ Edit" at bounding box center [645, 121] width 106 height 24
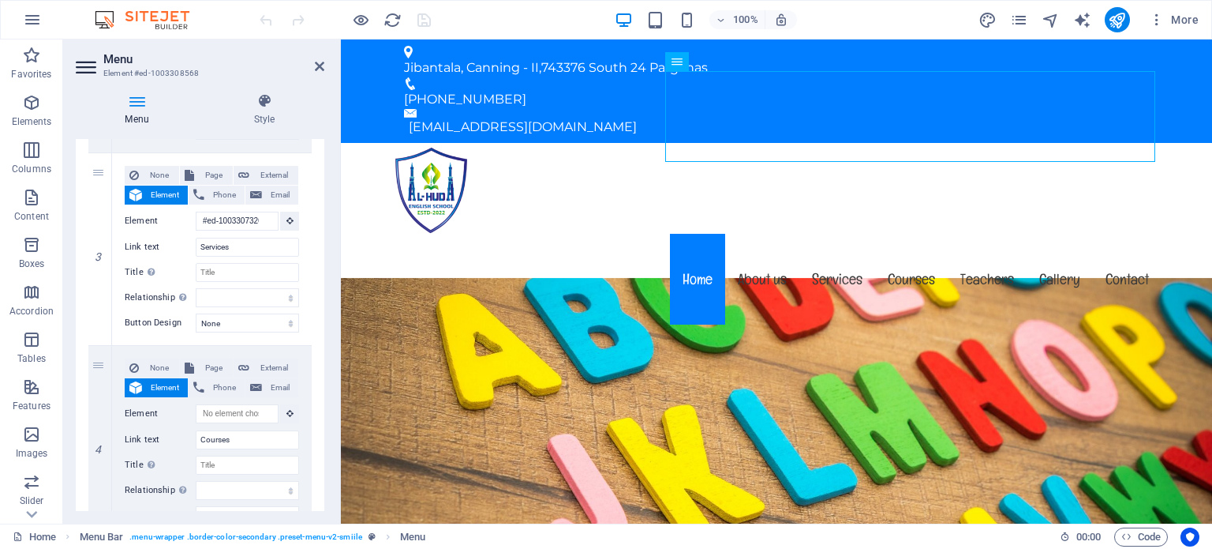
scroll to position [562, 0]
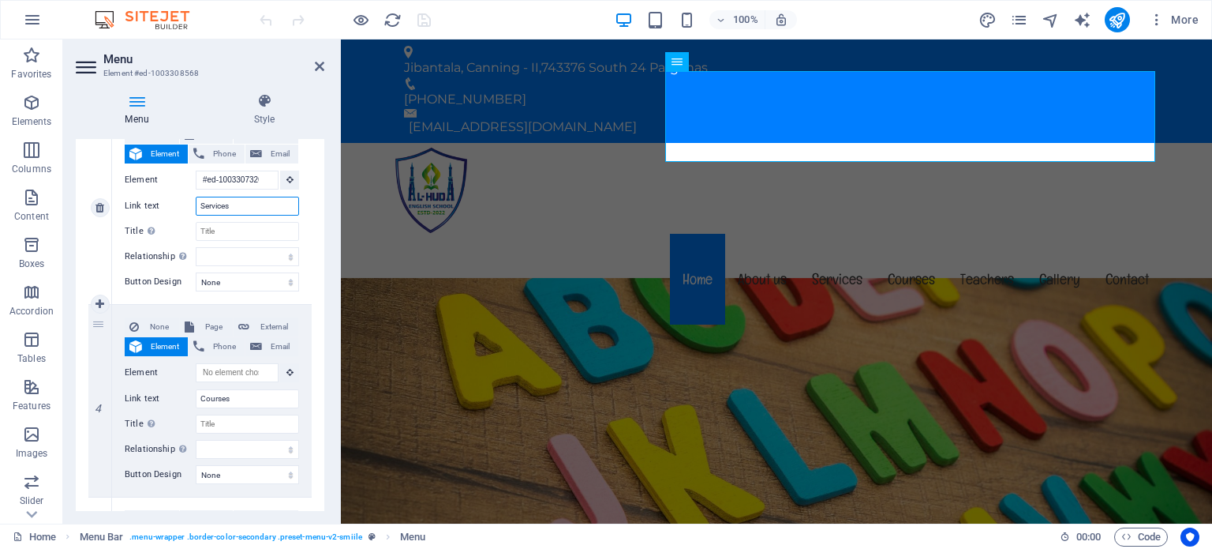
click at [202, 208] on input "Services" at bounding box center [247, 206] width 103 height 19
type input "OutServices"
select select
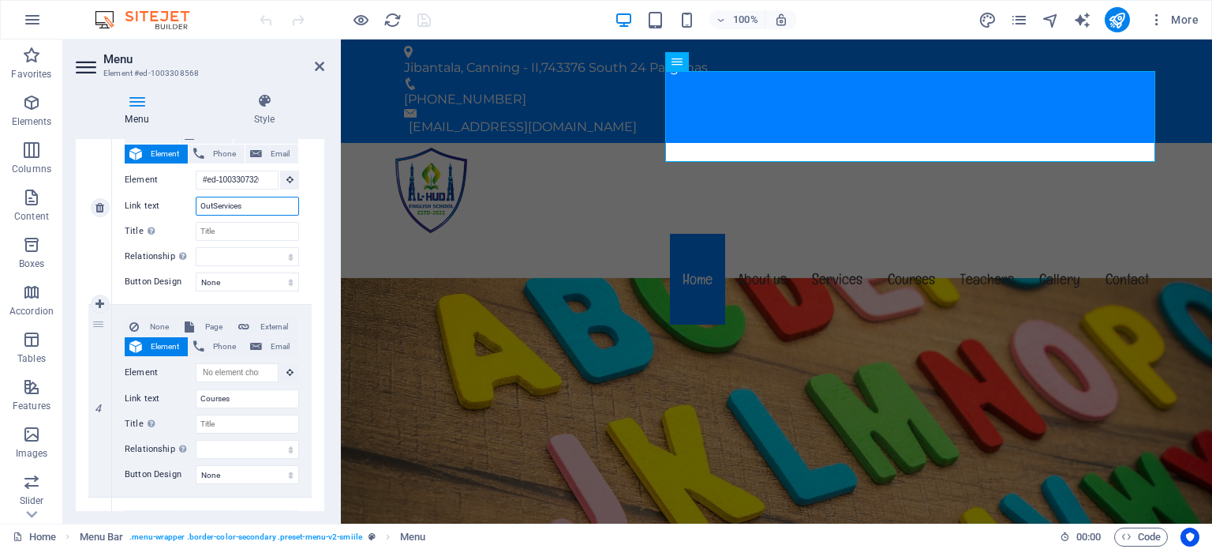
select select
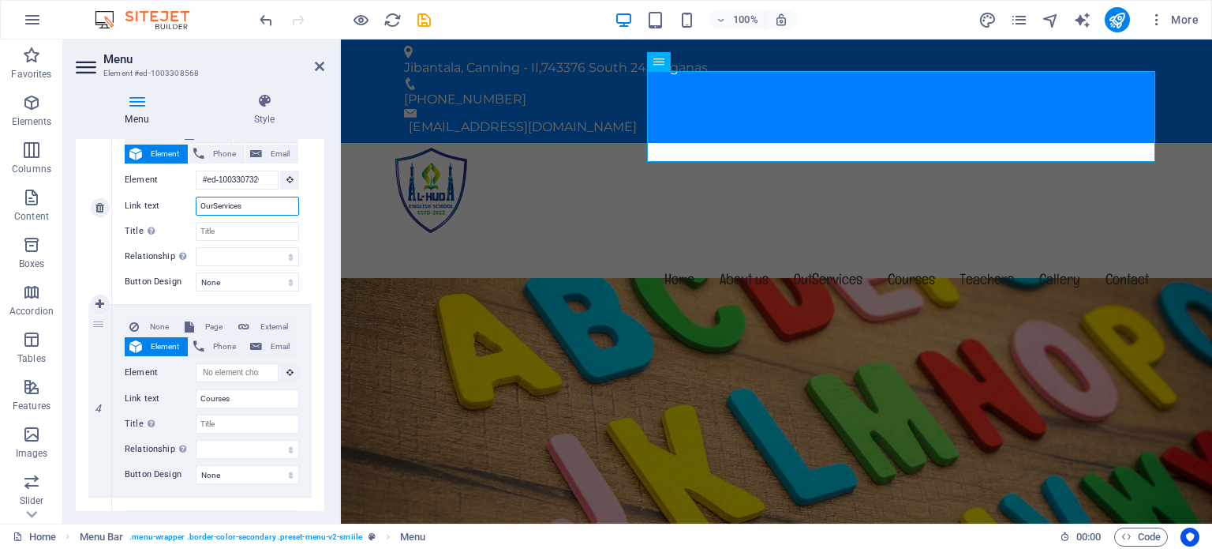
type input "Our Services"
select select
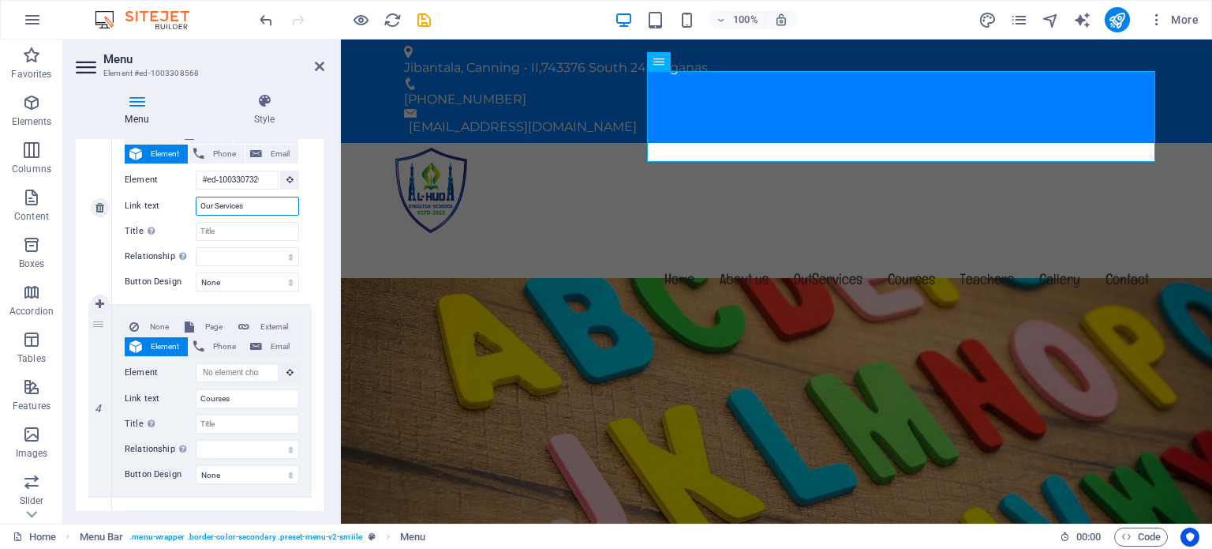
select select
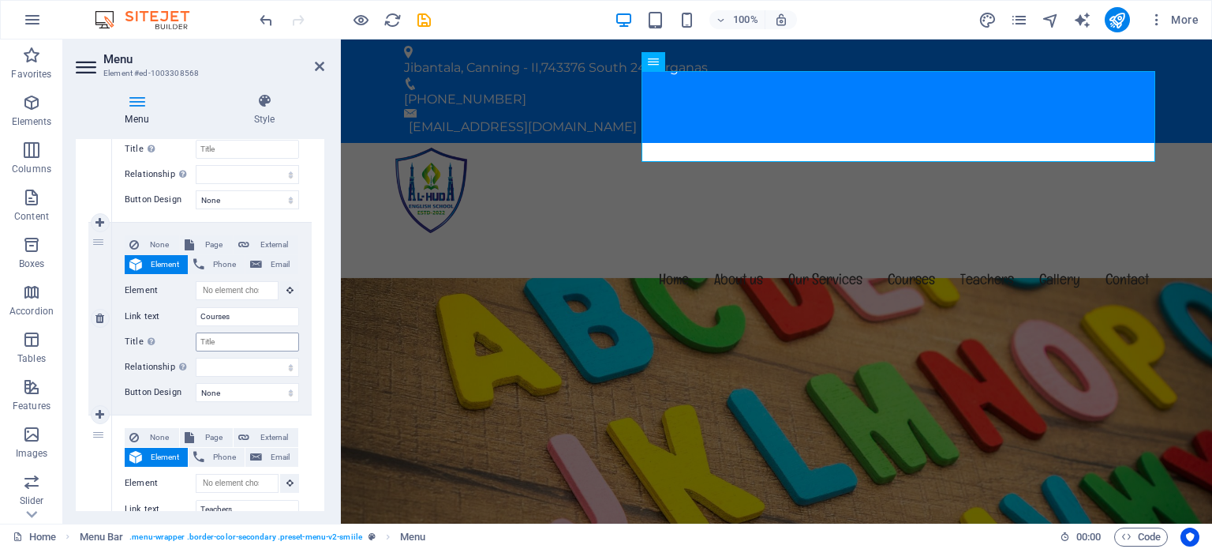
scroll to position [644, 0]
type input "Our Services"
click at [238, 316] on input "Courses" at bounding box center [247, 316] width 103 height 19
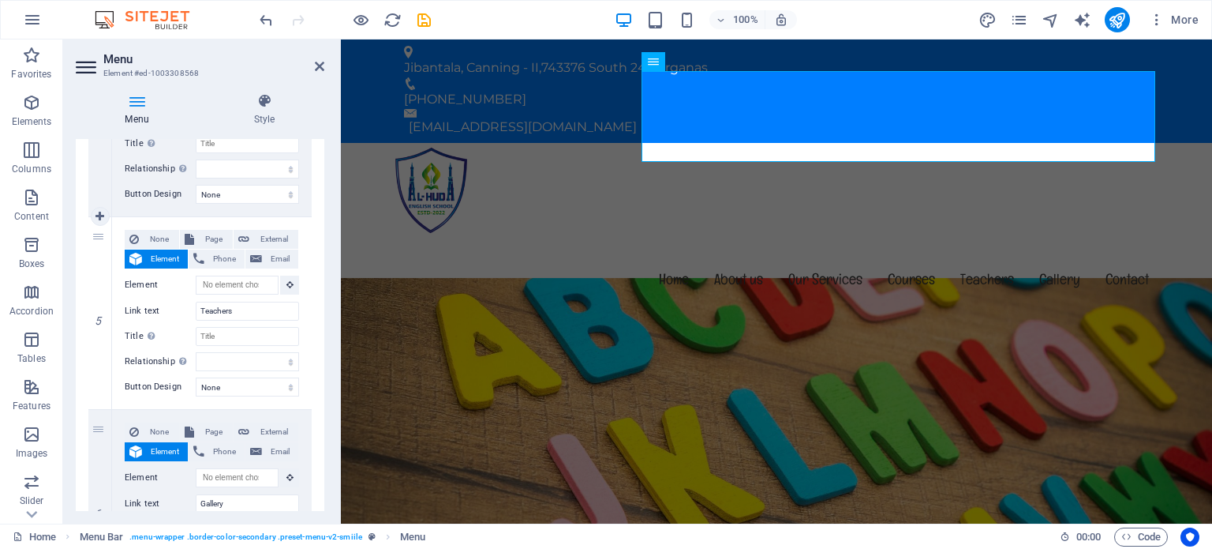
scroll to position [848, 0]
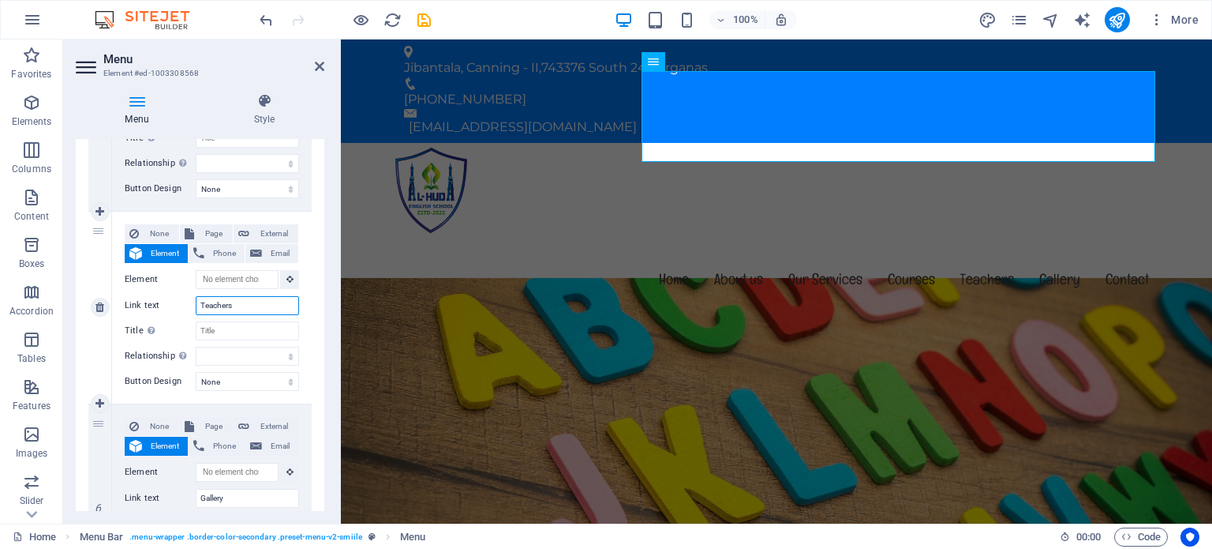
click at [238, 299] on input "Teachers" at bounding box center [247, 305] width 103 height 19
type input "Te"
select select
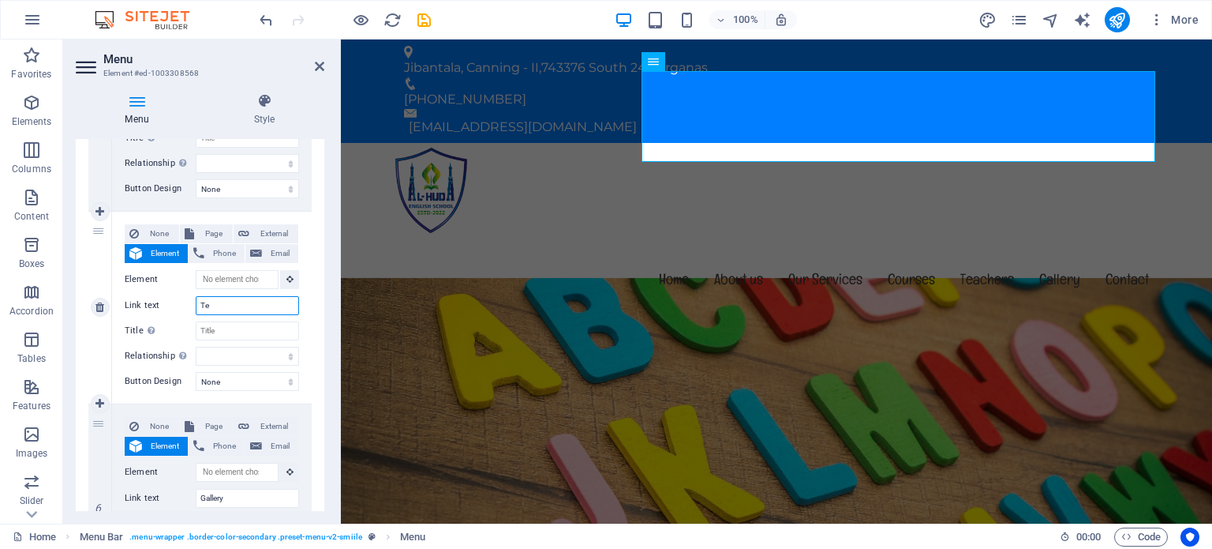
select select
type input "T"
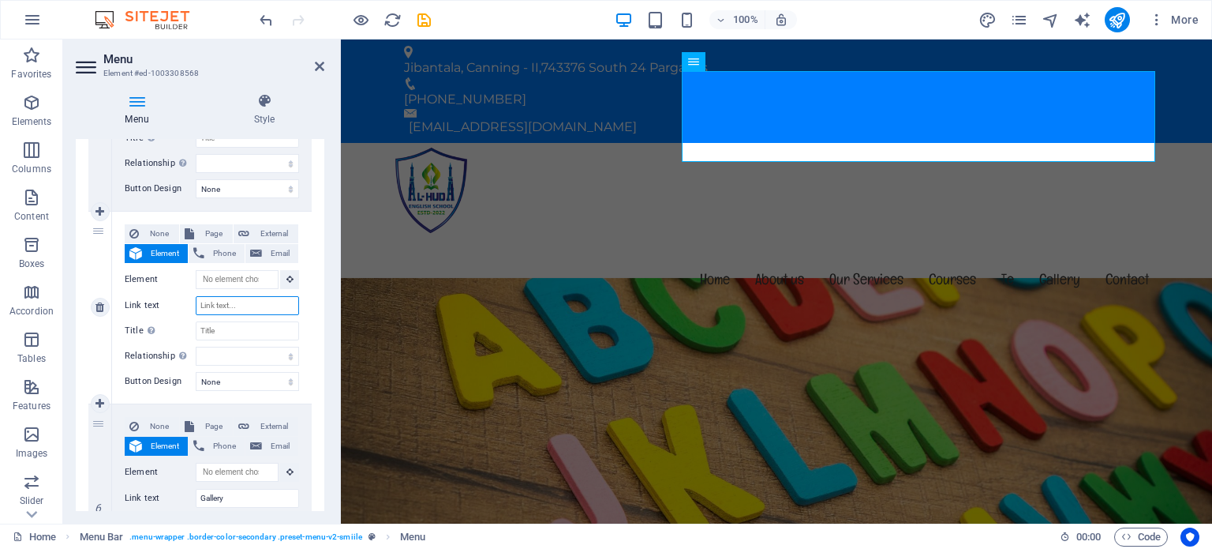
select select
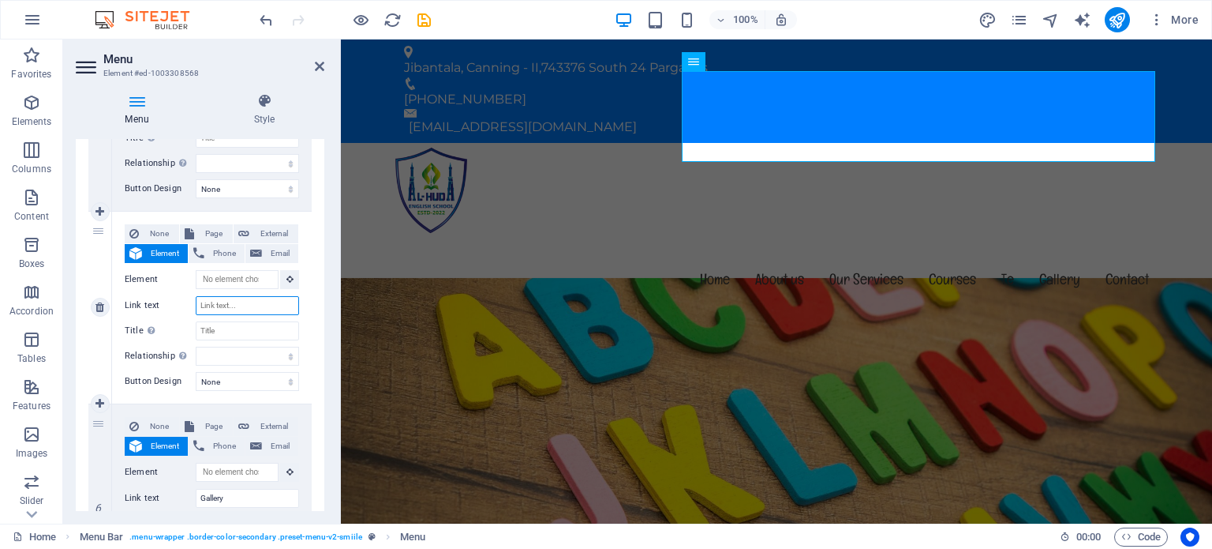
select select
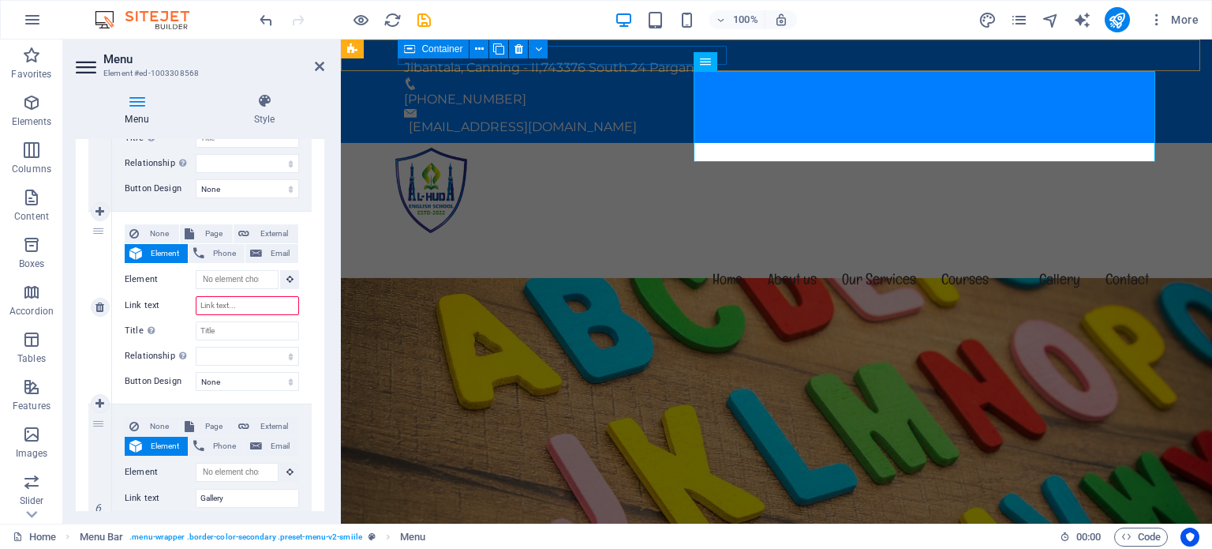
paste input "syllabus"
type input "syllabus"
select select
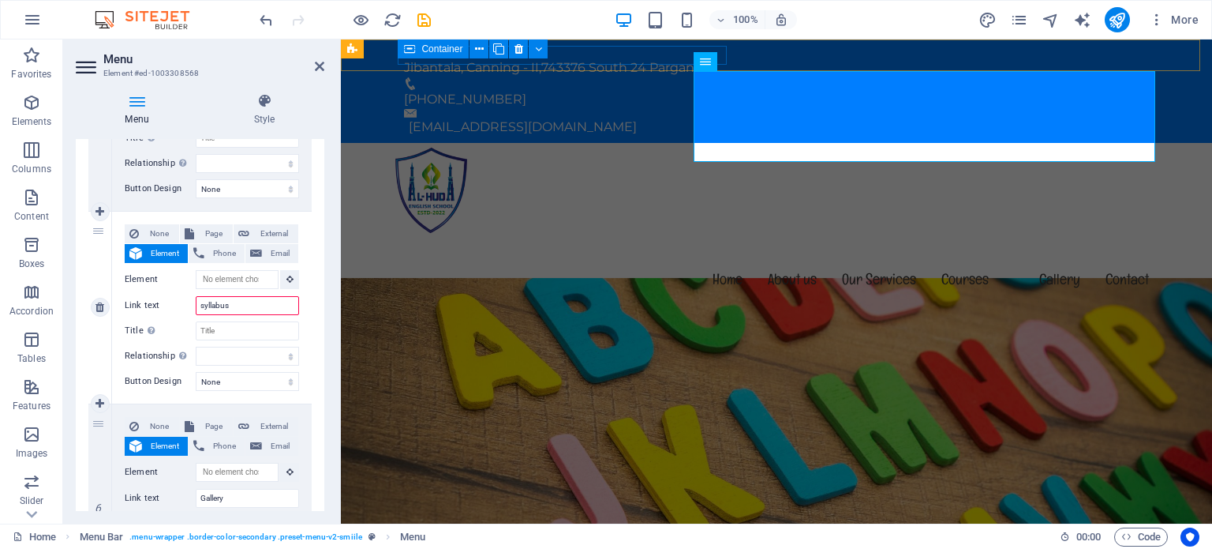
select select
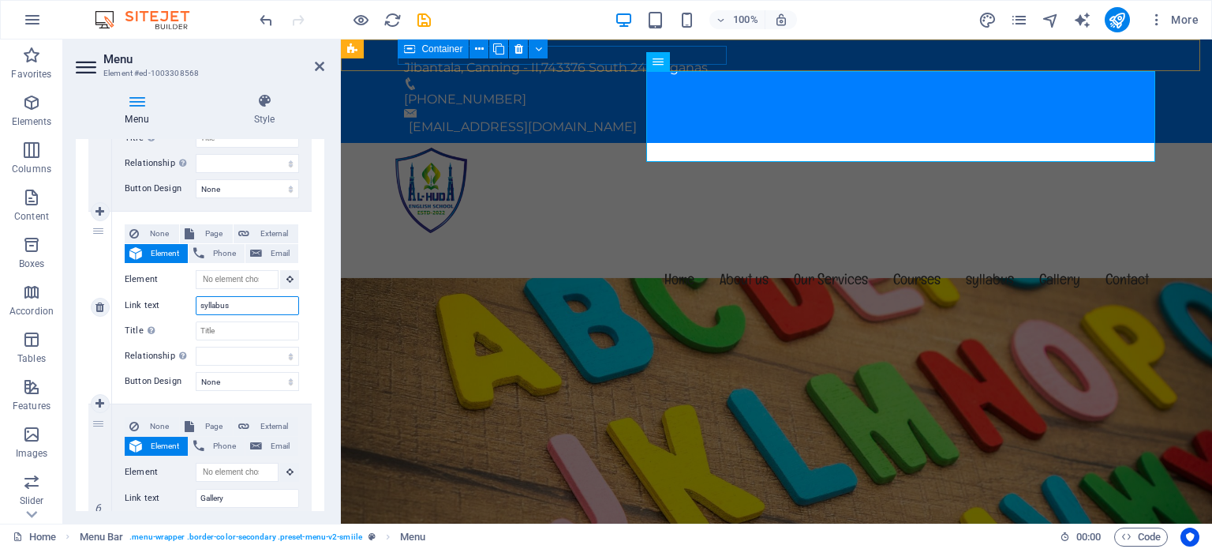
click at [204, 309] on input "syllabus" at bounding box center [247, 305] width 103 height 19
type input "Vyllabus"
select select
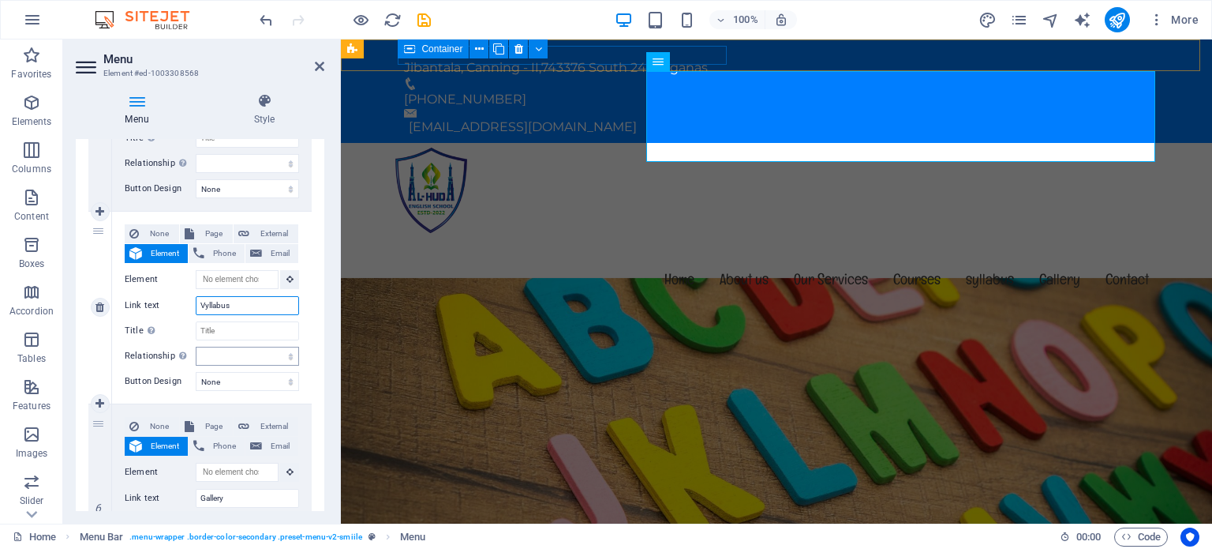
select select
type input "yllabus"
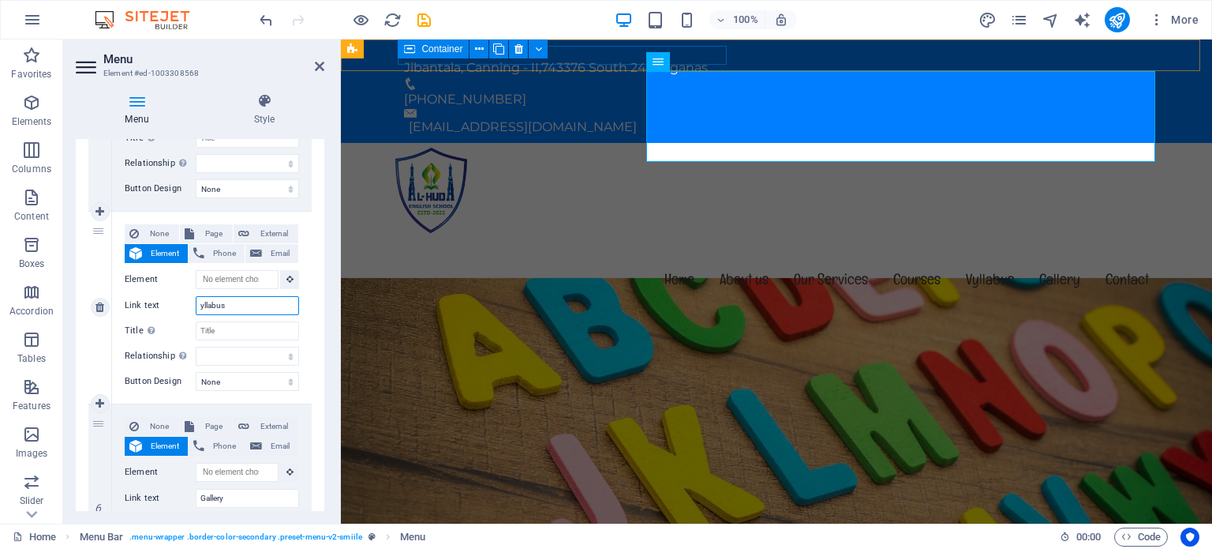
select select
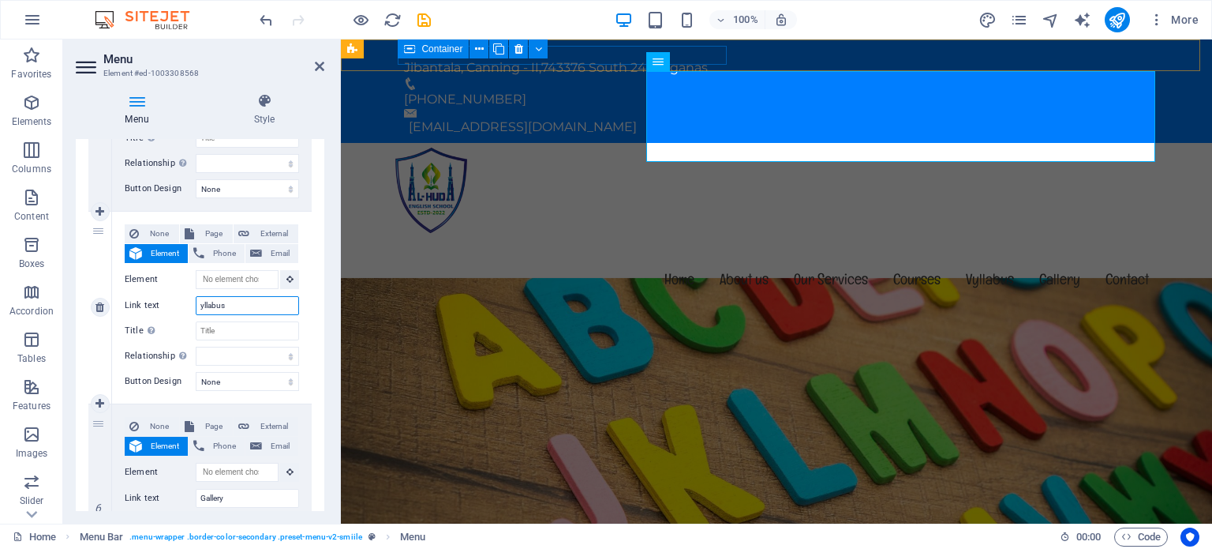
select select
type input "Syllabus"
select select
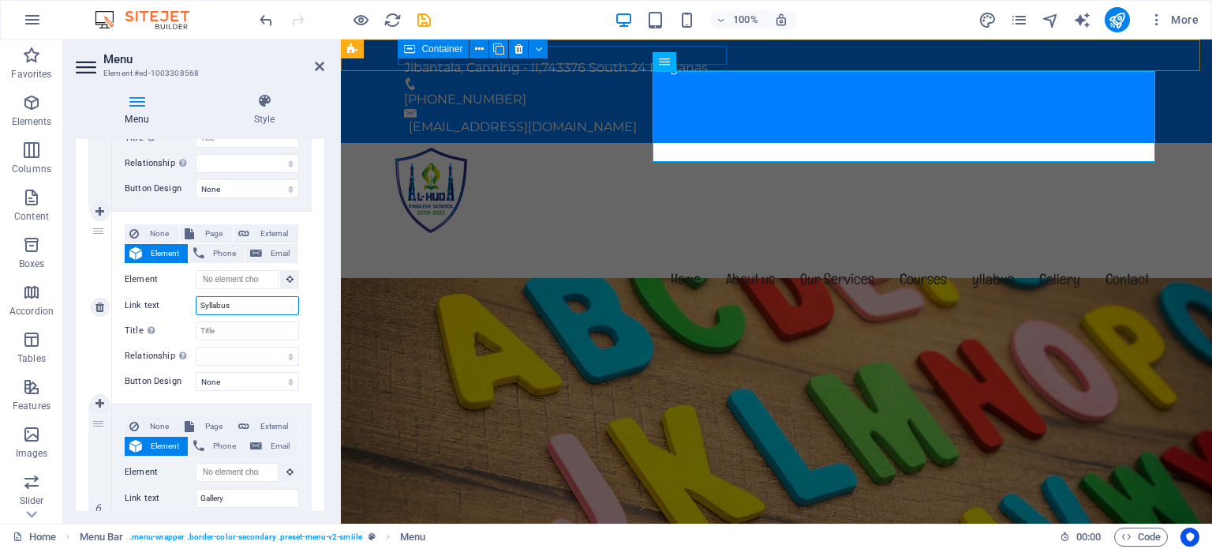
select select
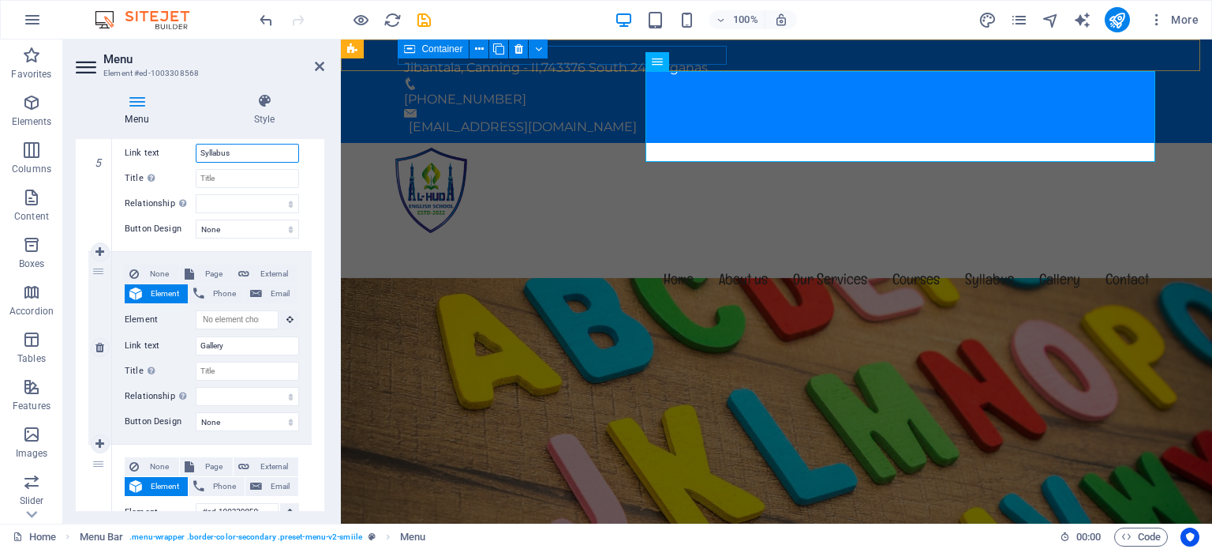
scroll to position [999, 0]
type input "Syllabus"
click at [272, 279] on span "External" at bounding box center [273, 274] width 39 height 19
select select
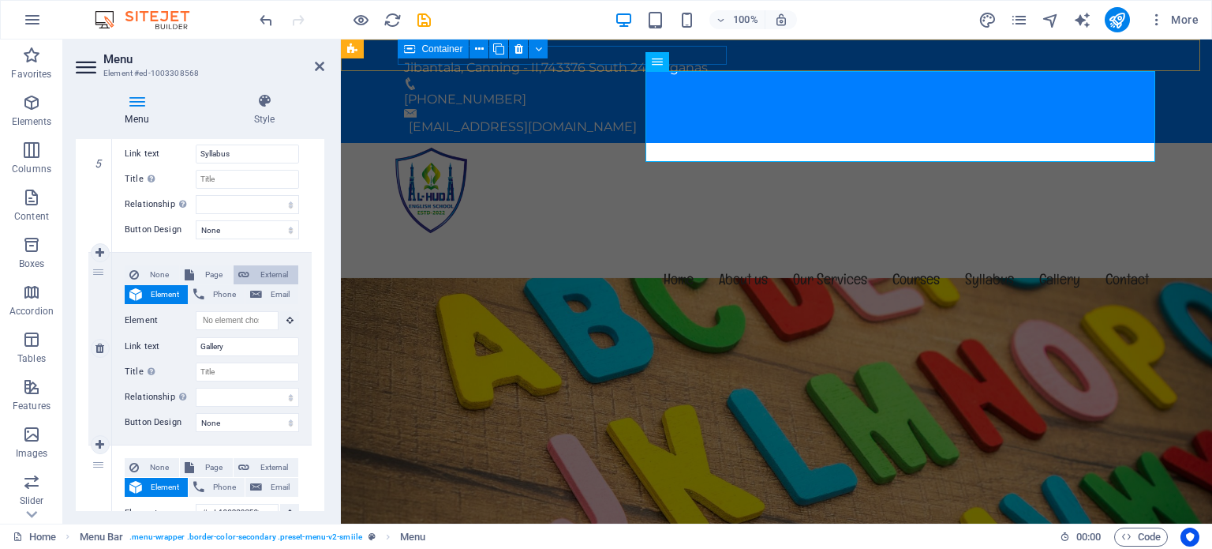
select select
select select "blank"
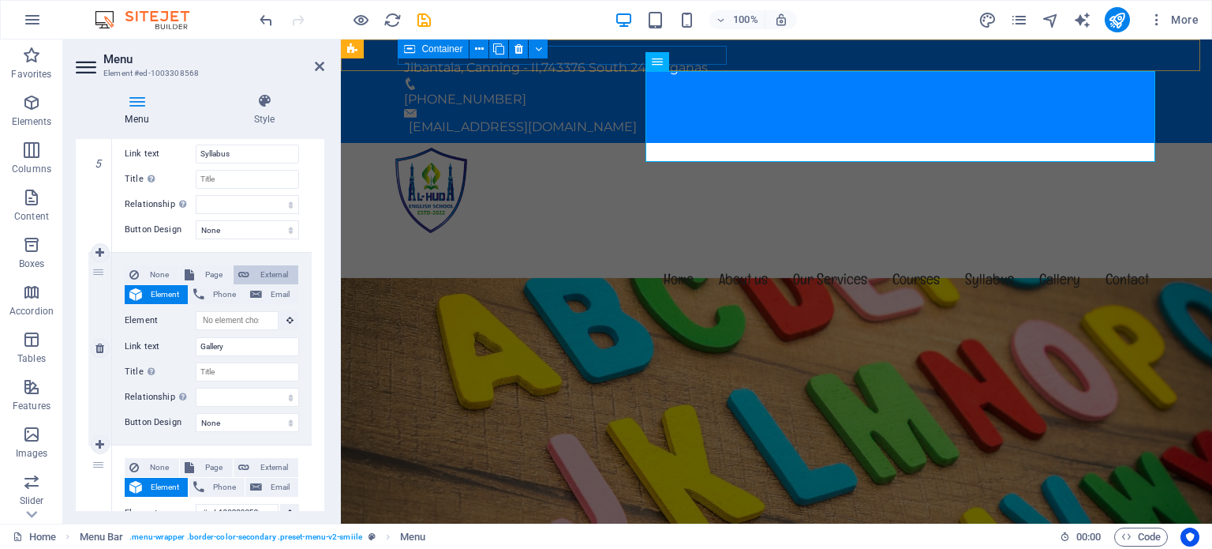
select select
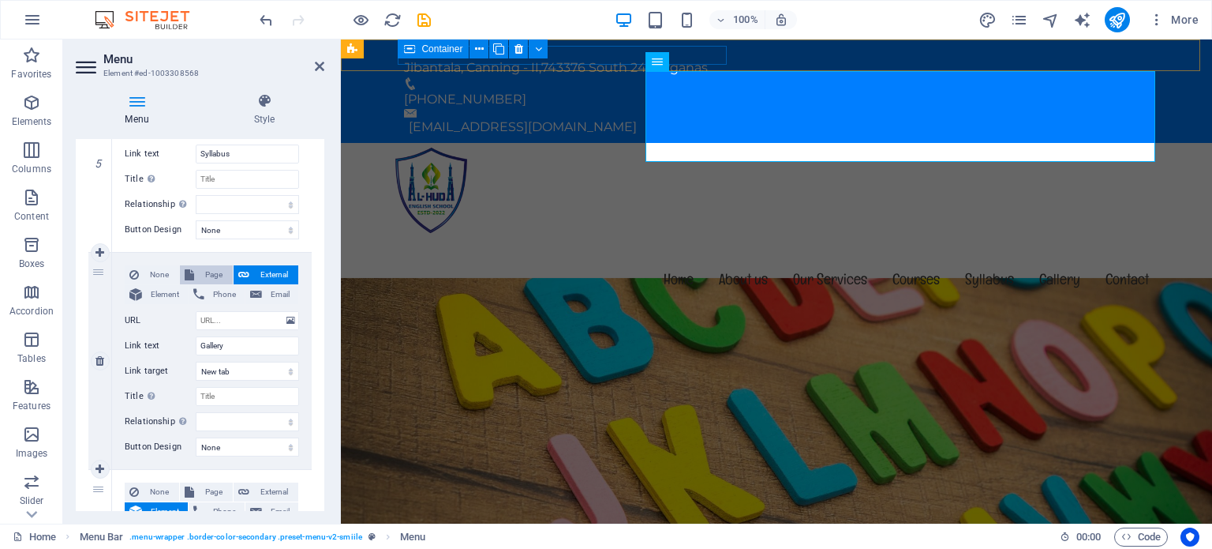
click at [206, 271] on span "Page" at bounding box center [213, 274] width 29 height 19
select select
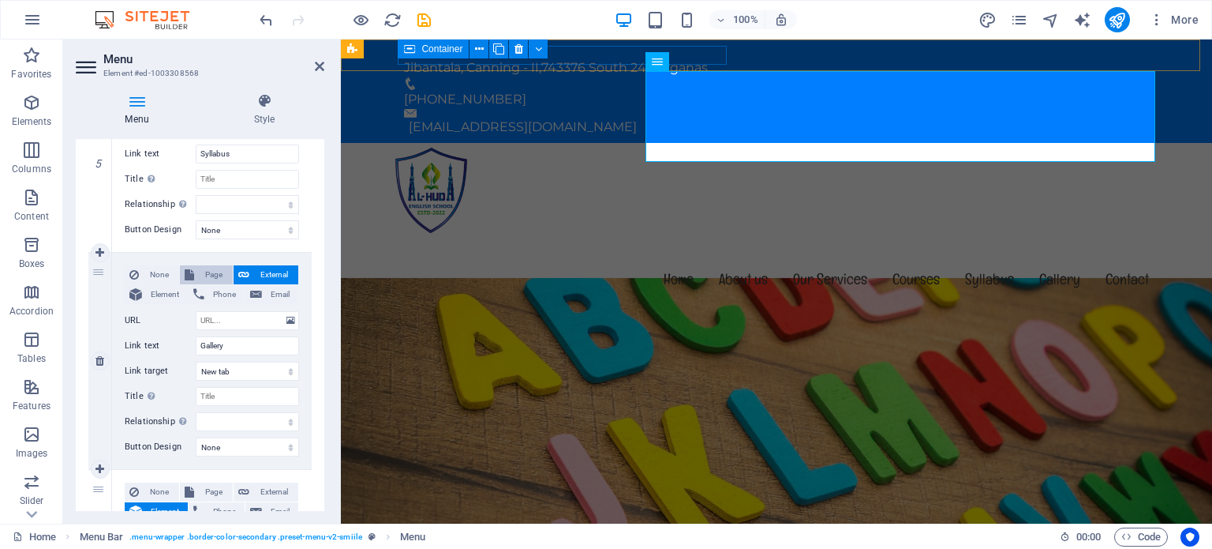
select select
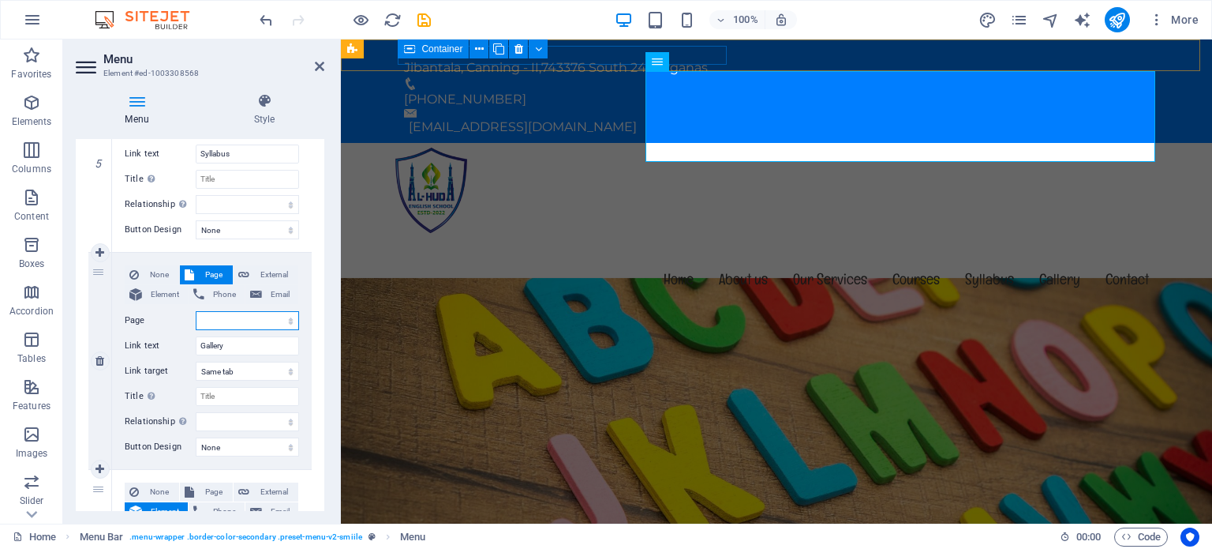
click at [285, 319] on select "Home Subpage Legal Notice Privacy" at bounding box center [247, 320] width 103 height 19
click at [162, 293] on span "Element" at bounding box center [165, 294] width 36 height 19
select select
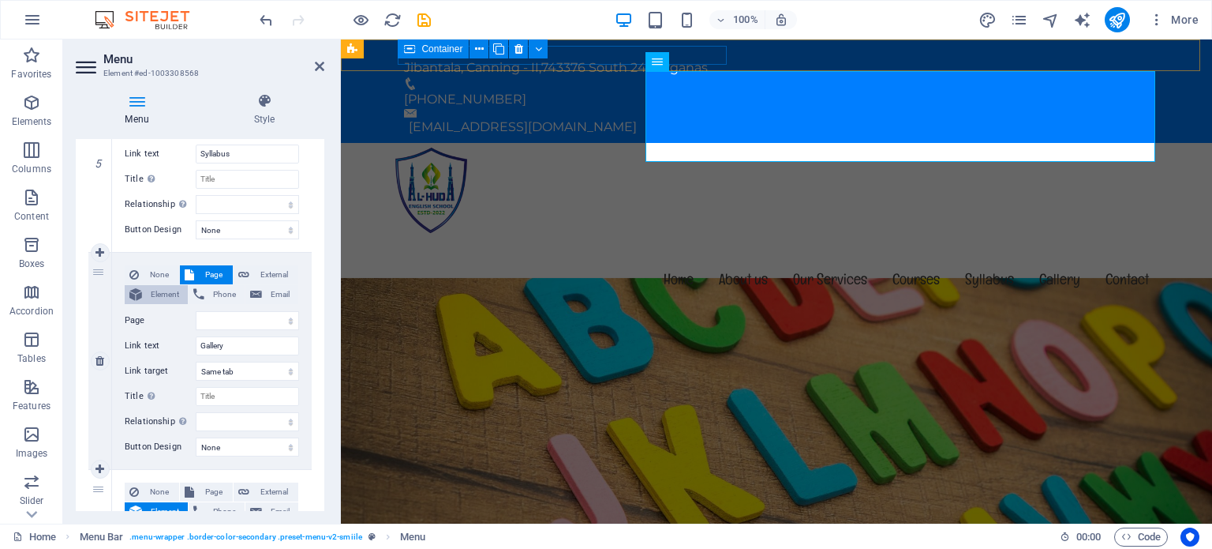
select select
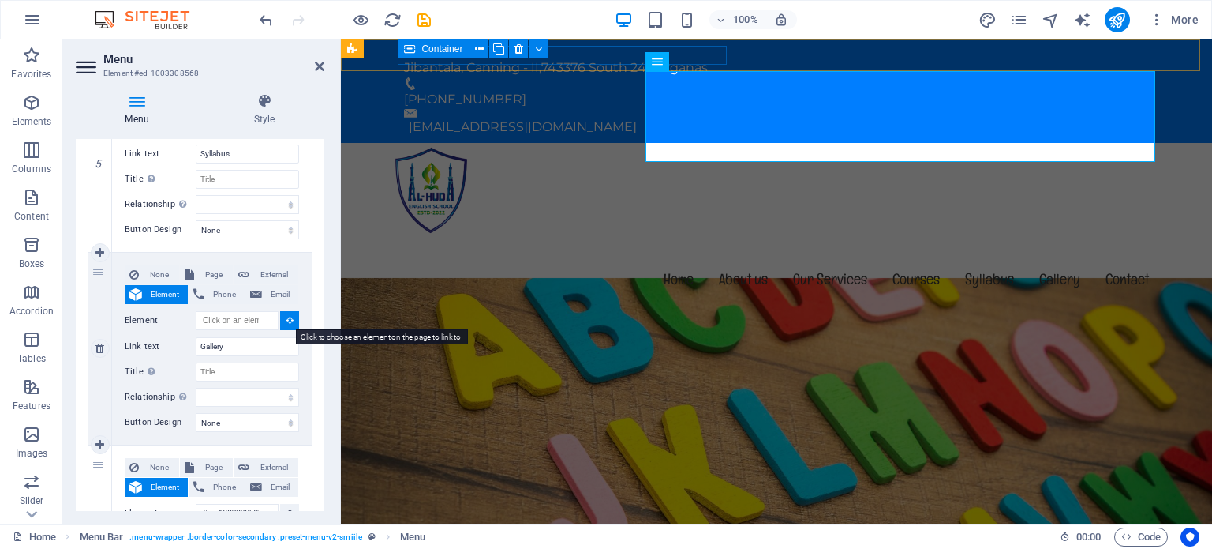
click at [287, 317] on icon at bounding box center [290, 320] width 7 height 8
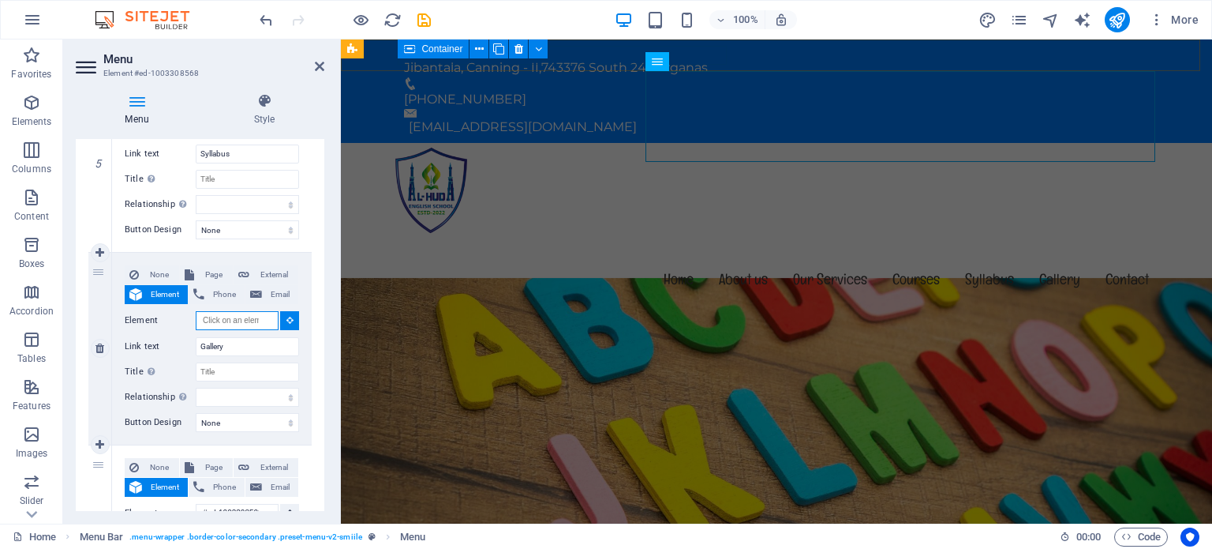
click at [239, 315] on input "Element" at bounding box center [237, 320] width 83 height 19
click at [161, 269] on span "None" at bounding box center [159, 274] width 31 height 19
select select
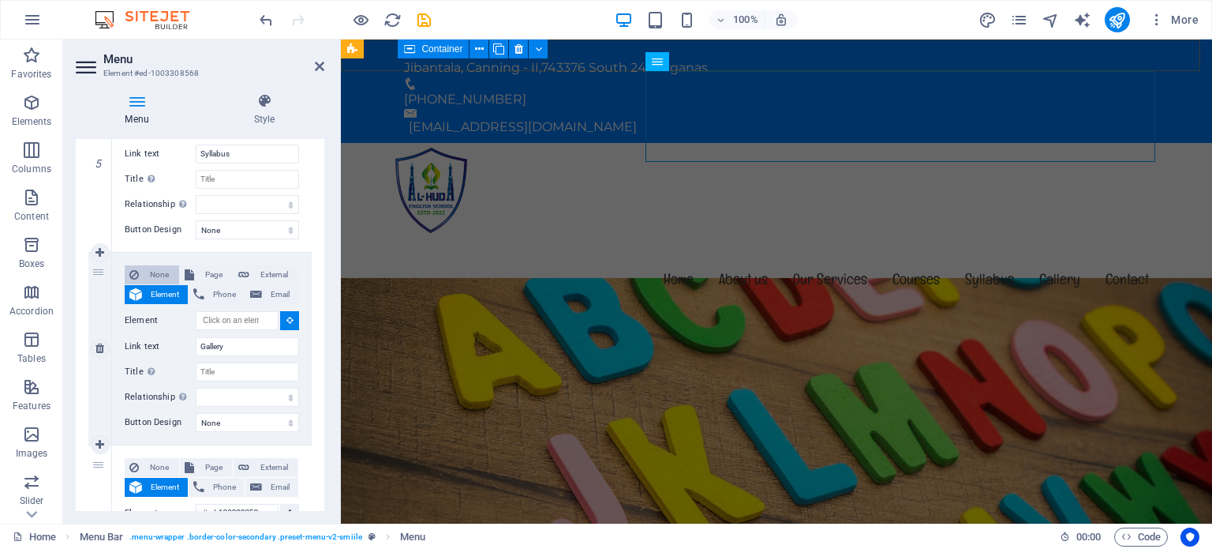
select select
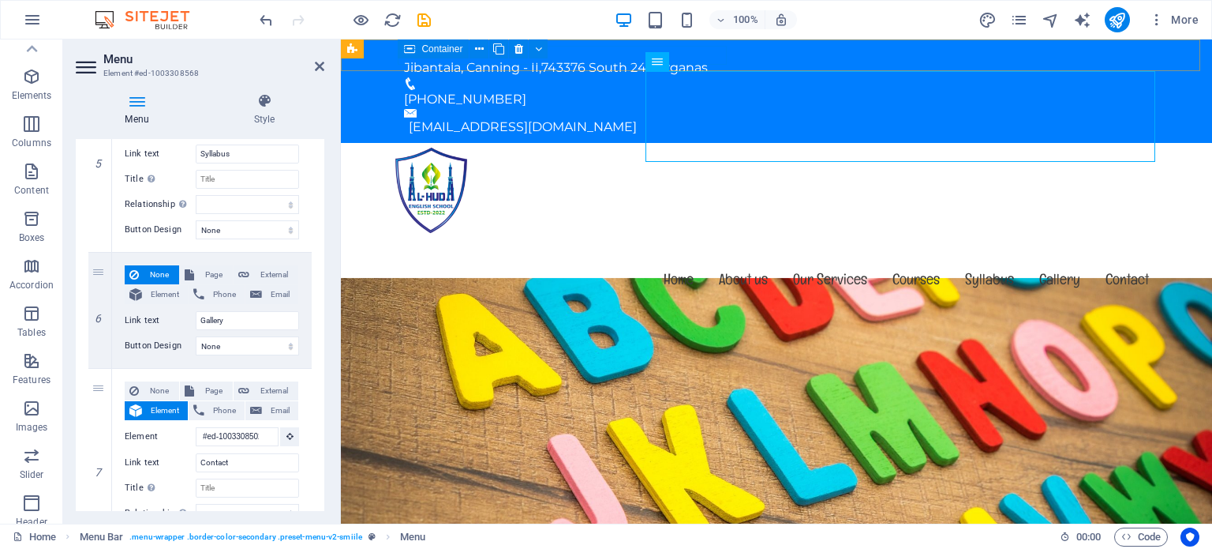
scroll to position [0, 0]
click at [41, 95] on icon "button" at bounding box center [31, 102] width 19 height 19
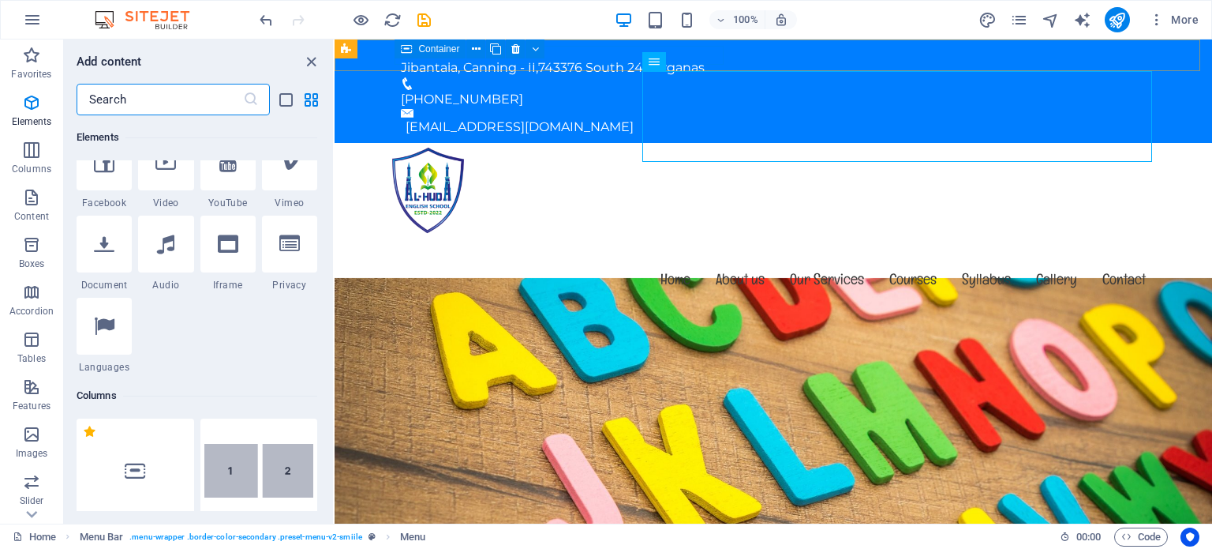
scroll to position [561, 0]
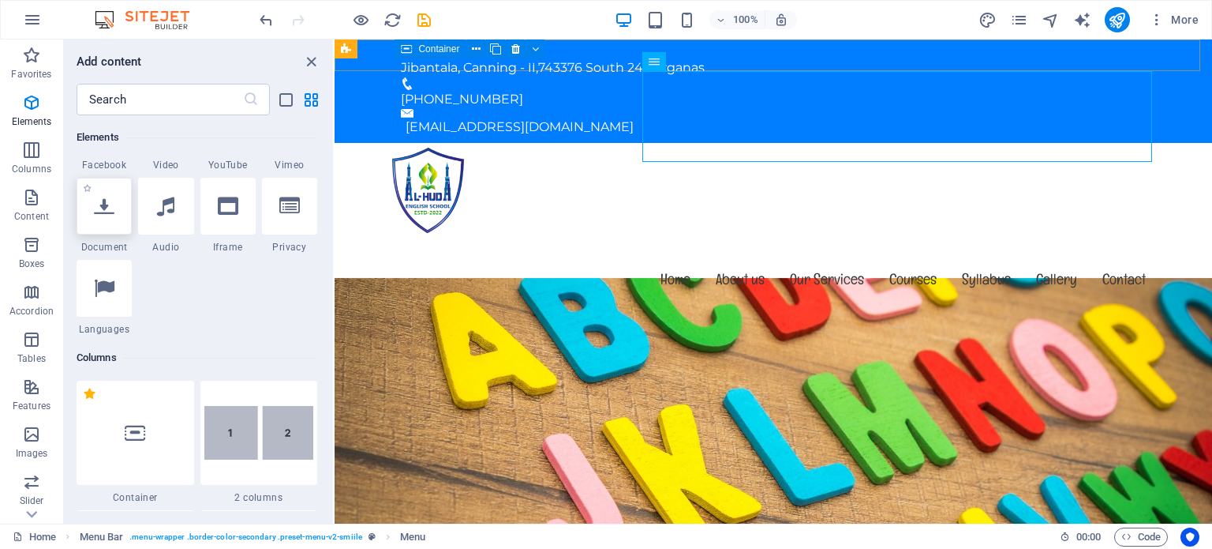
click at [107, 221] on div at bounding box center [104, 206] width 55 height 57
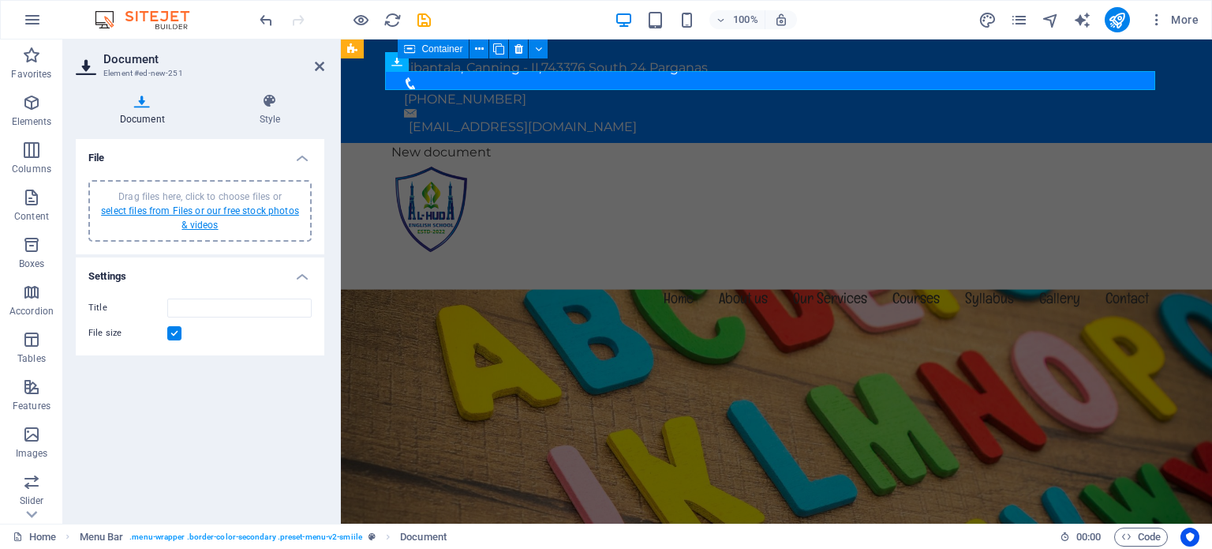
click at [211, 212] on link "select files from Files or our free stock photos & videos" at bounding box center [200, 217] width 198 height 25
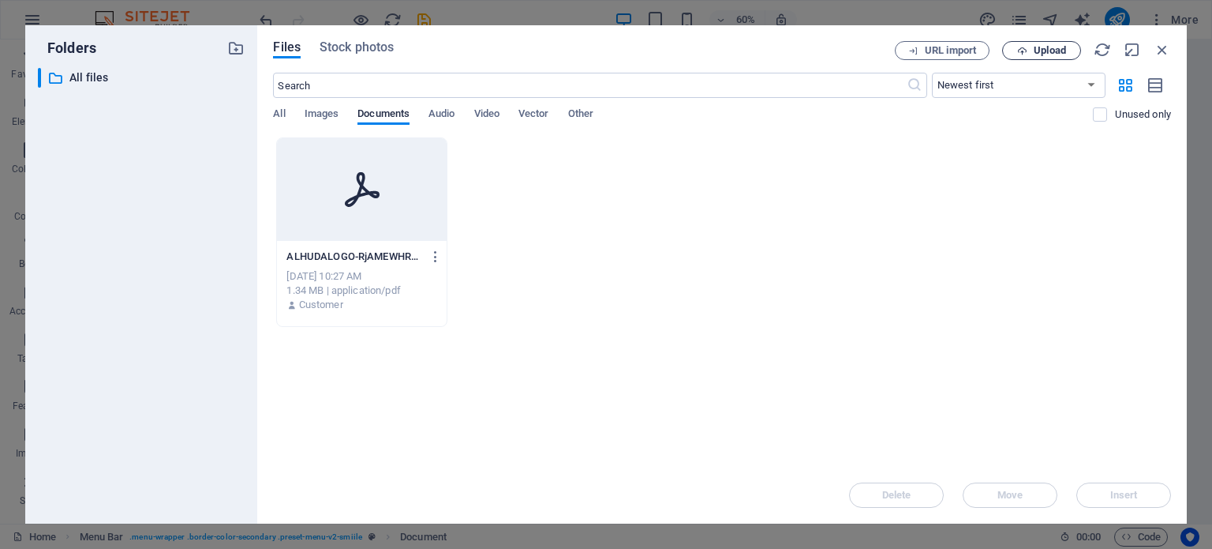
click at [1048, 51] on span "Upload" at bounding box center [1050, 50] width 32 height 9
type input "al-hudamission-e5L3H3rcMFgKrNyDeZVheA.pdf"
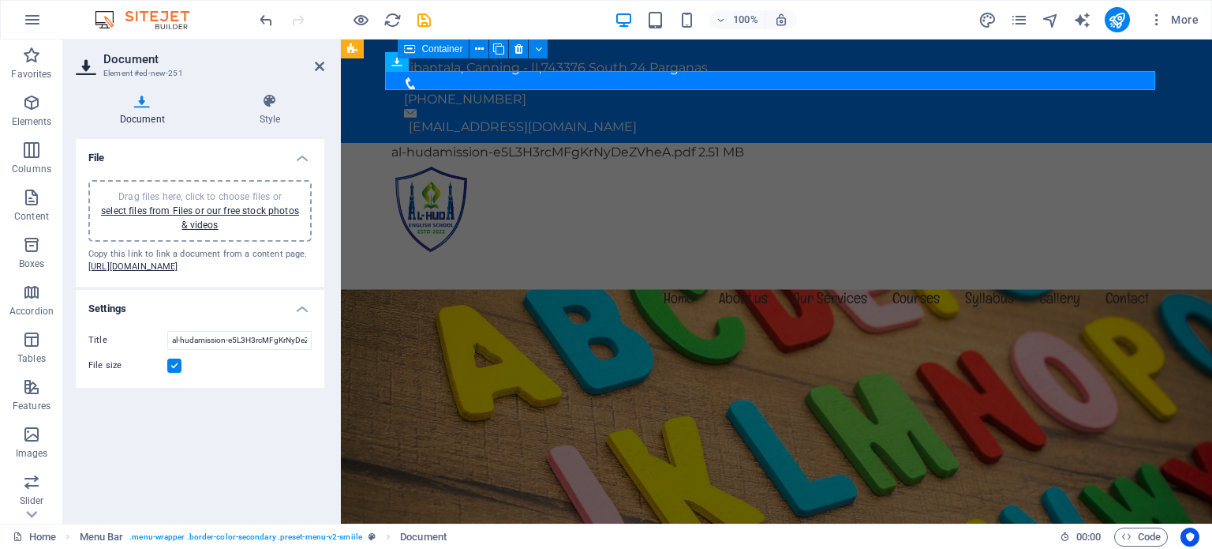
click at [174, 373] on label at bounding box center [174, 365] width 14 height 14
click at [0, 0] on input "File size" at bounding box center [0, 0] width 0 height 0
click at [174, 373] on label at bounding box center [174, 365] width 14 height 14
click at [0, 0] on input "File size" at bounding box center [0, 0] width 0 height 0
click at [317, 63] on icon at bounding box center [319, 66] width 9 height 13
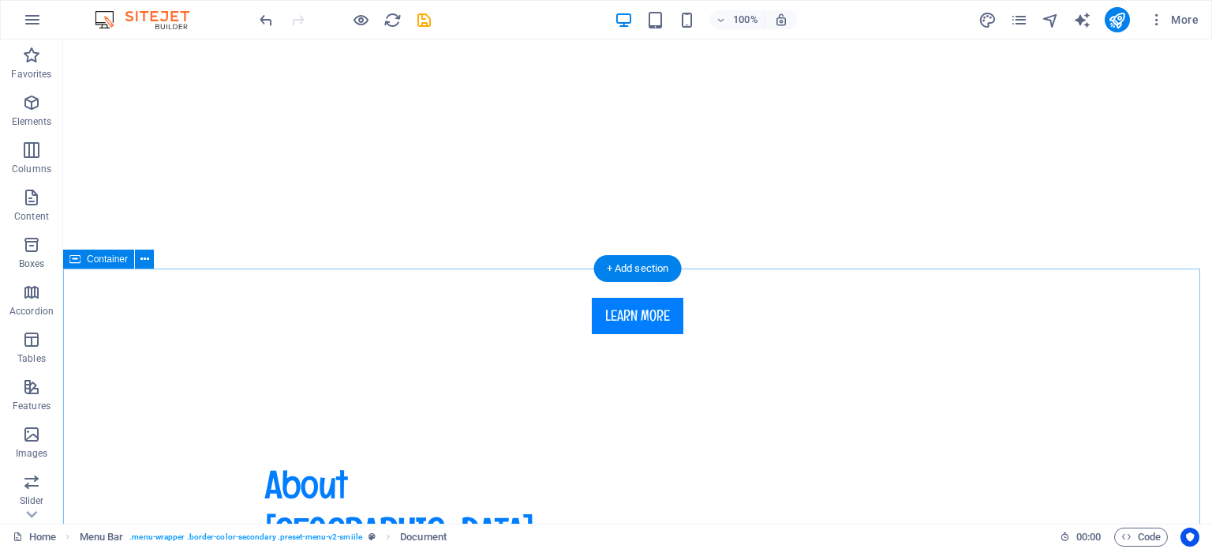
scroll to position [0, 0]
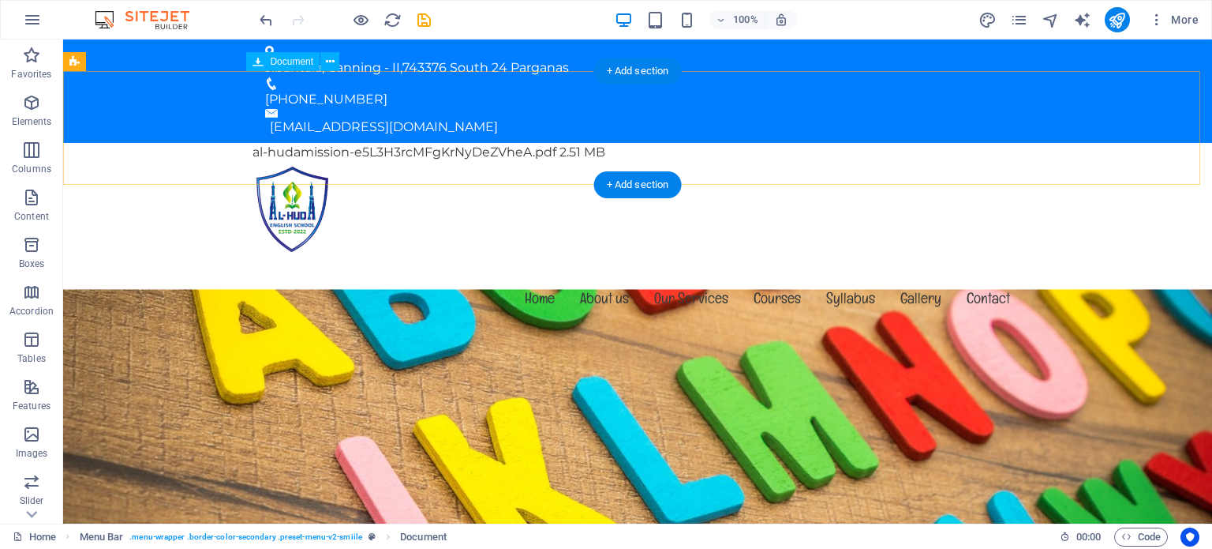
click at [463, 143] on div "al-hudamission-e5L3H3rcMFgKrNyDeZVheA.pdf 2.51 MB" at bounding box center [638, 152] width 770 height 19
click at [587, 253] on nav "Home About us Our Services Courses Syllabus Gallery Contact" at bounding box center [638, 298] width 770 height 91
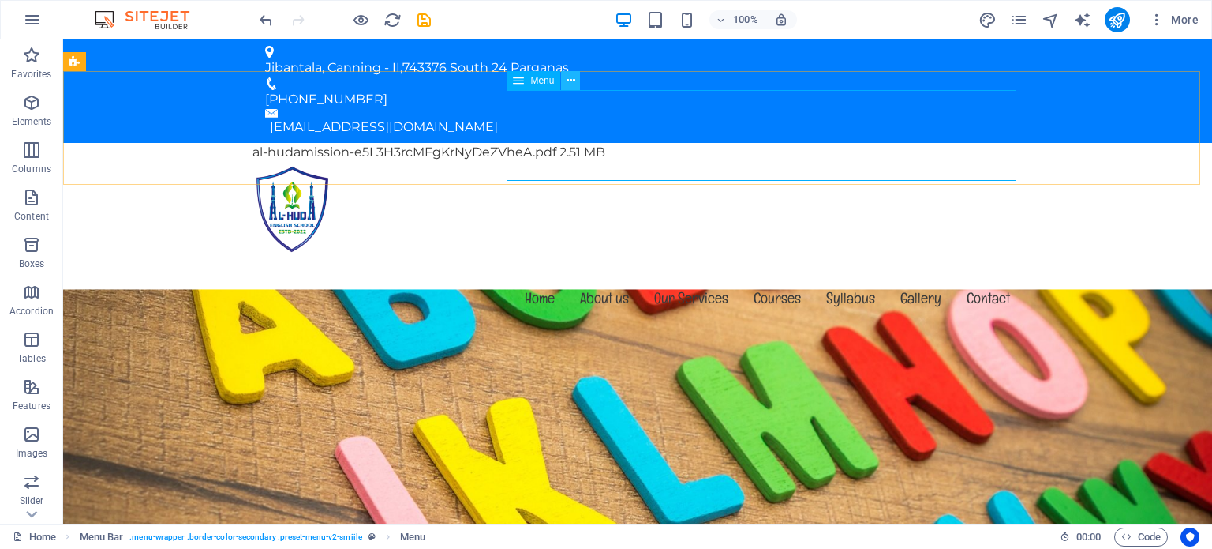
click at [569, 81] on icon at bounding box center [571, 81] width 9 height 17
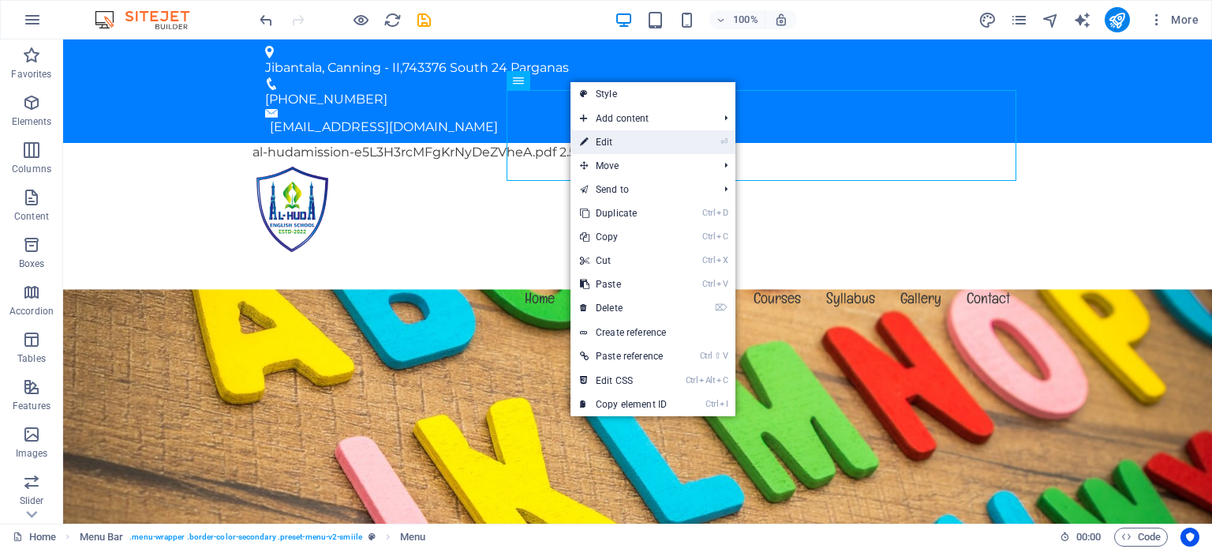
click at [604, 141] on link "⏎ Edit" at bounding box center [624, 142] width 106 height 24
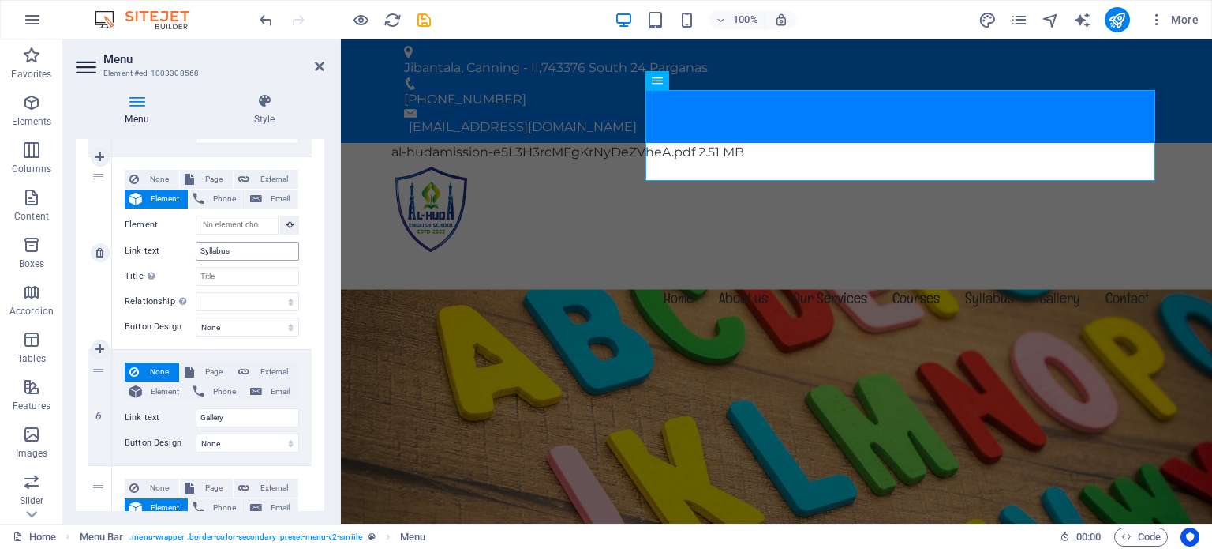
scroll to position [901, 0]
click at [256, 182] on span "External" at bounding box center [273, 180] width 39 height 19
select select
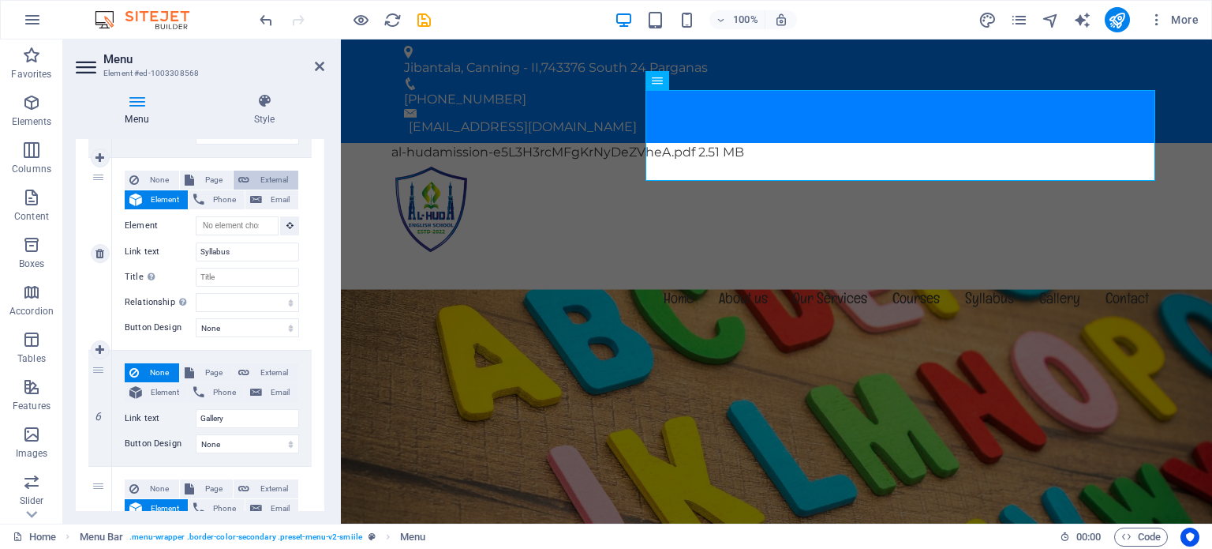
select select
select select "blank"
select select
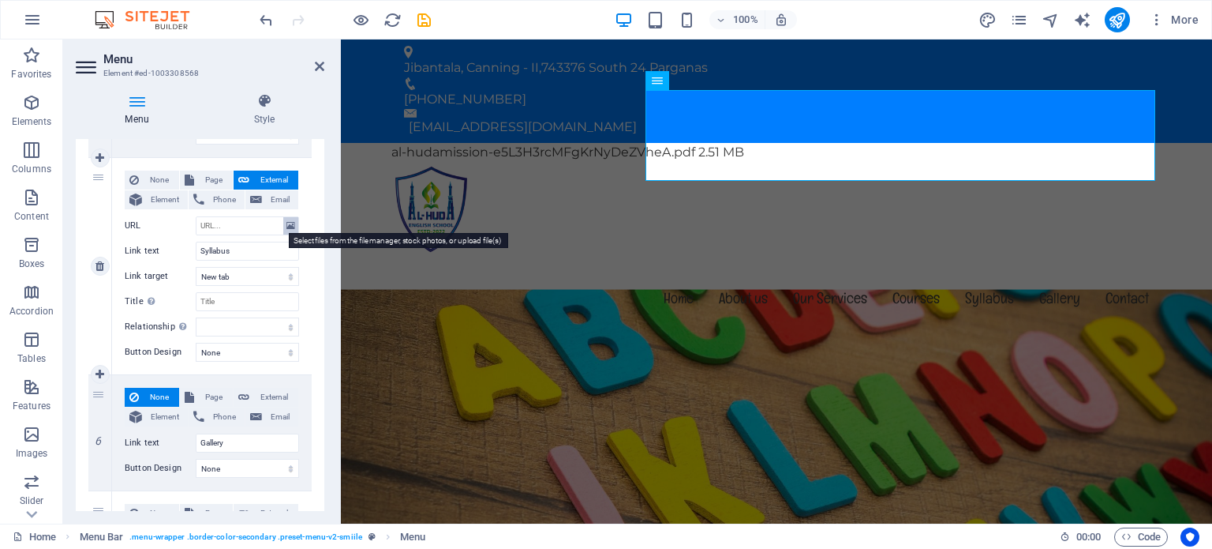
click at [288, 230] on icon at bounding box center [291, 225] width 9 height 17
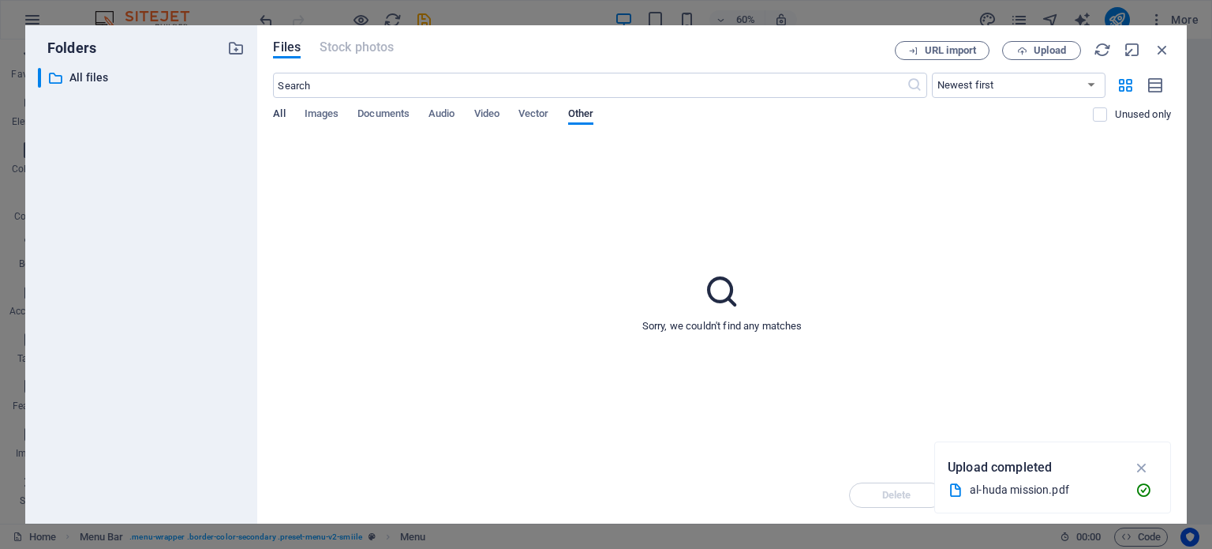
click at [279, 109] on span "All" at bounding box center [279, 115] width 12 height 22
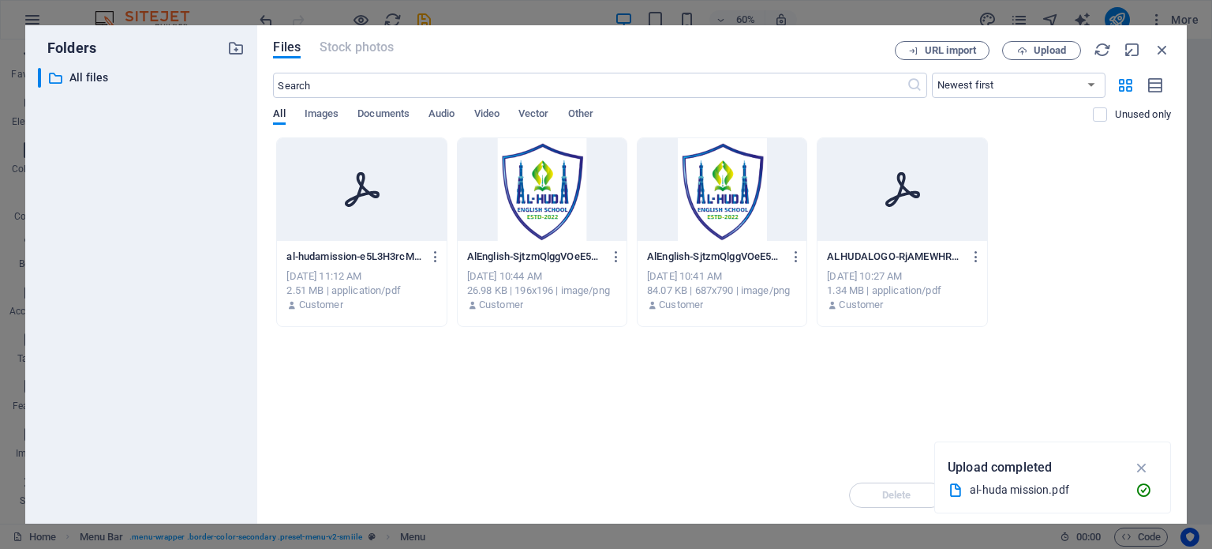
click at [386, 215] on div at bounding box center [361, 189] width 169 height 103
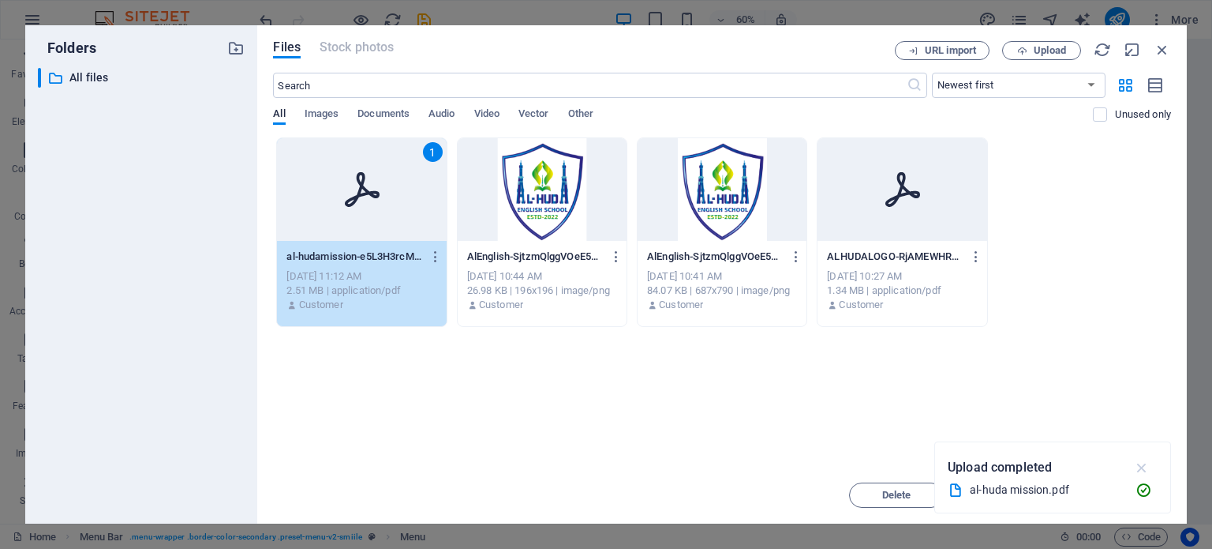
click at [1144, 465] on icon "button" at bounding box center [1143, 467] width 18 height 17
click at [1115, 492] on span "Insert" at bounding box center [1125, 494] width 28 height 9
select select
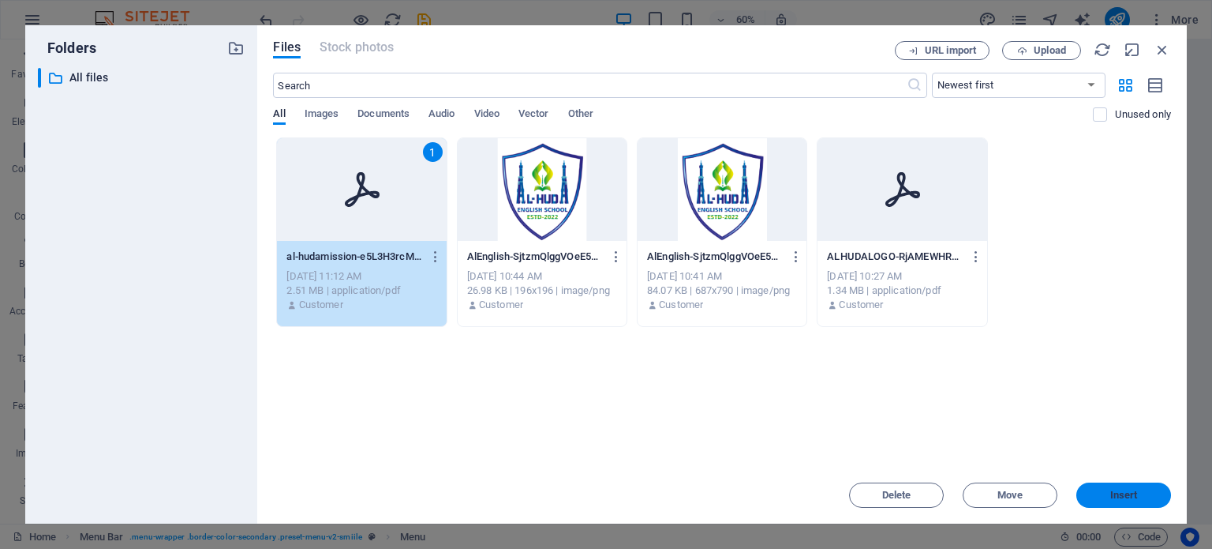
select select
type input "https://cdn1.site-media.eu/images/document/19633896/al-hudamission-e5L3H3rcMFgK…"
select select
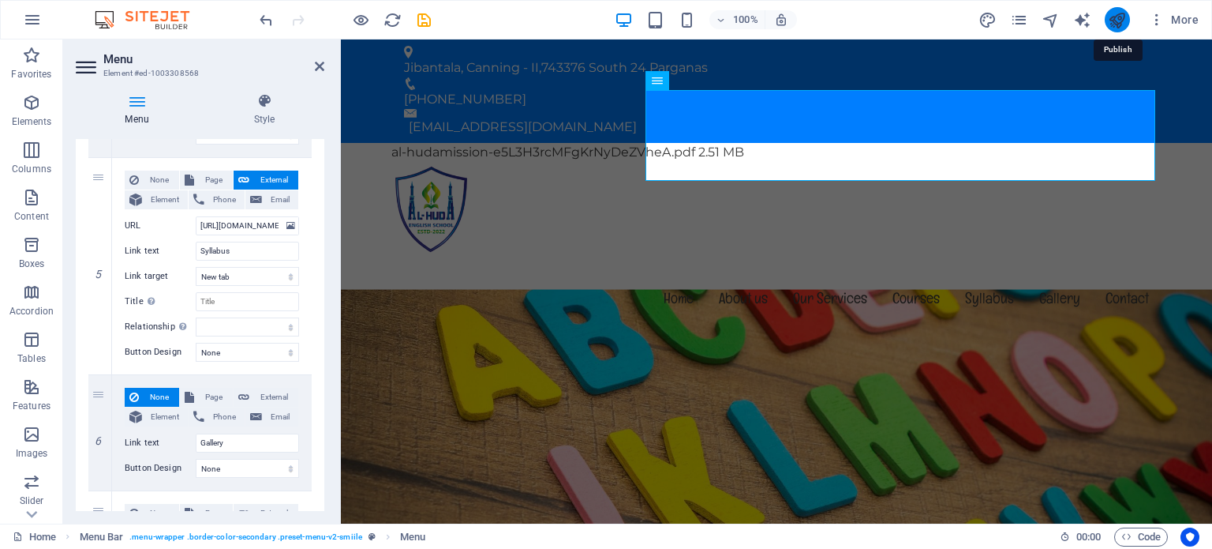
click at [1122, 19] on icon "publish" at bounding box center [1117, 20] width 18 height 18
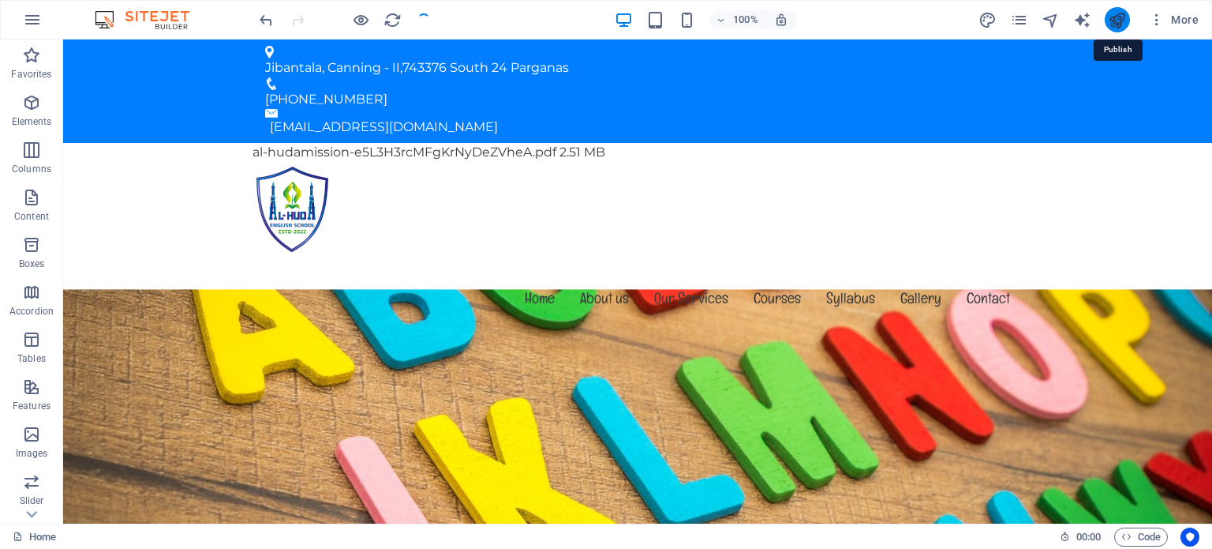
click at [1122, 19] on icon "publish" at bounding box center [1117, 20] width 18 height 18
checkbox input "false"
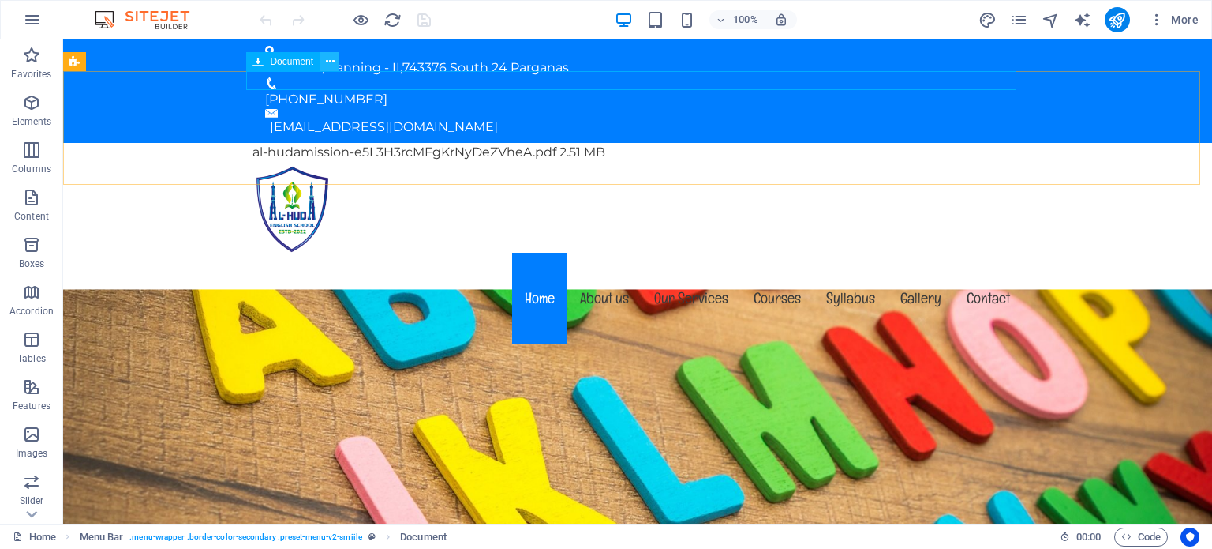
click at [328, 66] on icon at bounding box center [330, 62] width 9 height 17
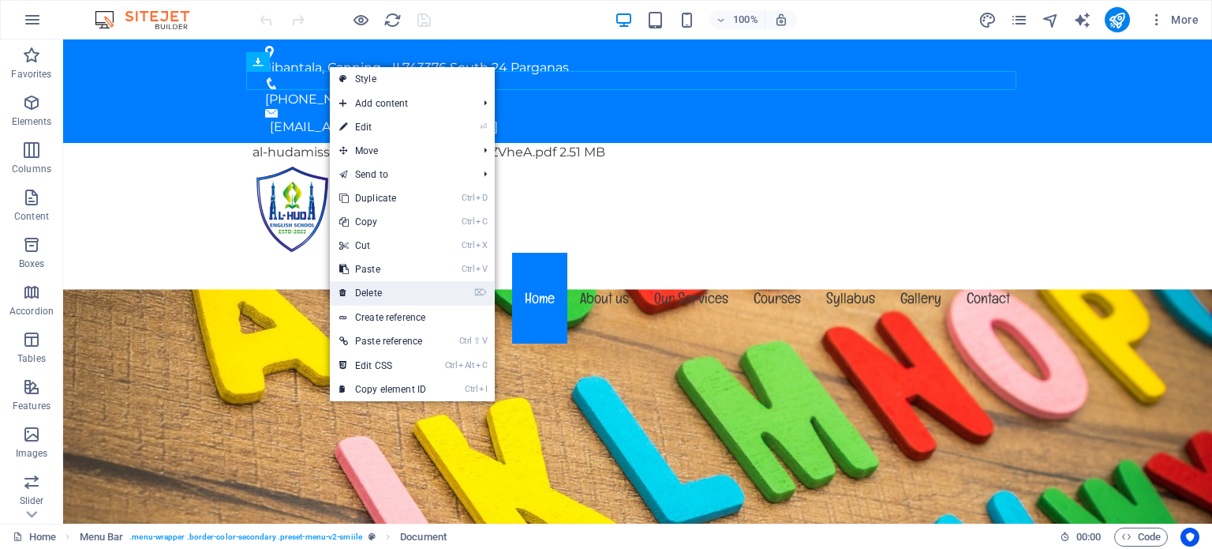
click at [385, 286] on link "⌦ Delete" at bounding box center [383, 293] width 106 height 24
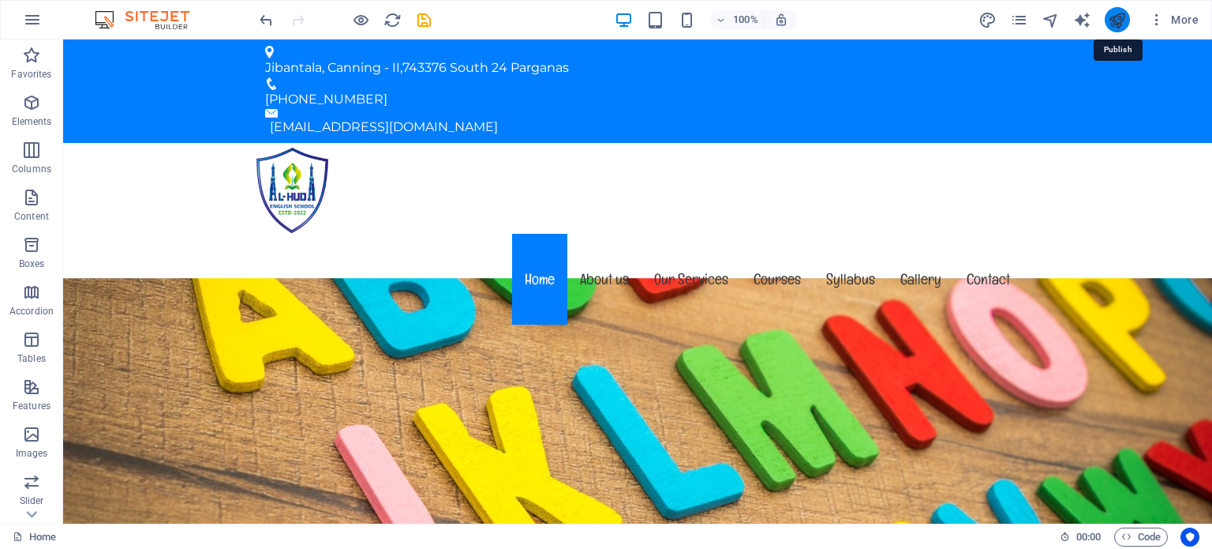
click at [1115, 17] on icon "publish" at bounding box center [1117, 20] width 18 height 18
checkbox input "false"
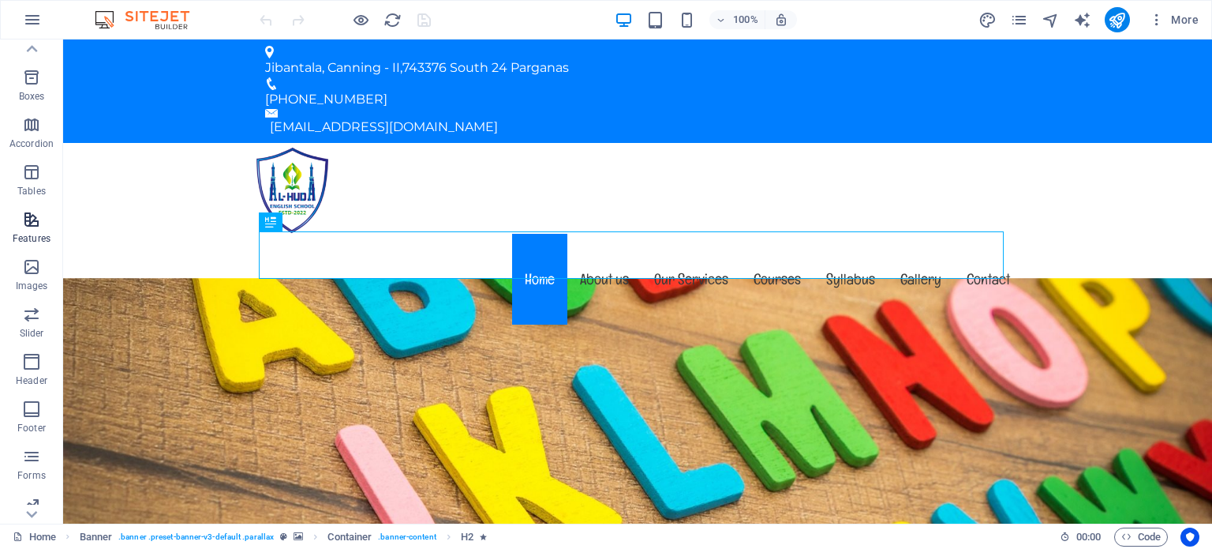
scroll to position [215, 0]
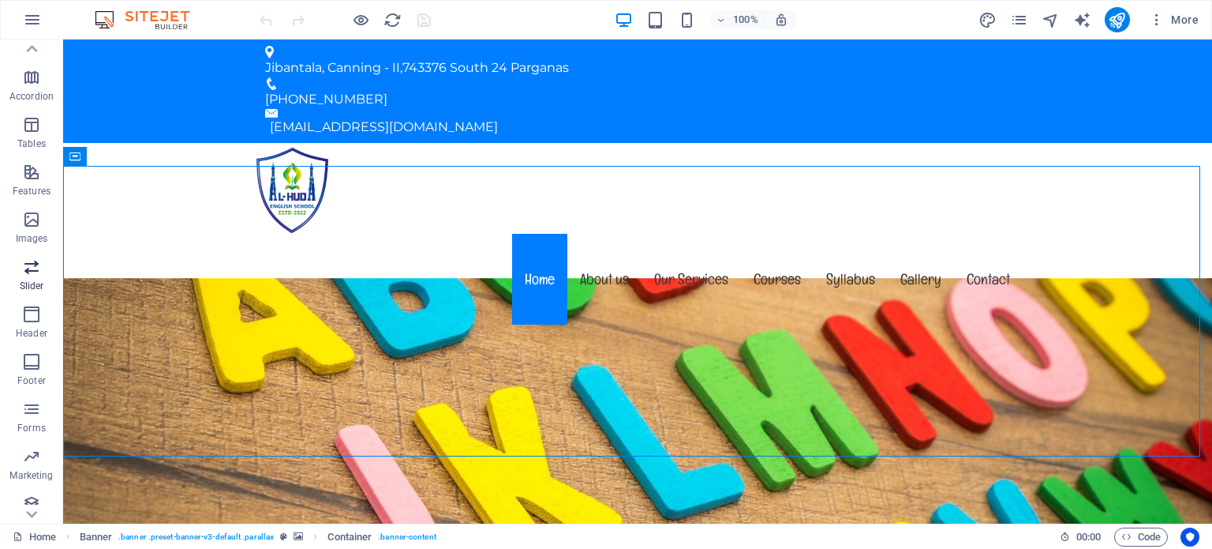
click at [35, 272] on icon "button" at bounding box center [31, 266] width 19 height 19
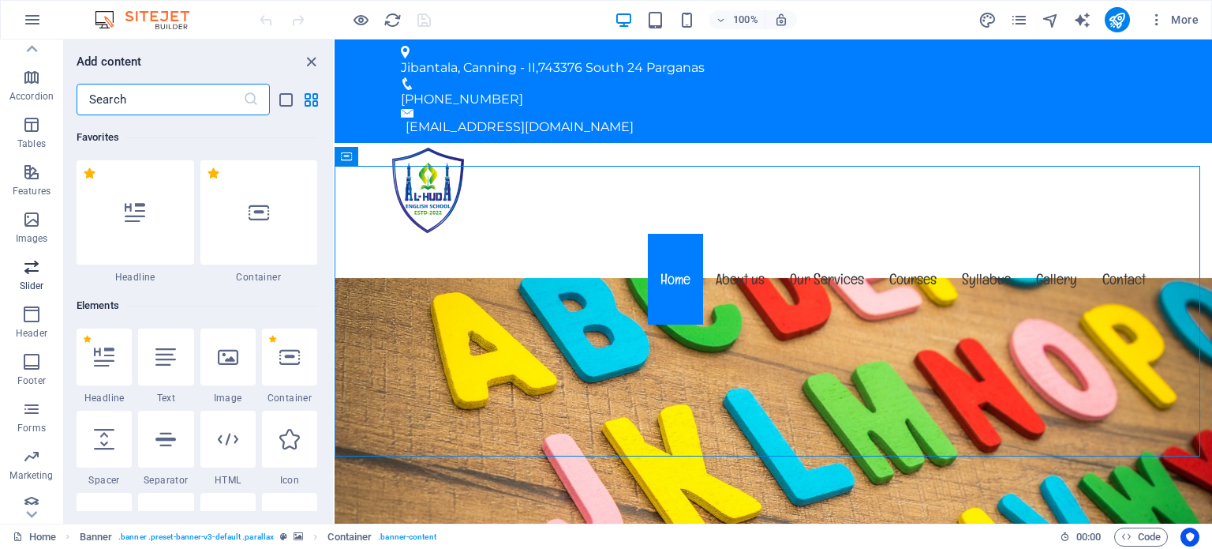
scroll to position [8948, 0]
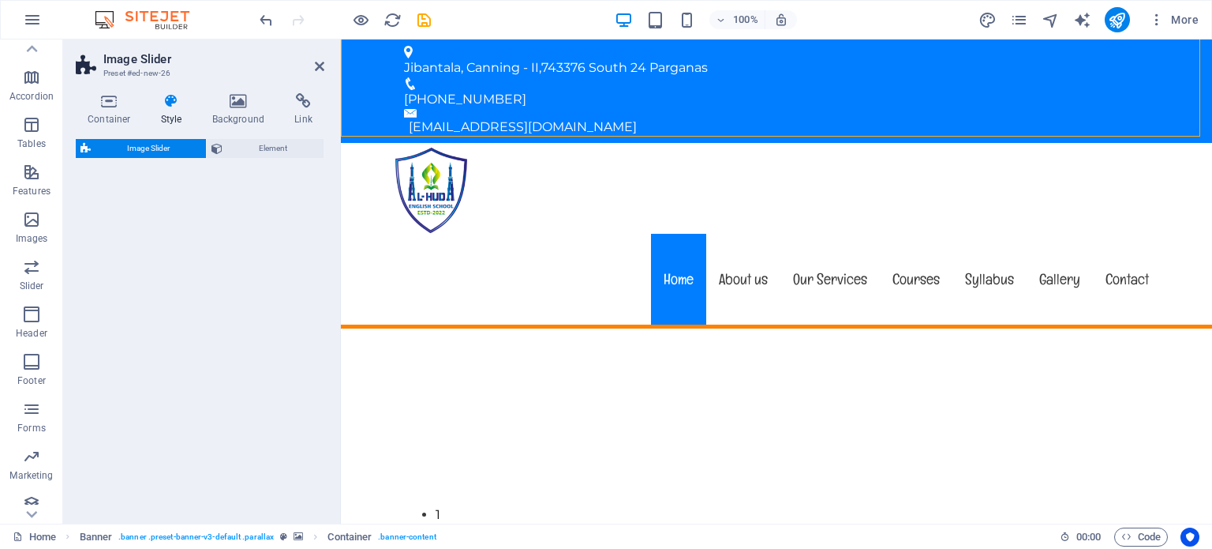
select select "rem"
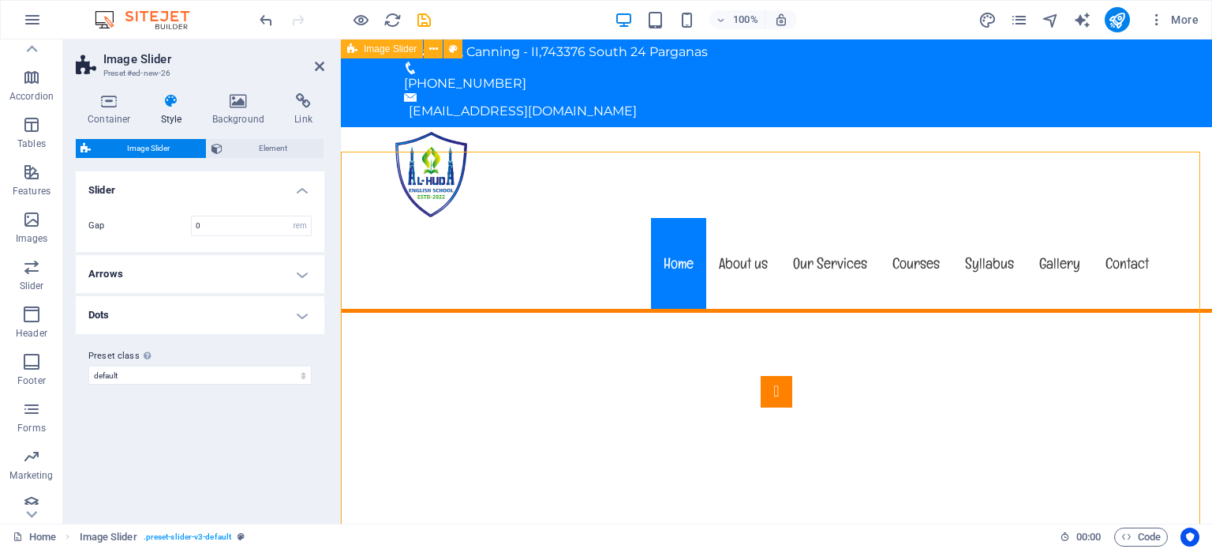
scroll to position [13, 0]
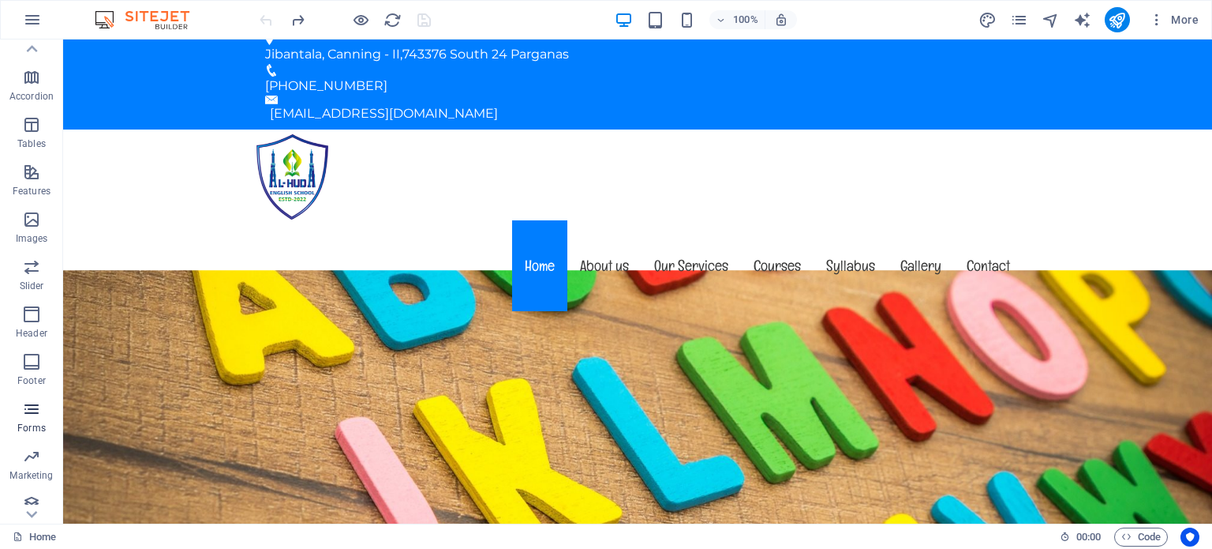
click at [35, 415] on icon "button" at bounding box center [31, 408] width 19 height 19
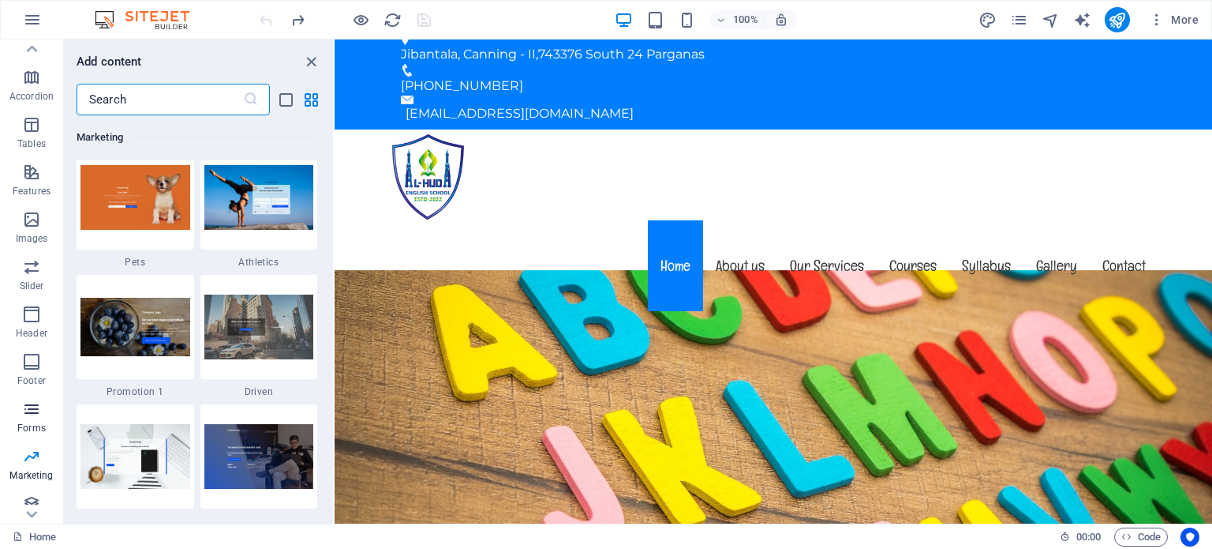
scroll to position [226, 0]
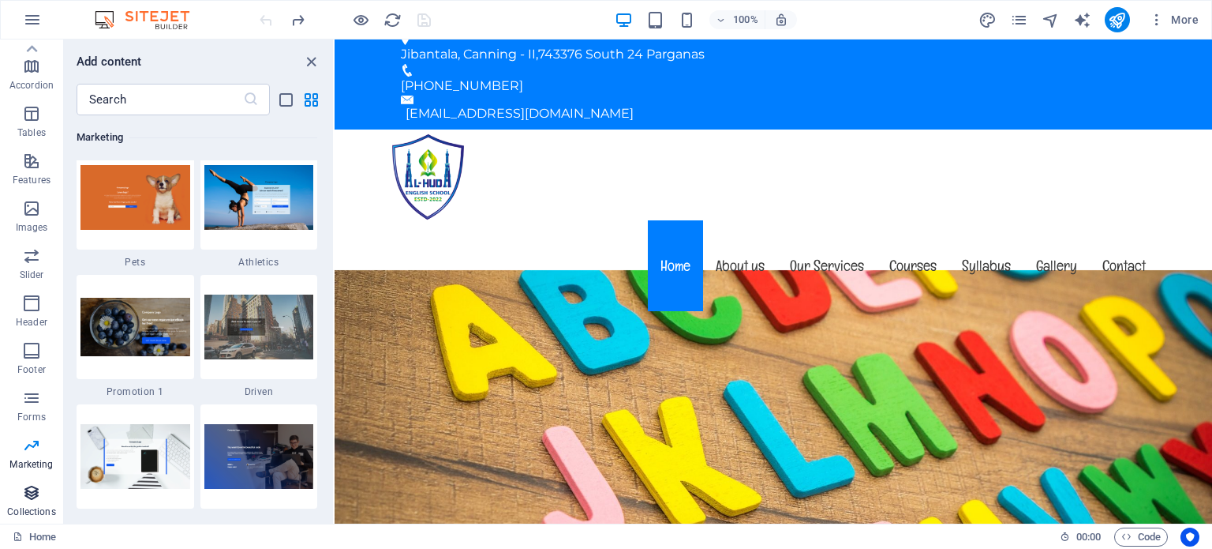
click at [30, 497] on icon "button" at bounding box center [31, 492] width 19 height 19
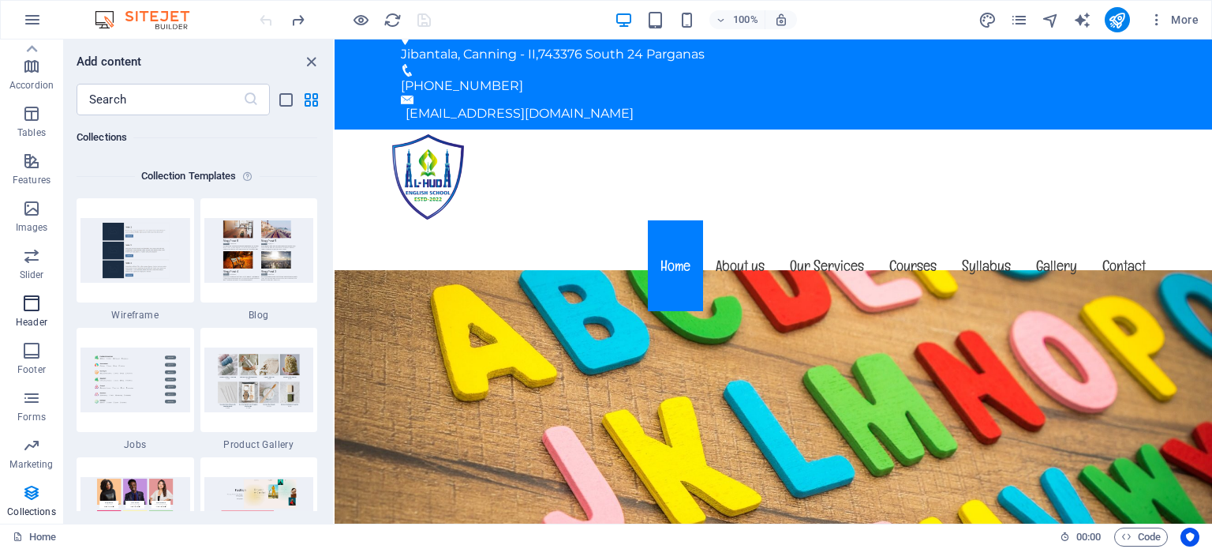
scroll to position [0, 0]
click at [32, 112] on icon "button" at bounding box center [31, 102] width 19 height 19
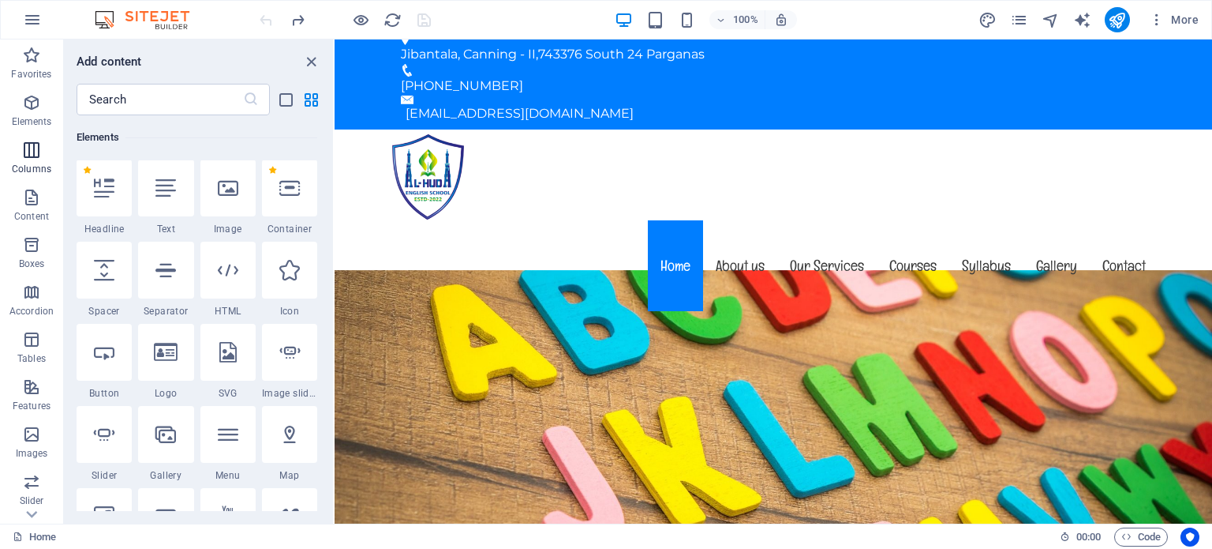
scroll to position [168, 0]
click at [28, 167] on p "Columns" at bounding box center [31, 169] width 39 height 13
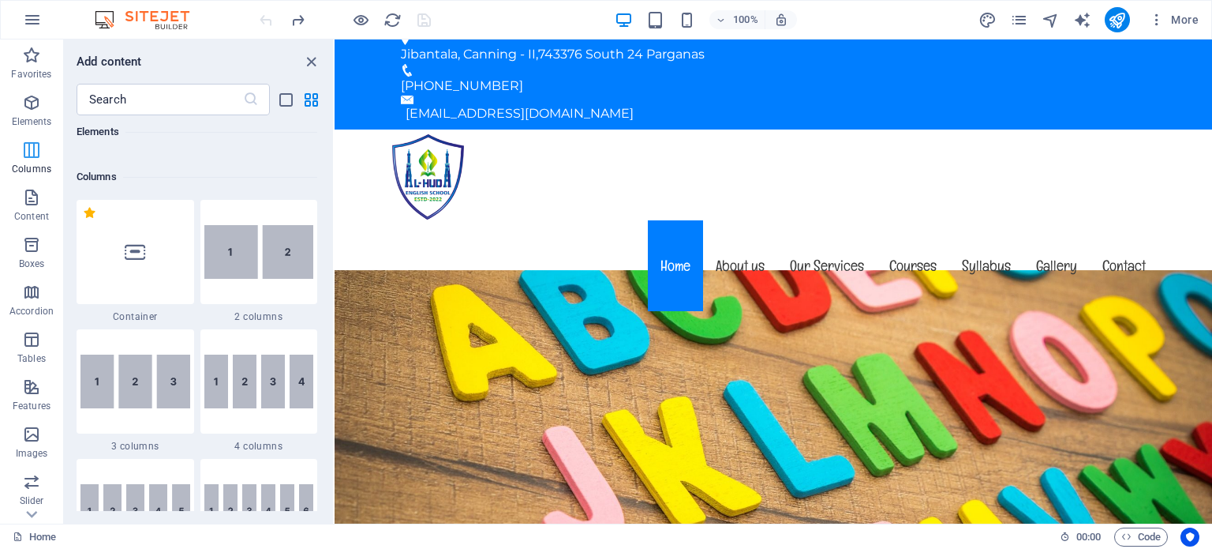
scroll to position [781, 0]
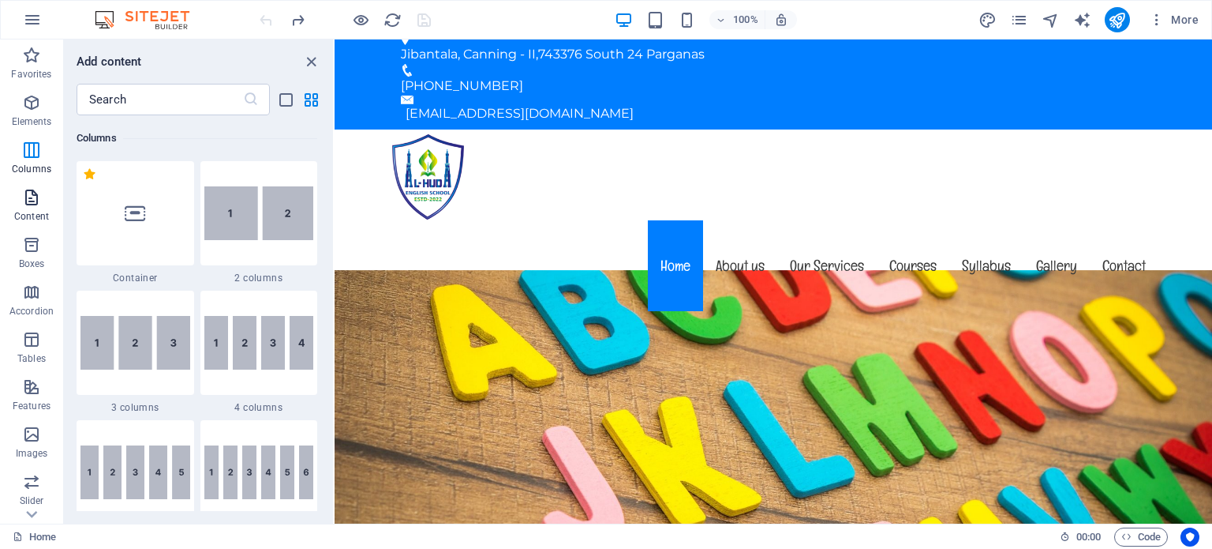
click at [31, 205] on icon "button" at bounding box center [31, 197] width 19 height 19
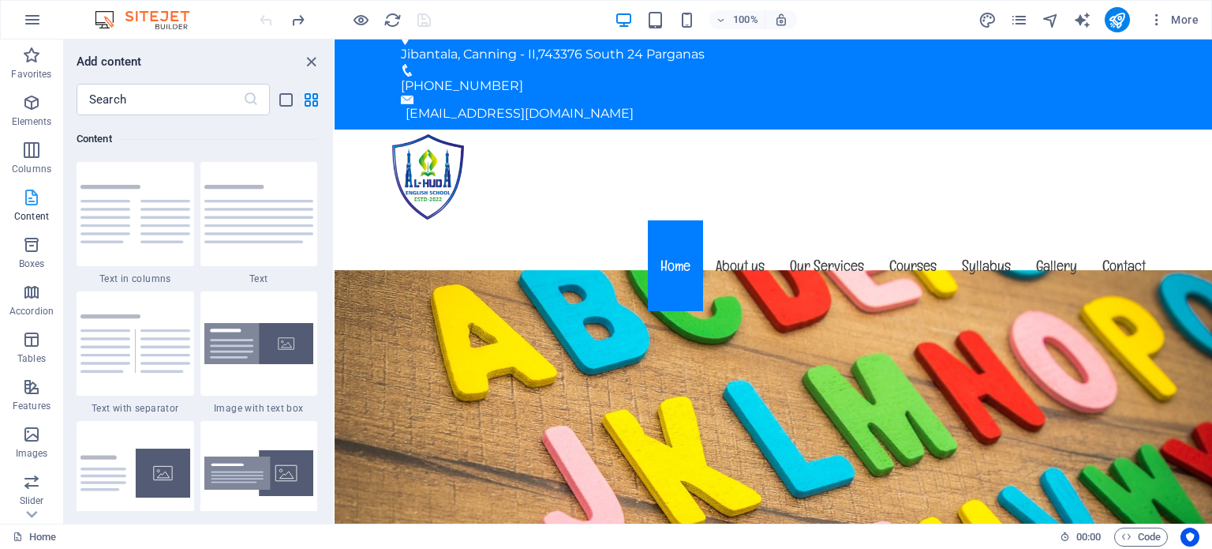
scroll to position [2761, 0]
click at [32, 245] on icon "button" at bounding box center [31, 244] width 19 height 19
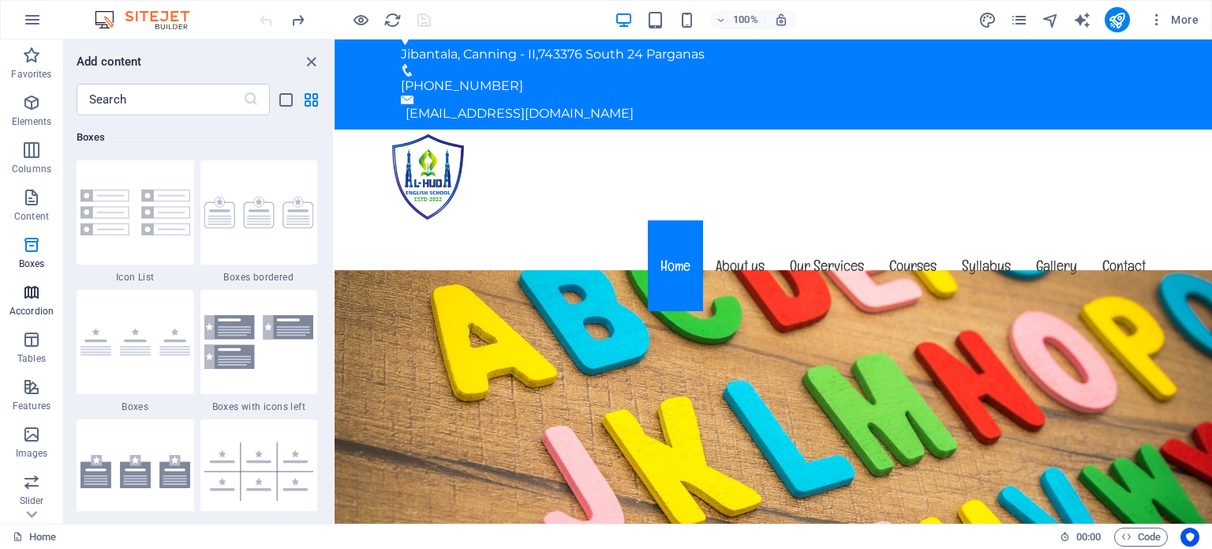
scroll to position [4354, 0]
click at [37, 296] on icon "button" at bounding box center [31, 292] width 19 height 19
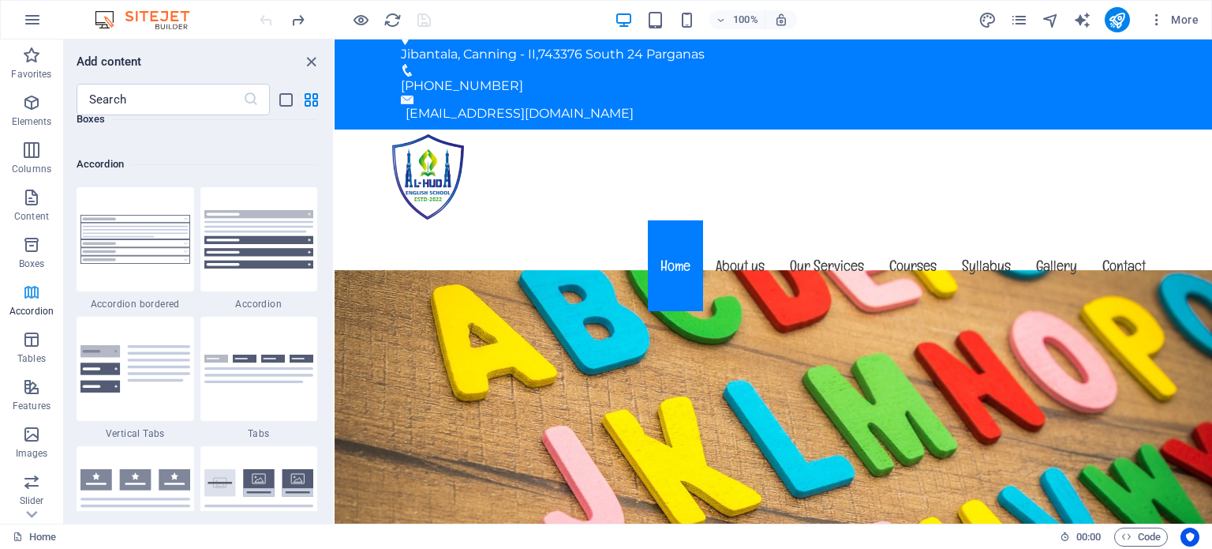
scroll to position [5039, 0]
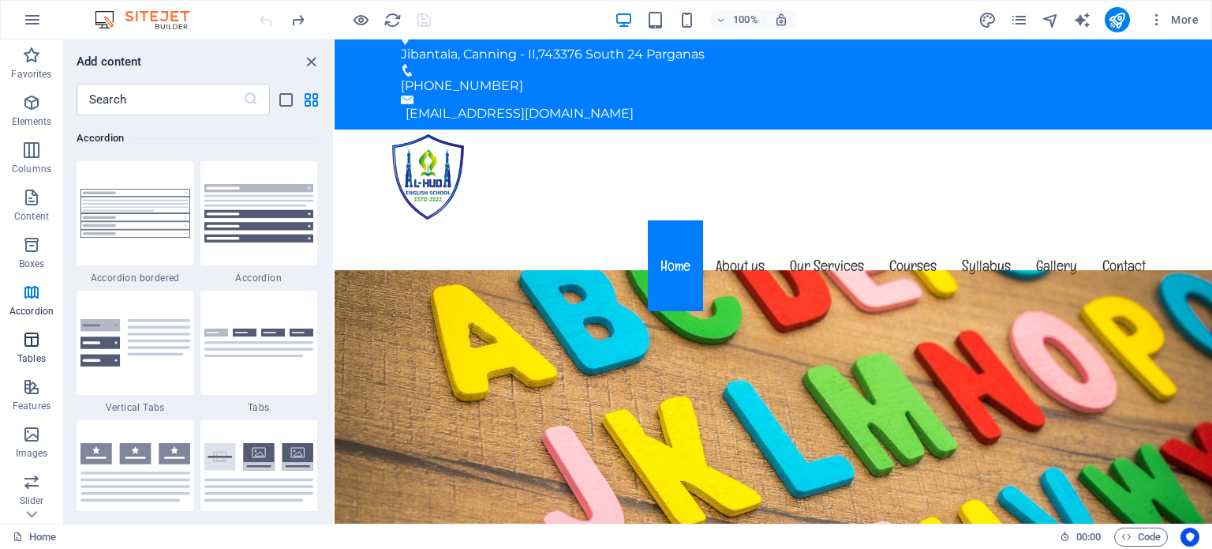
click at [39, 340] on icon "button" at bounding box center [31, 339] width 19 height 19
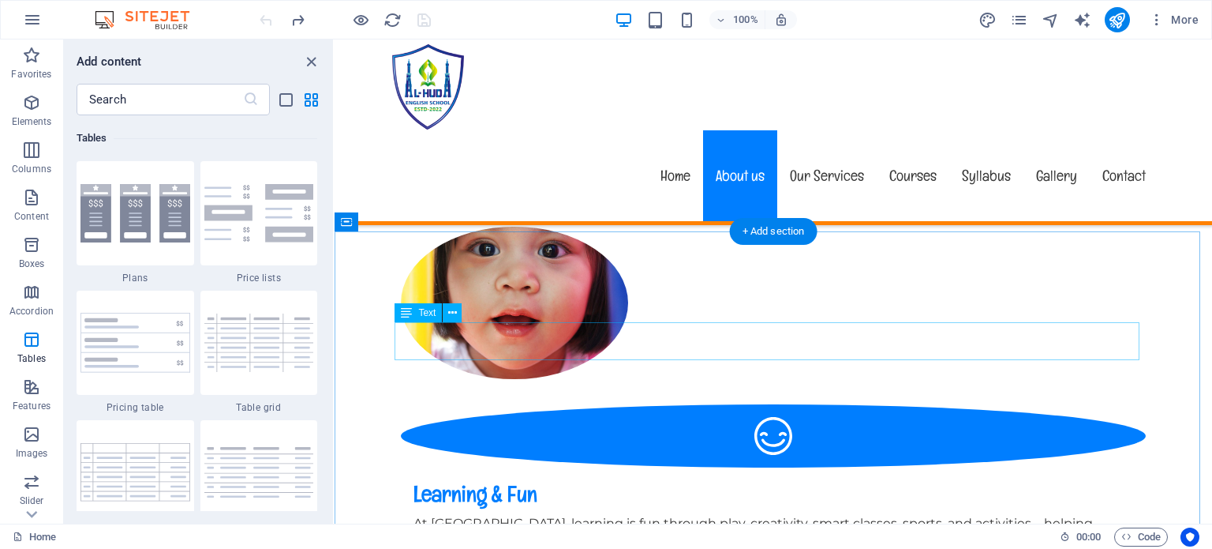
scroll to position [1074, 0]
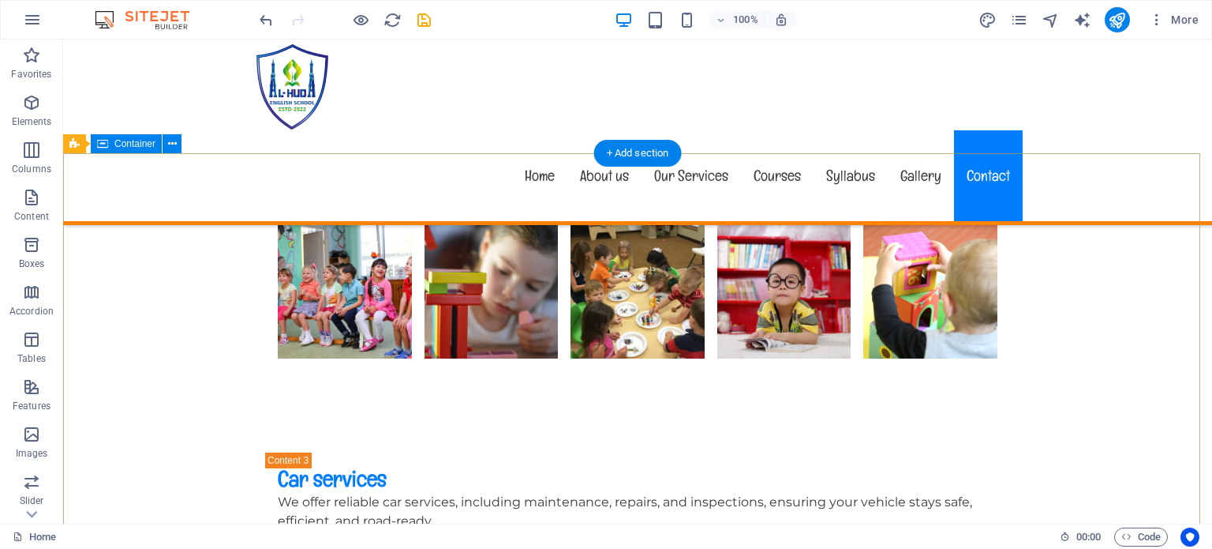
scroll to position [3896, 0]
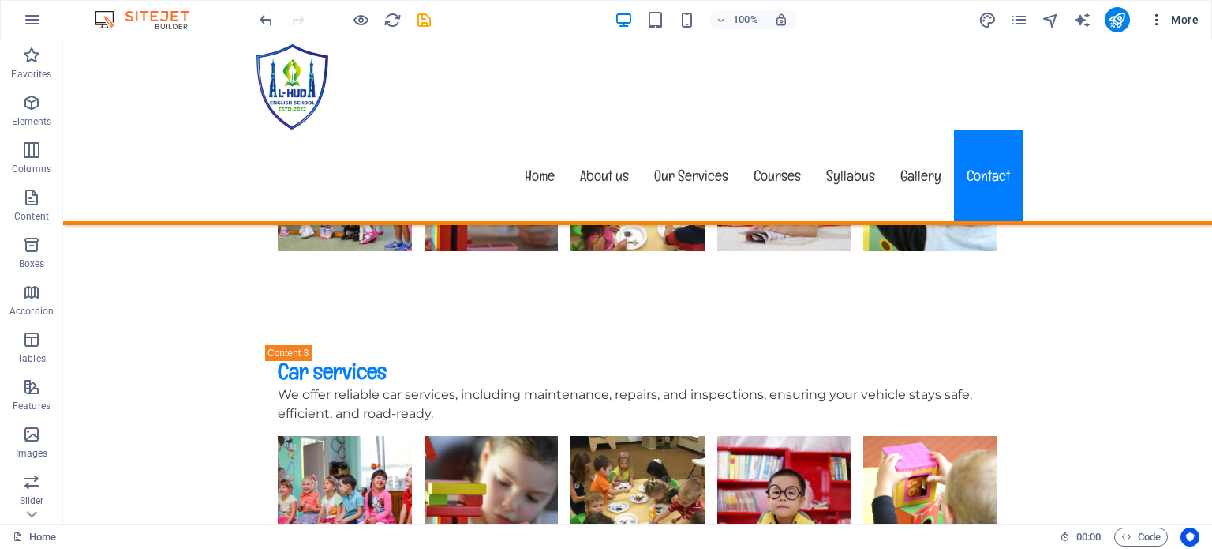
click at [1180, 24] on span "More" at bounding box center [1174, 20] width 50 height 16
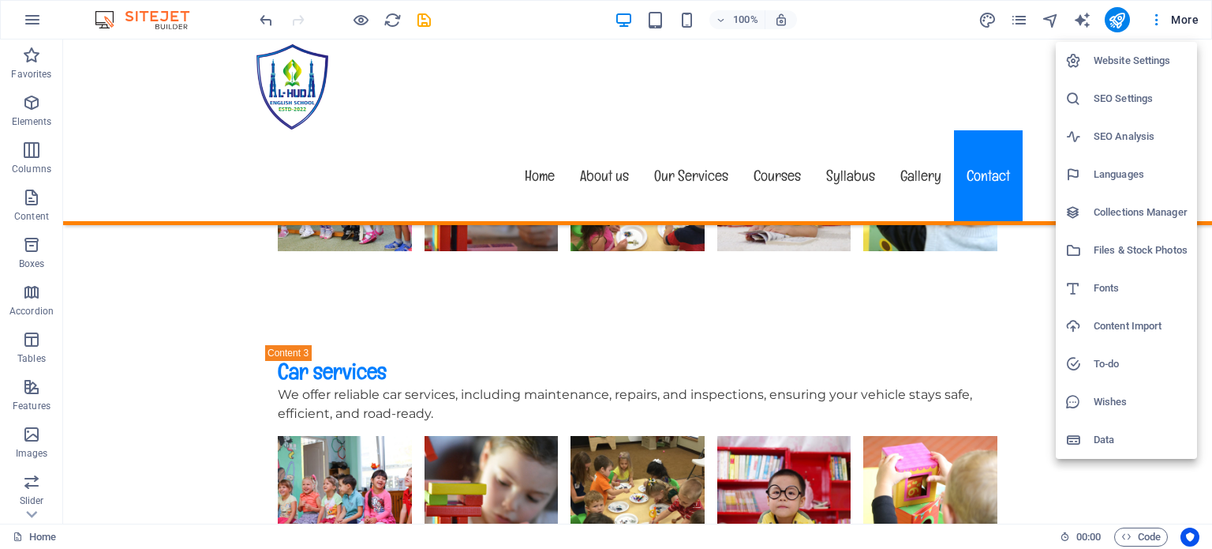
click at [1111, 20] on div at bounding box center [606, 274] width 1212 height 549
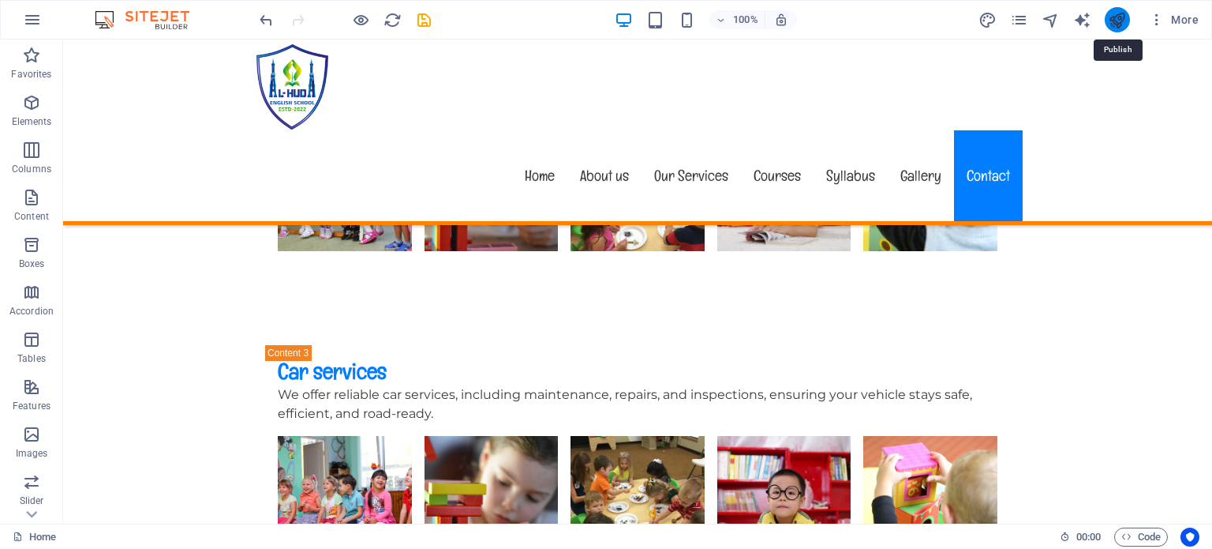
click at [1115, 21] on icon "publish" at bounding box center [1117, 20] width 18 height 18
checkbox input "false"
click at [1119, 17] on icon "publish" at bounding box center [1117, 20] width 18 height 18
